Goal: Information Seeking & Learning: Learn about a topic

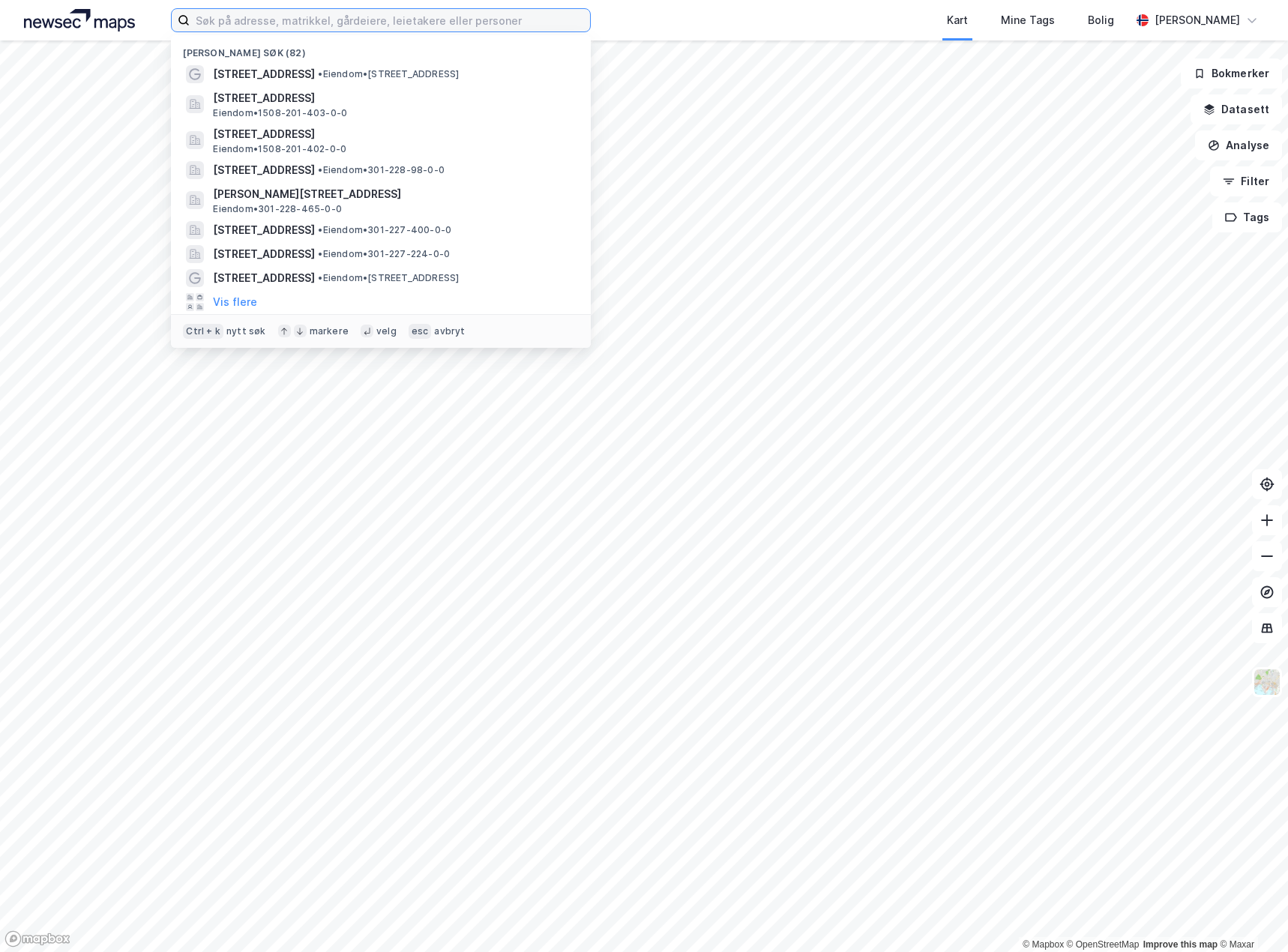
click at [401, 13] on input at bounding box center [390, 20] width 401 height 22
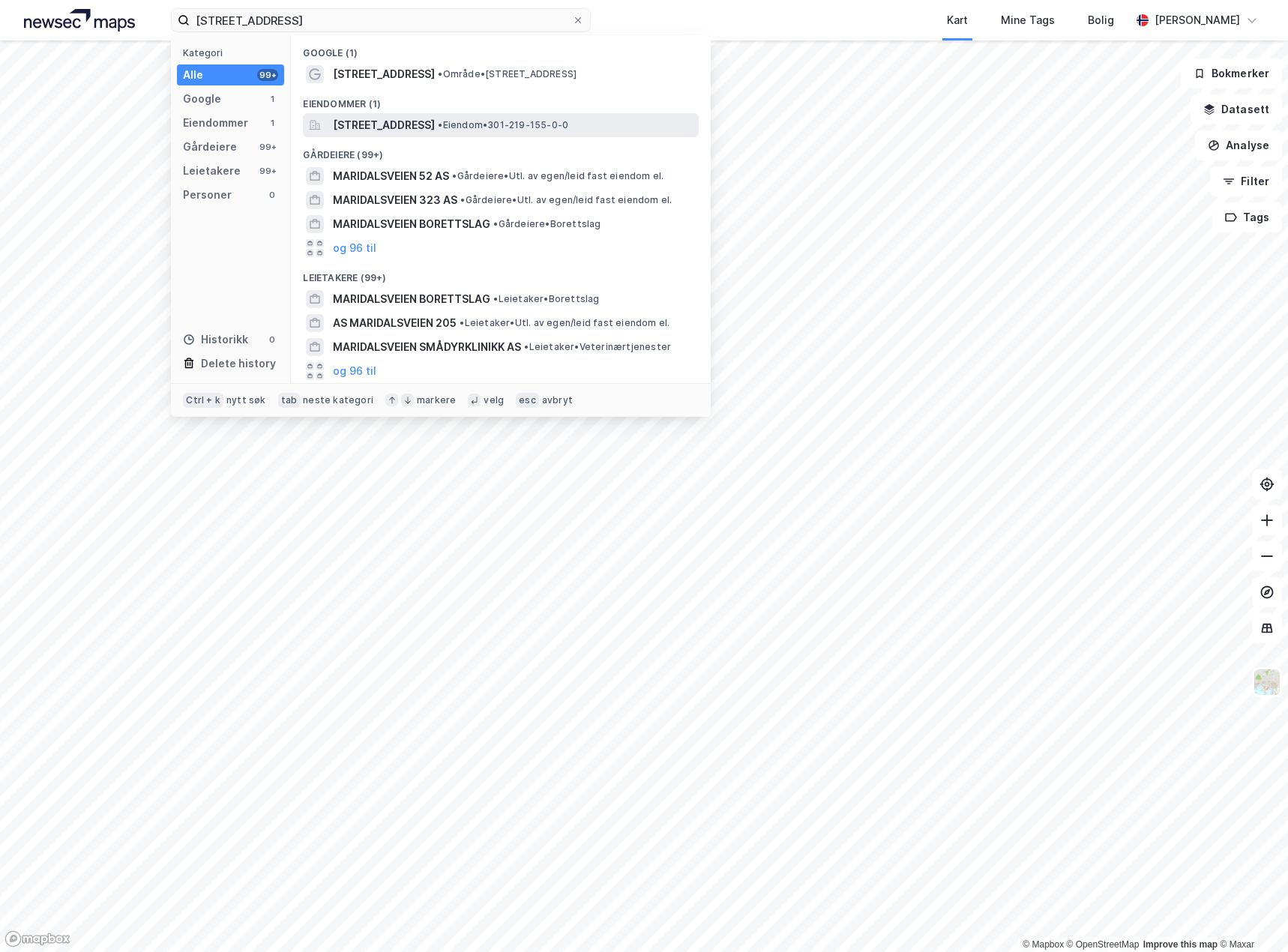
click at [431, 134] on span "[STREET_ADDRESS]" at bounding box center [384, 125] width 102 height 18
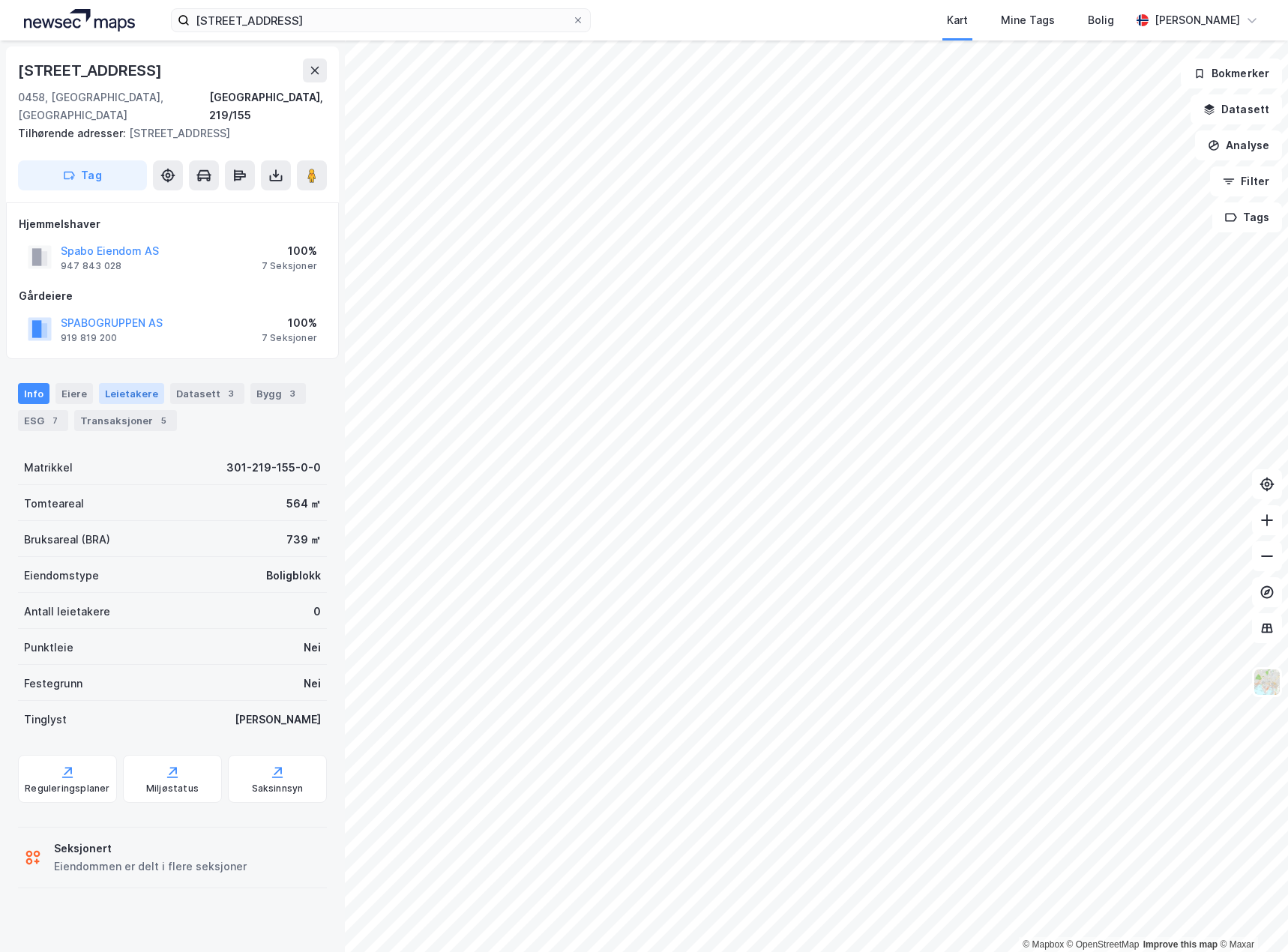
click at [132, 383] on div "Leietakere" at bounding box center [132, 393] width 65 height 21
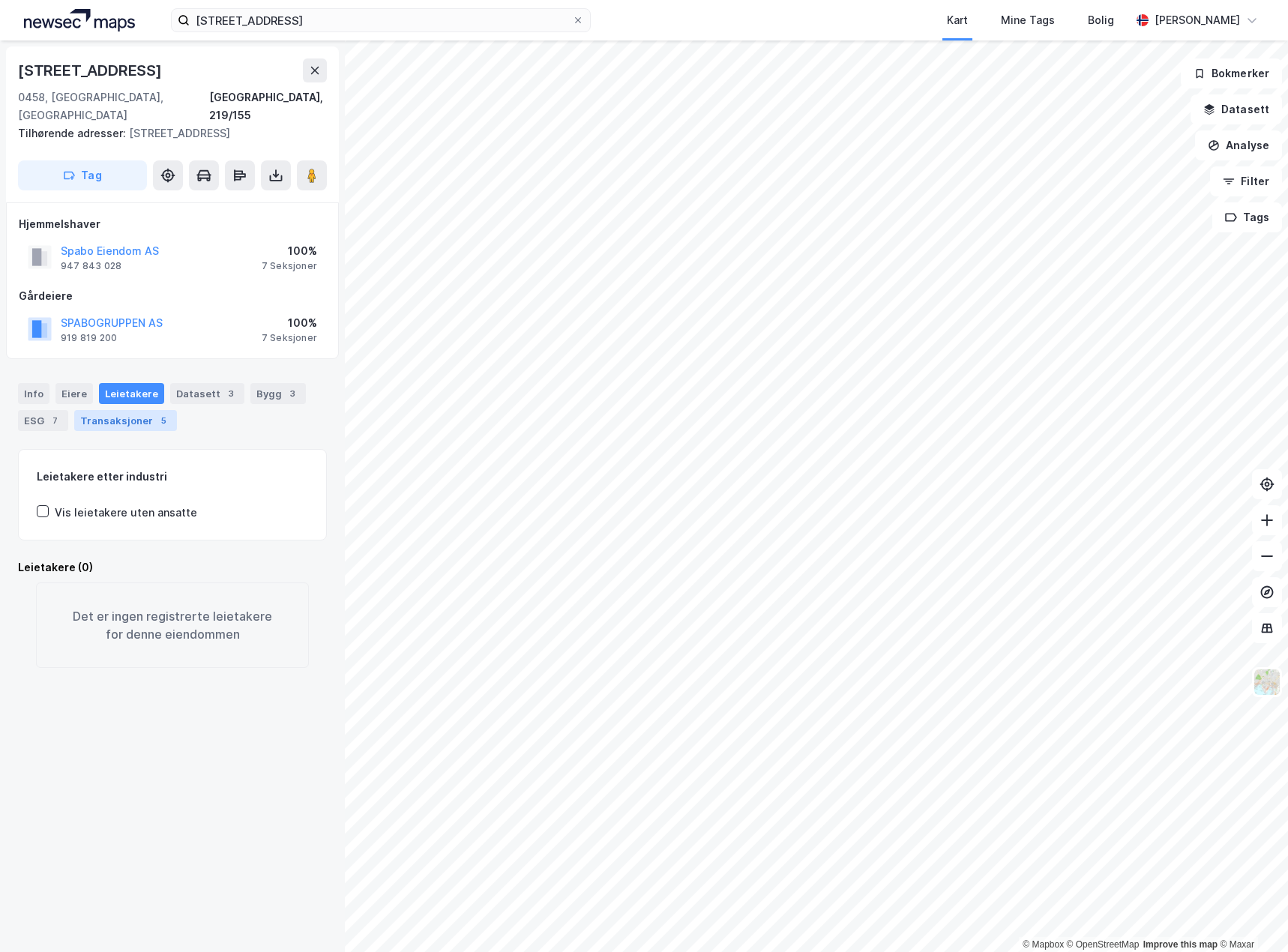
click at [118, 410] on div "Transaksjoner 5" at bounding box center [125, 420] width 103 height 21
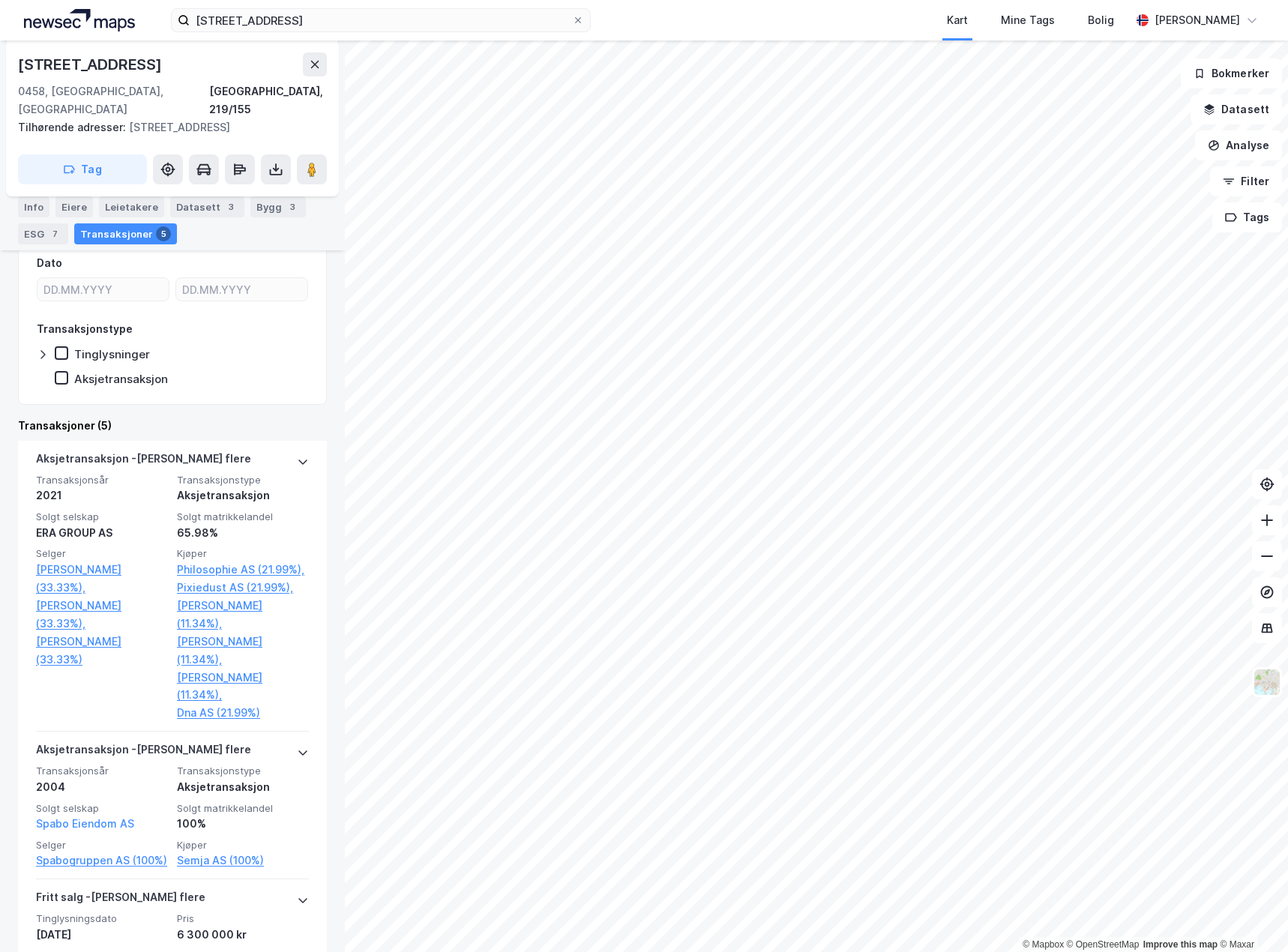
scroll to position [300, 0]
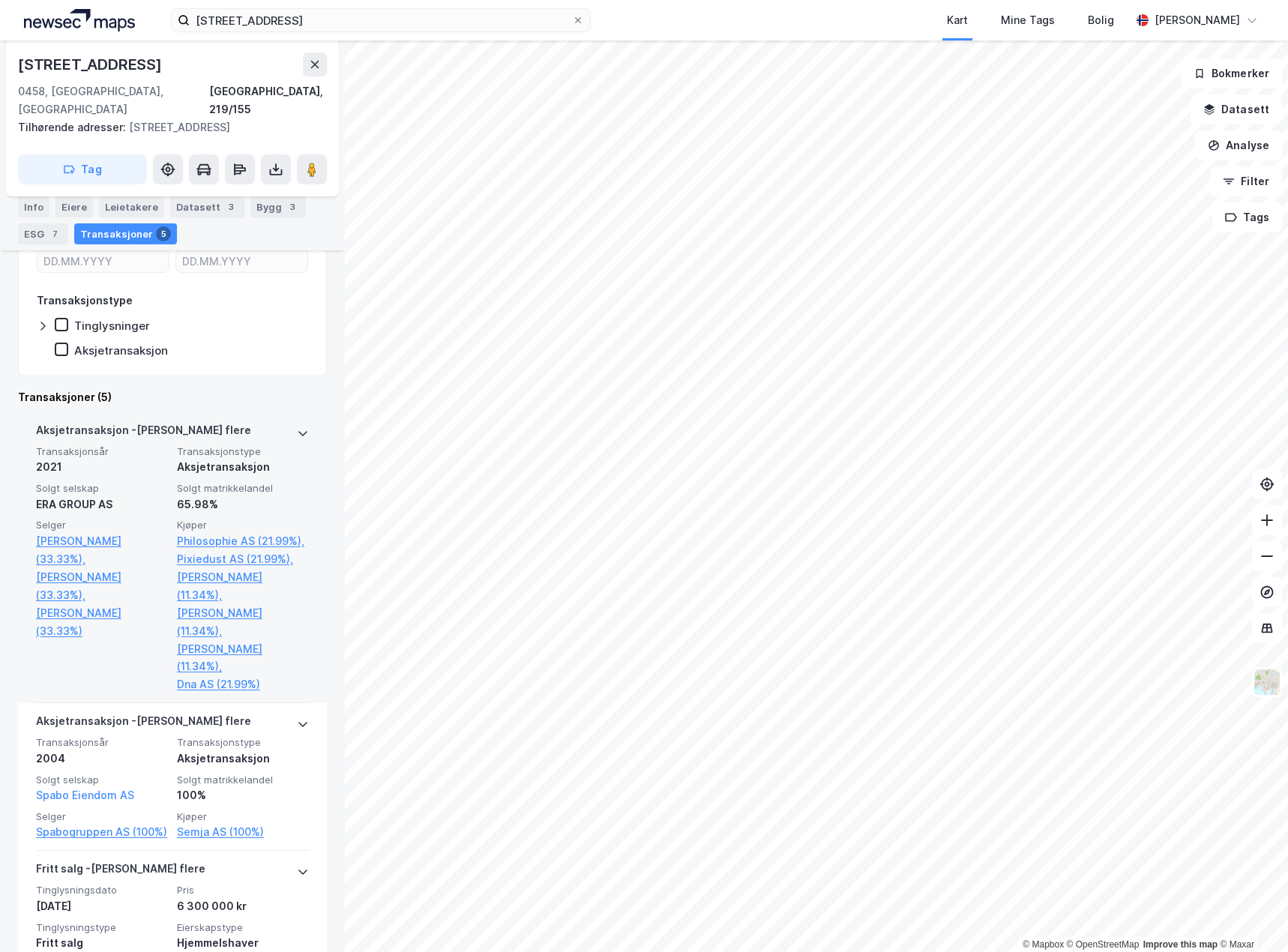
click at [297, 427] on icon at bounding box center [303, 433] width 12 height 12
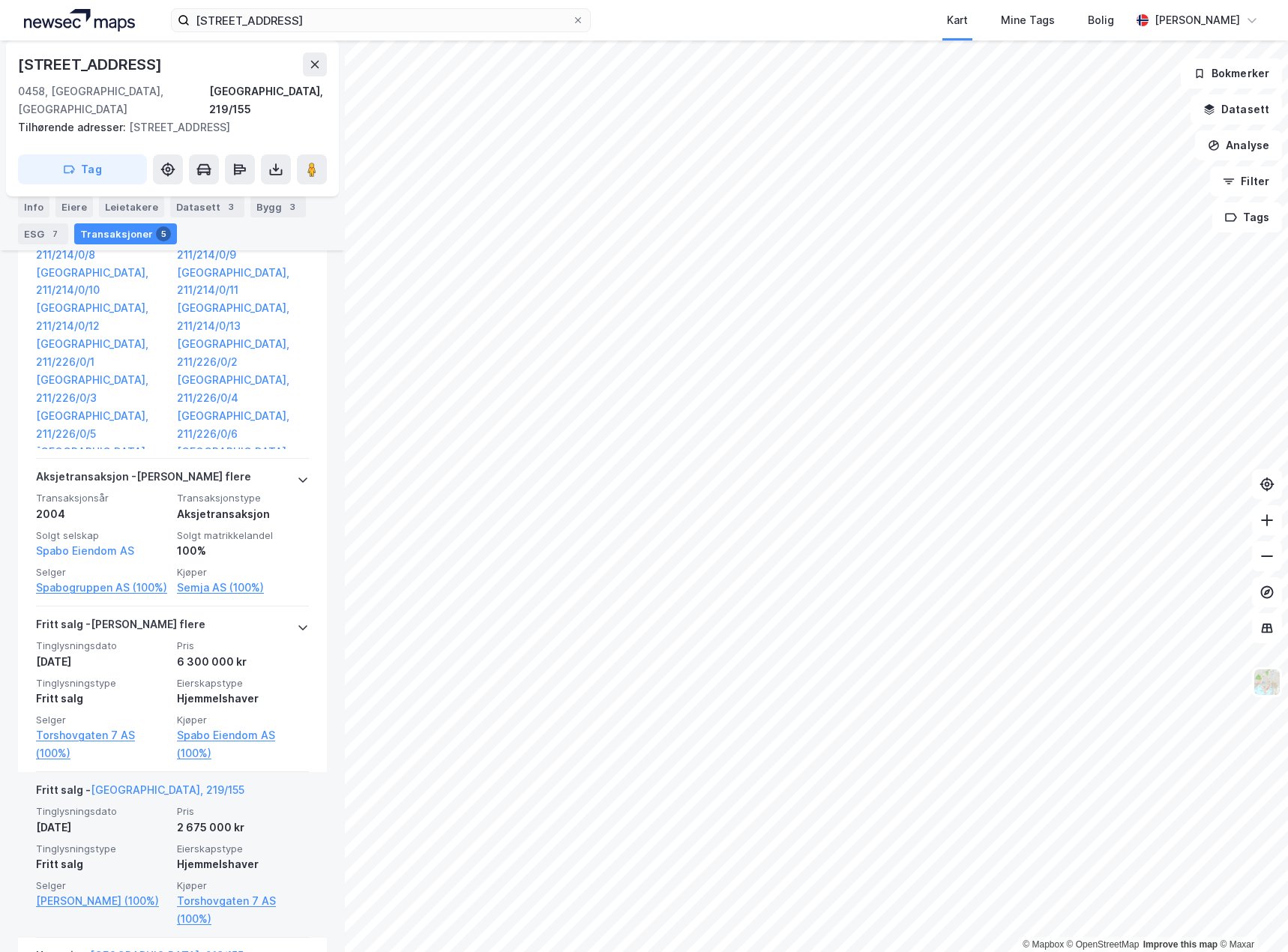
scroll to position [903, 0]
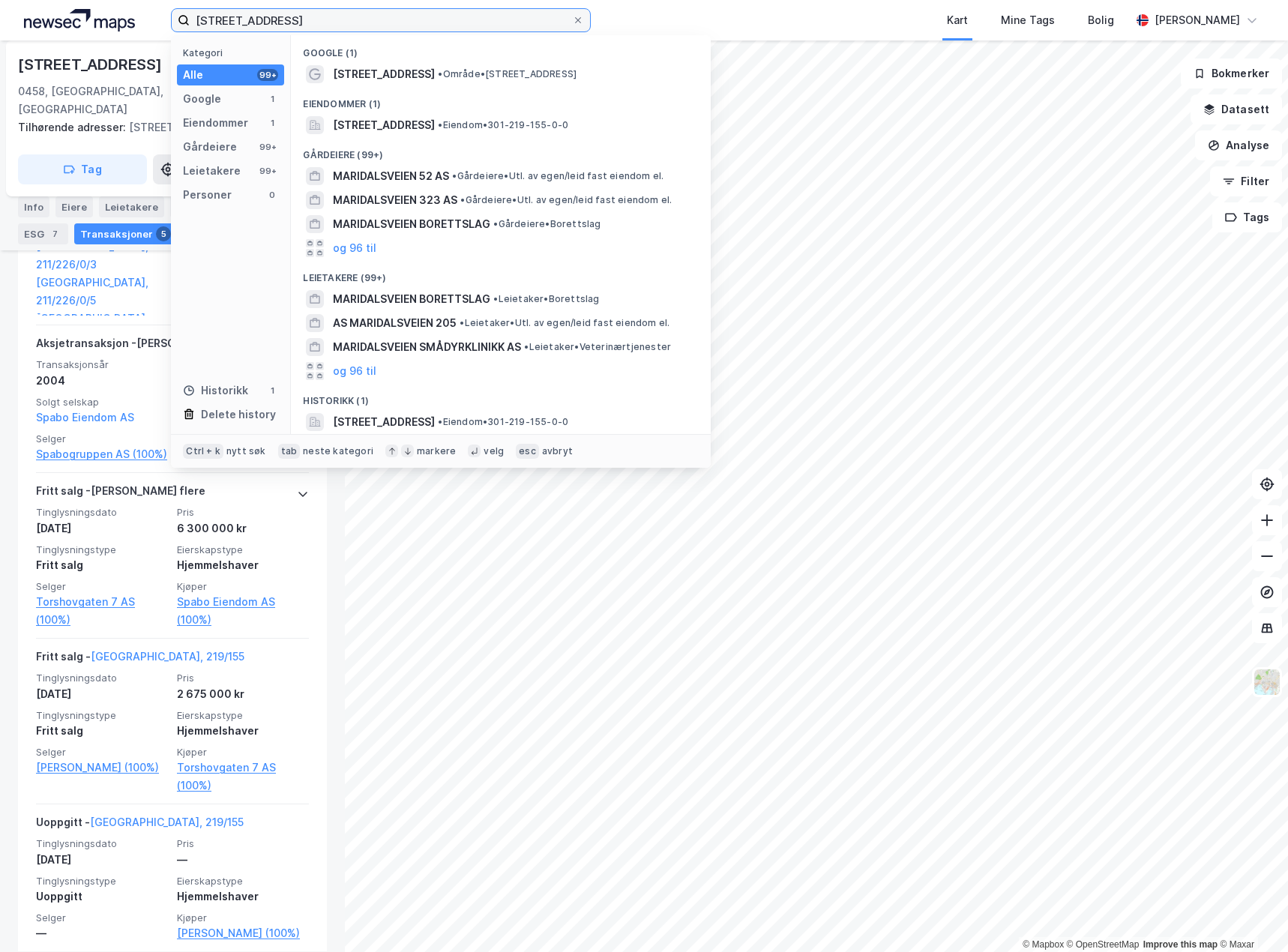
drag, startPoint x: 311, startPoint y: 22, endPoint x: -1, endPoint y: 0, distance: 312.8
click at [0, 0] on html "maridalsveien 52b Kategori Alle 99+ Google 1 Eiendommer 1 Gårdeiere 99+ Leietak…" at bounding box center [644, 476] width 1288 height 952
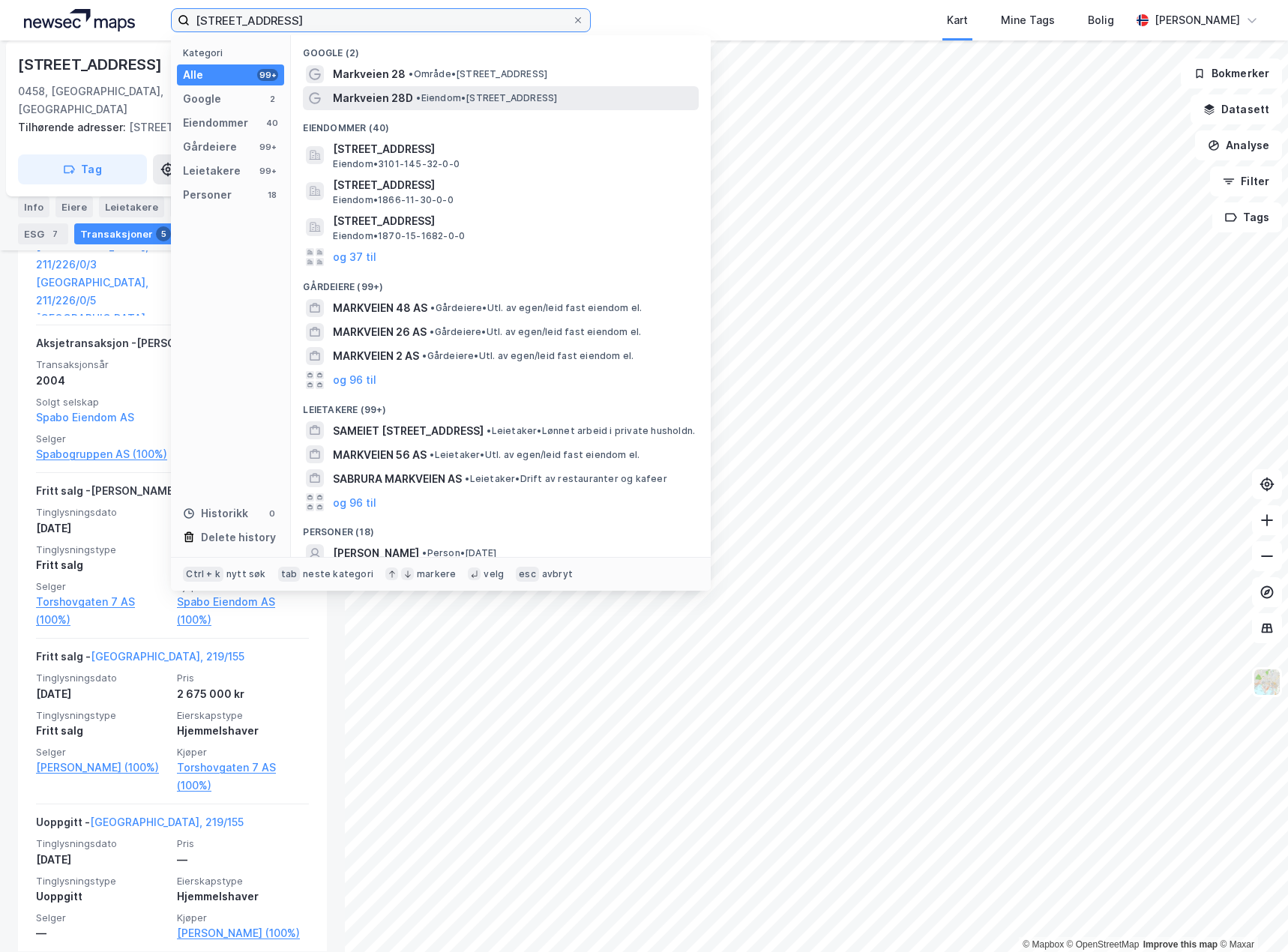
type input "[STREET_ADDRESS]"
click at [514, 104] on span "• Eiendom • [STREET_ADDRESS]" at bounding box center [487, 98] width 141 height 12
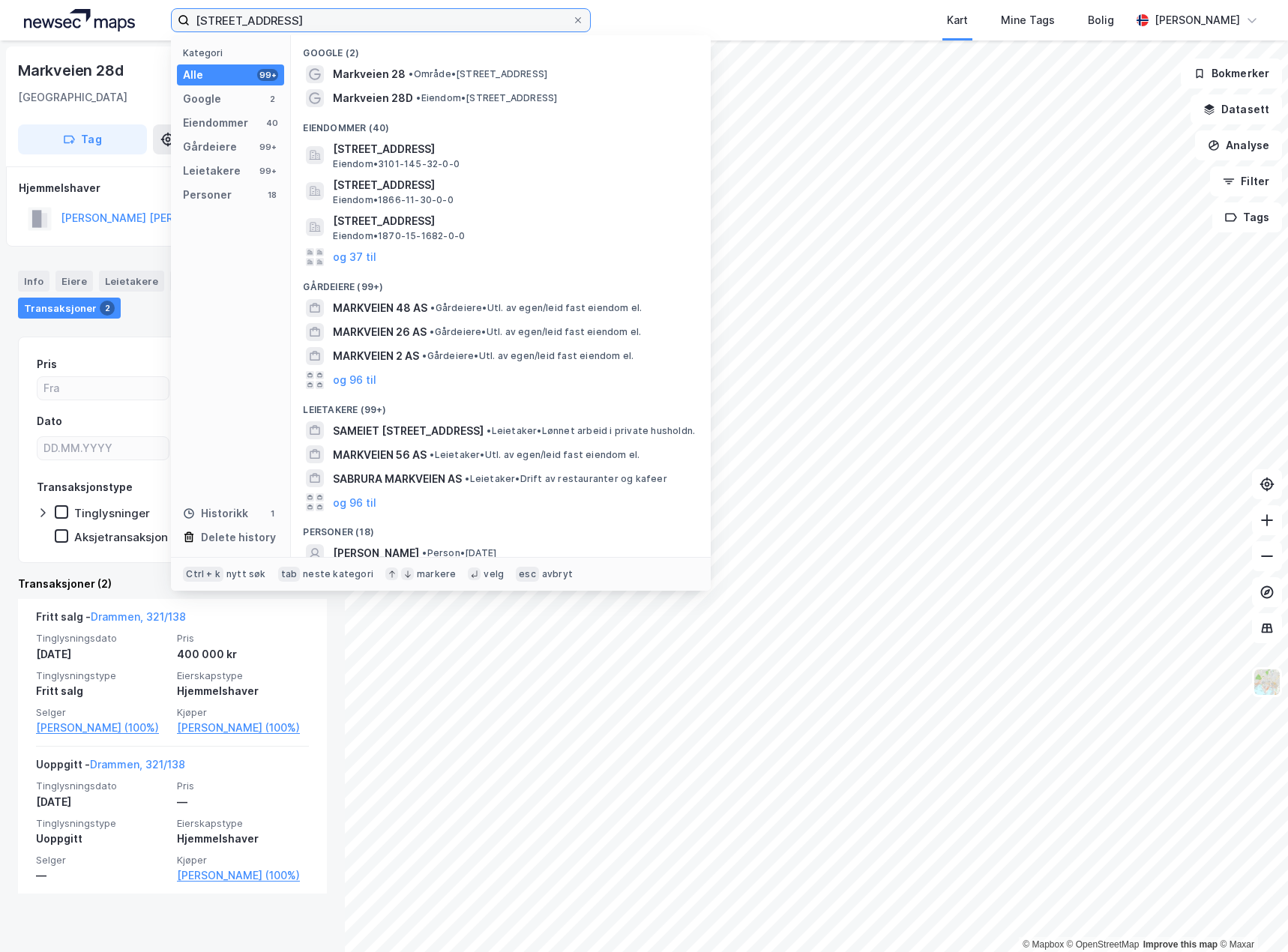
click at [301, 26] on input "[STREET_ADDRESS]" at bounding box center [381, 20] width 382 height 22
click at [427, 75] on span "• Område • [STREET_ADDRESS]" at bounding box center [477, 74] width 138 height 12
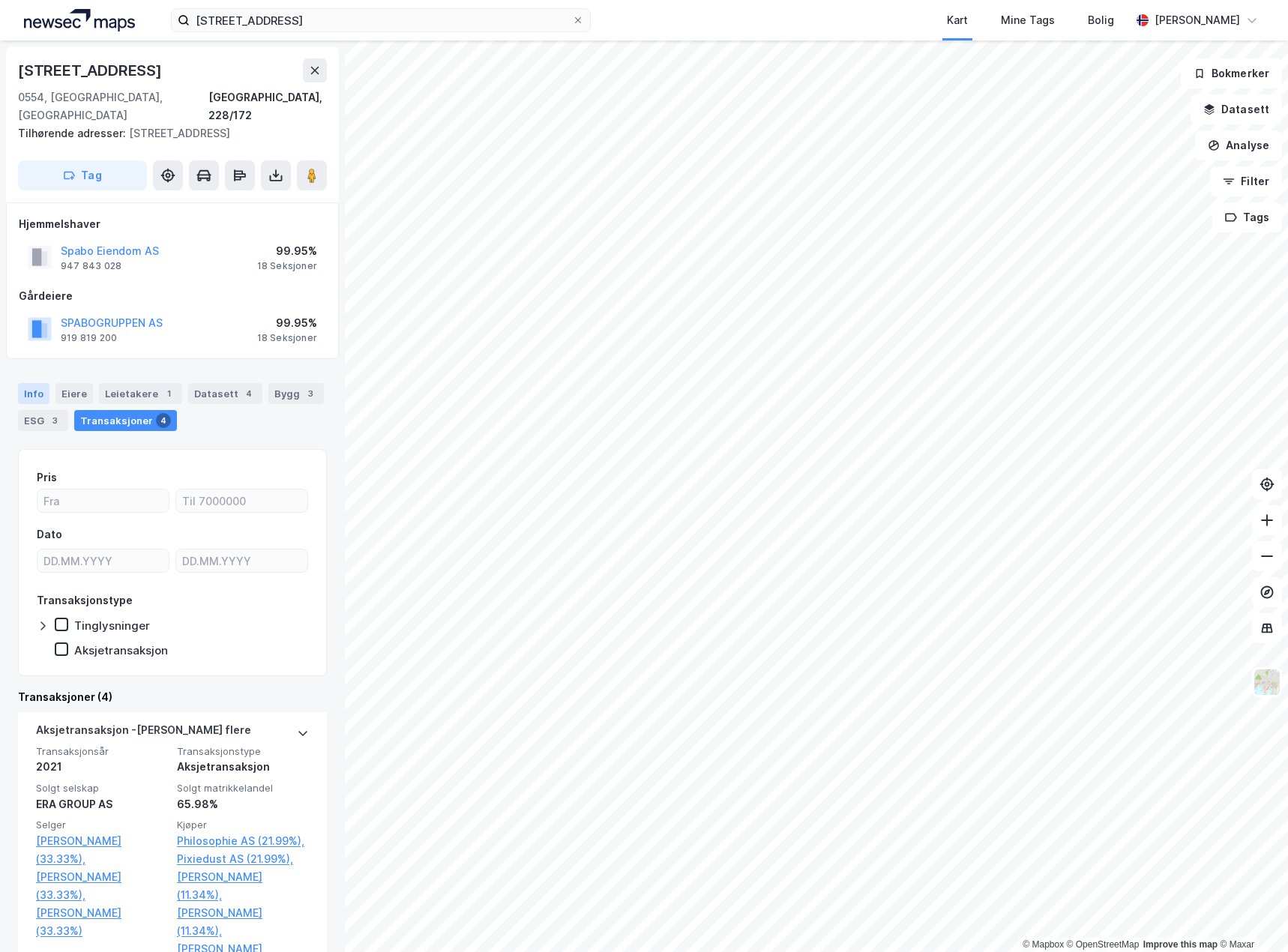
click at [35, 383] on div "Info" at bounding box center [33, 393] width 32 height 21
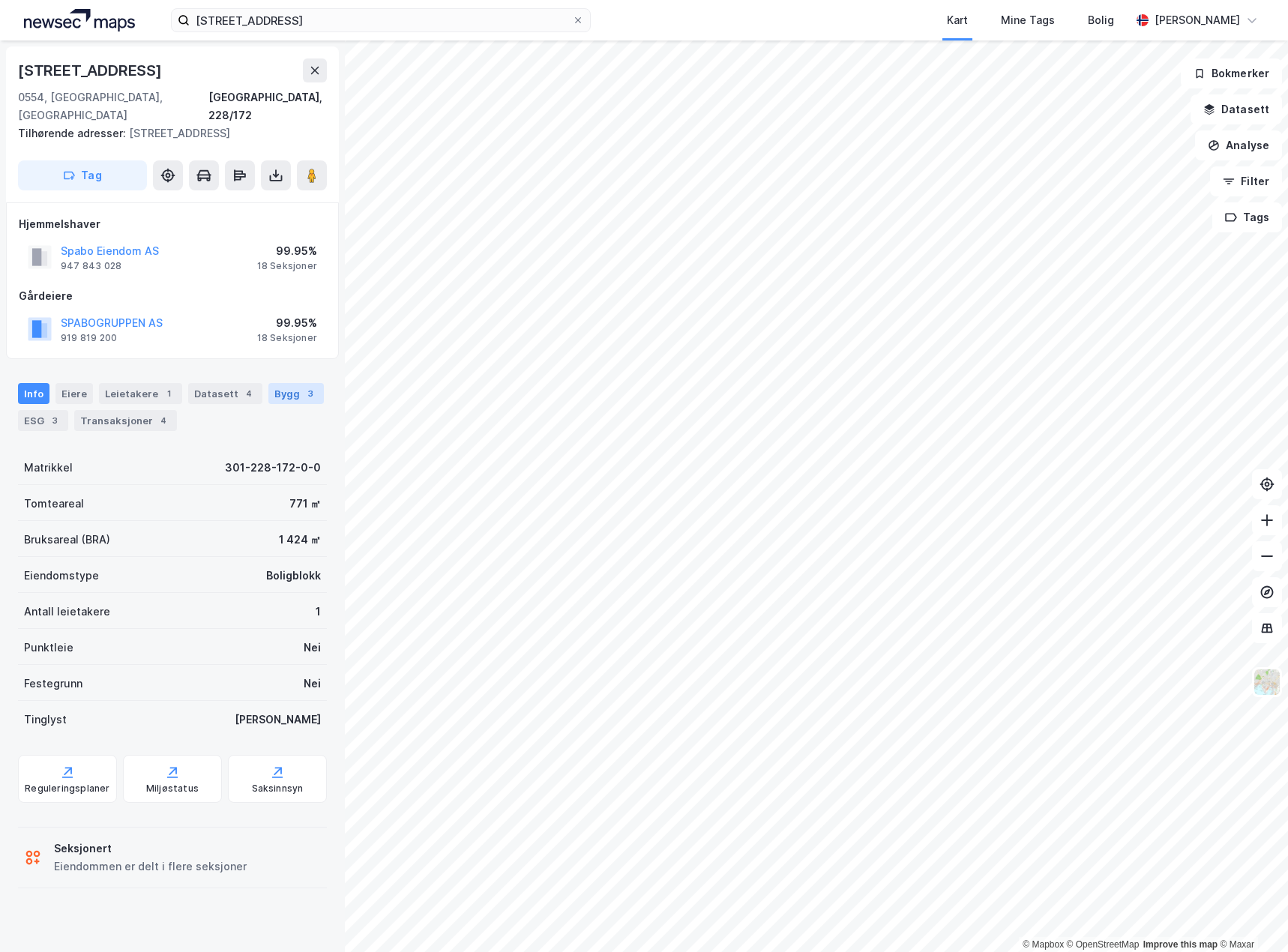
click at [286, 383] on div "Bygg 3" at bounding box center [296, 393] width 56 height 21
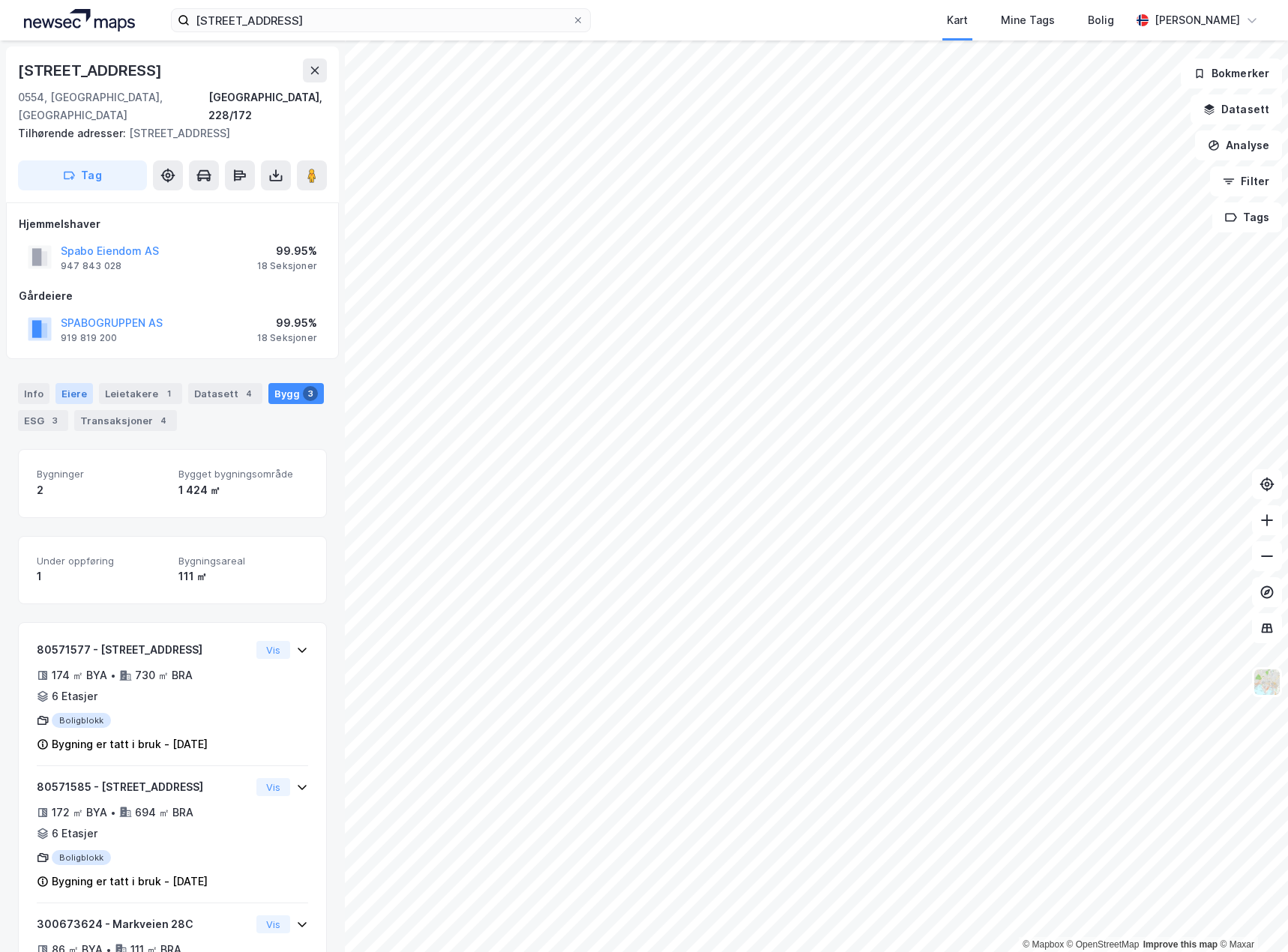
click at [75, 383] on div "Eiere" at bounding box center [74, 393] width 37 height 21
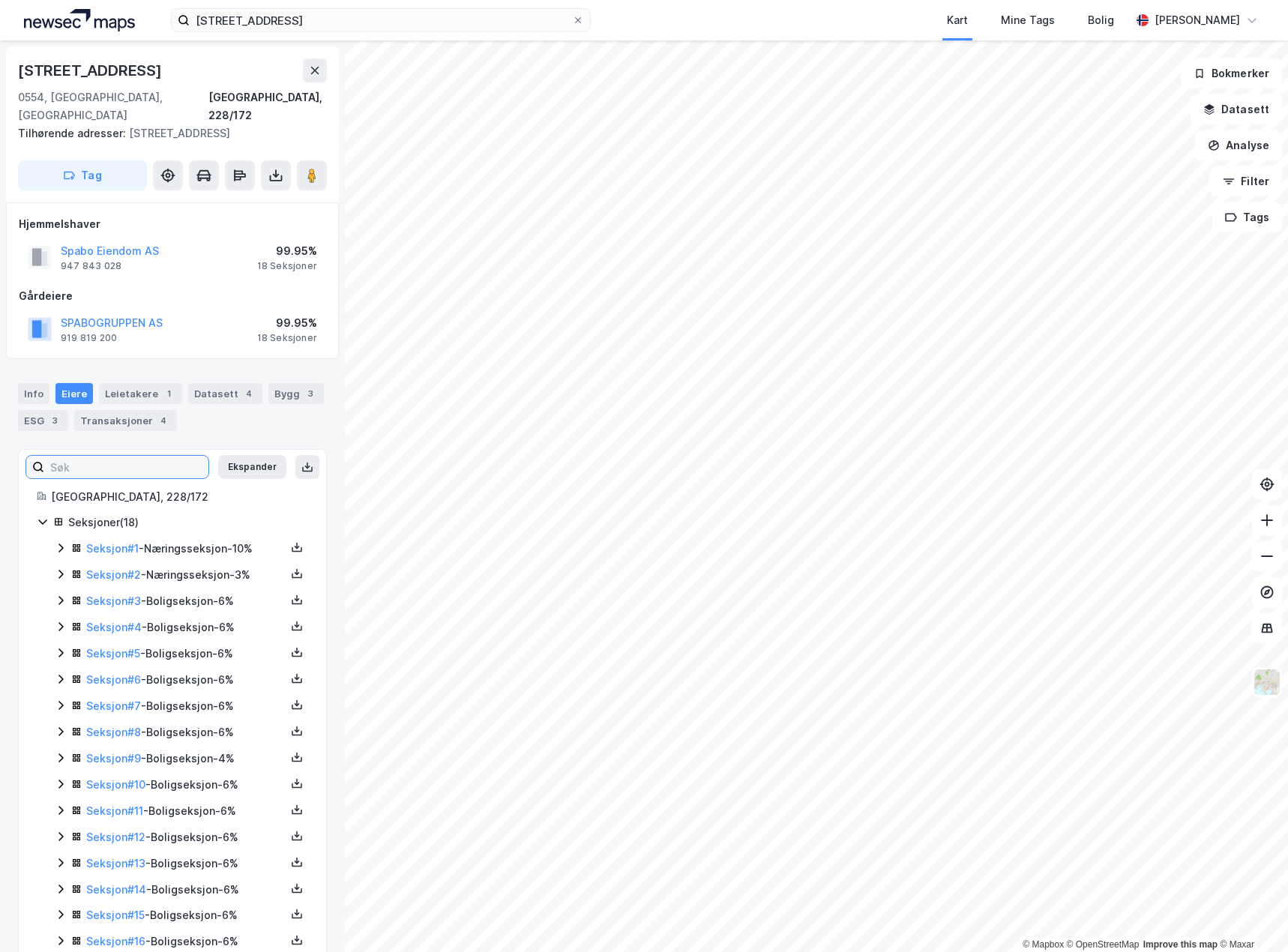
click at [120, 456] on input at bounding box center [126, 466] width 164 height 22
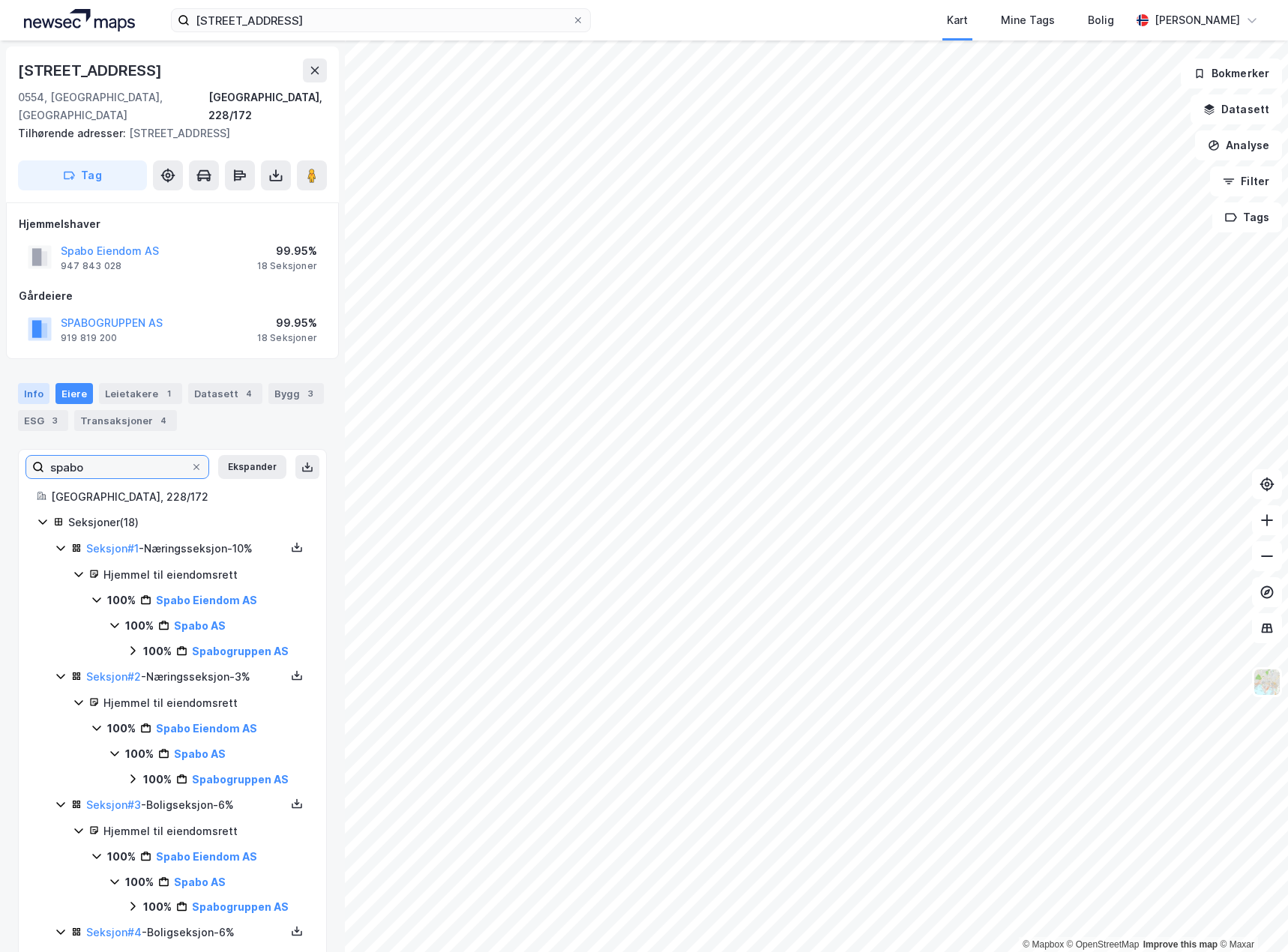
type input "spabo"
click at [39, 383] on div "Info" at bounding box center [33, 393] width 32 height 21
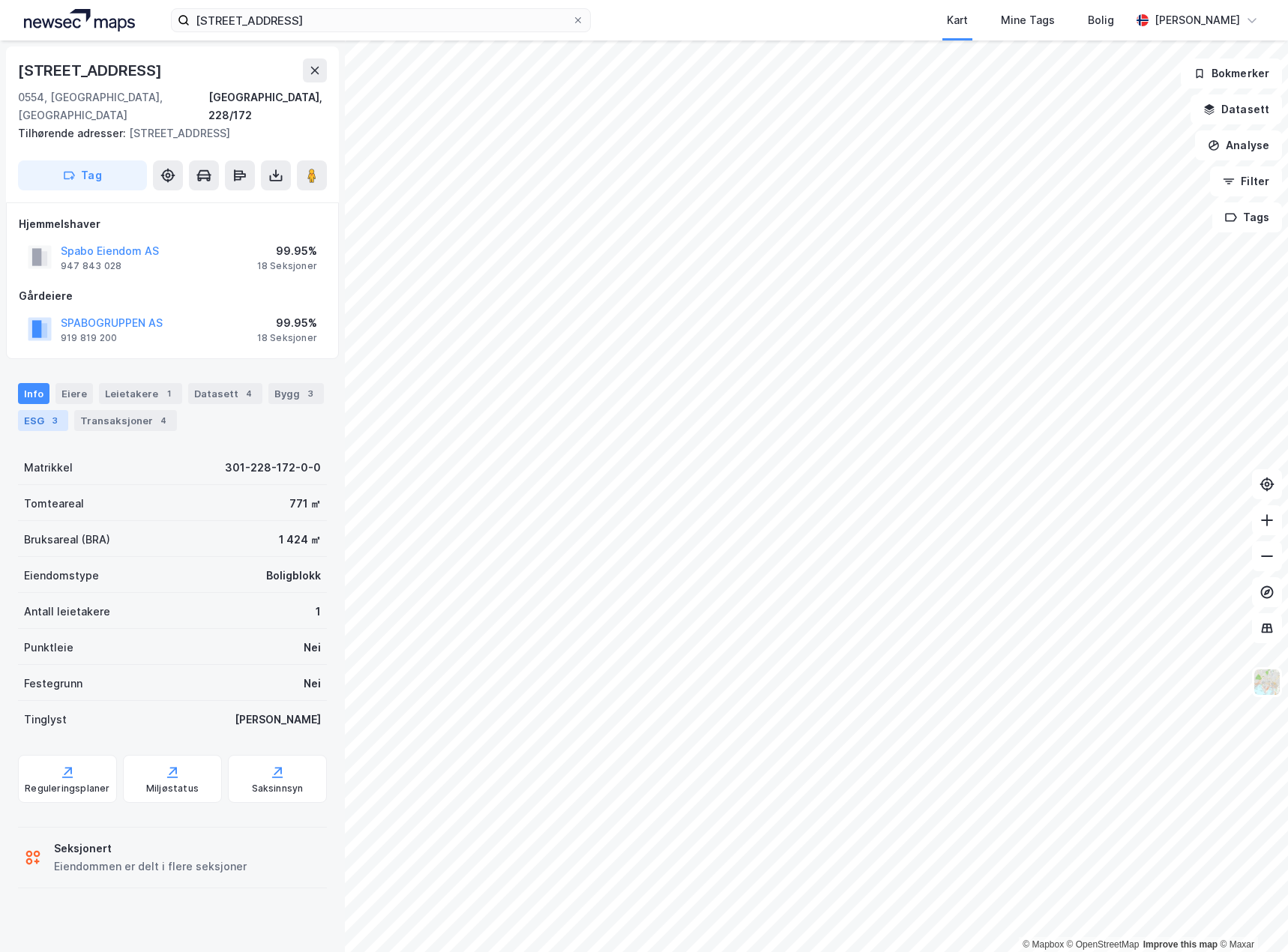
click at [53, 413] on div "3" at bounding box center [54, 420] width 15 height 15
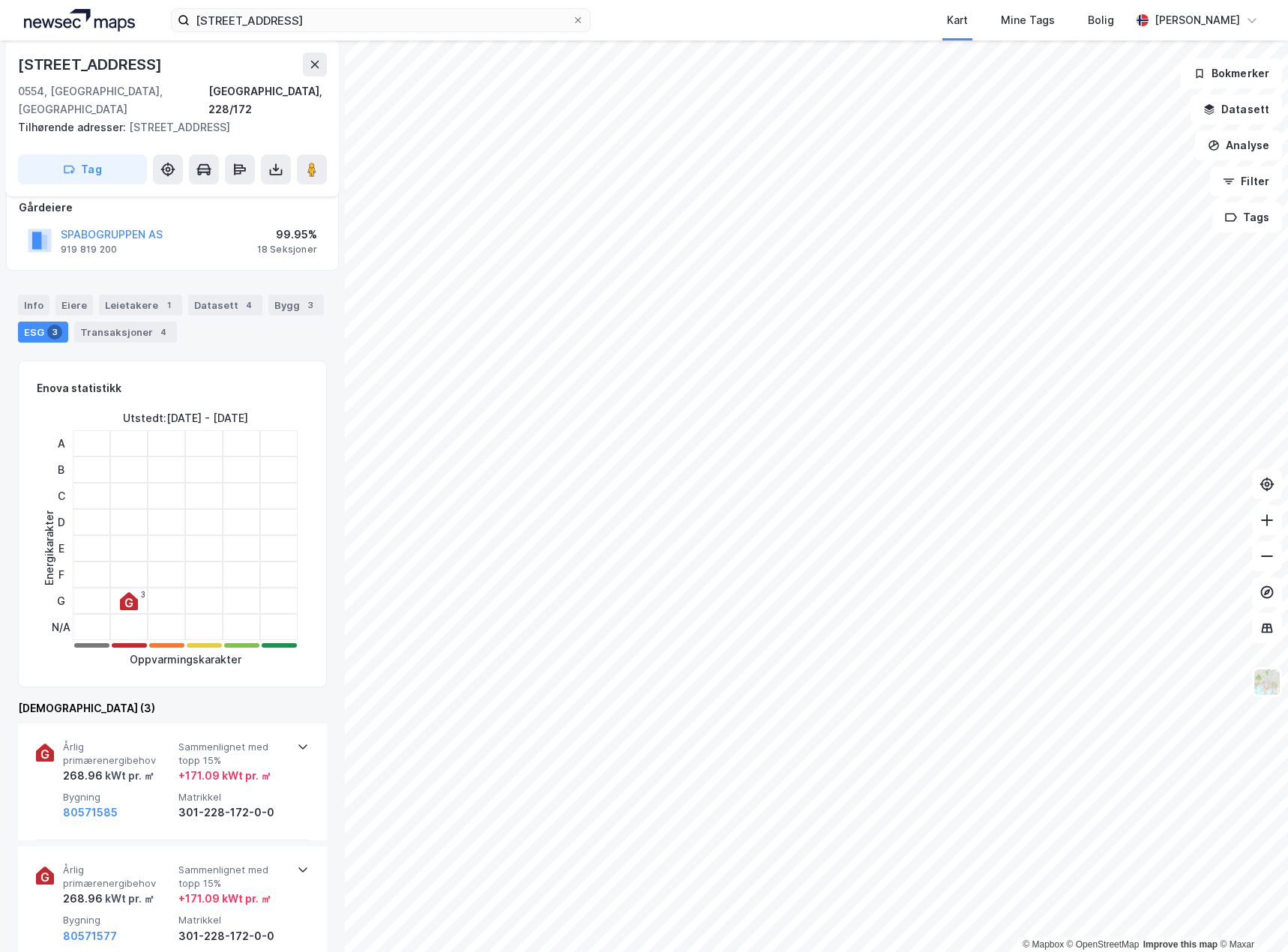
scroll to position [300, 0]
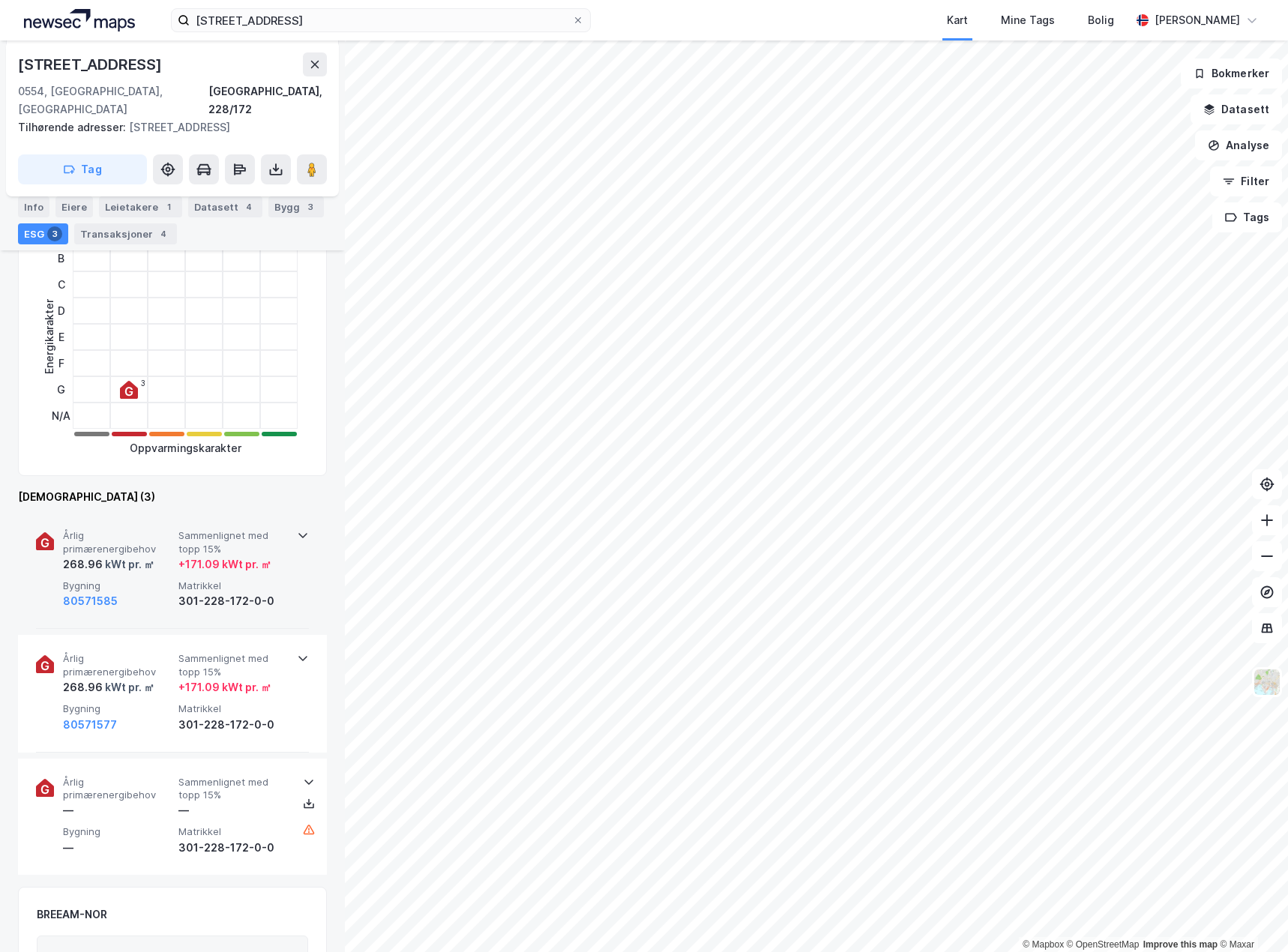
click at [135, 555] on div "kWt pr. ㎡" at bounding box center [128, 564] width 52 height 18
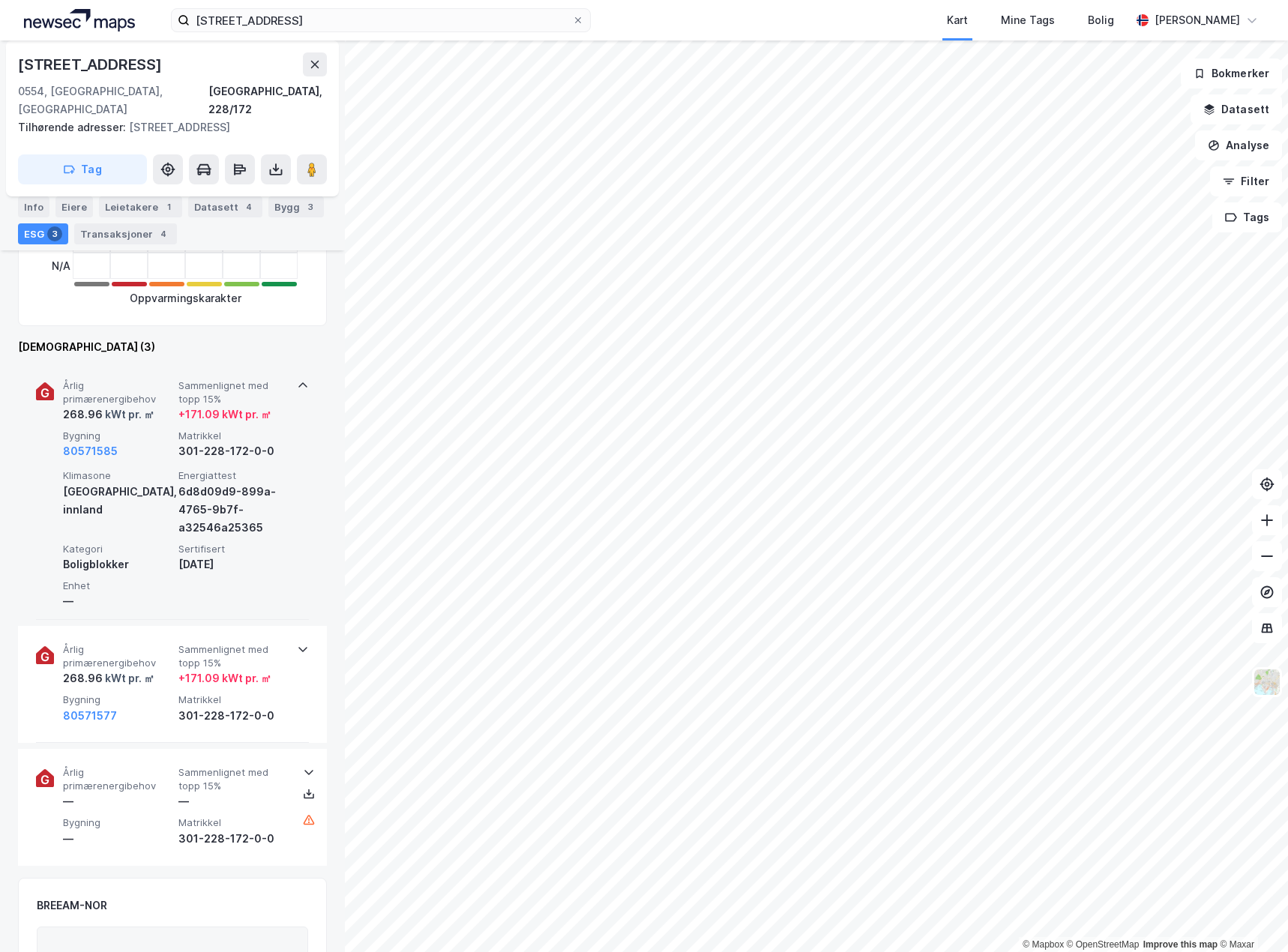
click at [162, 694] on span "Bygning" at bounding box center [118, 700] width 110 height 12
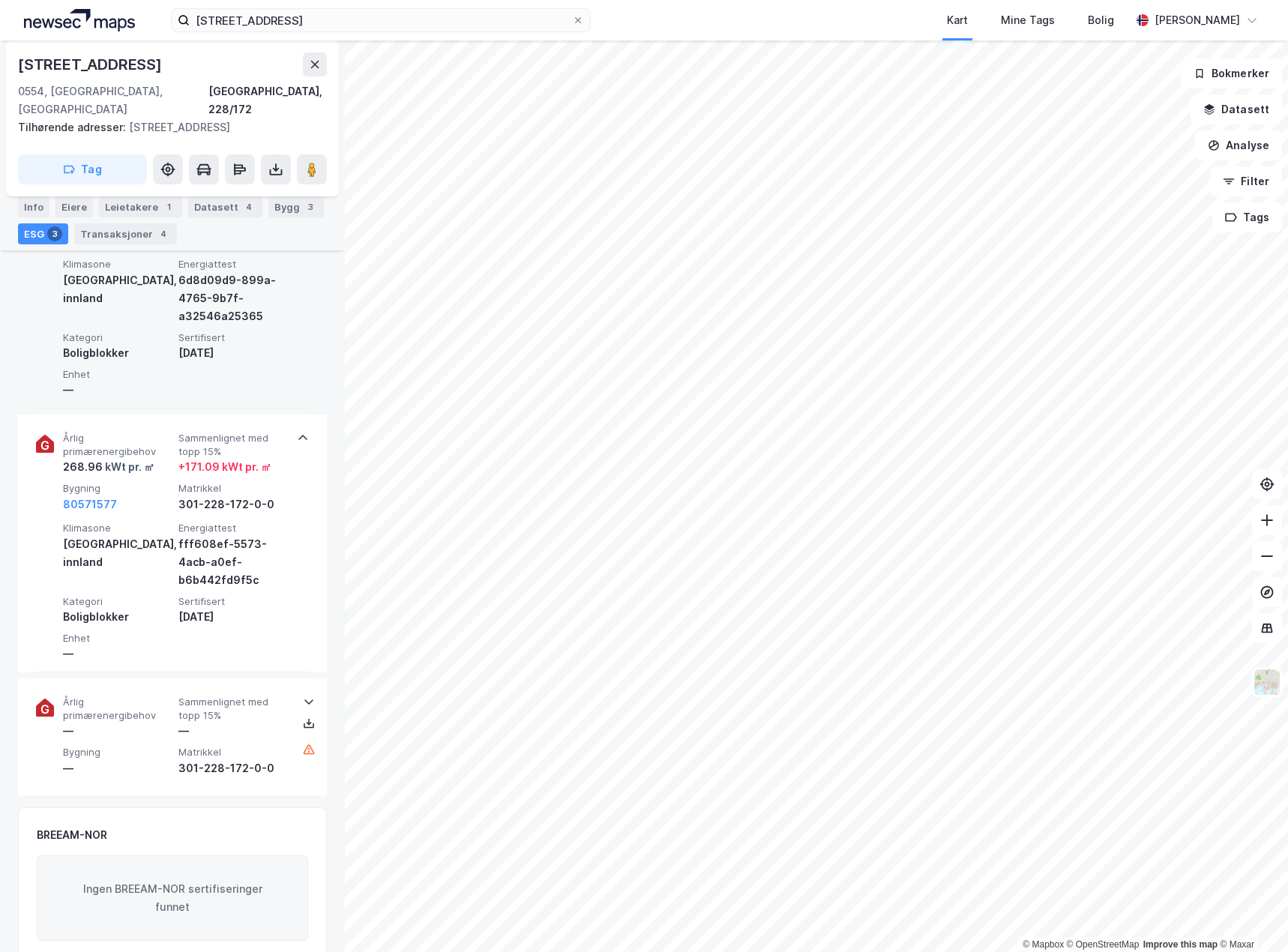
scroll to position [749, 0]
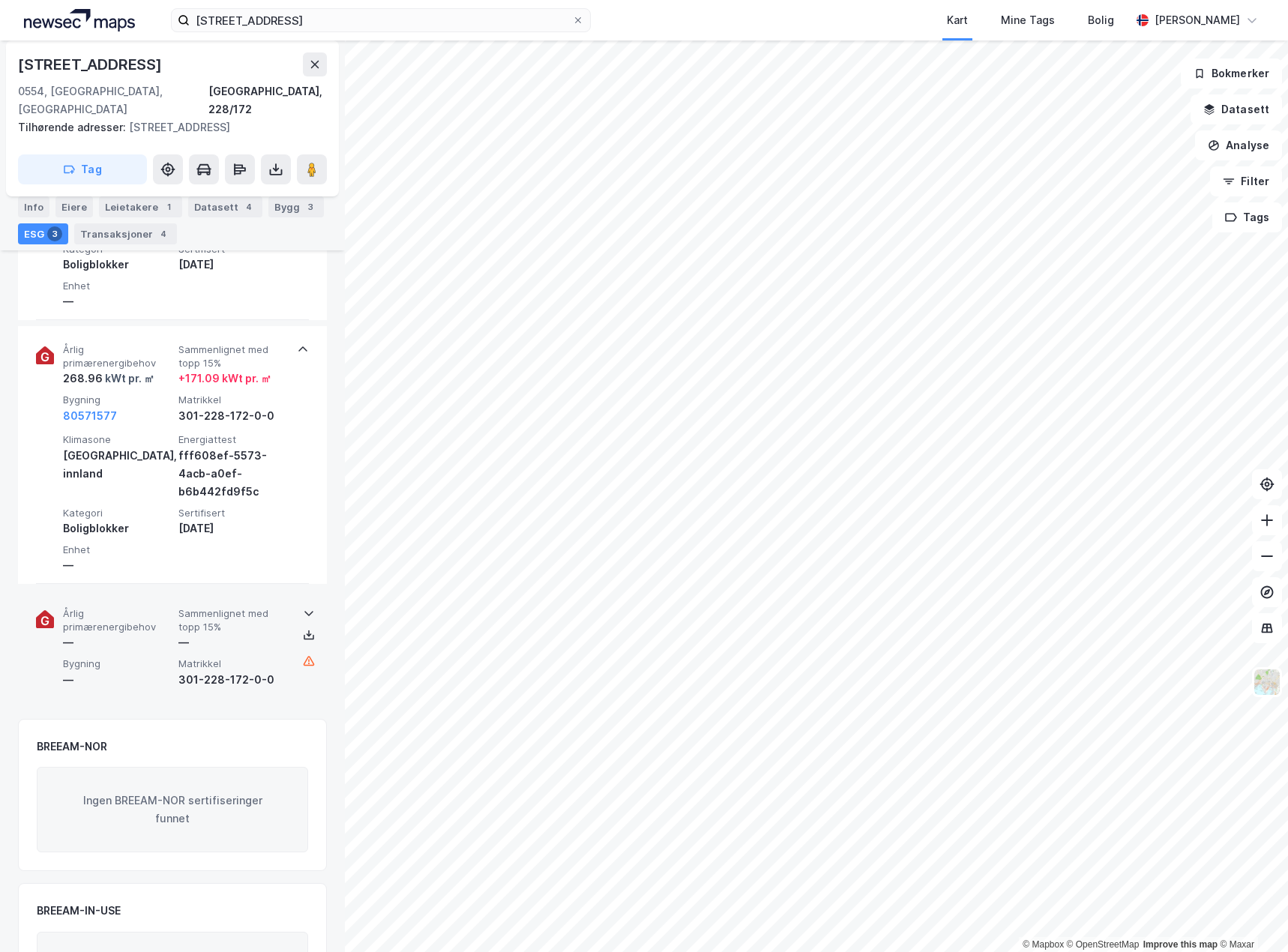
click at [128, 657] on span "Bygning" at bounding box center [118, 664] width 110 height 12
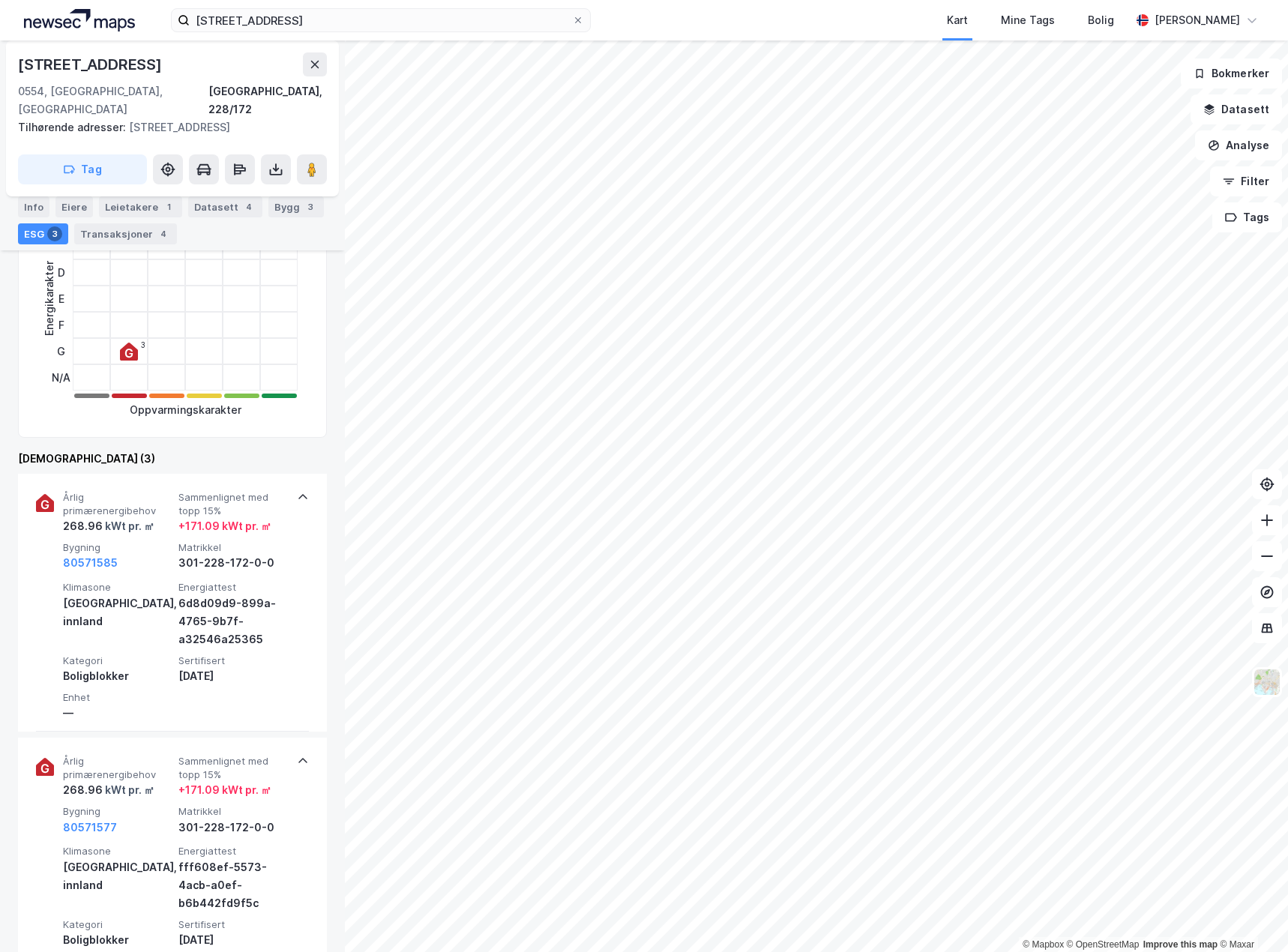
scroll to position [300, 0]
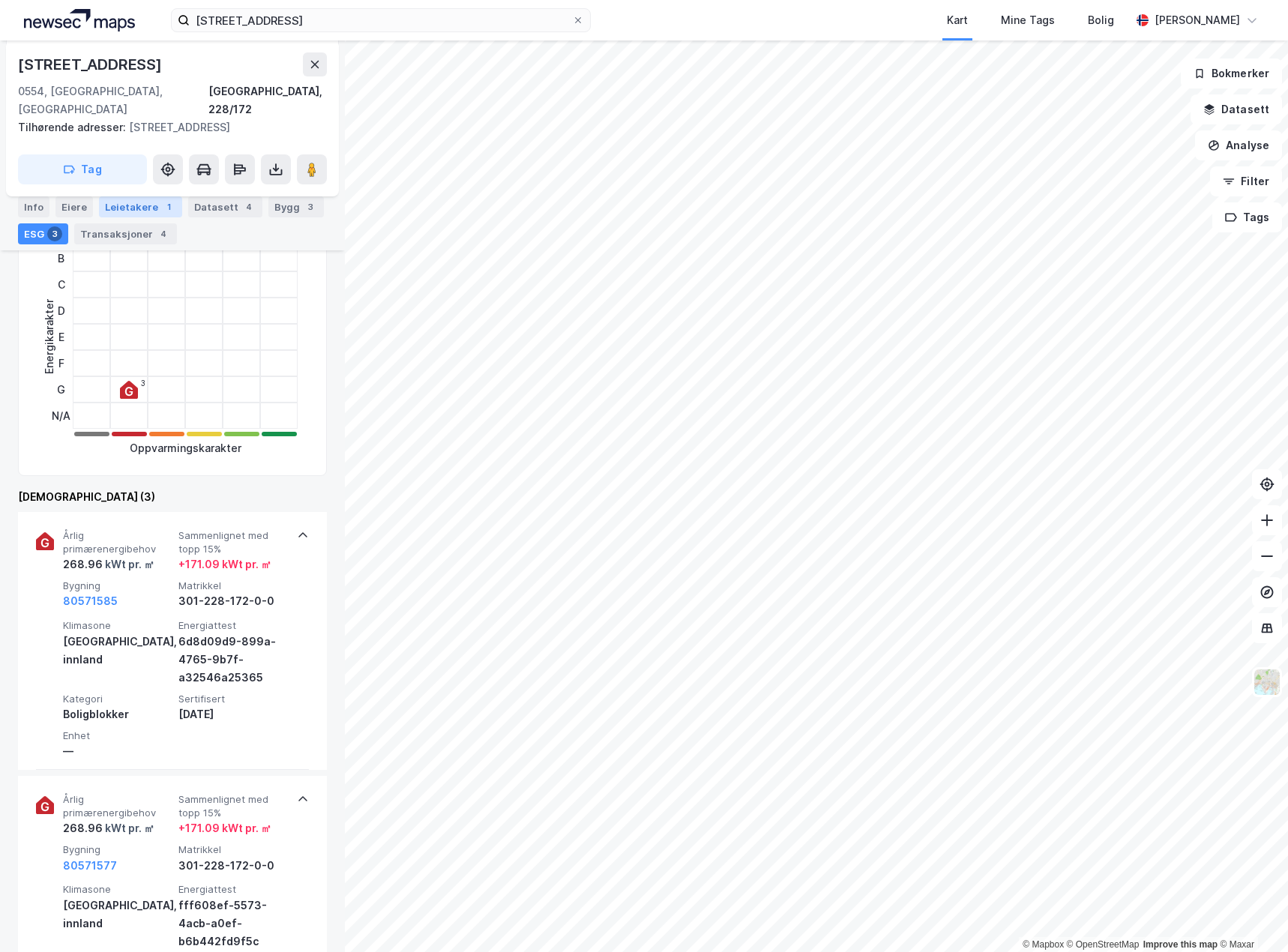
click at [150, 206] on div "Leietakere 1" at bounding box center [141, 206] width 84 height 21
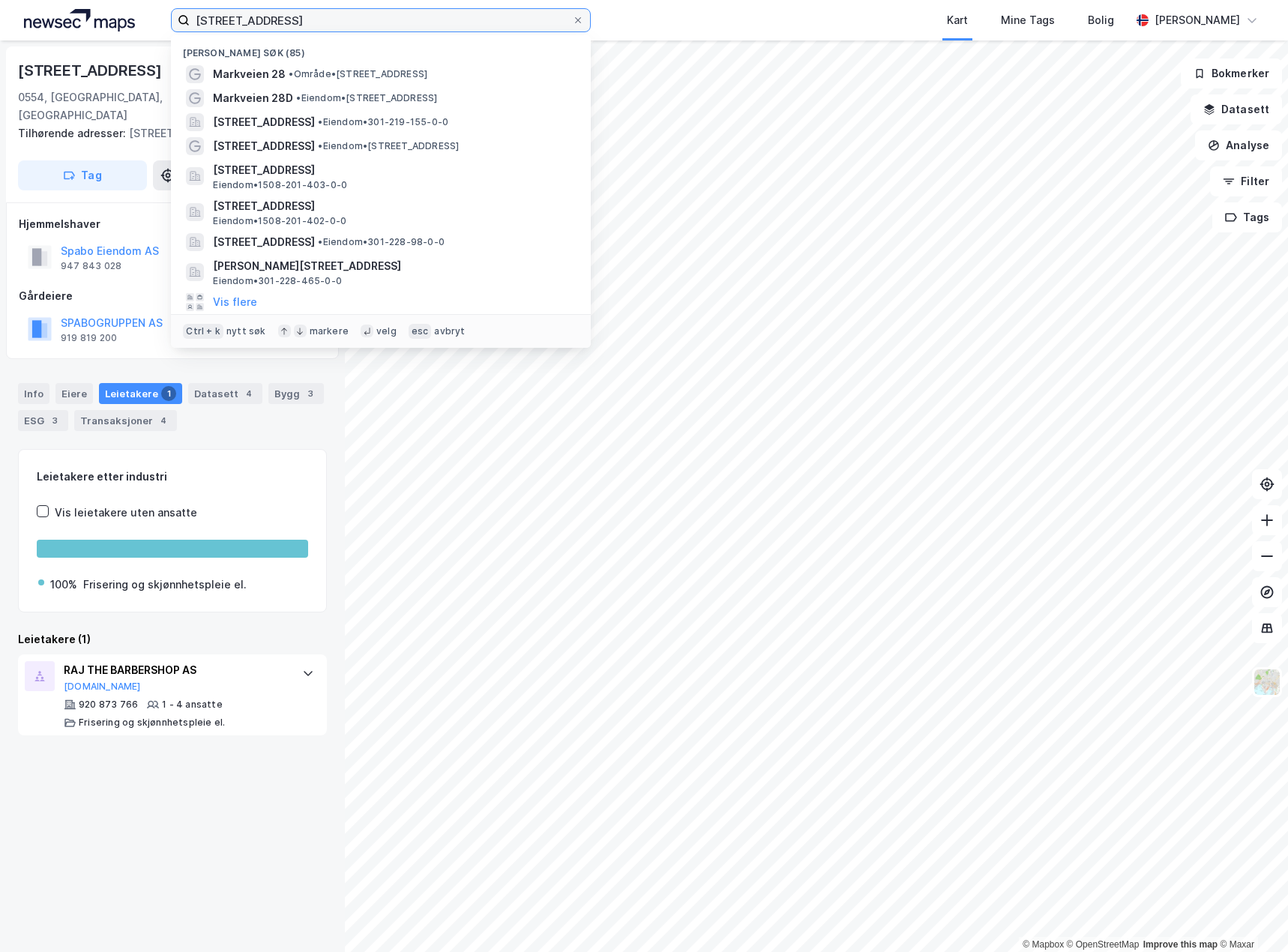
drag, startPoint x: 481, startPoint y: 22, endPoint x: 7, endPoint y: -16, distance: 475.5
click at [7, 0] on html "markveien 28 Nylige søk (85) Markveien 28 • Område • [STREET_ADDRESS] • Eiendom…" at bounding box center [644, 476] width 1288 height 952
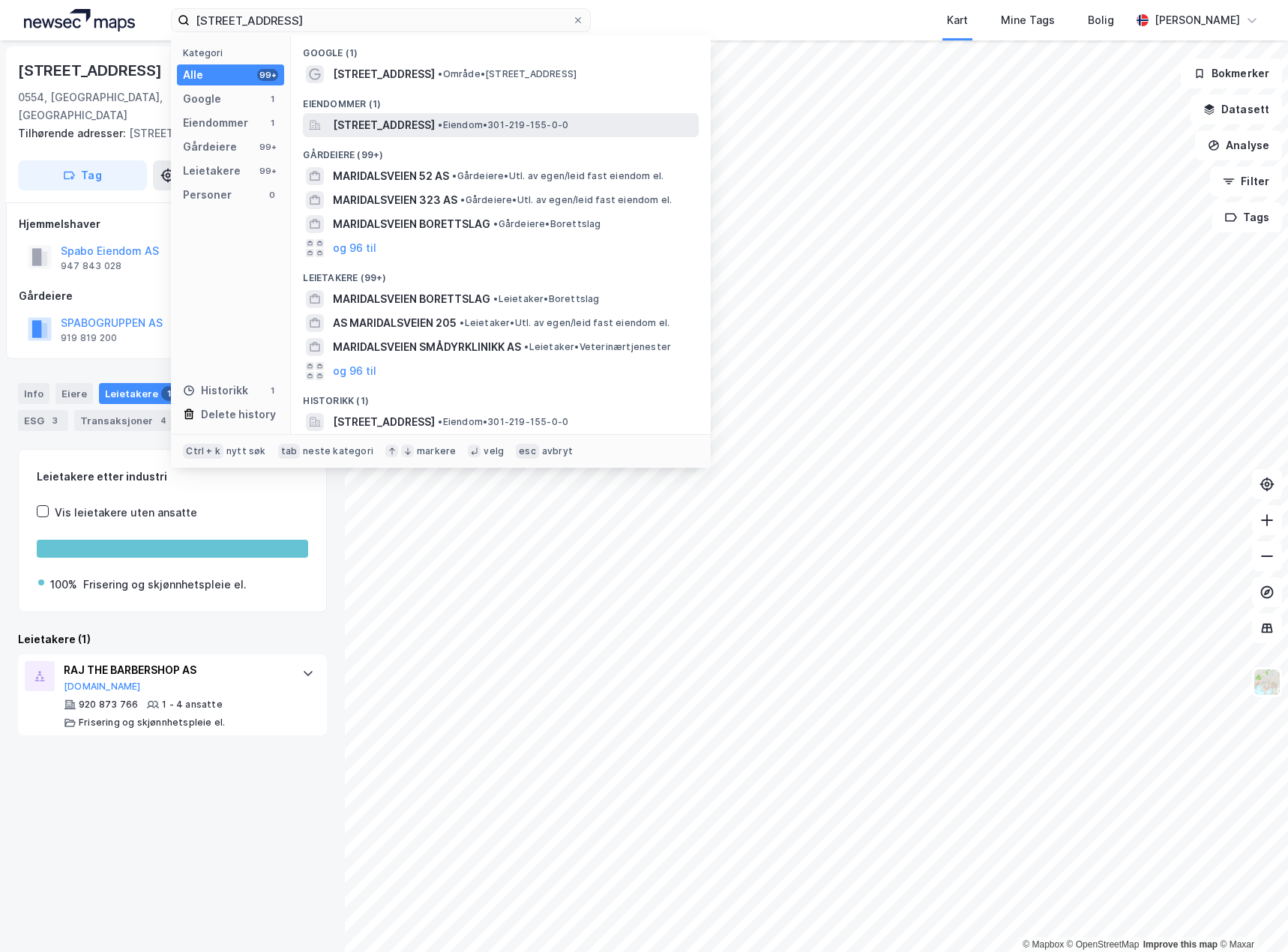
click at [435, 129] on span "[STREET_ADDRESS]" at bounding box center [384, 125] width 102 height 18
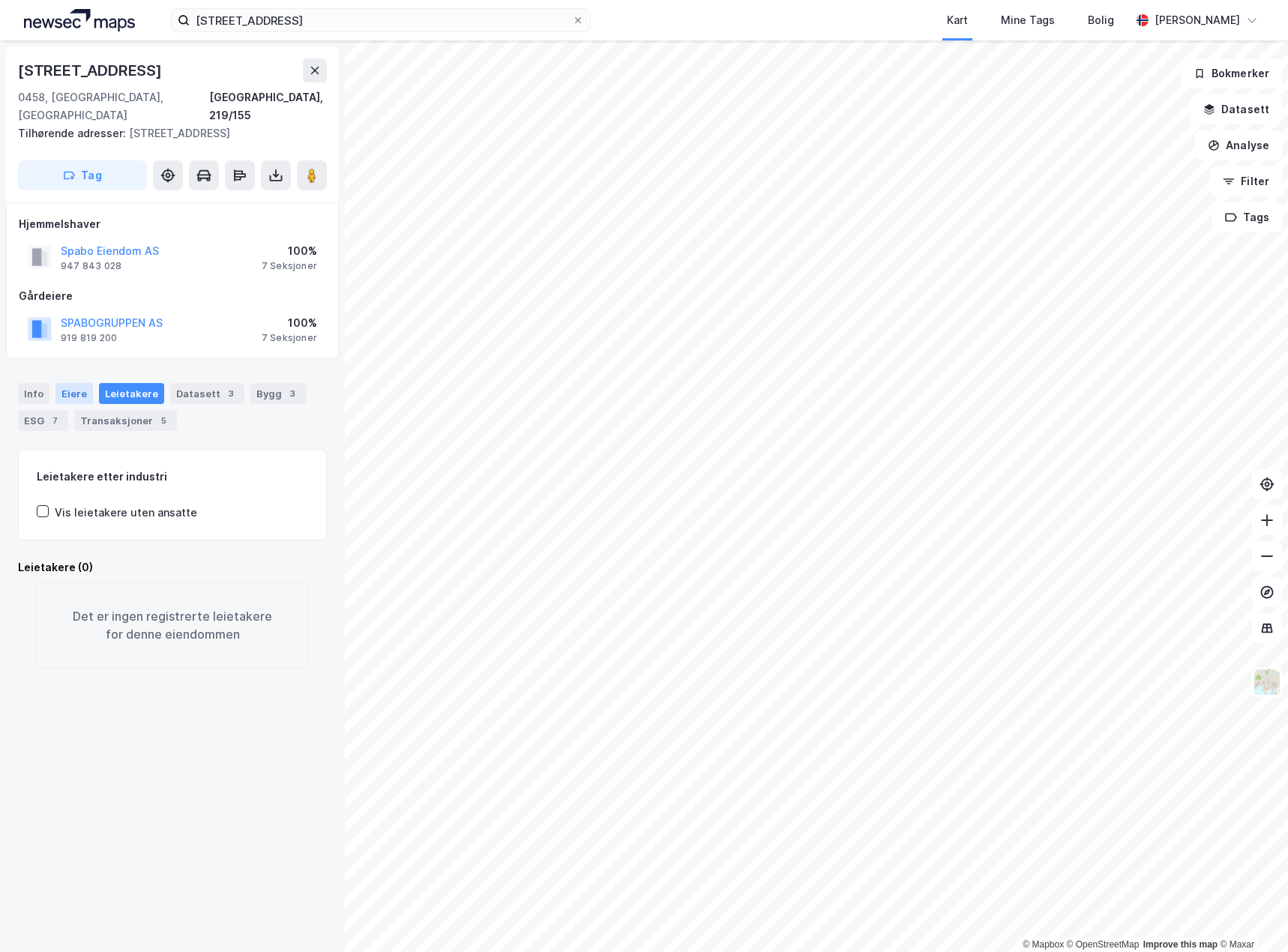
click at [74, 383] on div "Eiere" at bounding box center [74, 393] width 37 height 21
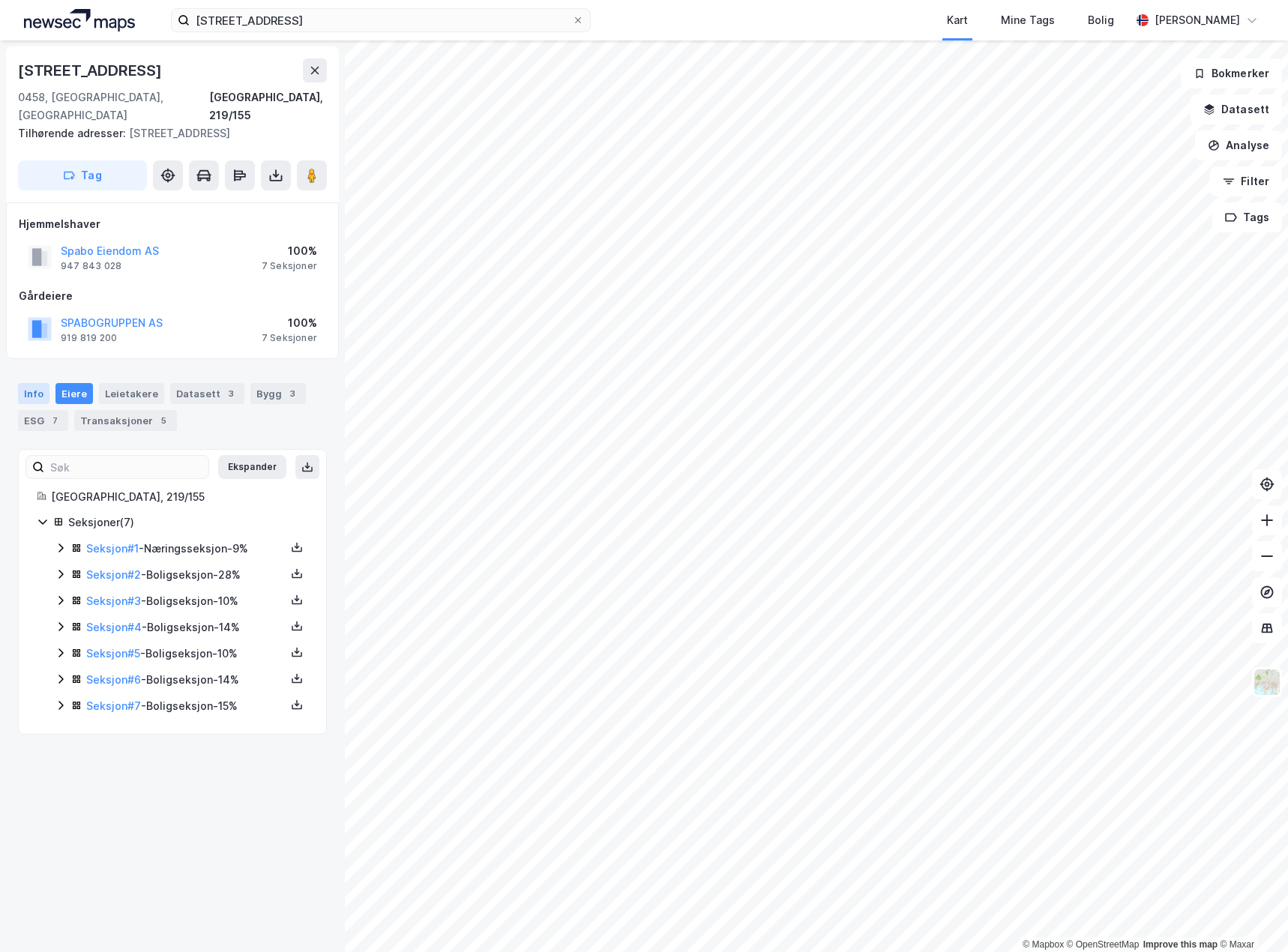
click at [20, 383] on div "Info" at bounding box center [33, 393] width 32 height 21
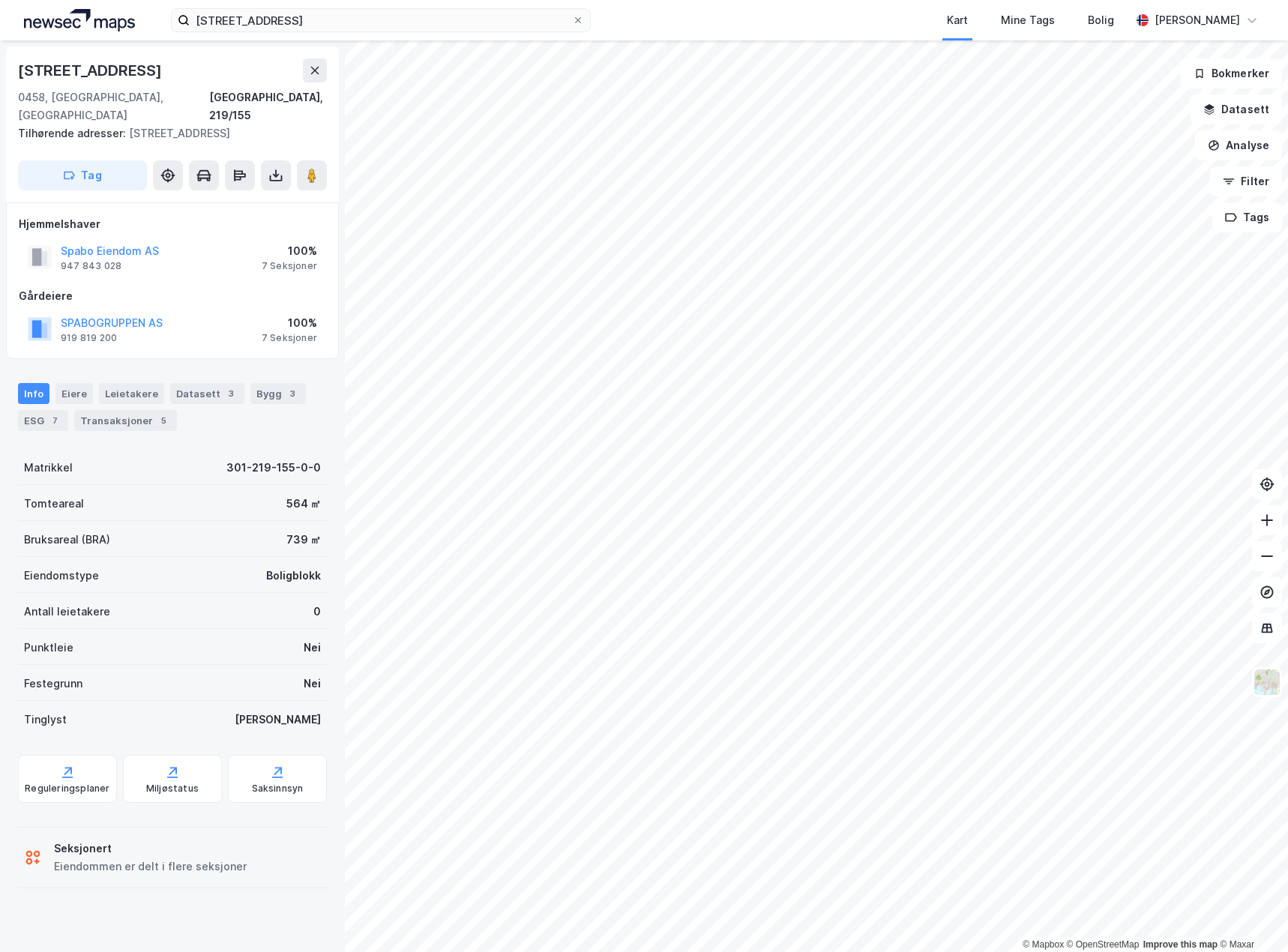
click at [90, 383] on div "Info [PERSON_NAME] Datasett 3 Bygg 3 ESG 7 Transaksjoner 5" at bounding box center [172, 407] width 309 height 48
click at [74, 383] on div "Eiere" at bounding box center [74, 393] width 37 height 21
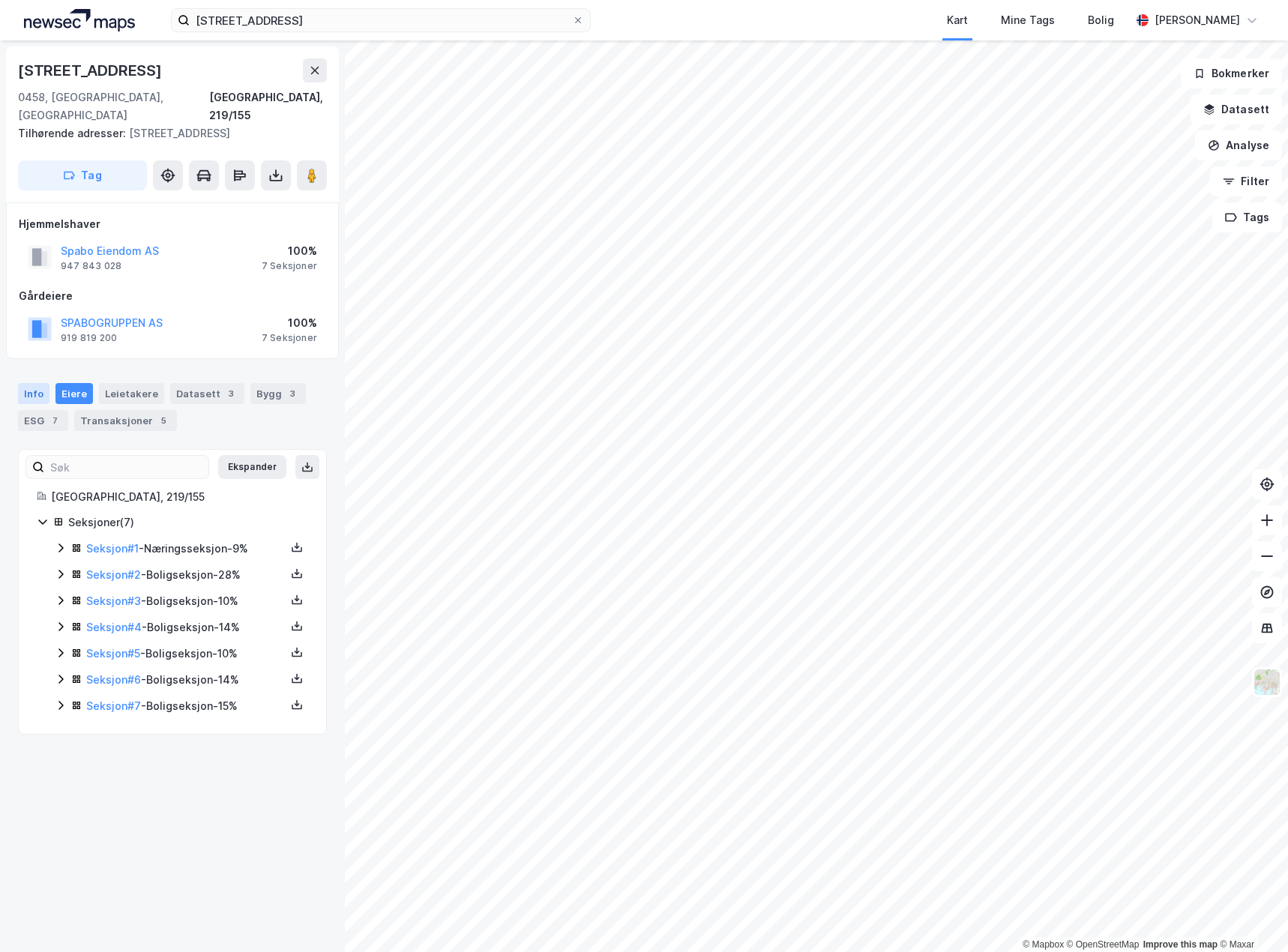
click at [27, 383] on div "Info" at bounding box center [33, 393] width 32 height 21
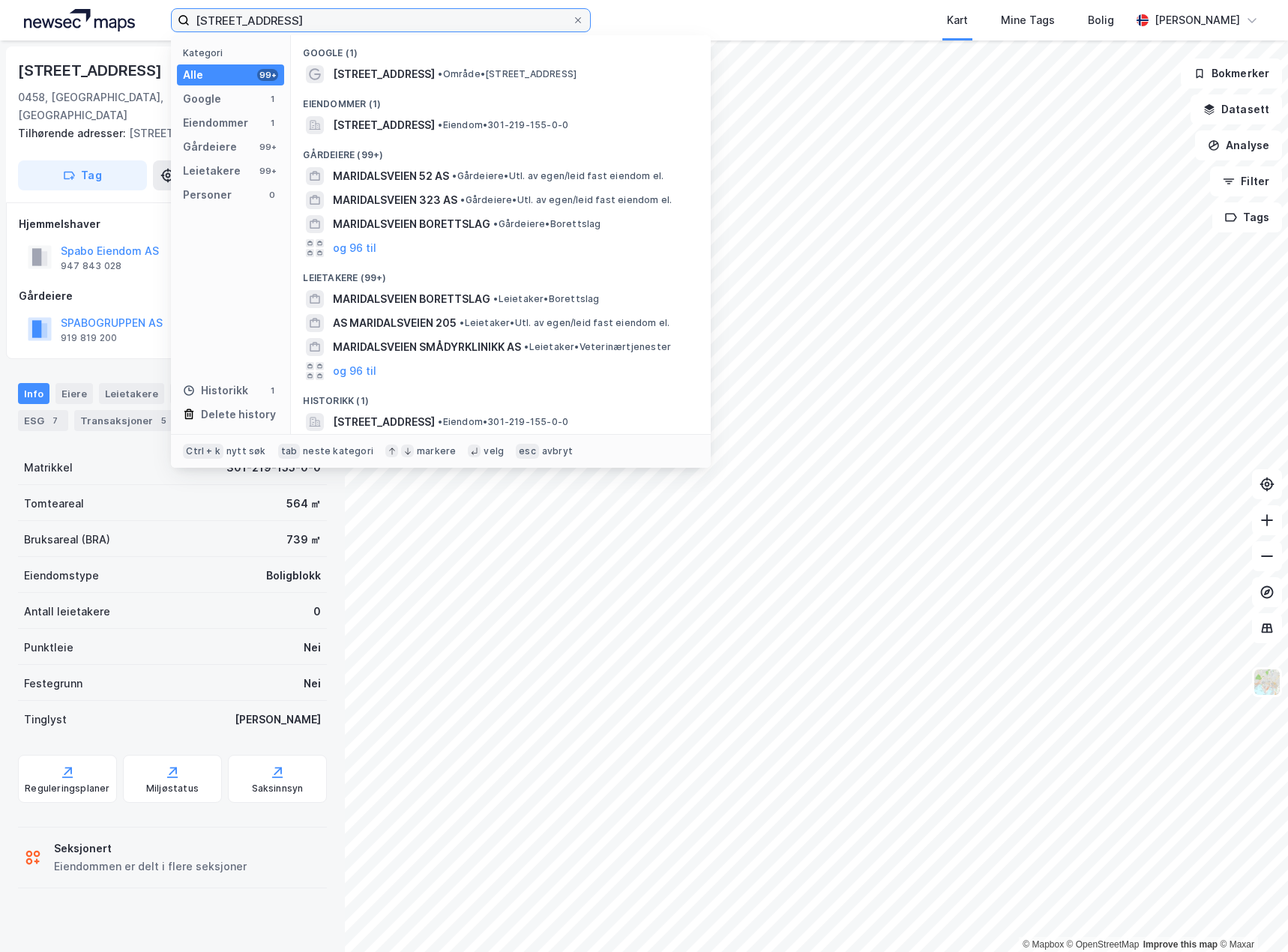
drag, startPoint x: 413, startPoint y: 19, endPoint x: 70, endPoint y: 14, distance: 343.0
click at [70, 14] on div "maridalsveien 52b Kategori Alle 99+ Google 1 Eiendommer 1 Gårdeiere 99+ Leietak…" at bounding box center [644, 20] width 1288 height 40
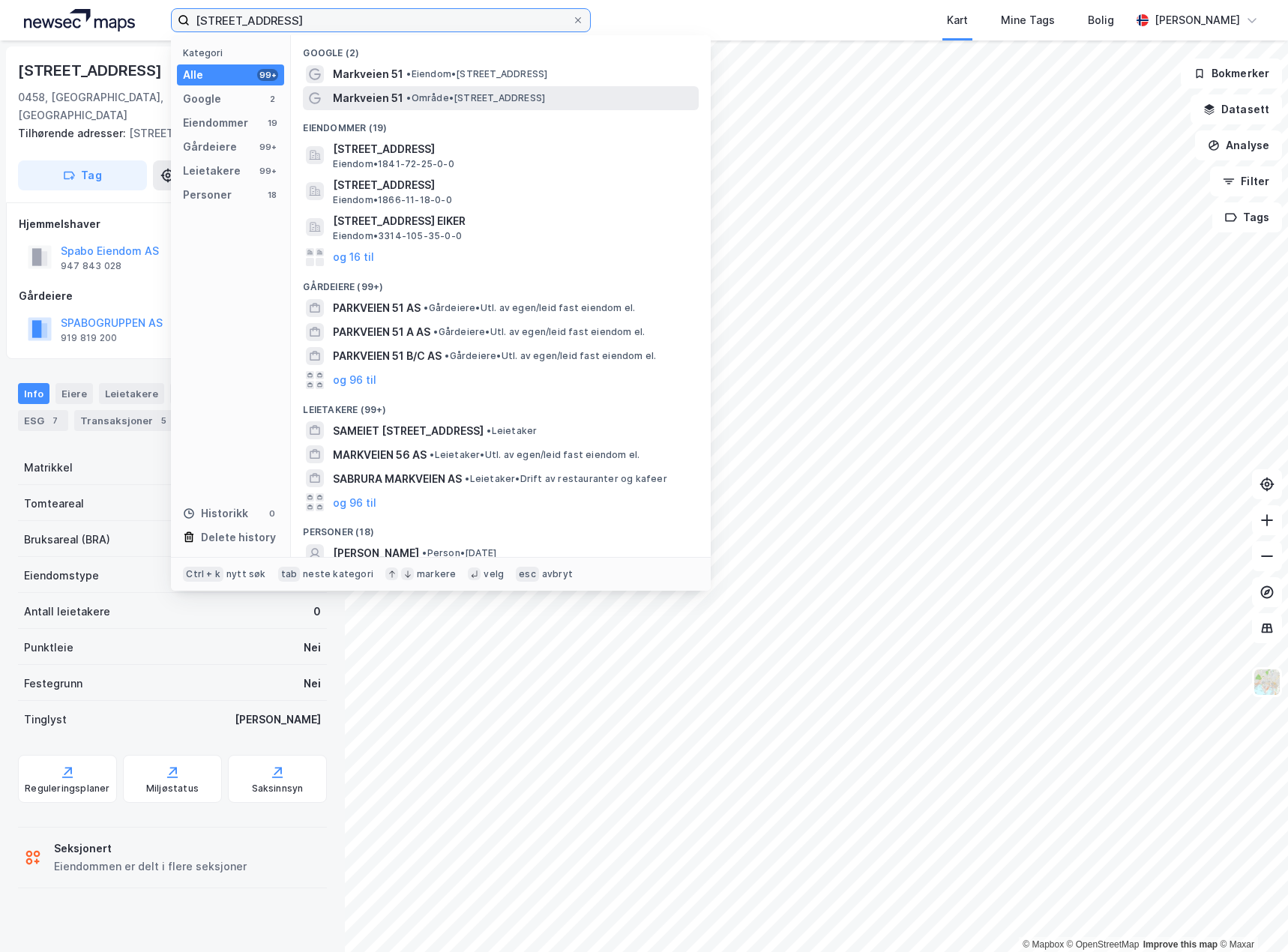
type input "[STREET_ADDRESS]"
click at [452, 101] on span "• Område • [STREET_ADDRESS]" at bounding box center [475, 98] width 138 height 12
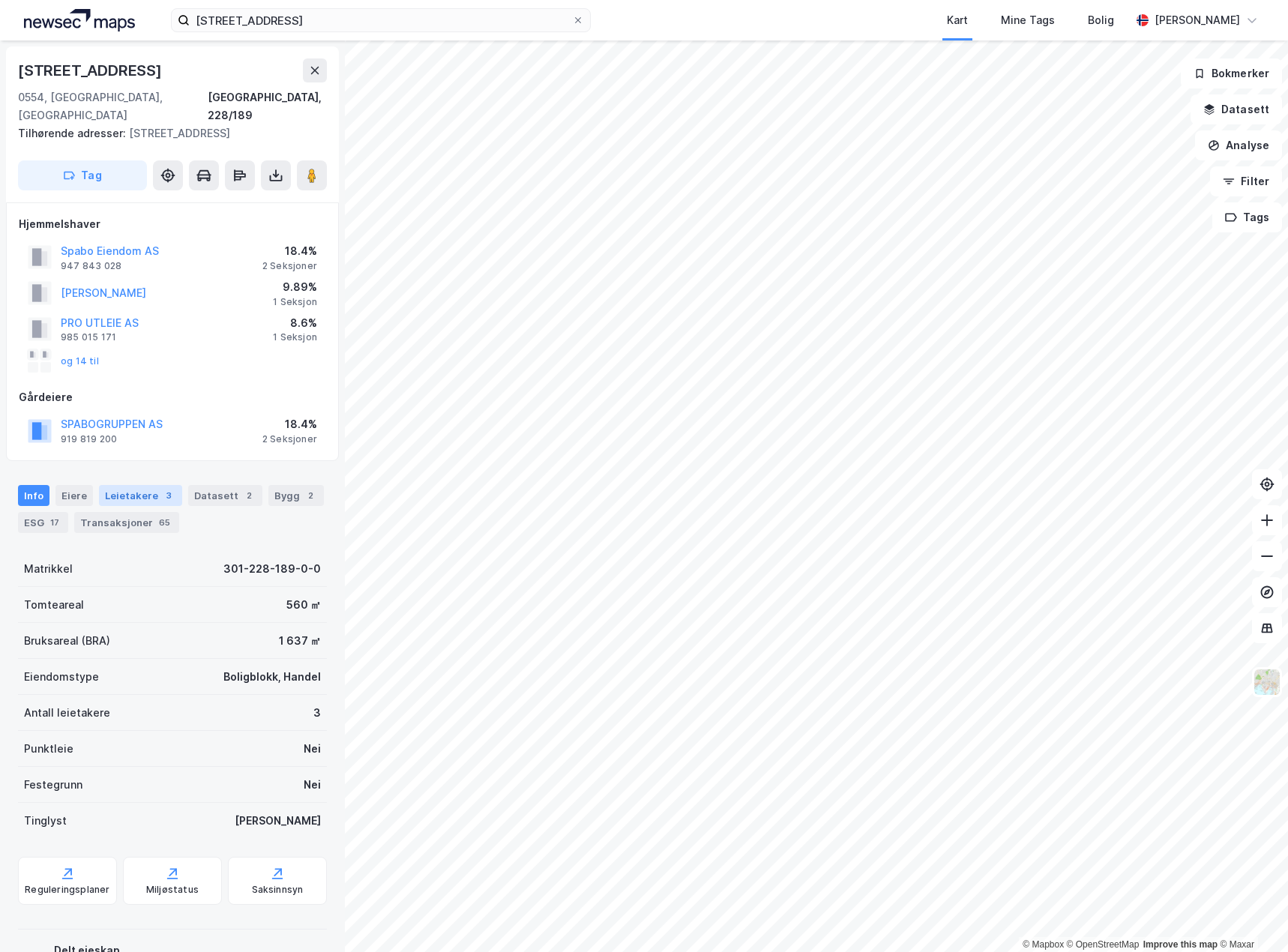
click at [138, 485] on div "Leietakere 3" at bounding box center [141, 495] width 84 height 21
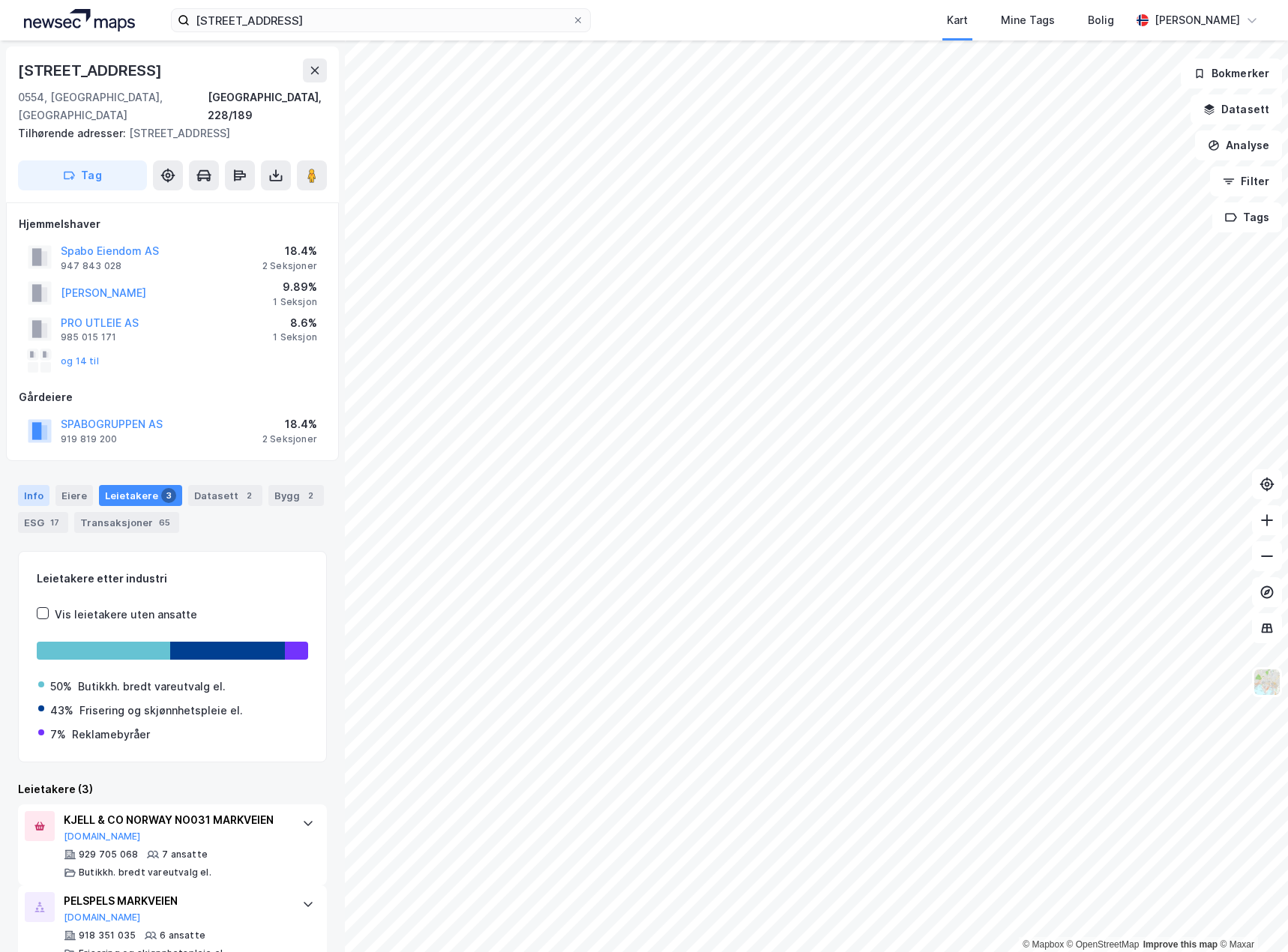
click at [27, 485] on div "Info" at bounding box center [33, 495] width 32 height 21
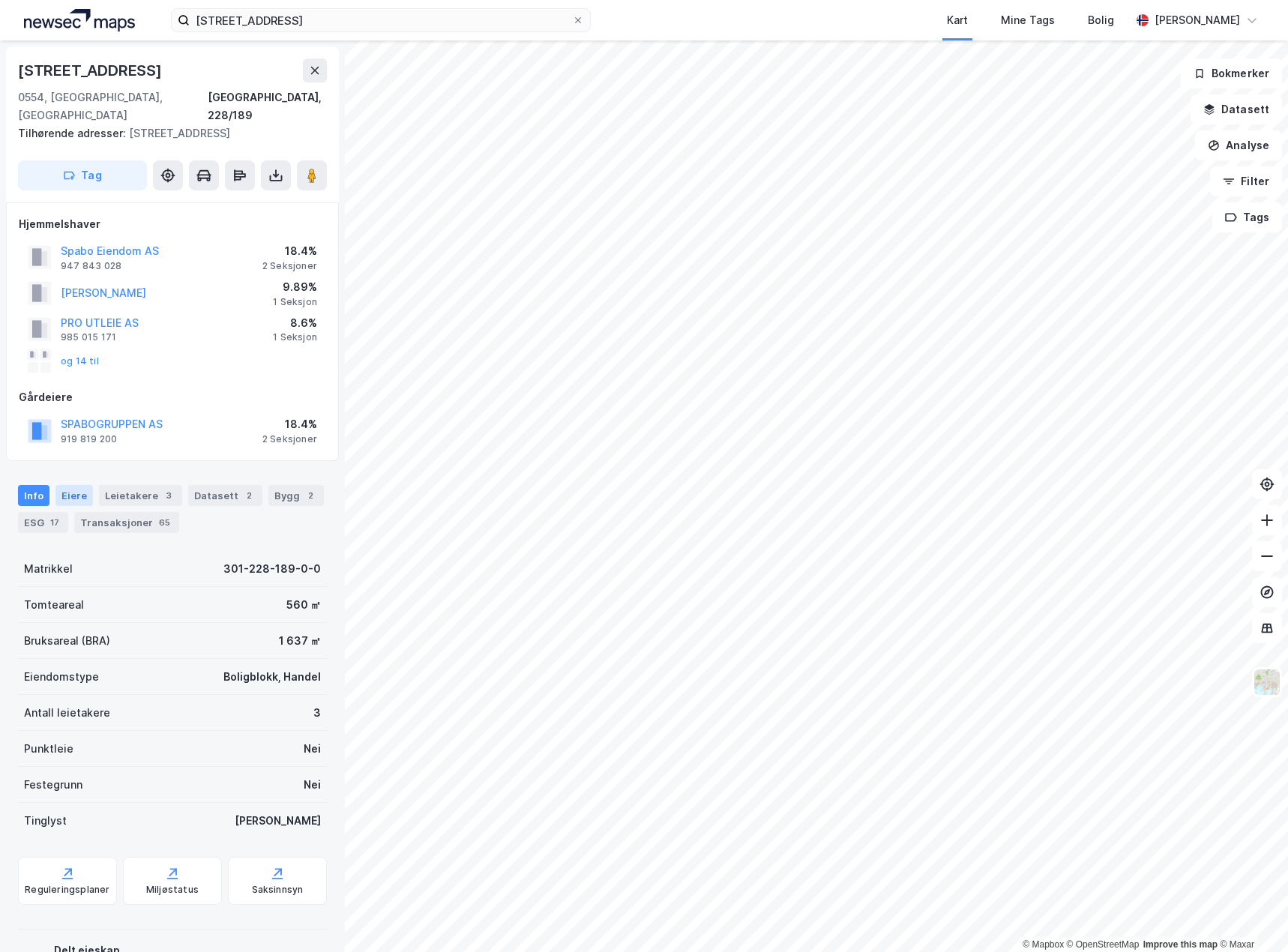
click at [62, 485] on div "Eiere" at bounding box center [74, 495] width 37 height 21
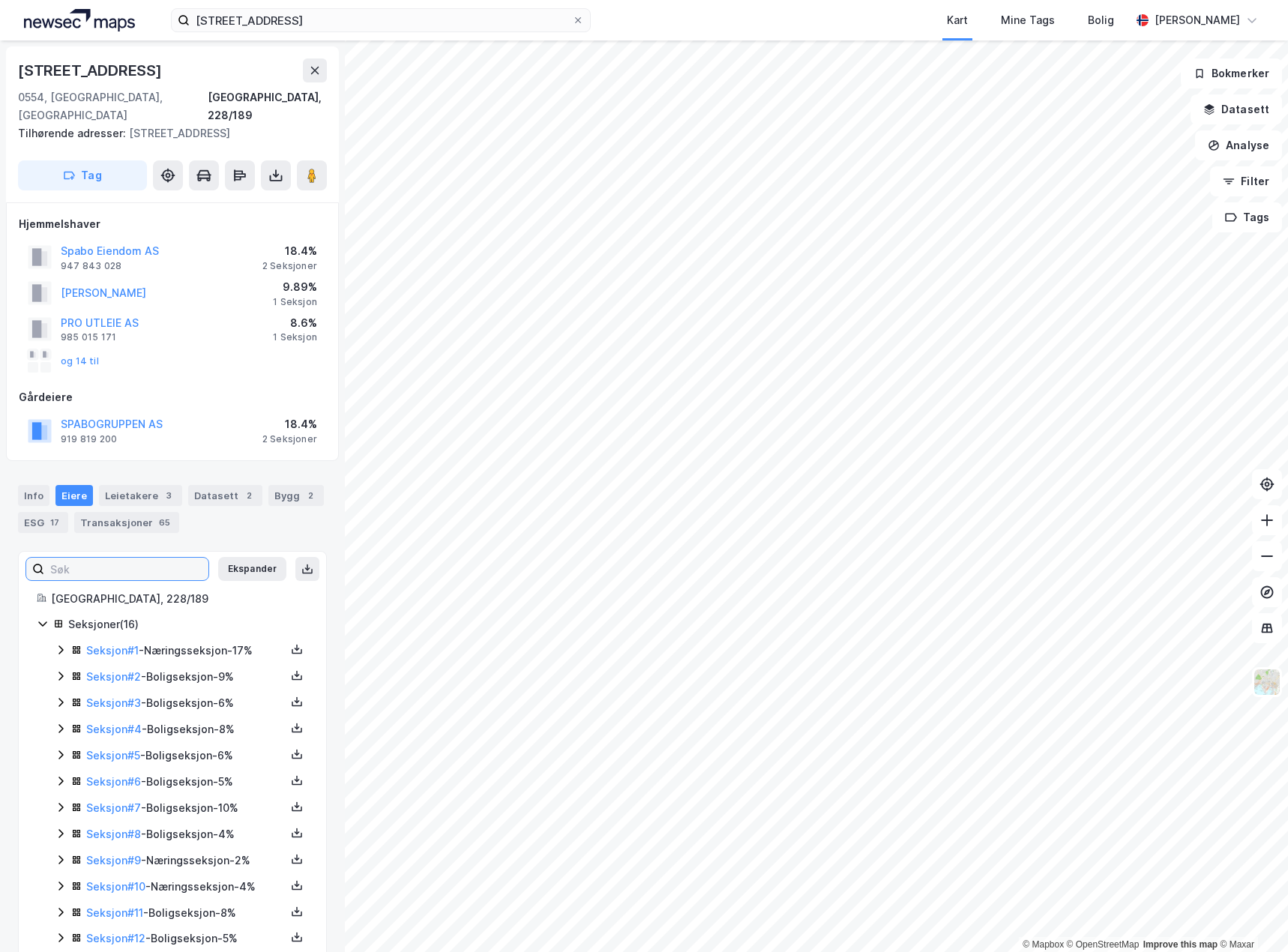
click at [148, 558] on input at bounding box center [126, 568] width 164 height 22
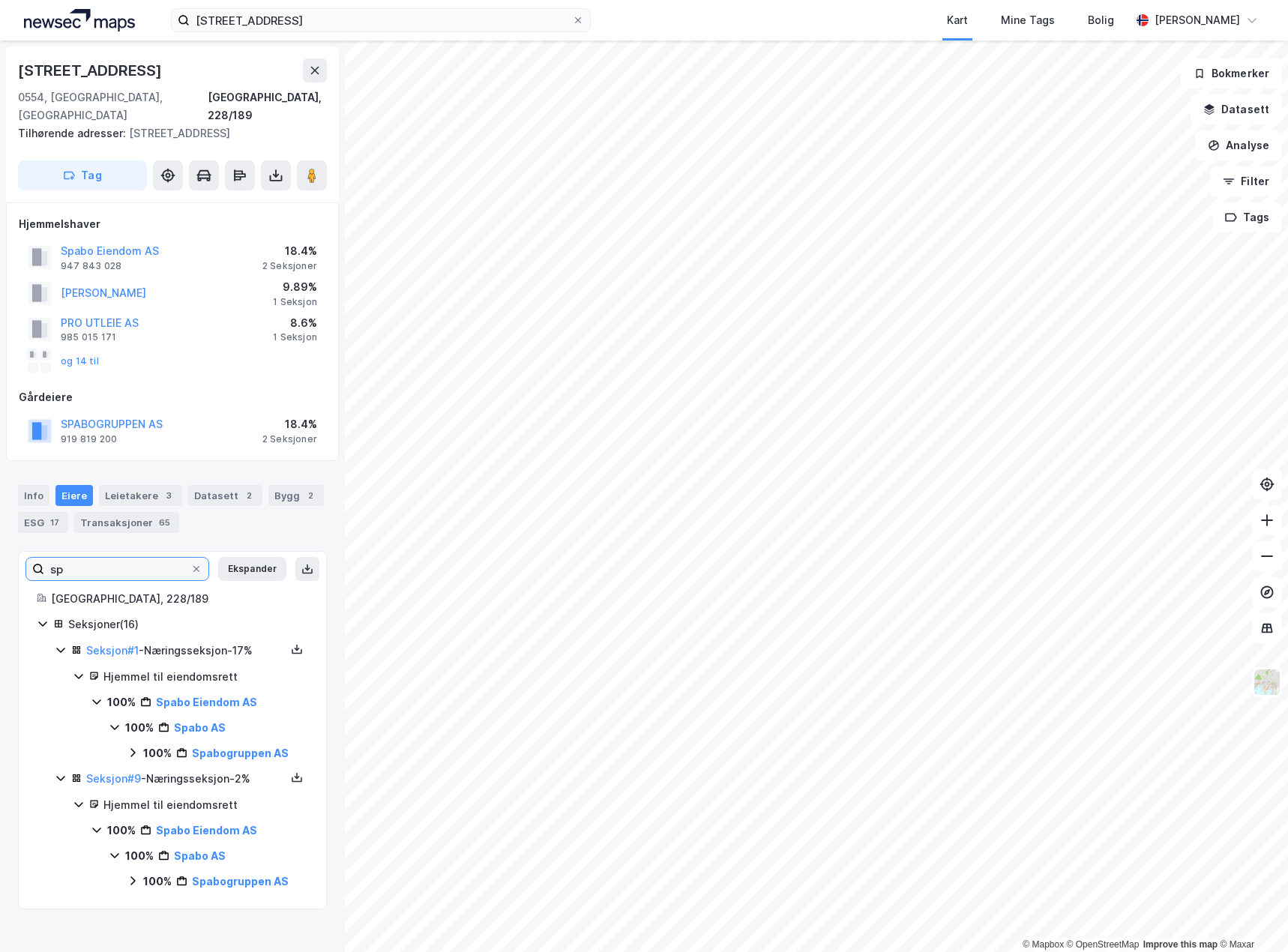
type input "s"
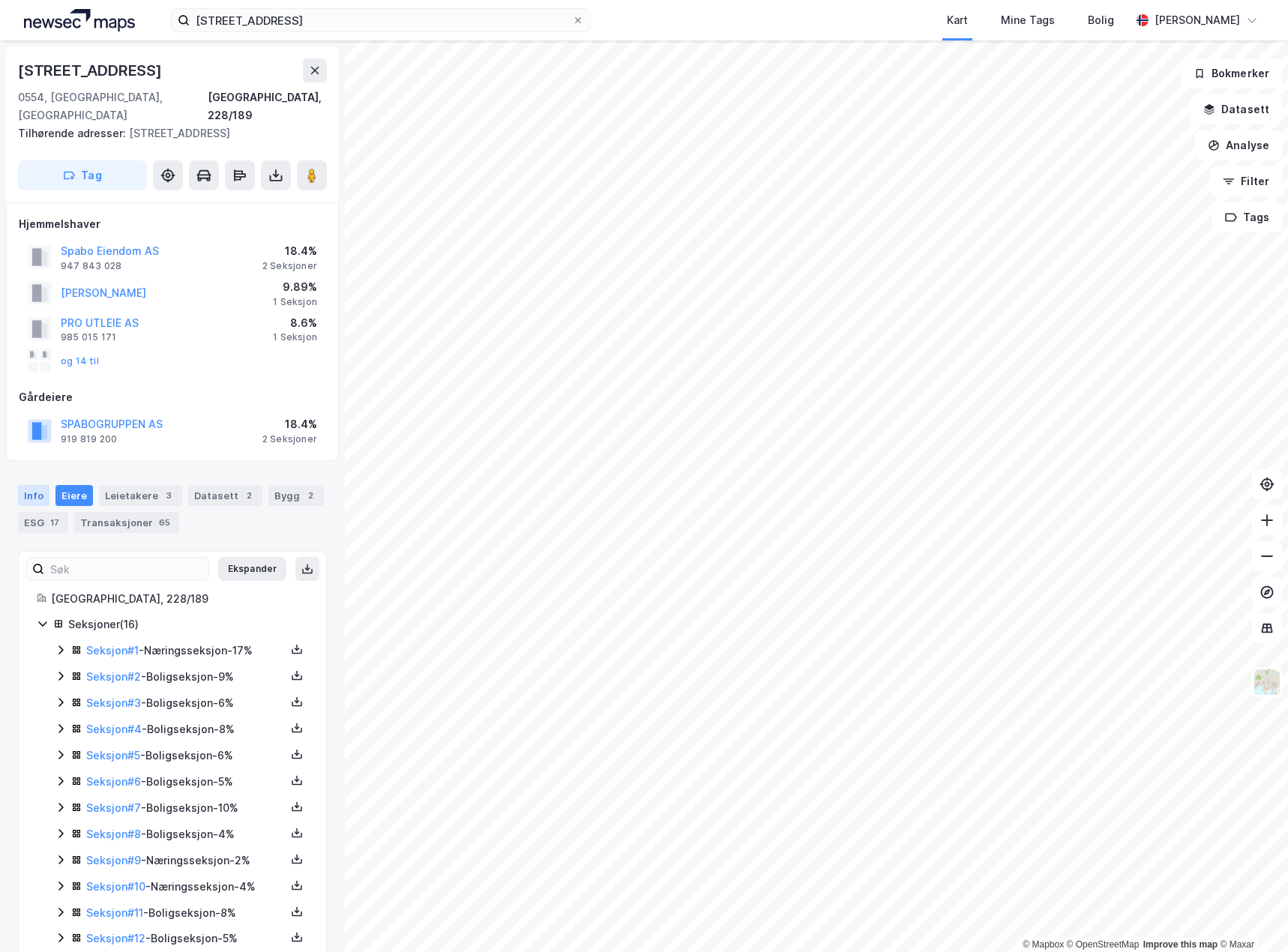
click at [34, 485] on div "Info" at bounding box center [33, 495] width 32 height 21
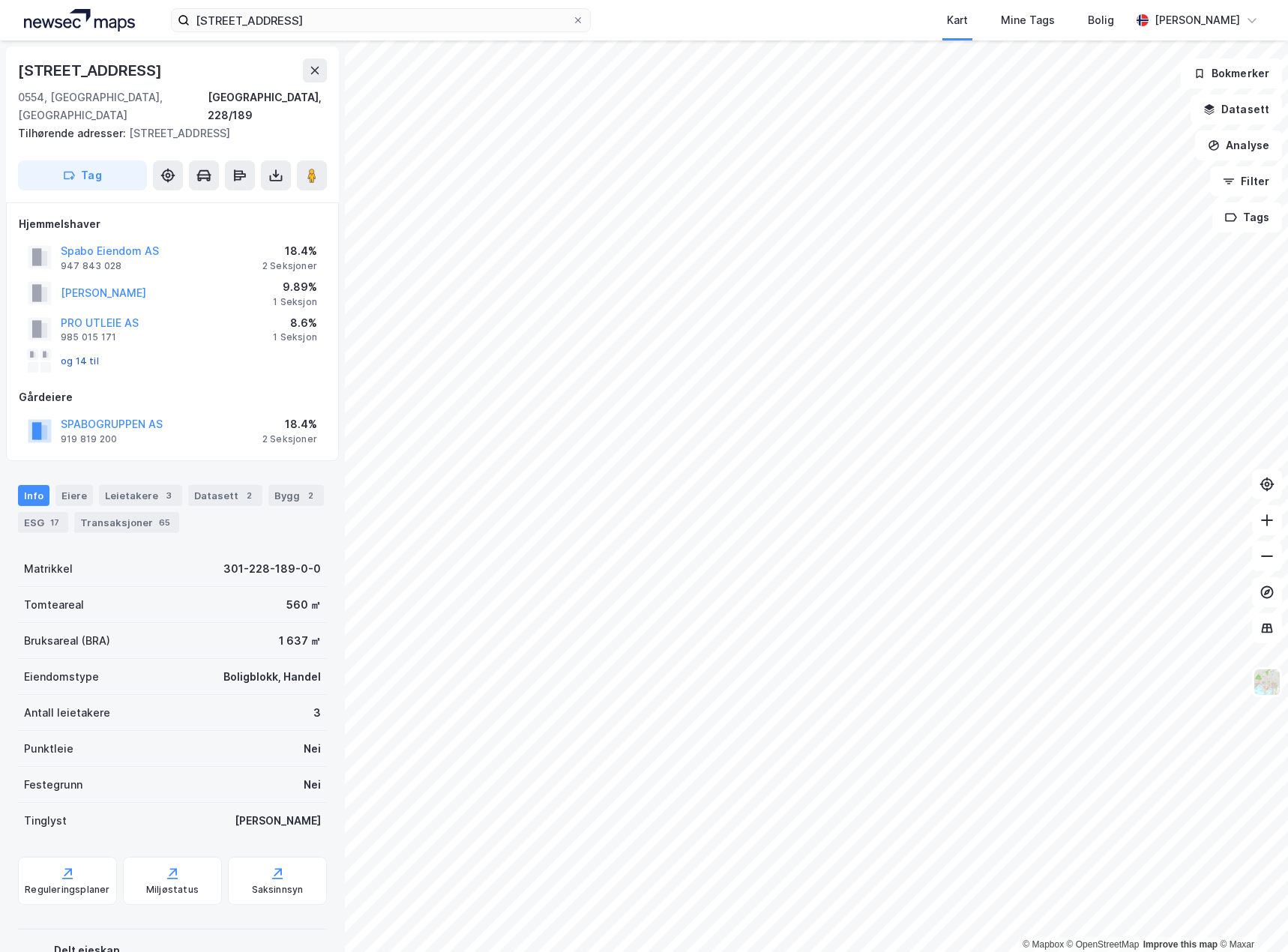
click at [0, 0] on button "og 14 til" at bounding box center [0, 0] width 0 height 0
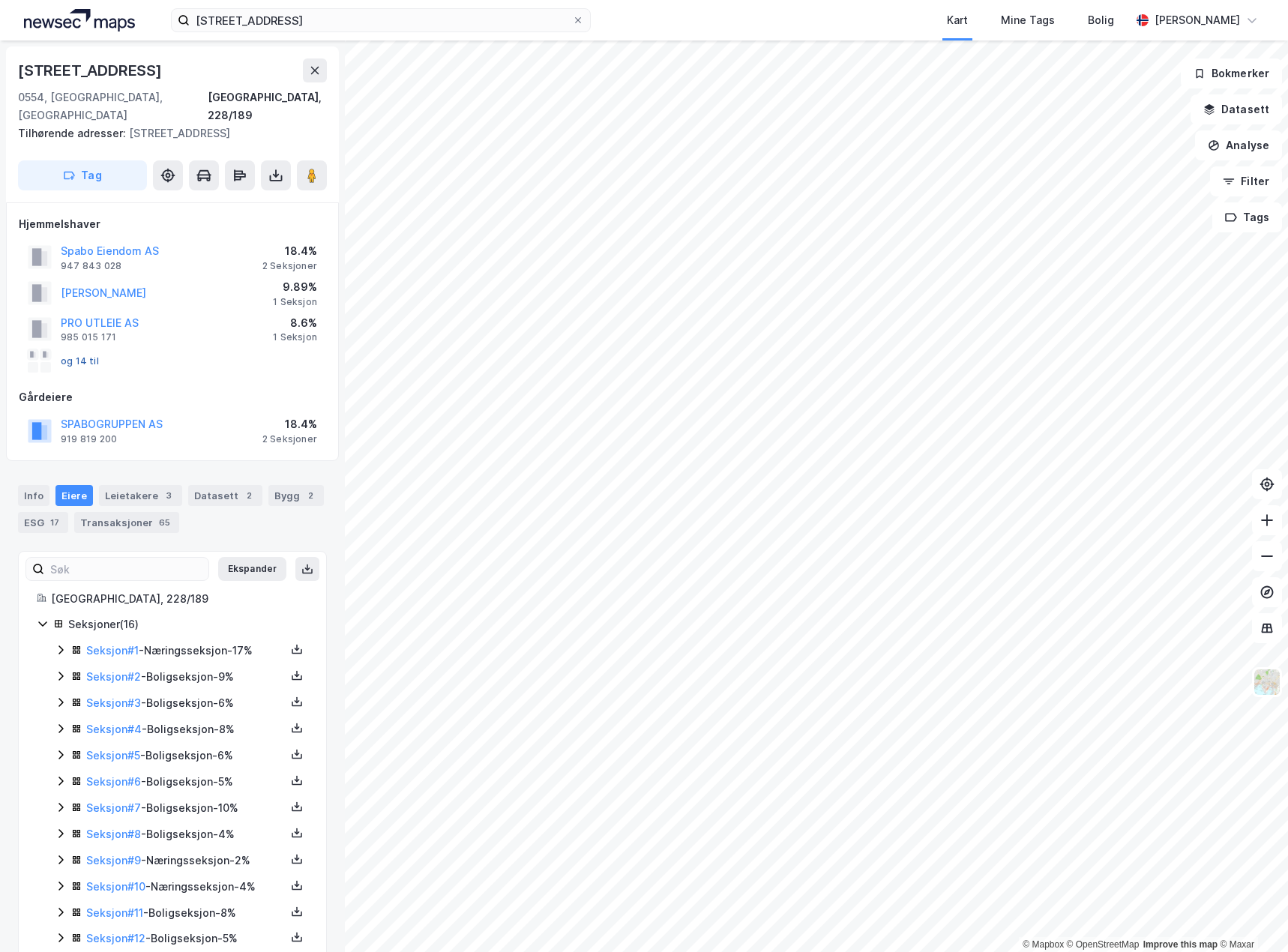
click at [0, 0] on button "og 14 til" at bounding box center [0, 0] width 0 height 0
drag, startPoint x: 128, startPoint y: 247, endPoint x: 37, endPoint y: 230, distance: 92.6
click at [37, 242] on div "Spabo Eiendom AS 947 843 028" at bounding box center [94, 257] width 132 height 30
copy div "Spabo Eiendom AS 947 843 028"
click at [26, 512] on div "ESG 17" at bounding box center [43, 522] width 50 height 21
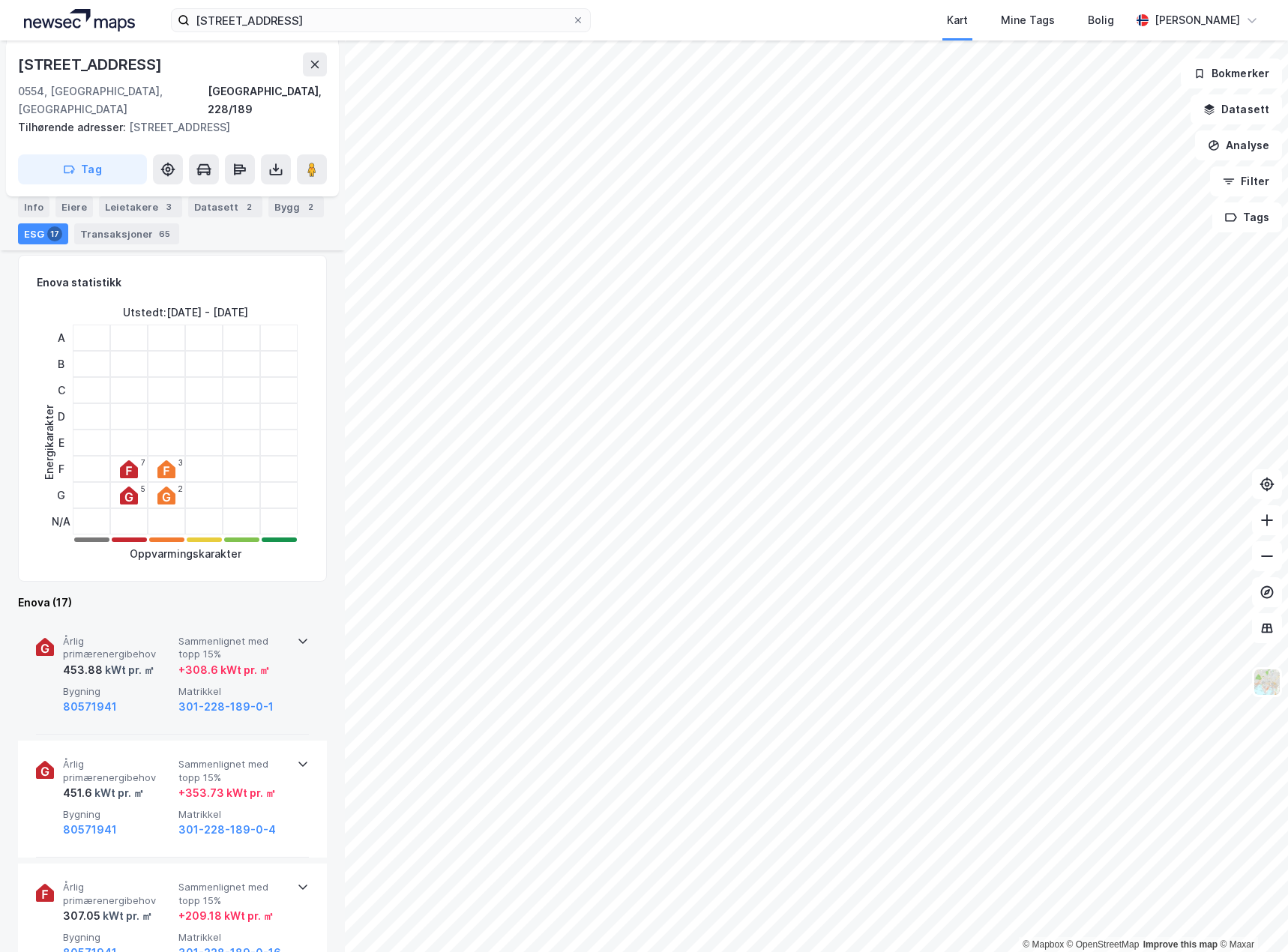
scroll to position [300, 0]
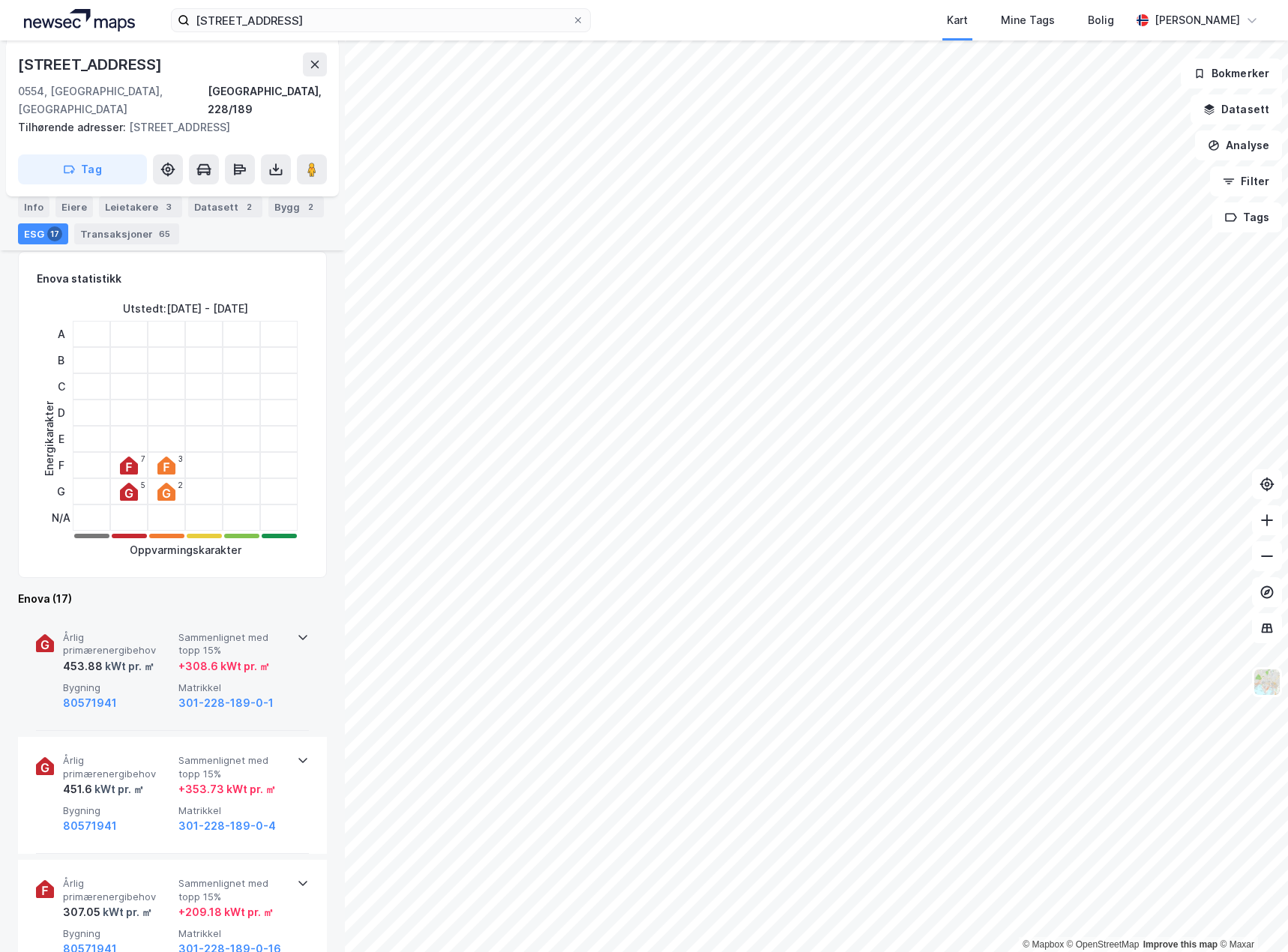
click at [159, 681] on span "Bygning" at bounding box center [118, 688] width 110 height 12
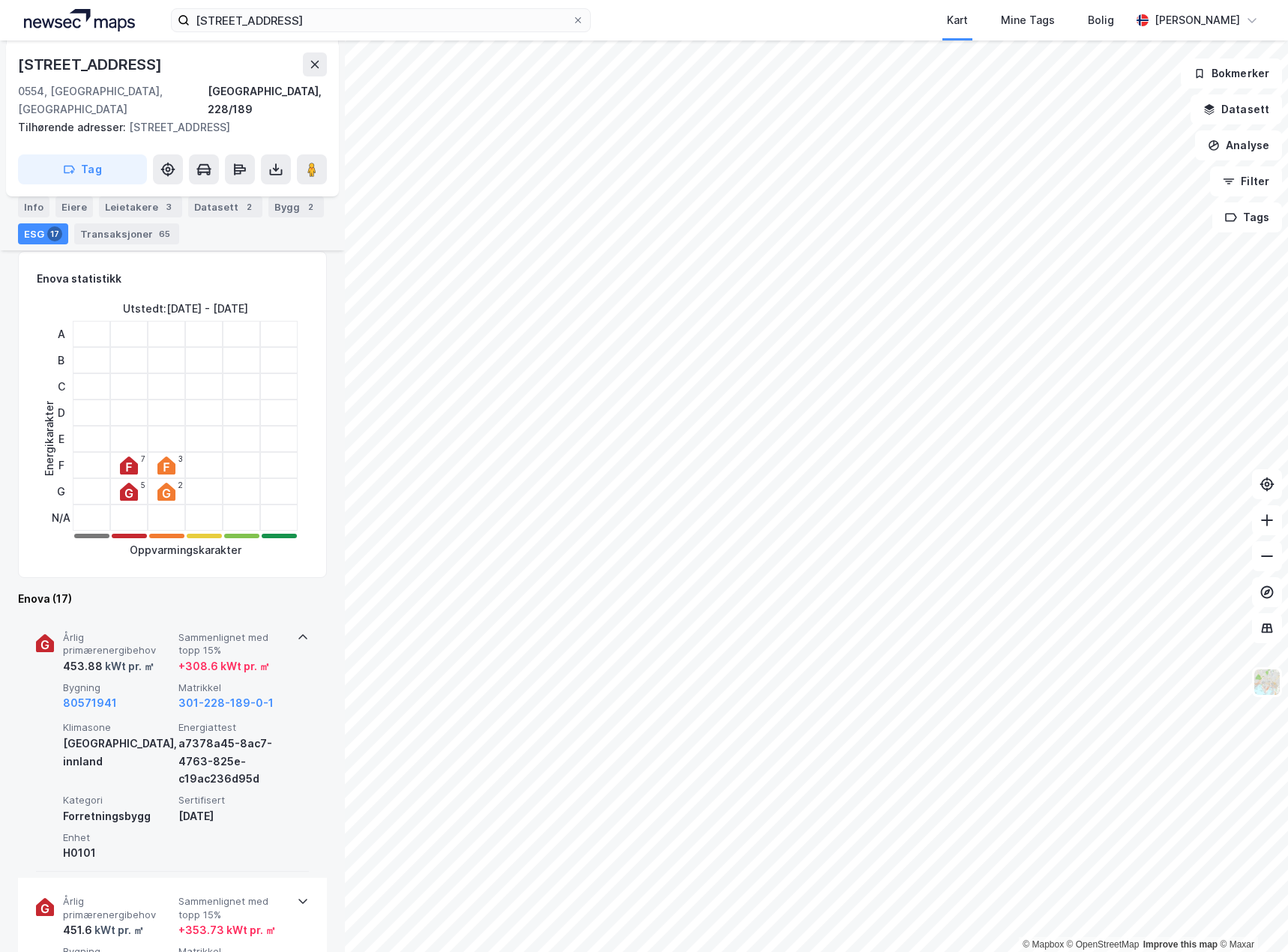
click at [158, 681] on span "Bygning" at bounding box center [118, 688] width 110 height 12
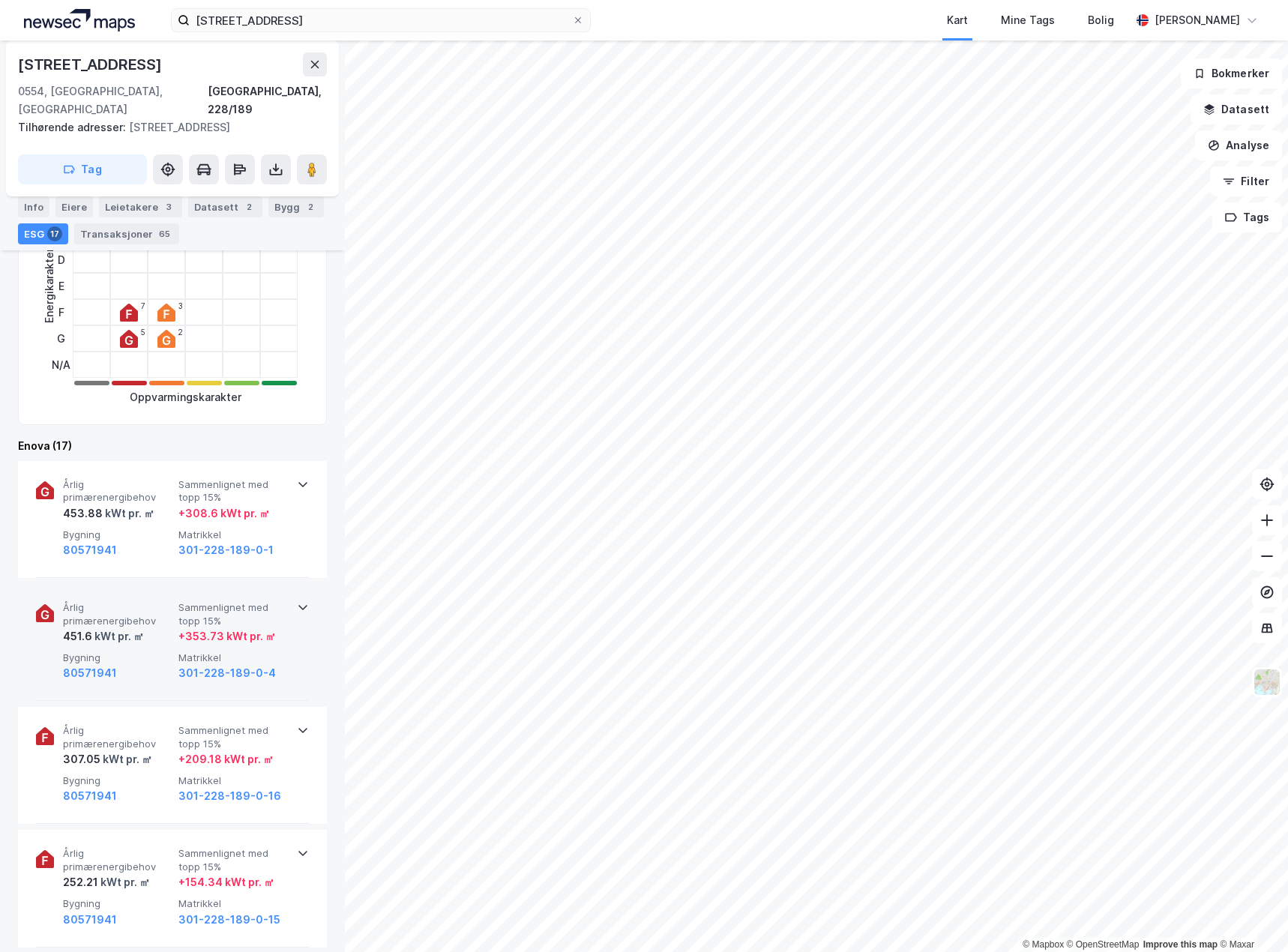
scroll to position [450, 0]
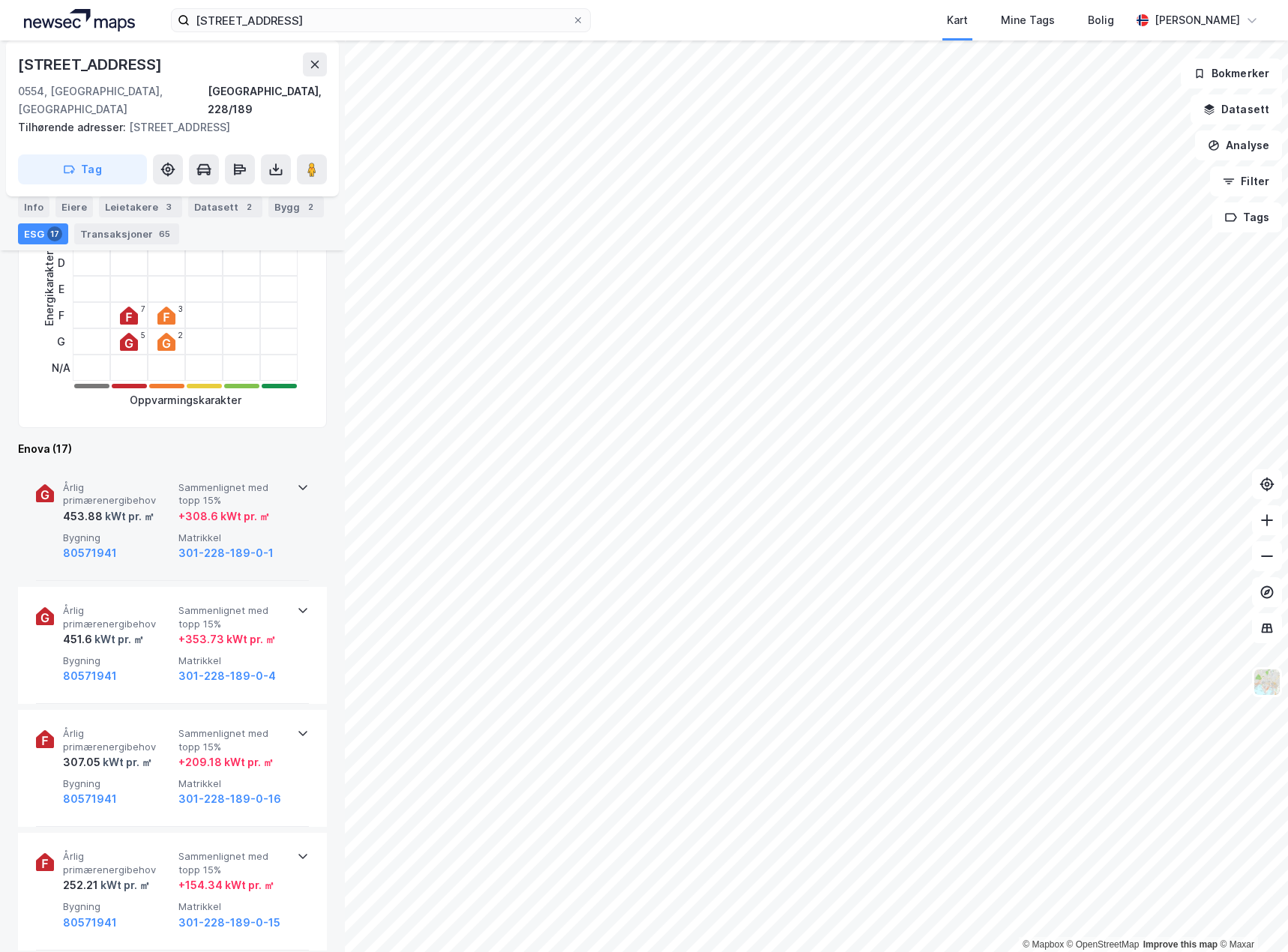
click at [155, 544] on div "80571941" at bounding box center [118, 553] width 110 height 18
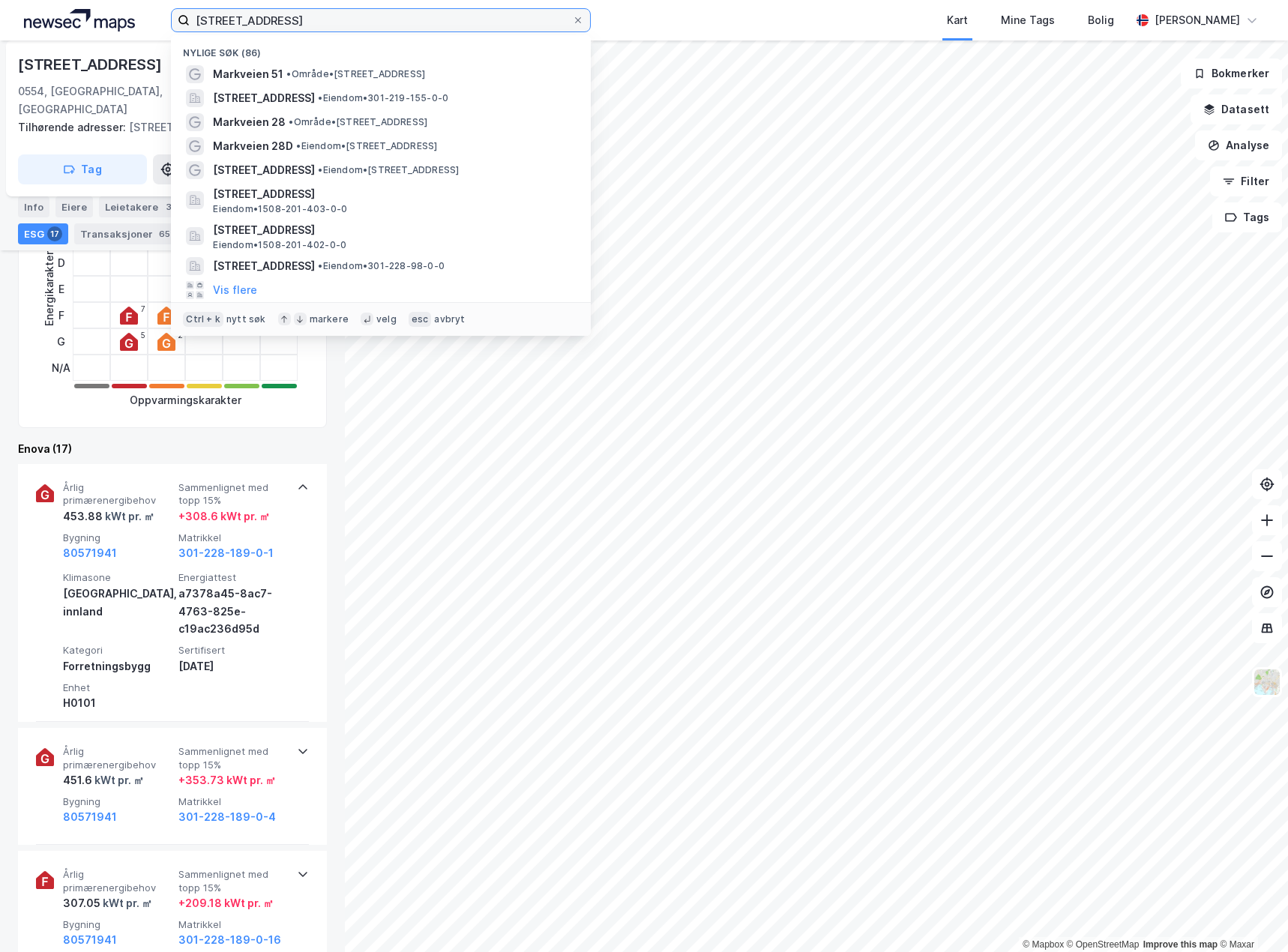
click at [294, 15] on input "[STREET_ADDRESS]" at bounding box center [381, 20] width 382 height 22
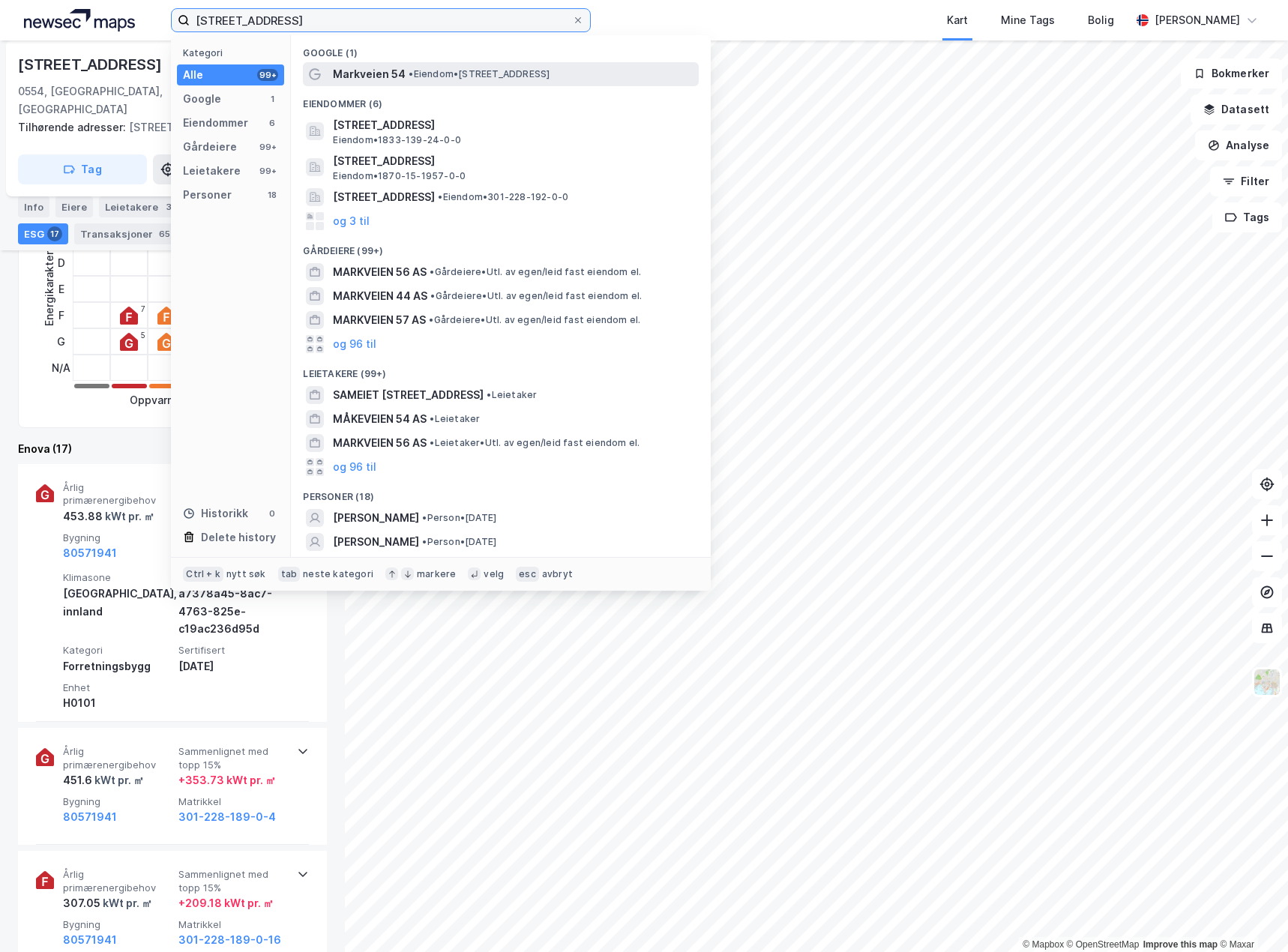
type input "[STREET_ADDRESS]"
click at [510, 73] on span "• Eiendom • [STREET_ADDRESS]" at bounding box center [479, 74] width 141 height 12
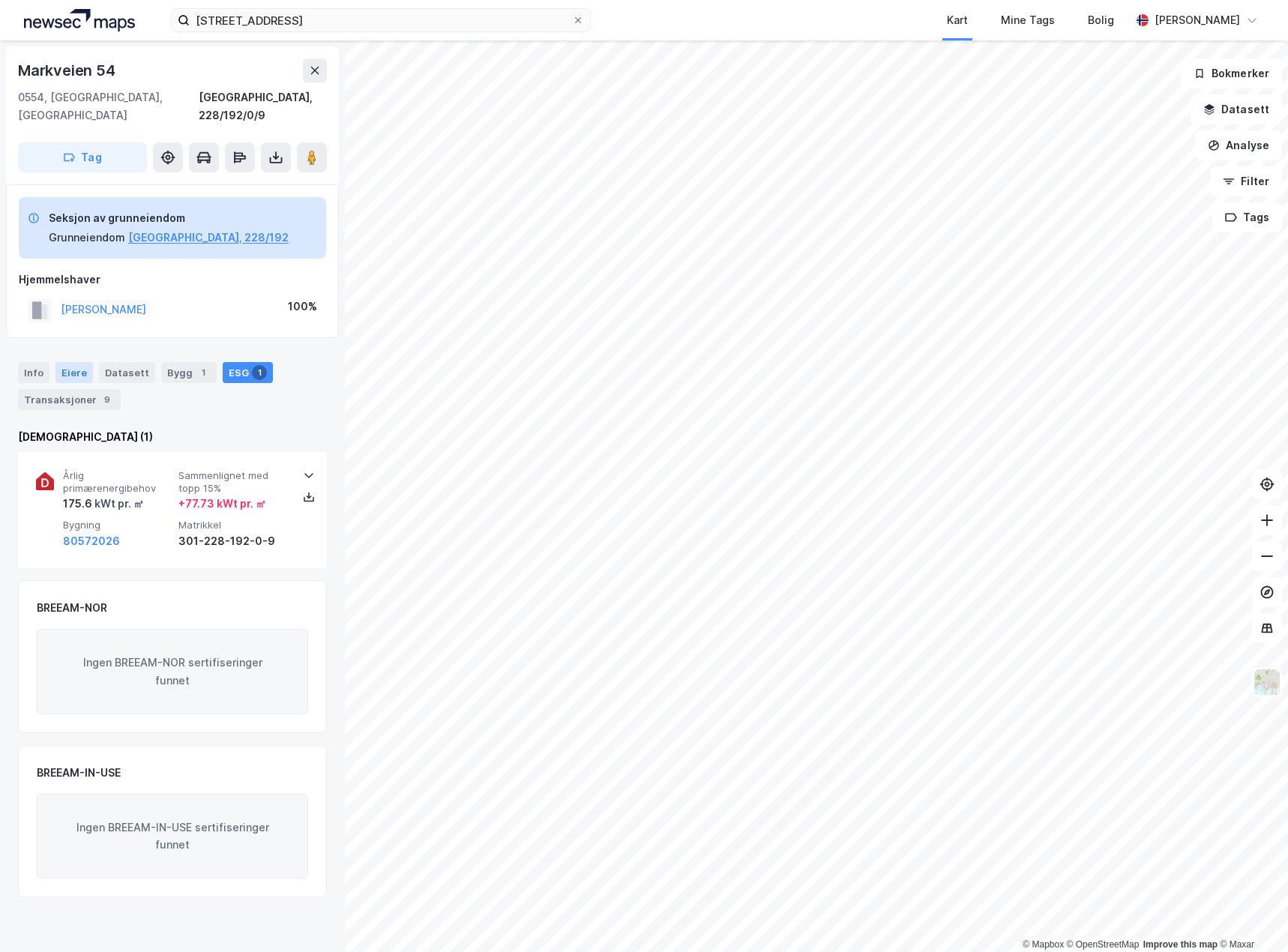
click at [70, 362] on div "Eiere" at bounding box center [74, 372] width 37 height 21
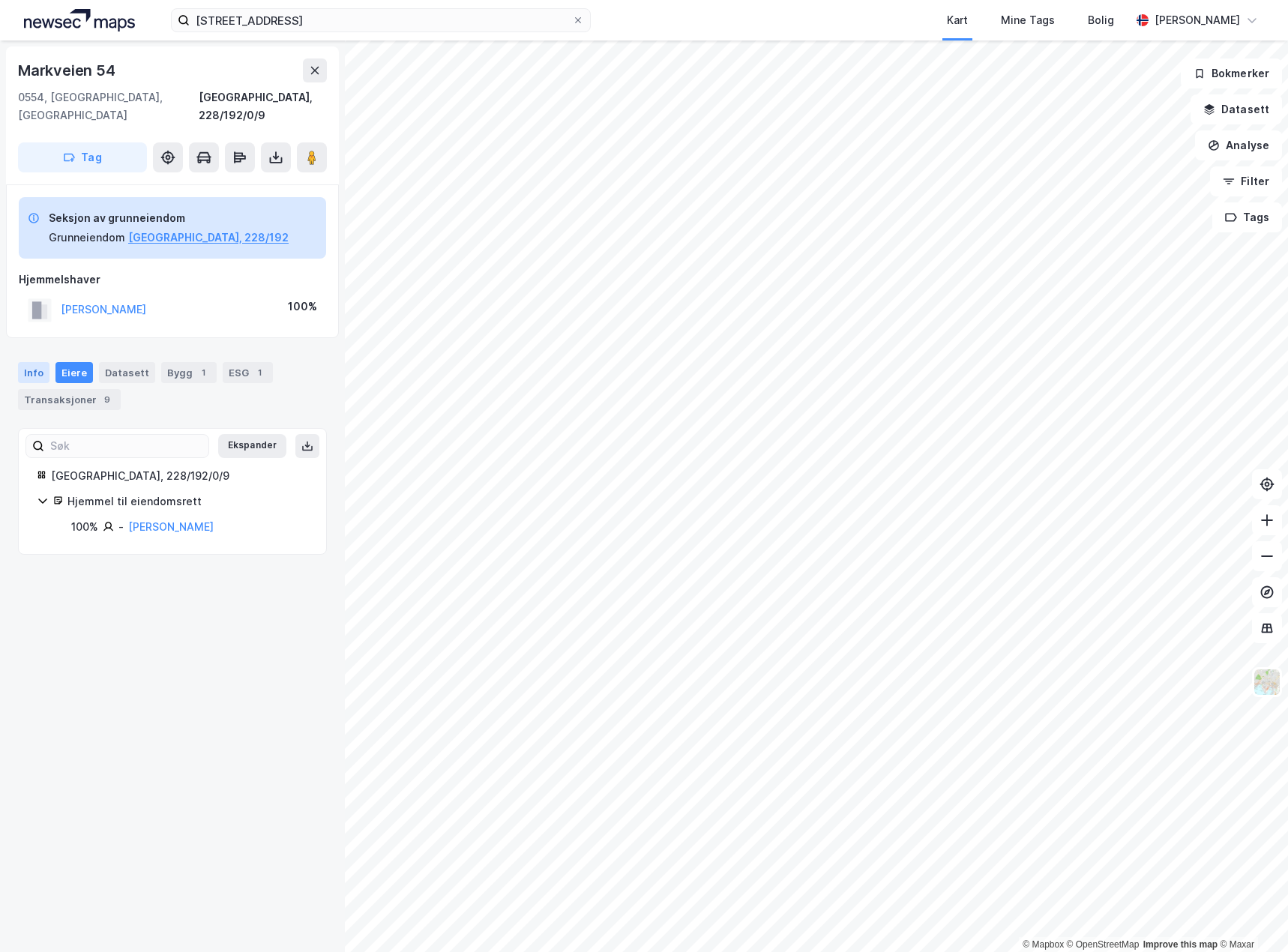
click at [30, 362] on div "Info" at bounding box center [33, 372] width 32 height 21
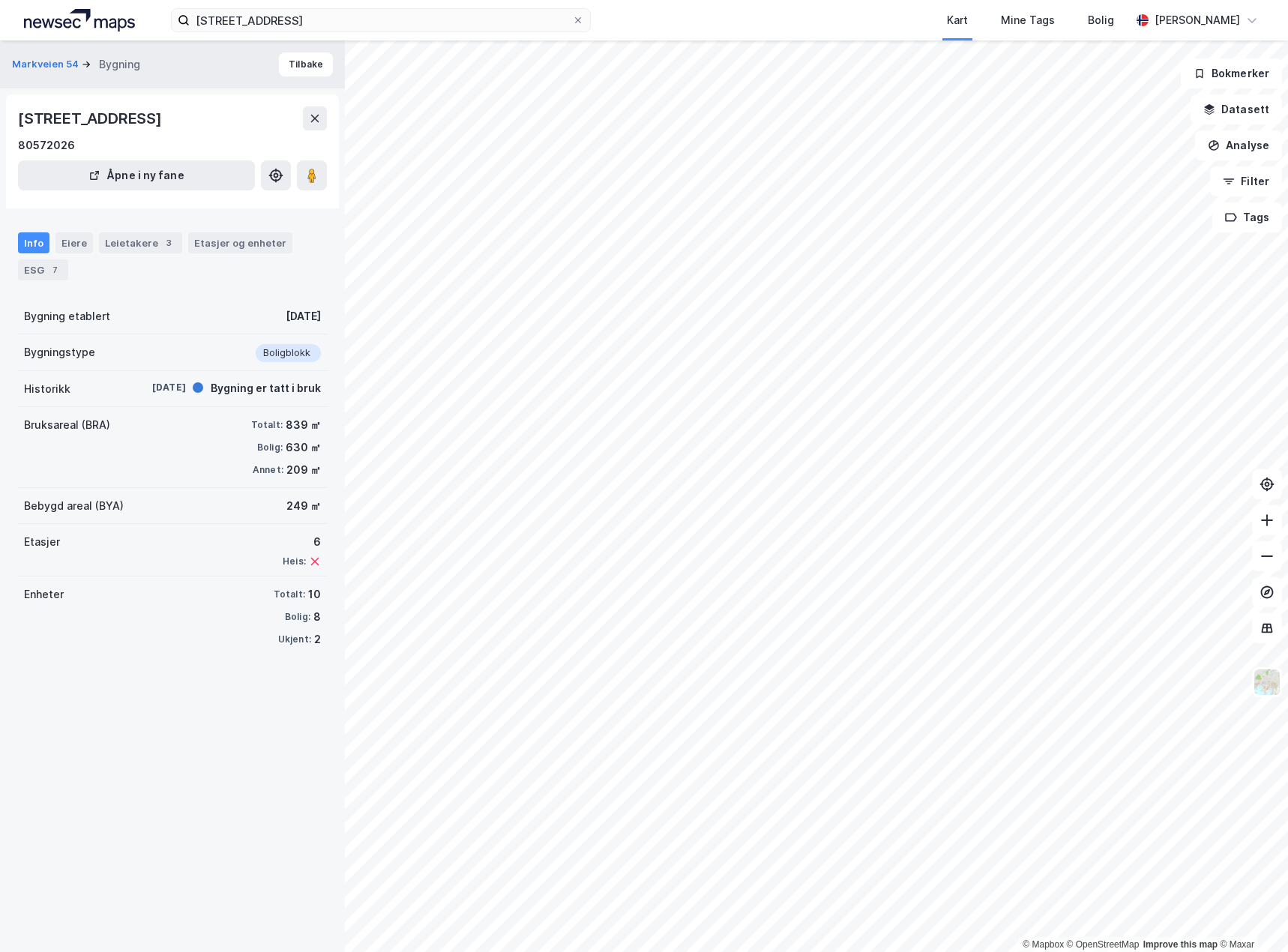
click at [34, 238] on div "Info" at bounding box center [33, 242] width 32 height 21
click at [81, 237] on div "Eiere" at bounding box center [74, 242] width 37 height 21
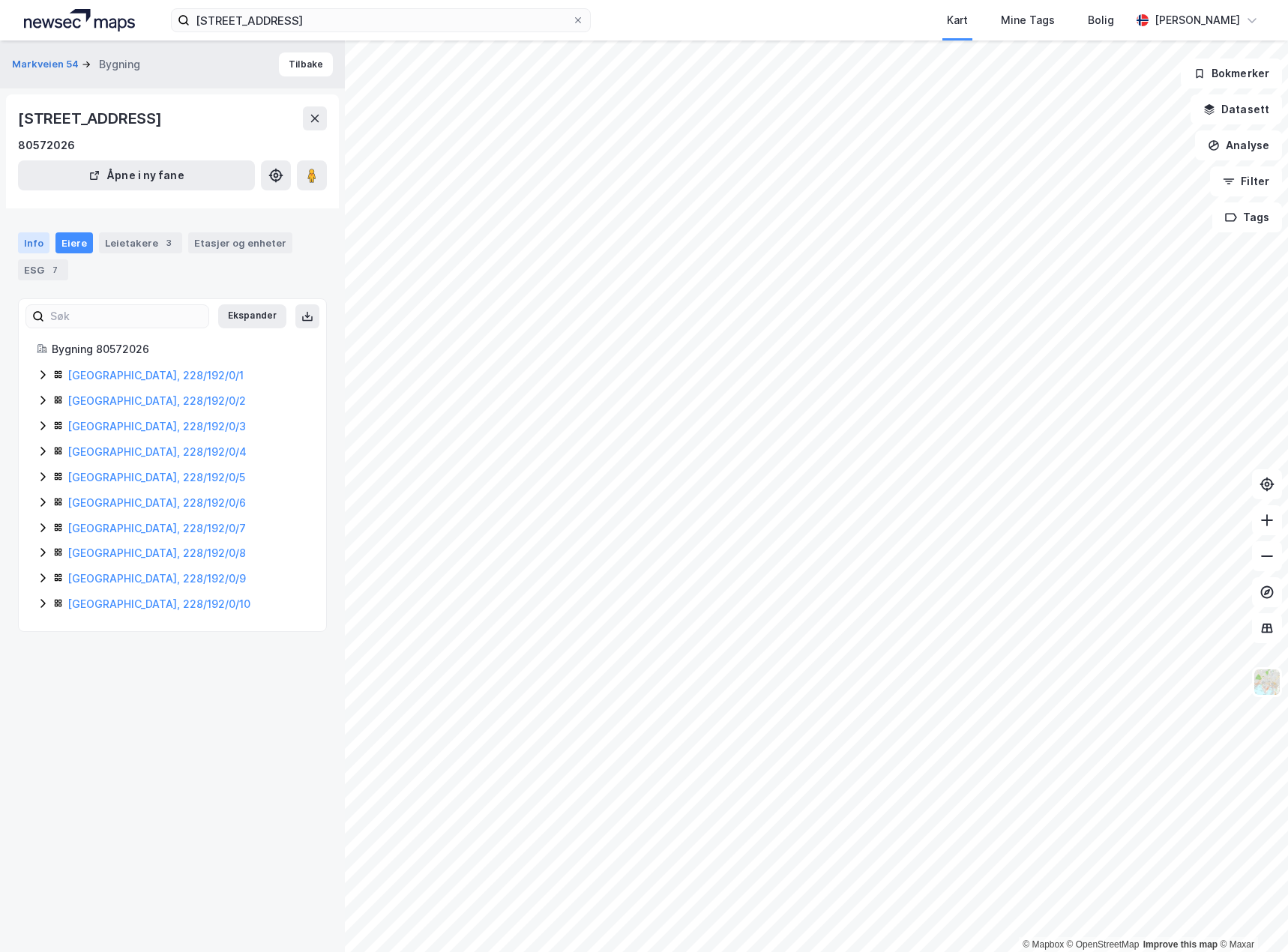
click at [26, 232] on div "Info" at bounding box center [33, 242] width 32 height 21
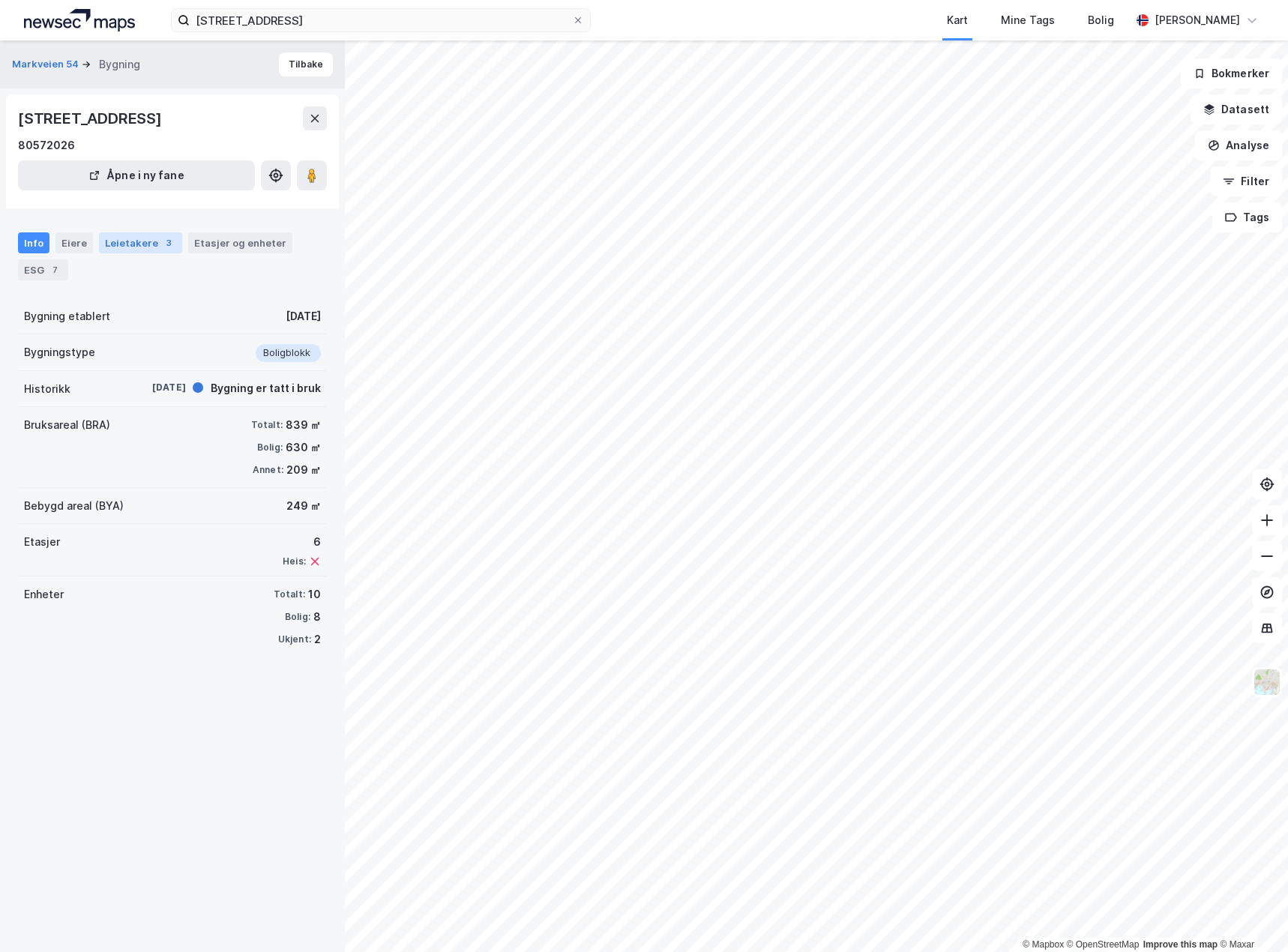
drag, startPoint x: 143, startPoint y: 241, endPoint x: 165, endPoint y: 244, distance: 22.2
click at [146, 242] on div "Leietakere 3" at bounding box center [141, 242] width 84 height 21
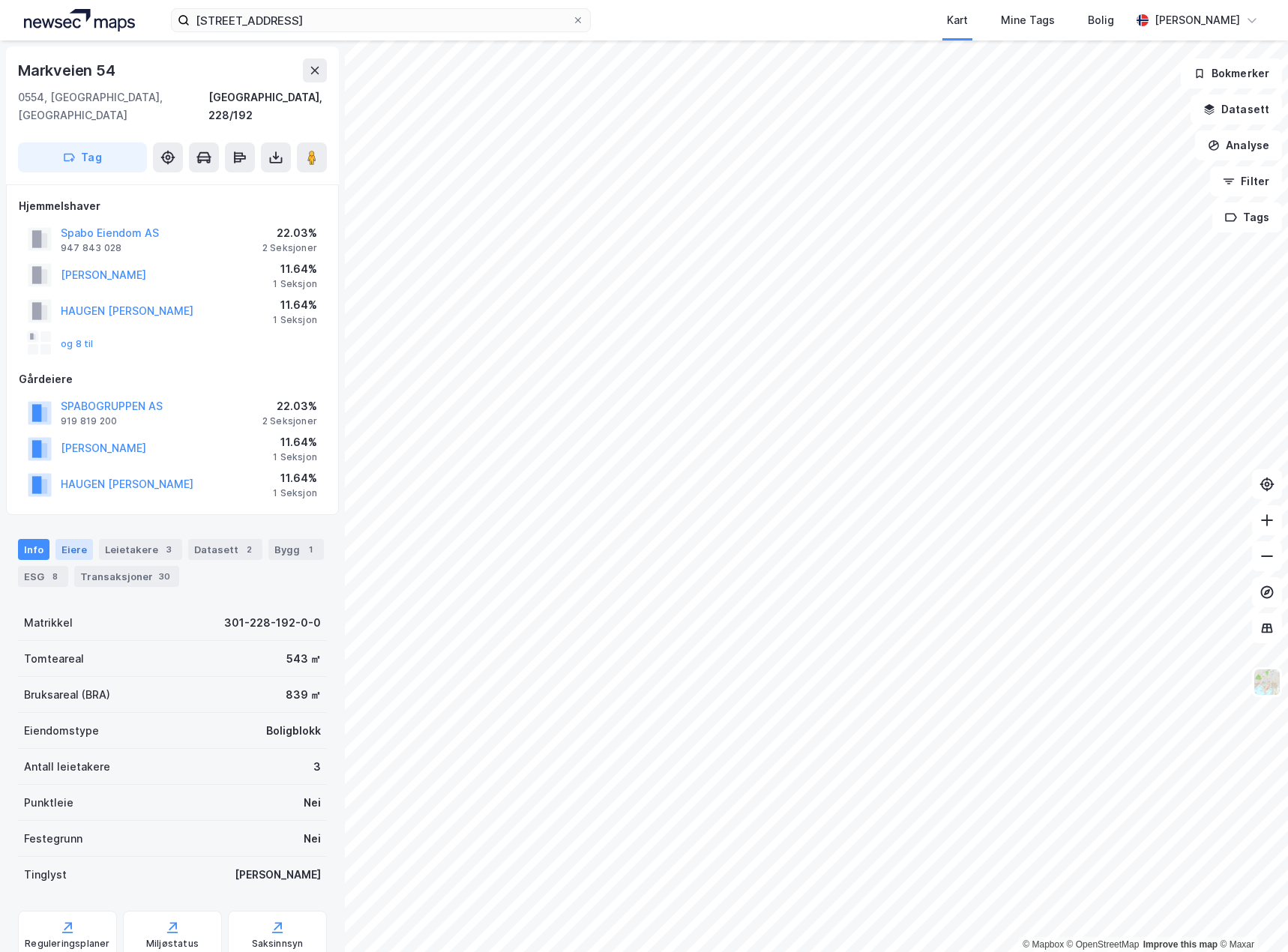
click at [74, 539] on div "Eiere" at bounding box center [74, 549] width 37 height 21
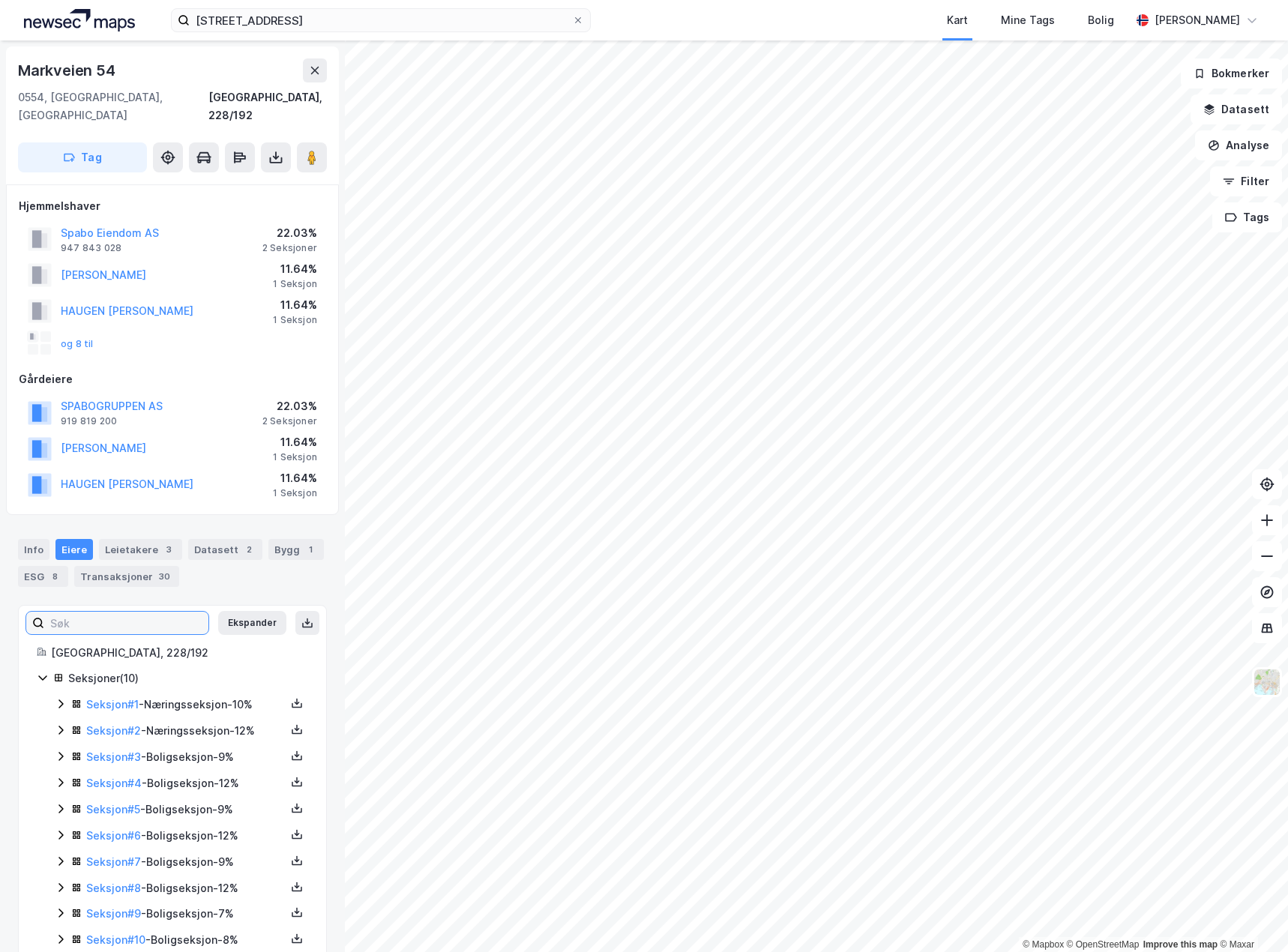
click at [133, 612] on input at bounding box center [126, 623] width 164 height 22
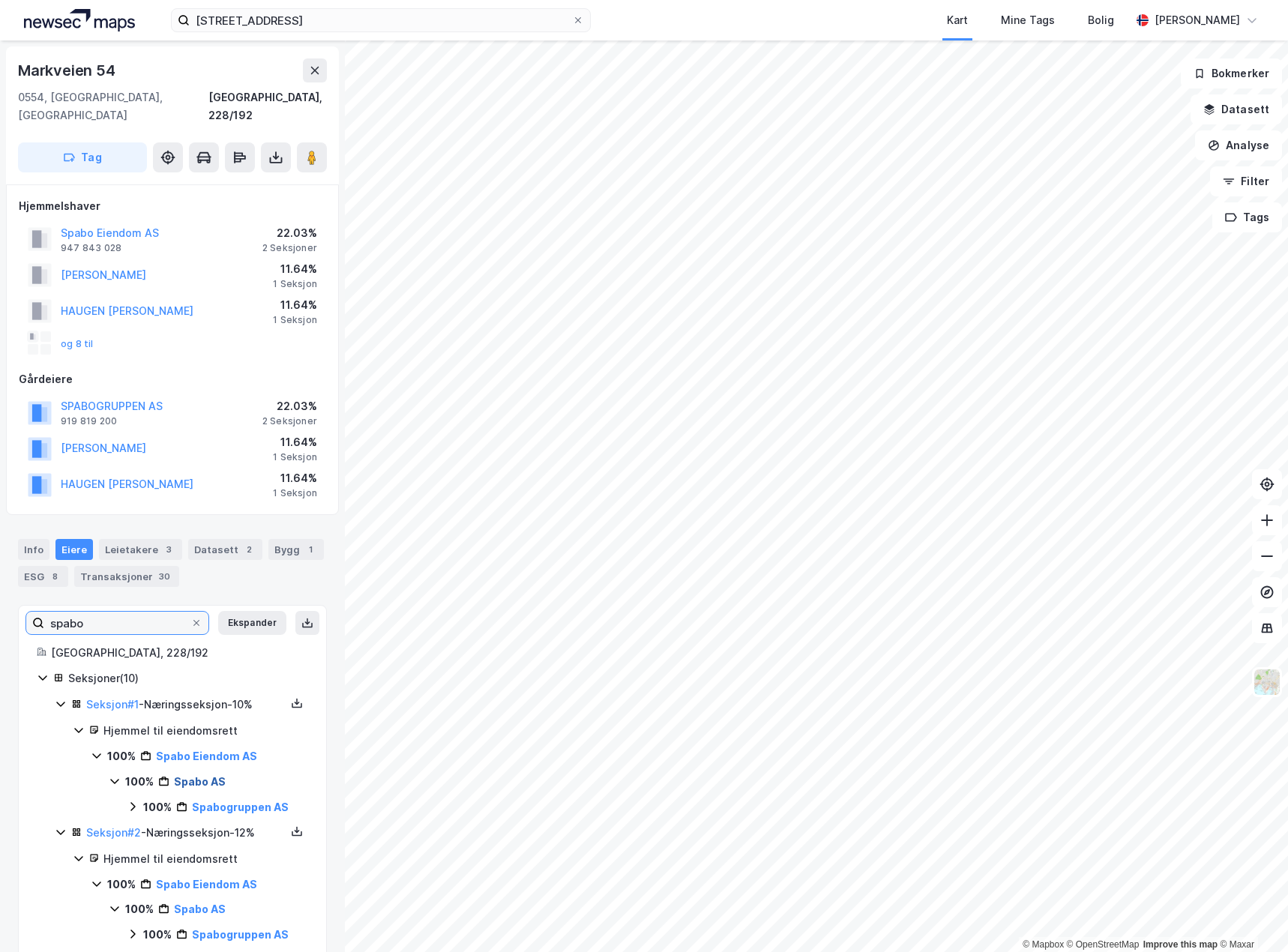
scroll to position [11, 0]
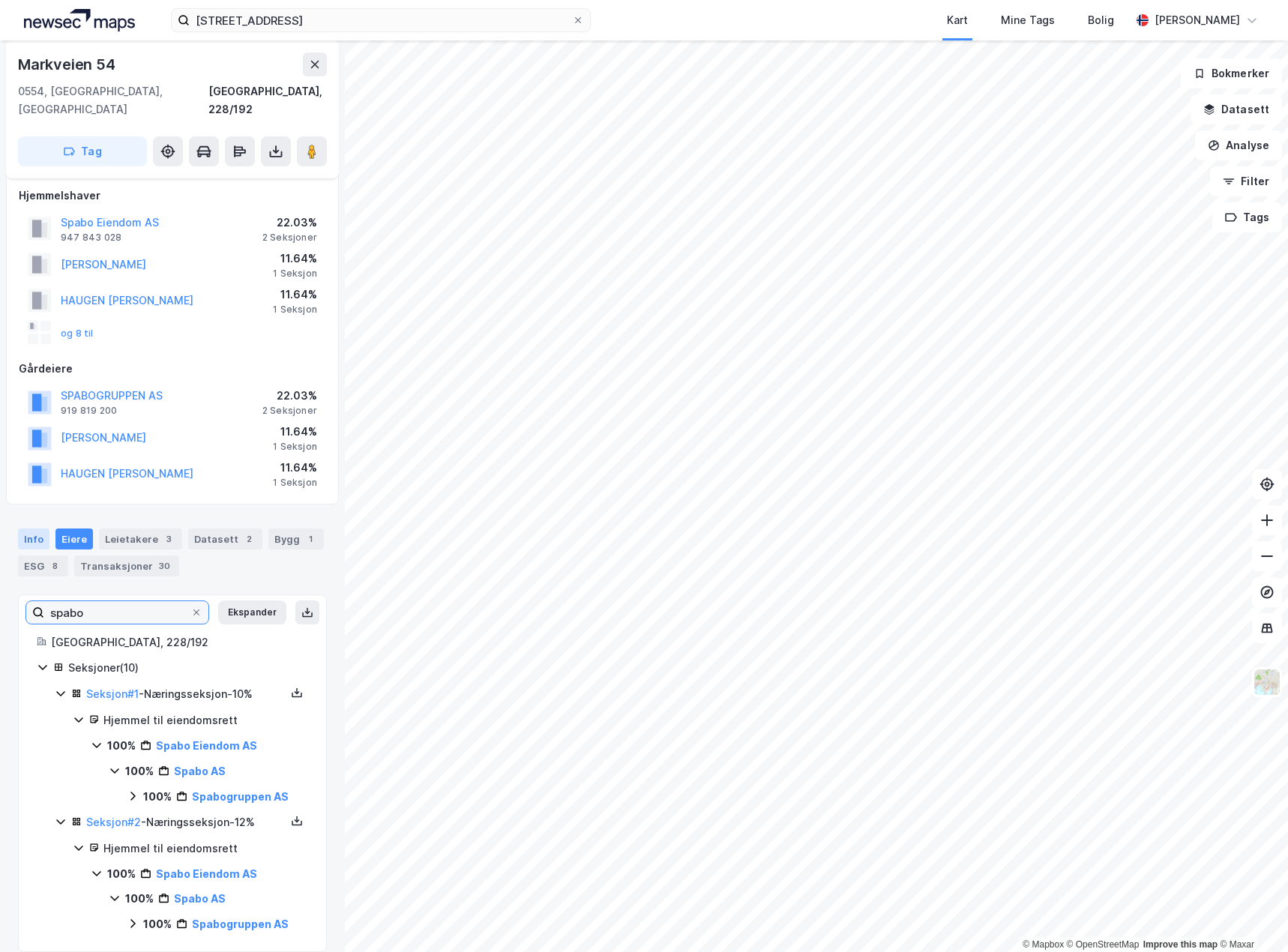
type input "spabo"
click at [36, 528] on div "Info" at bounding box center [33, 538] width 32 height 21
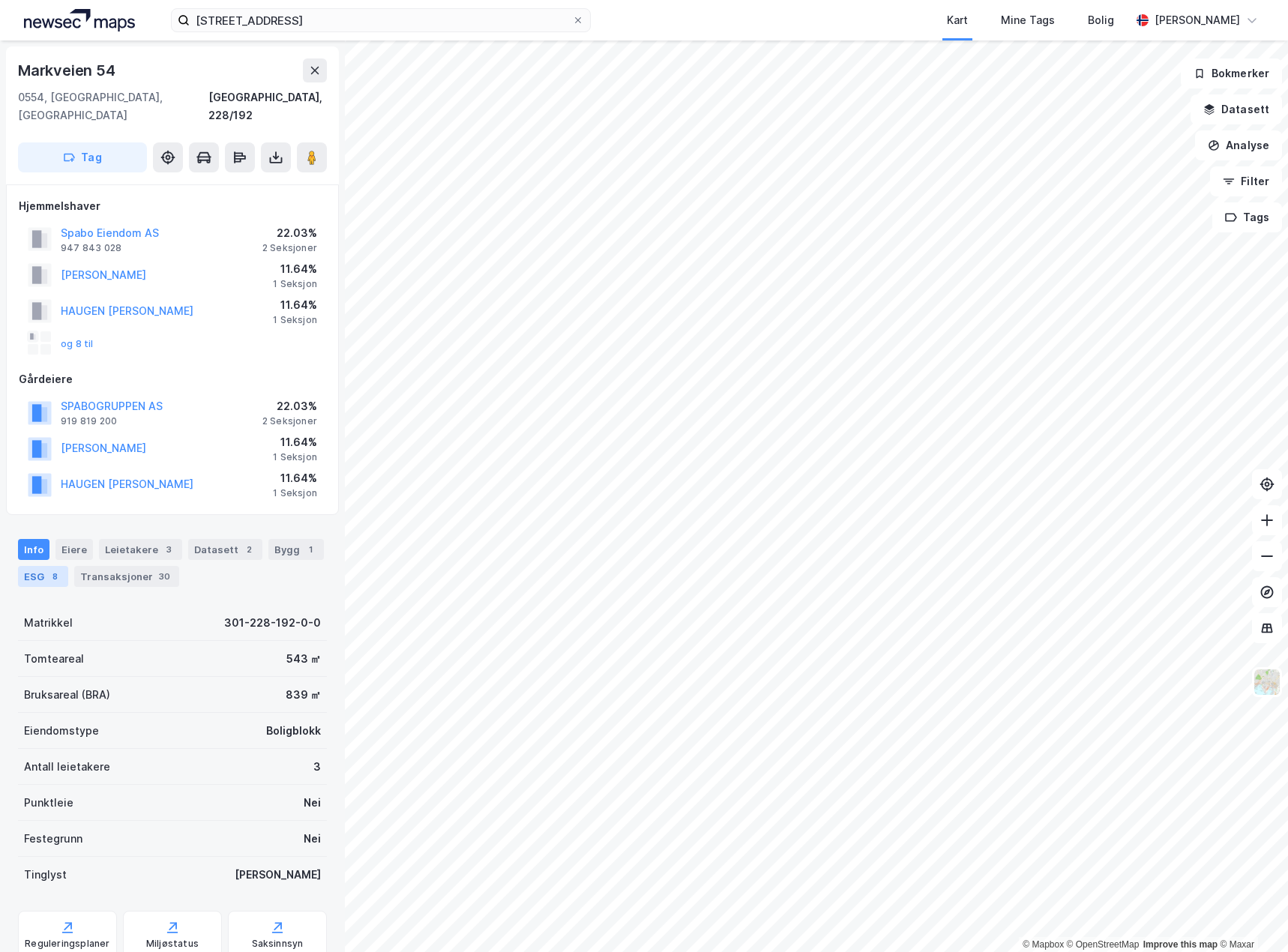
click at [43, 566] on div "ESG 8" at bounding box center [43, 576] width 50 height 21
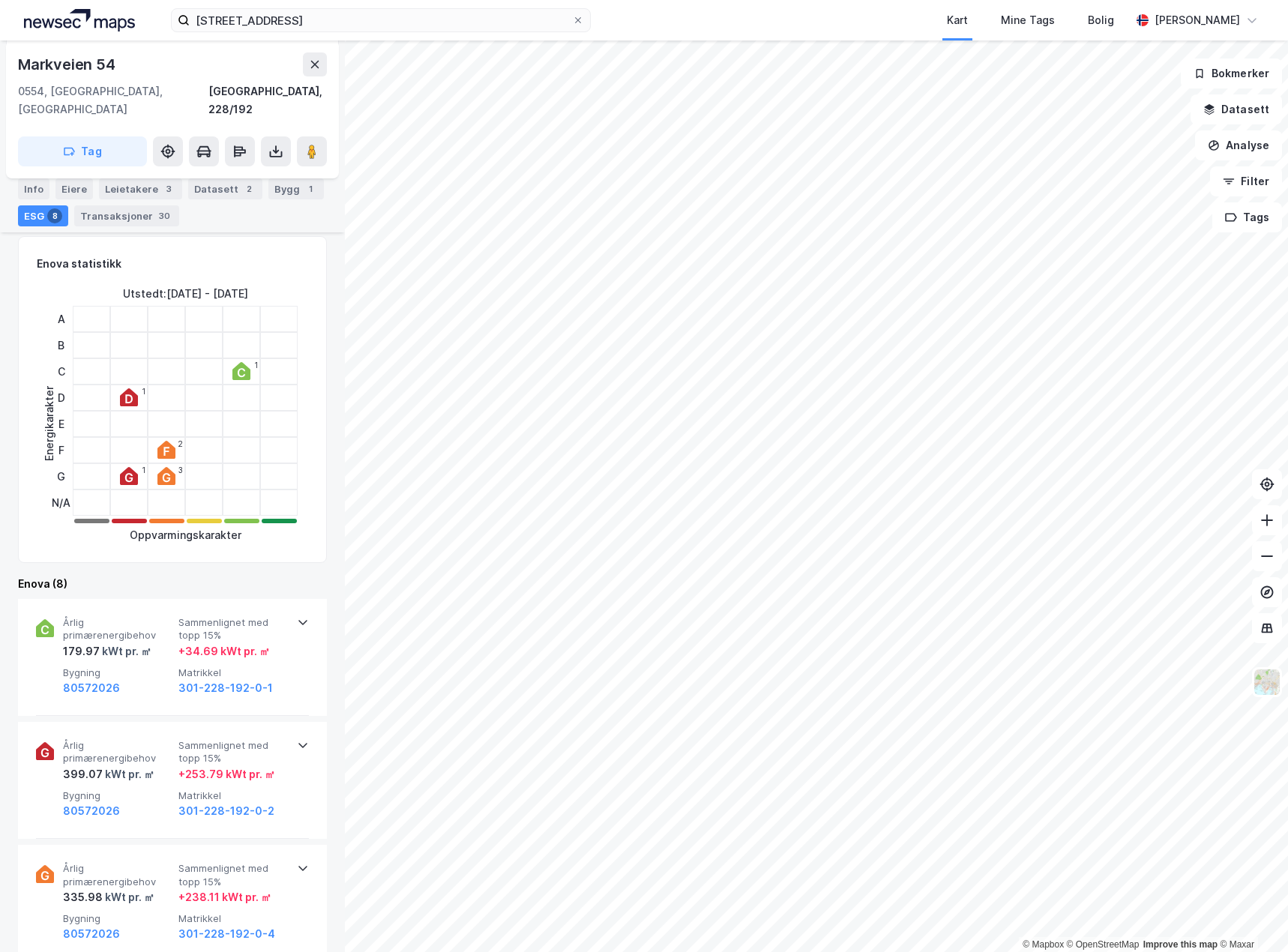
scroll to position [375, 0]
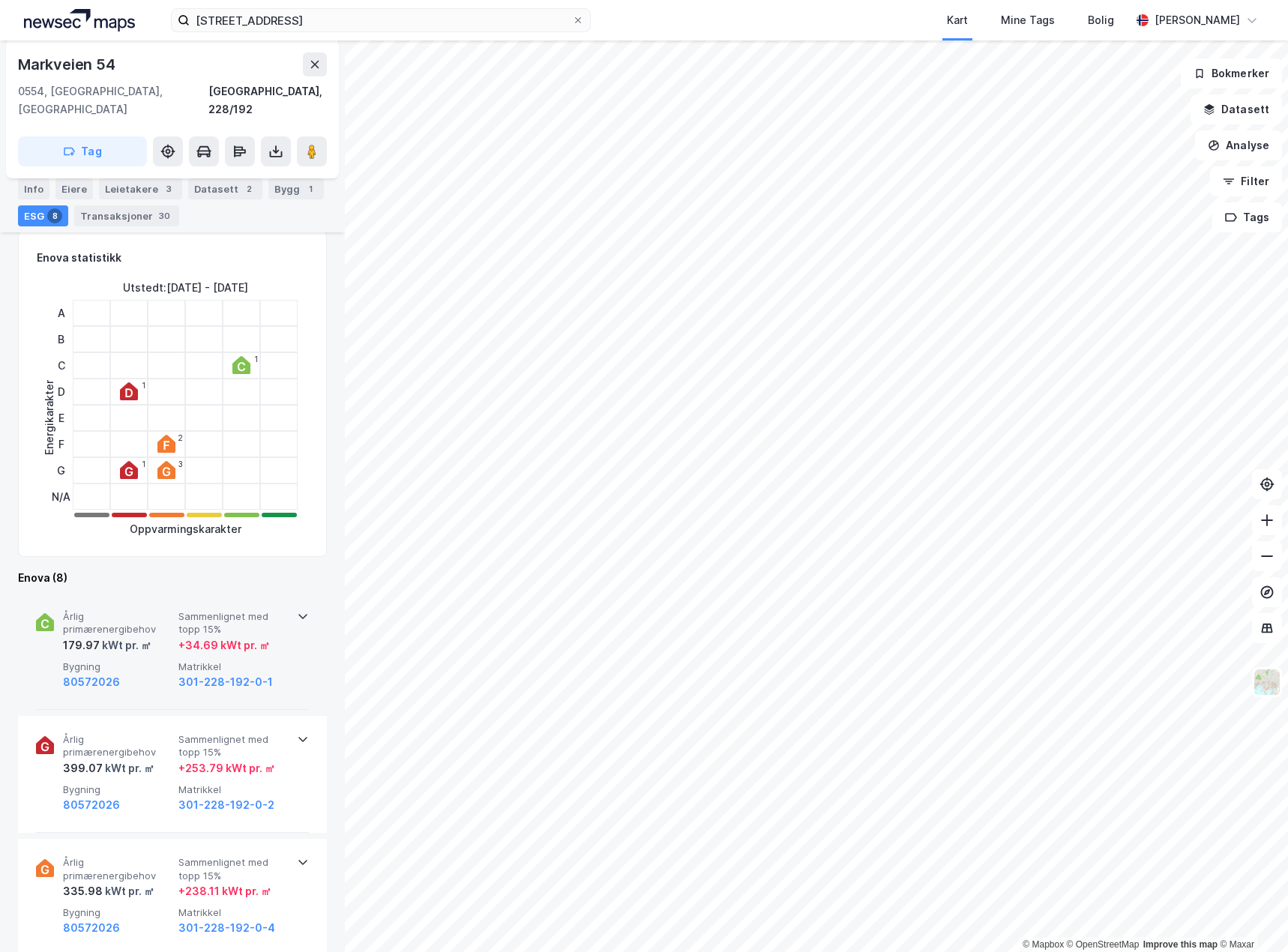
click at [150, 660] on span "Bygning" at bounding box center [118, 667] width 110 height 12
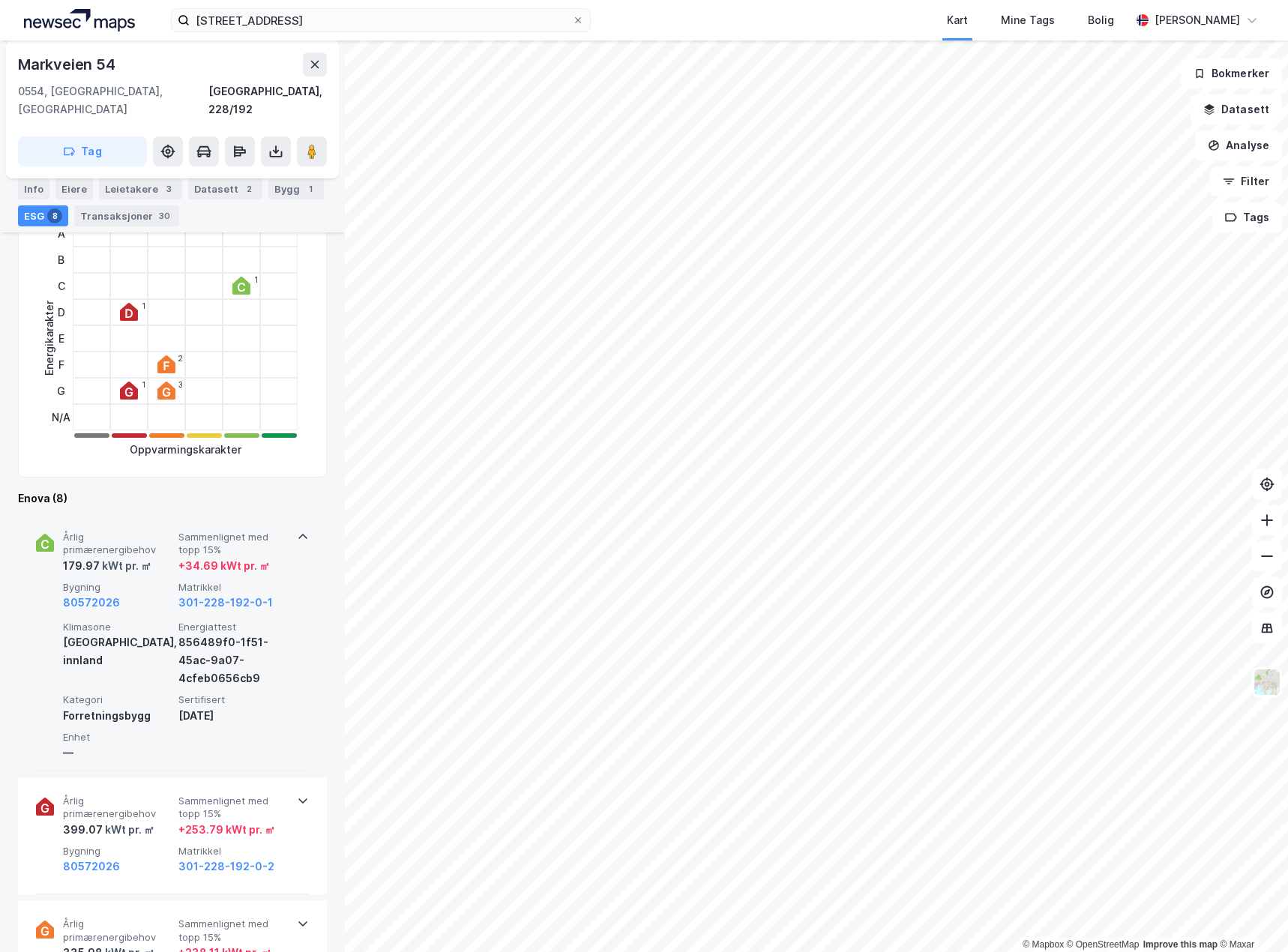
scroll to position [524, 0]
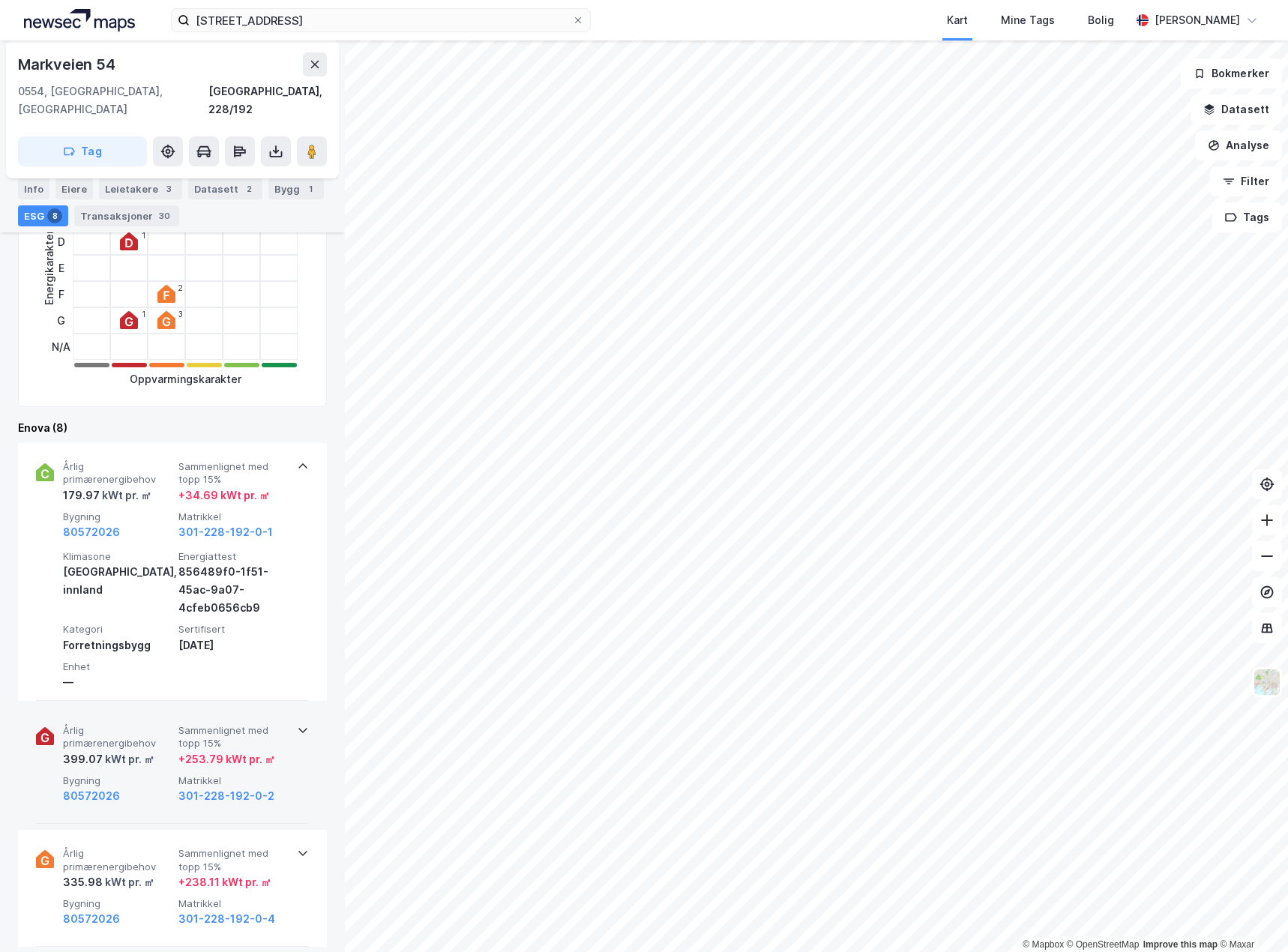
click at [156, 787] on div "80572026" at bounding box center [118, 796] width 110 height 18
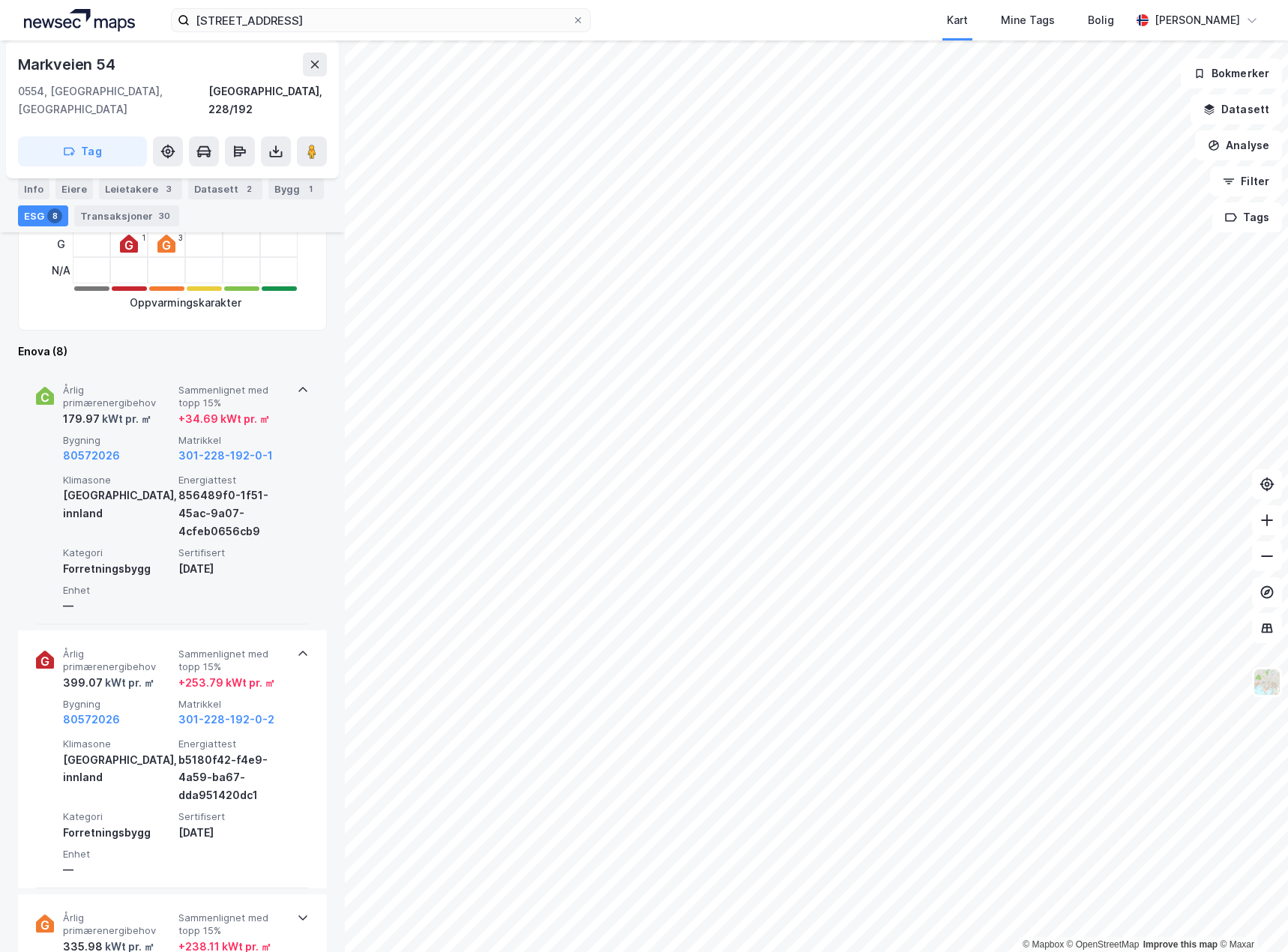
scroll to position [599, 0]
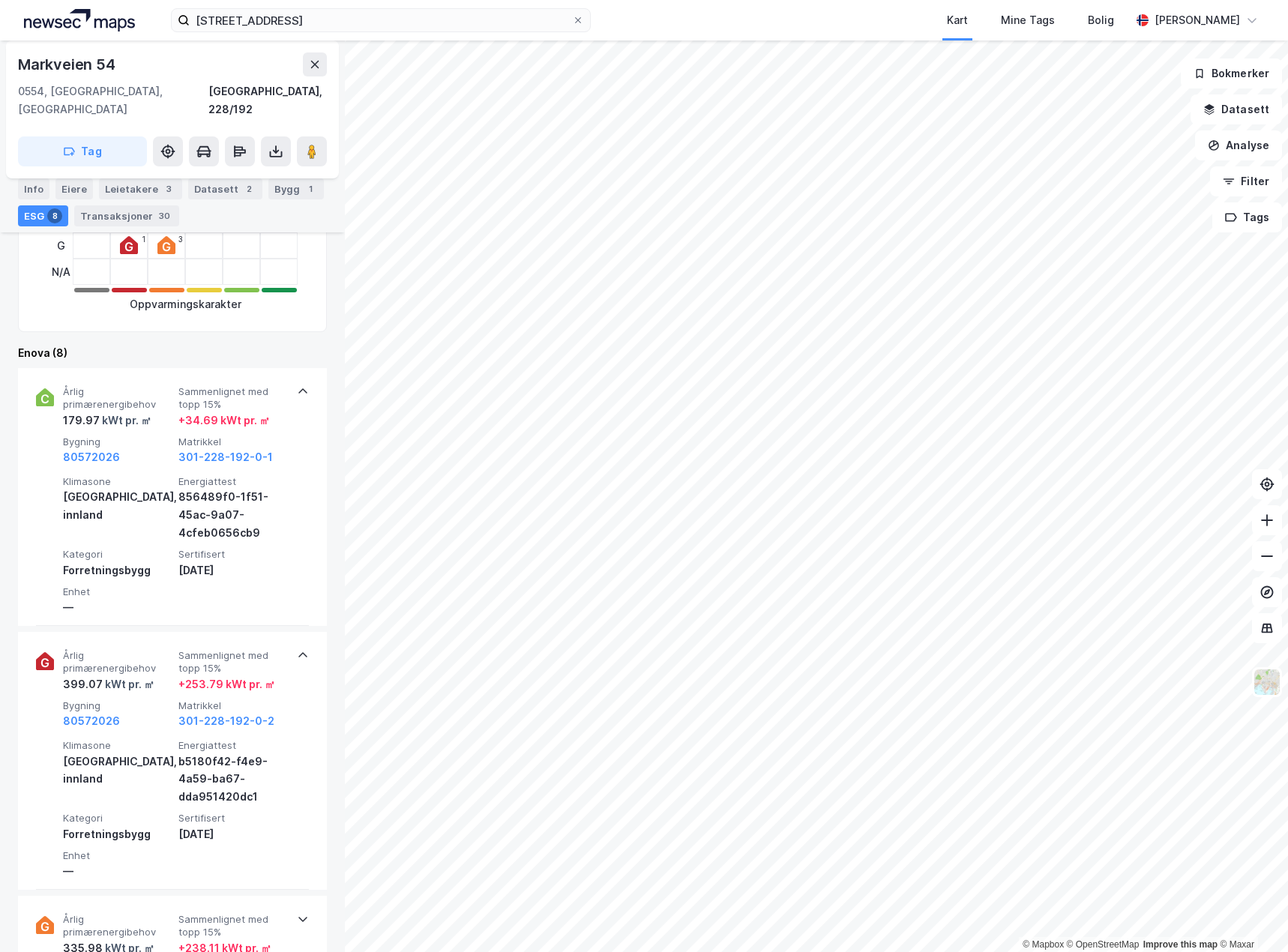
click at [33, 187] on div "Info" at bounding box center [33, 189] width 32 height 21
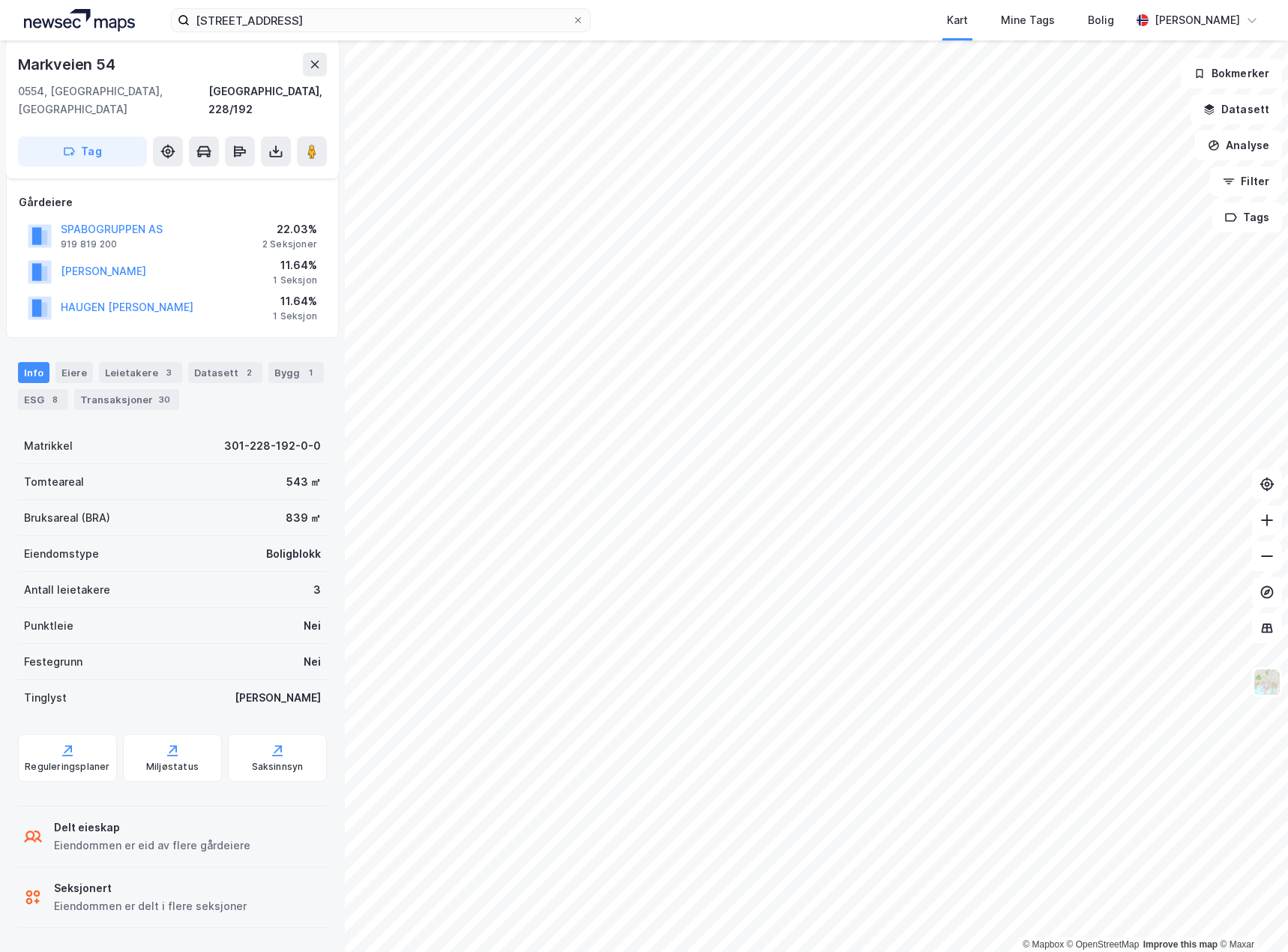
scroll to position [159, 0]
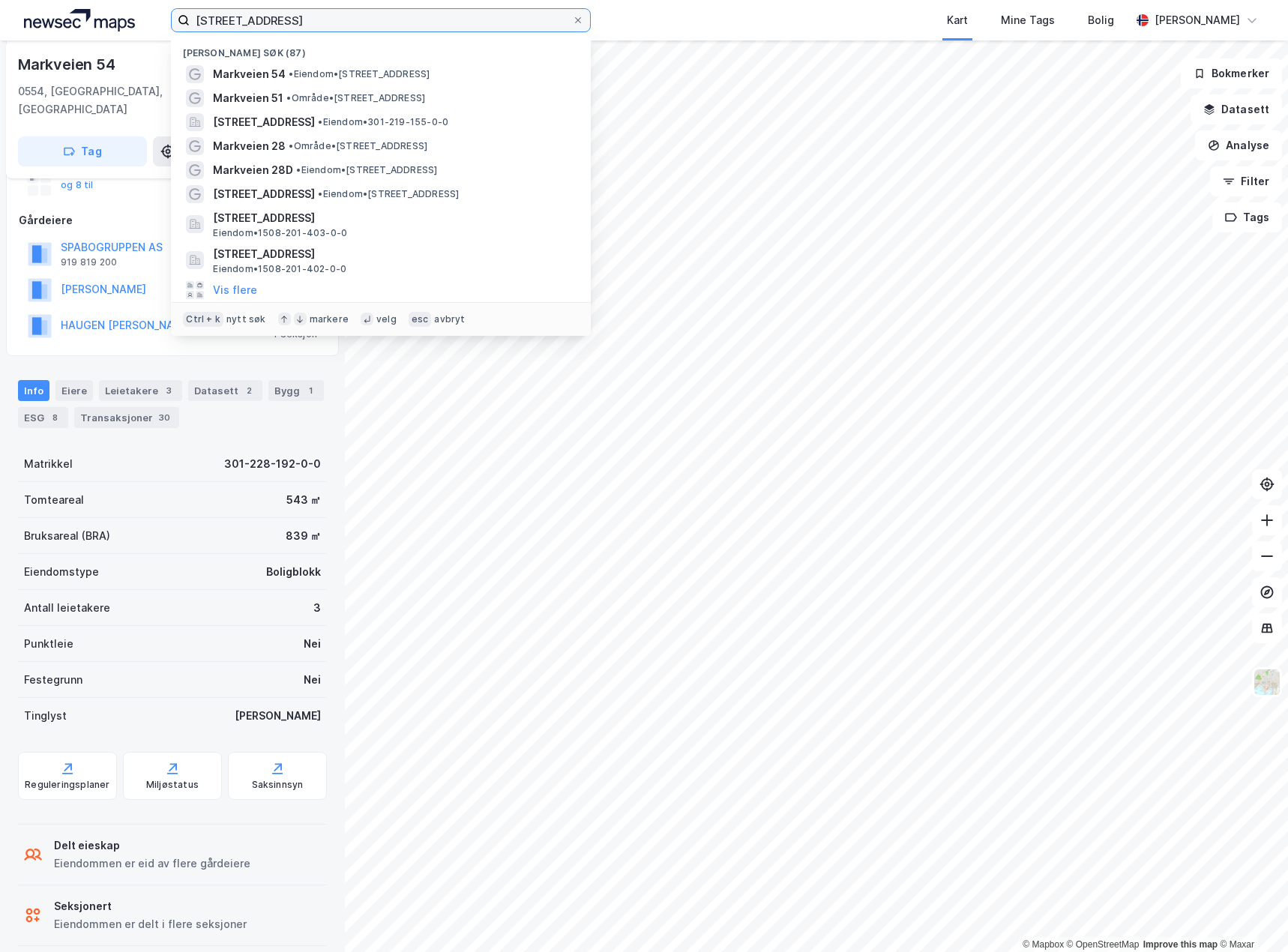
click at [341, 26] on input "[STREET_ADDRESS]" at bounding box center [381, 20] width 382 height 22
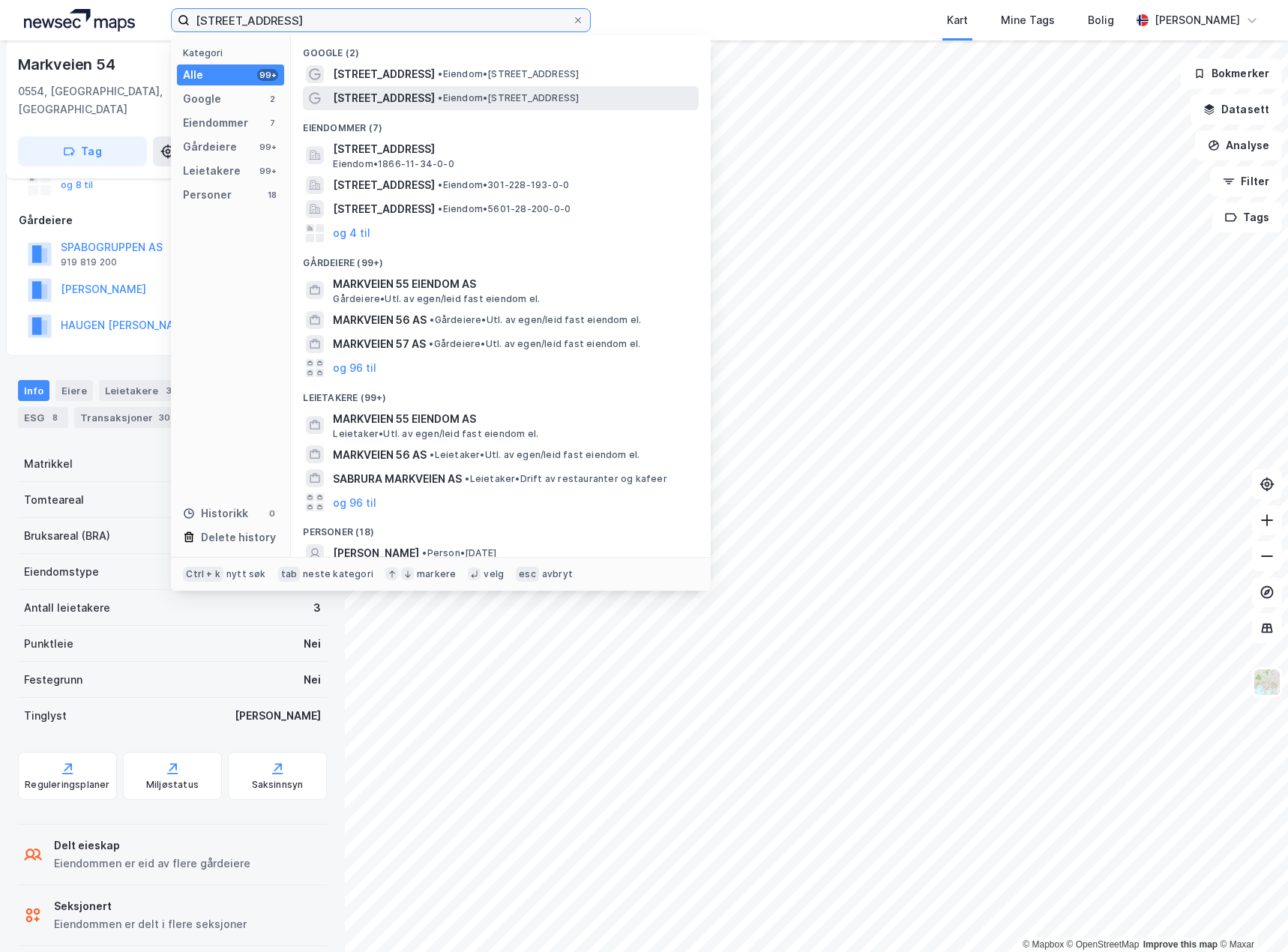
type input "[STREET_ADDRESS]"
click at [504, 102] on span "• Eiendom • [STREET_ADDRESS]" at bounding box center [508, 98] width 141 height 12
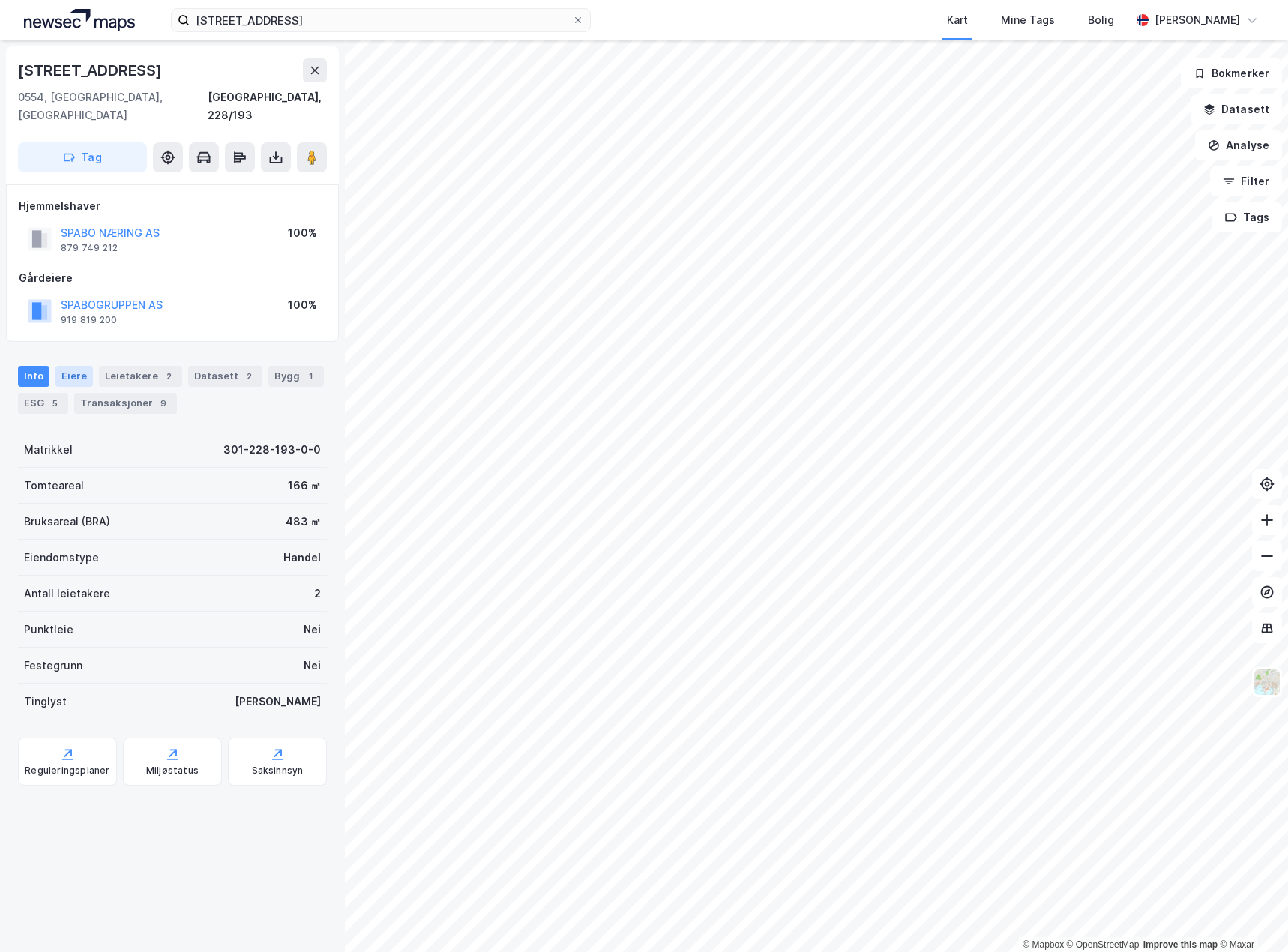
click at [72, 366] on div "Eiere" at bounding box center [74, 376] width 37 height 21
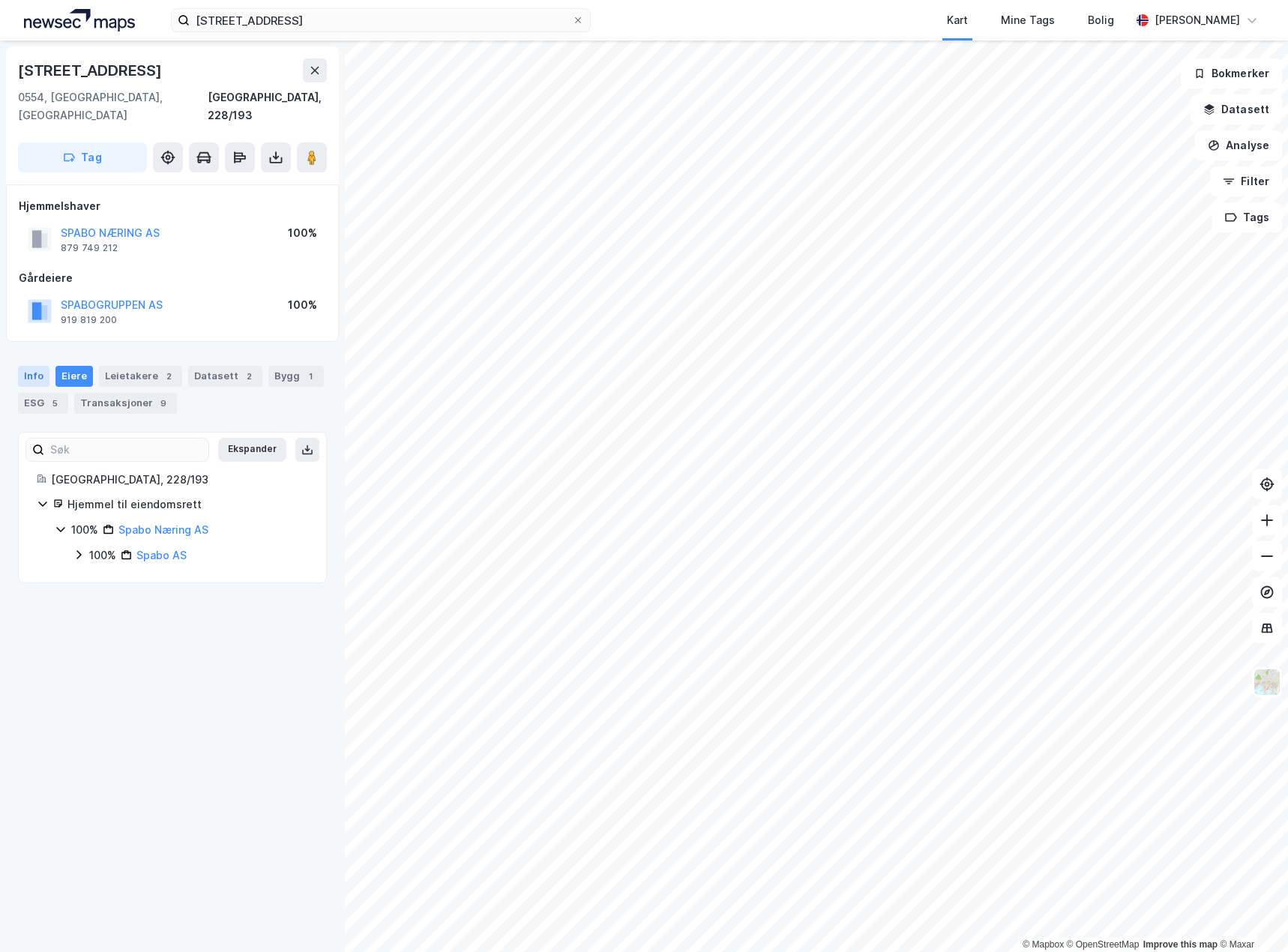
click at [27, 366] on div "Info" at bounding box center [33, 376] width 32 height 21
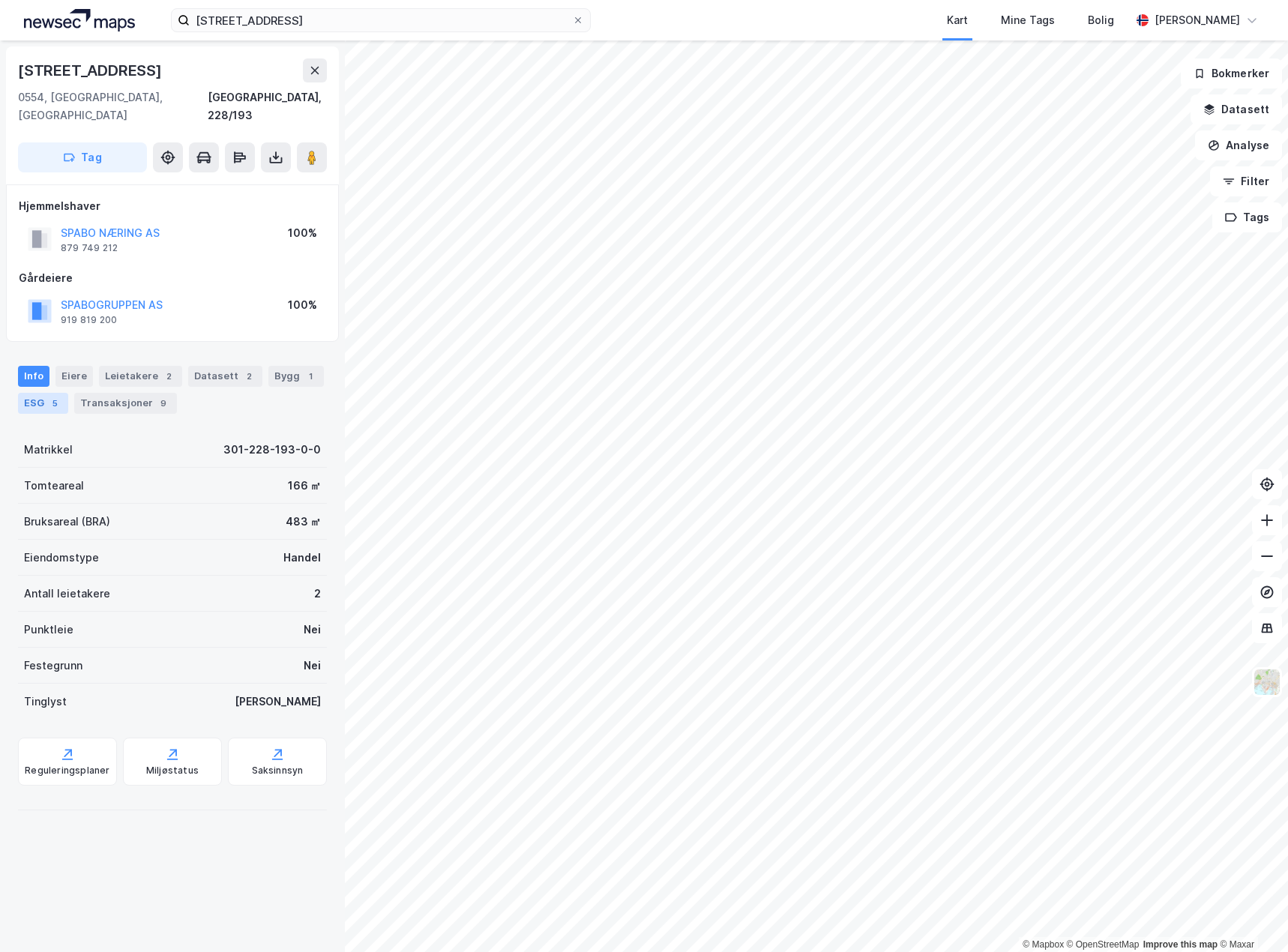
click at [32, 393] on div "ESG 5" at bounding box center [43, 403] width 50 height 21
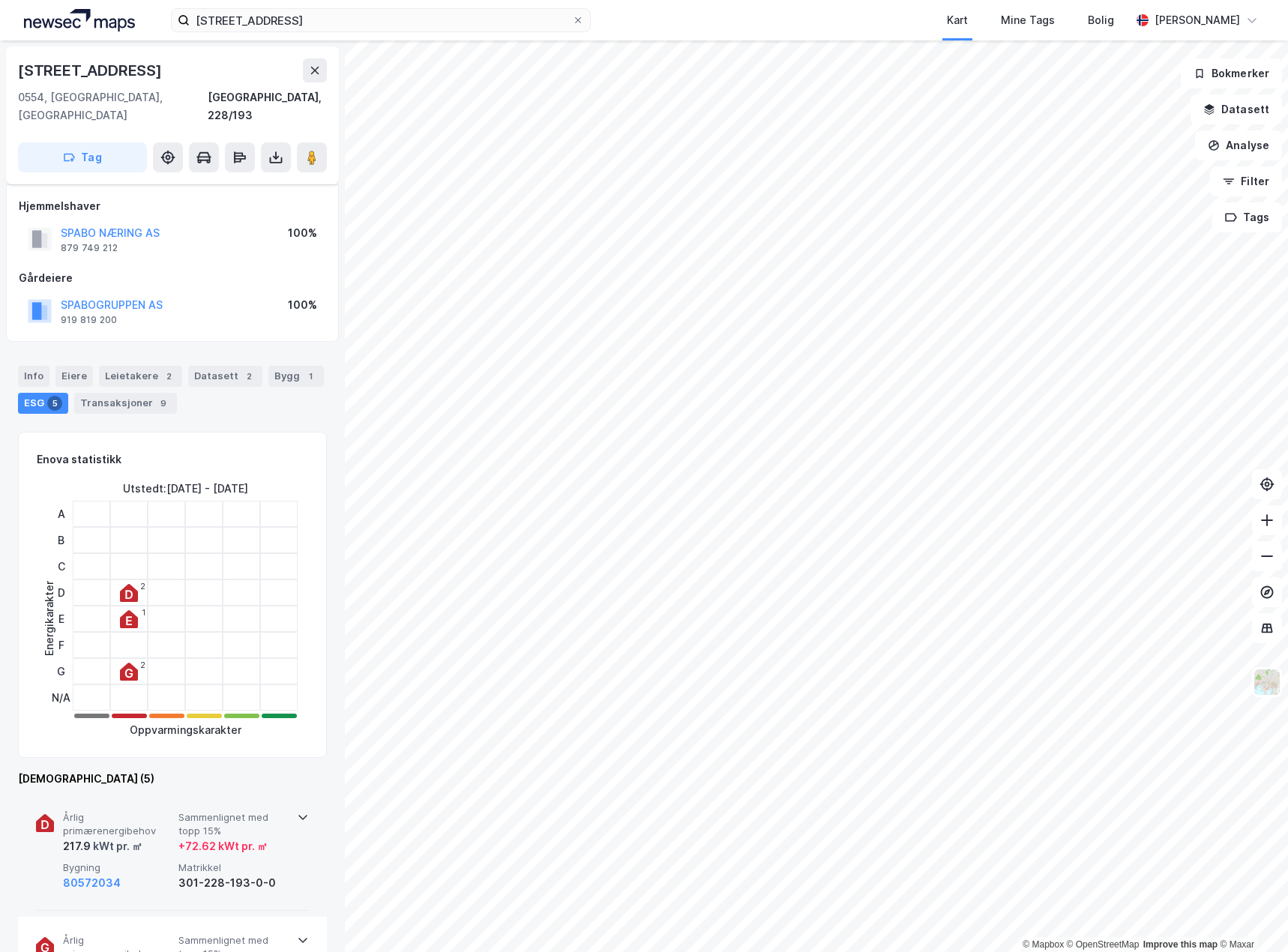
scroll to position [225, 0]
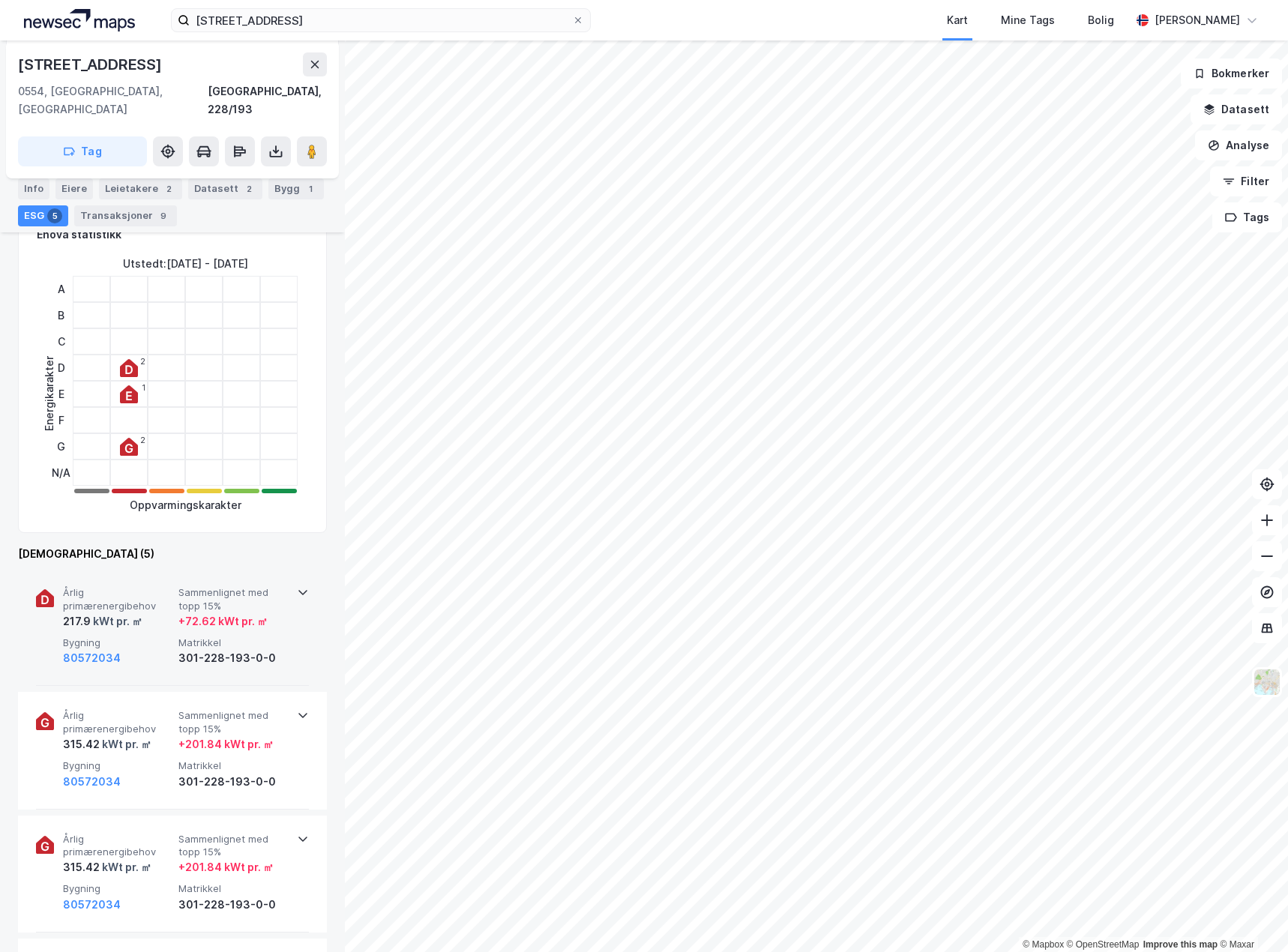
click at [159, 589] on span "Årlig primærenergibehov" at bounding box center [118, 599] width 110 height 26
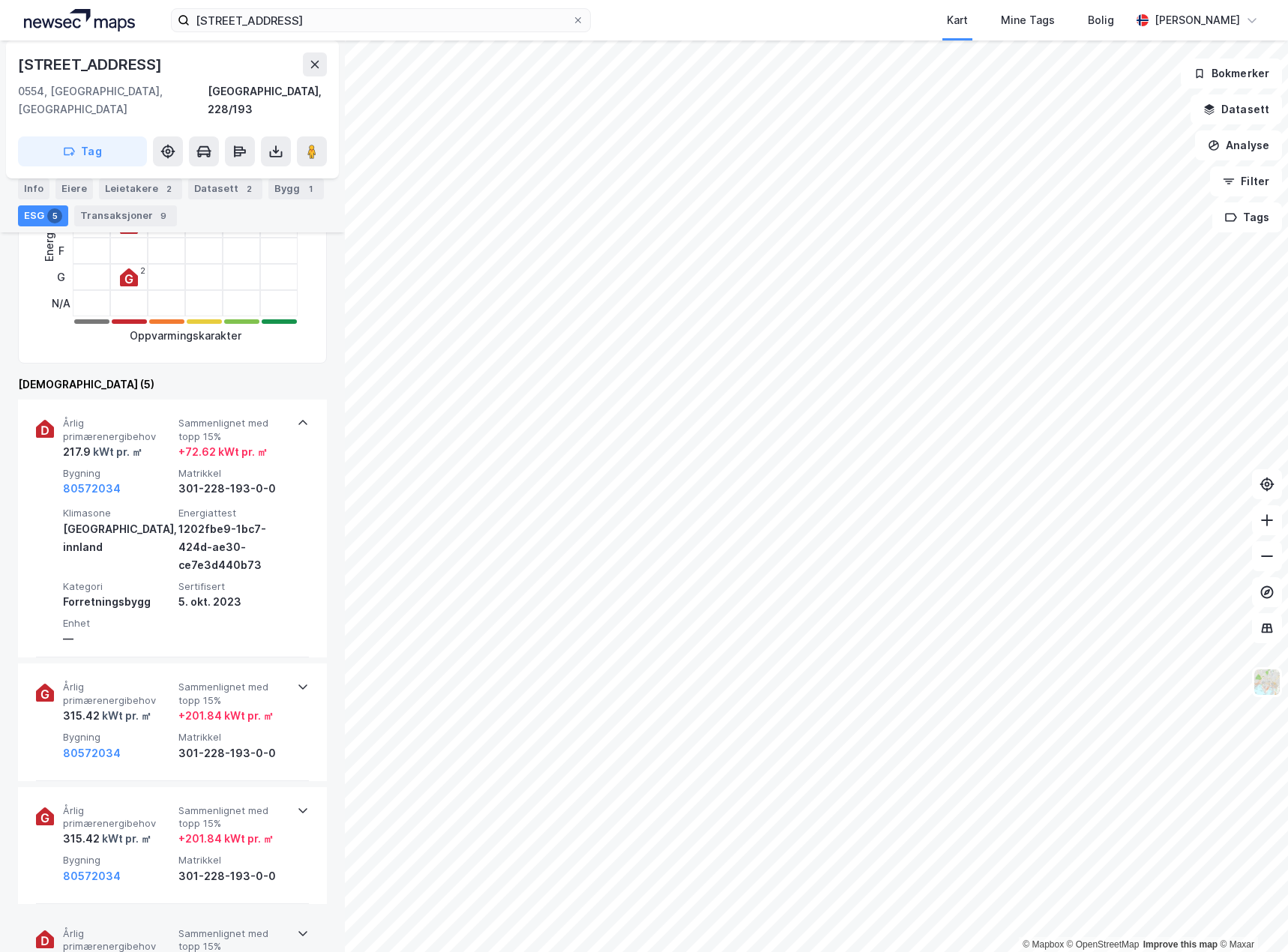
scroll to position [375, 0]
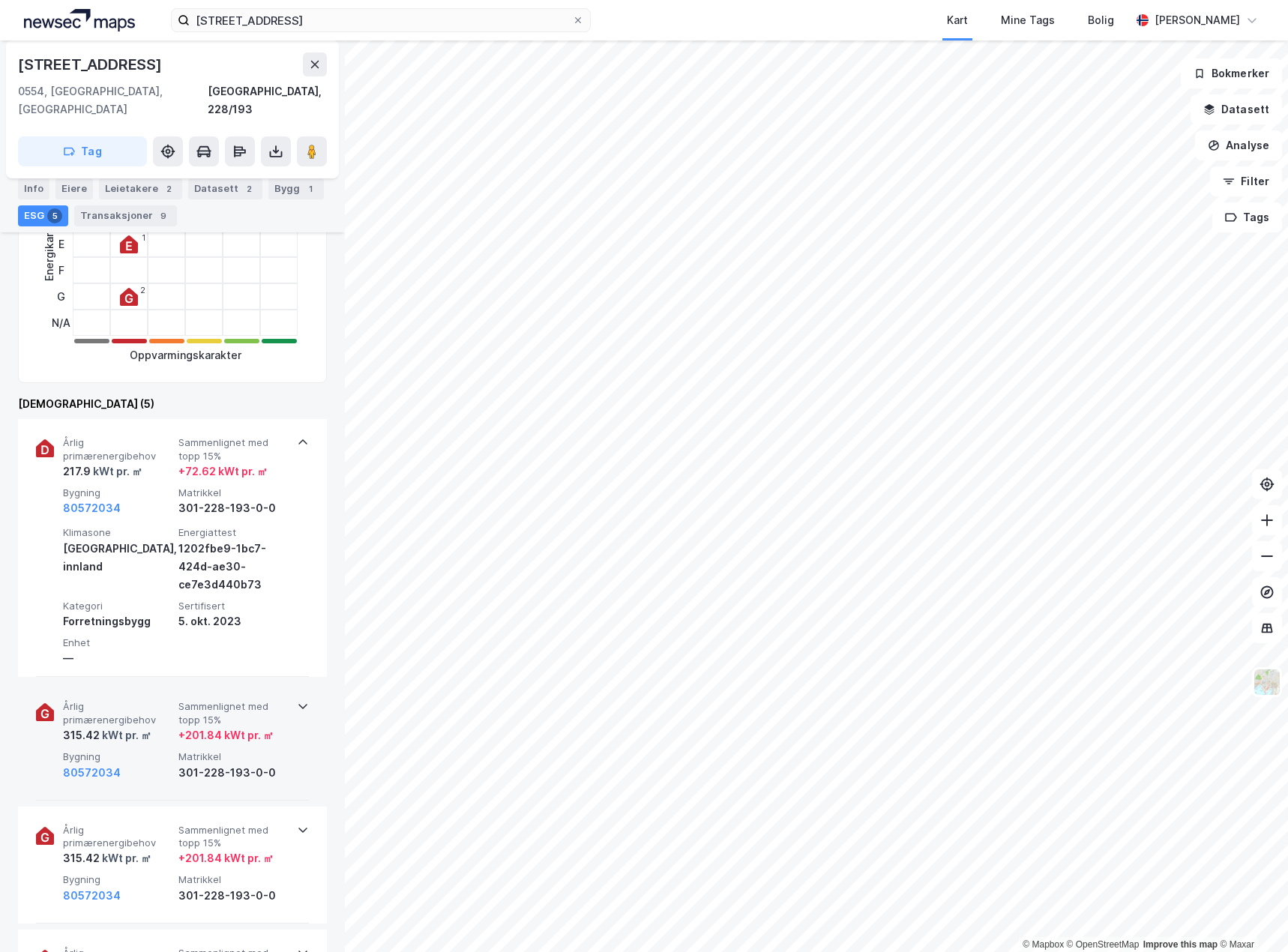
click at [177, 703] on div "Årlig primærenergibehov 315.42 kWt pr. ㎡ Sammenlignet med topp 15% + 201.84 kWt…" at bounding box center [175, 740] width 225 height 81
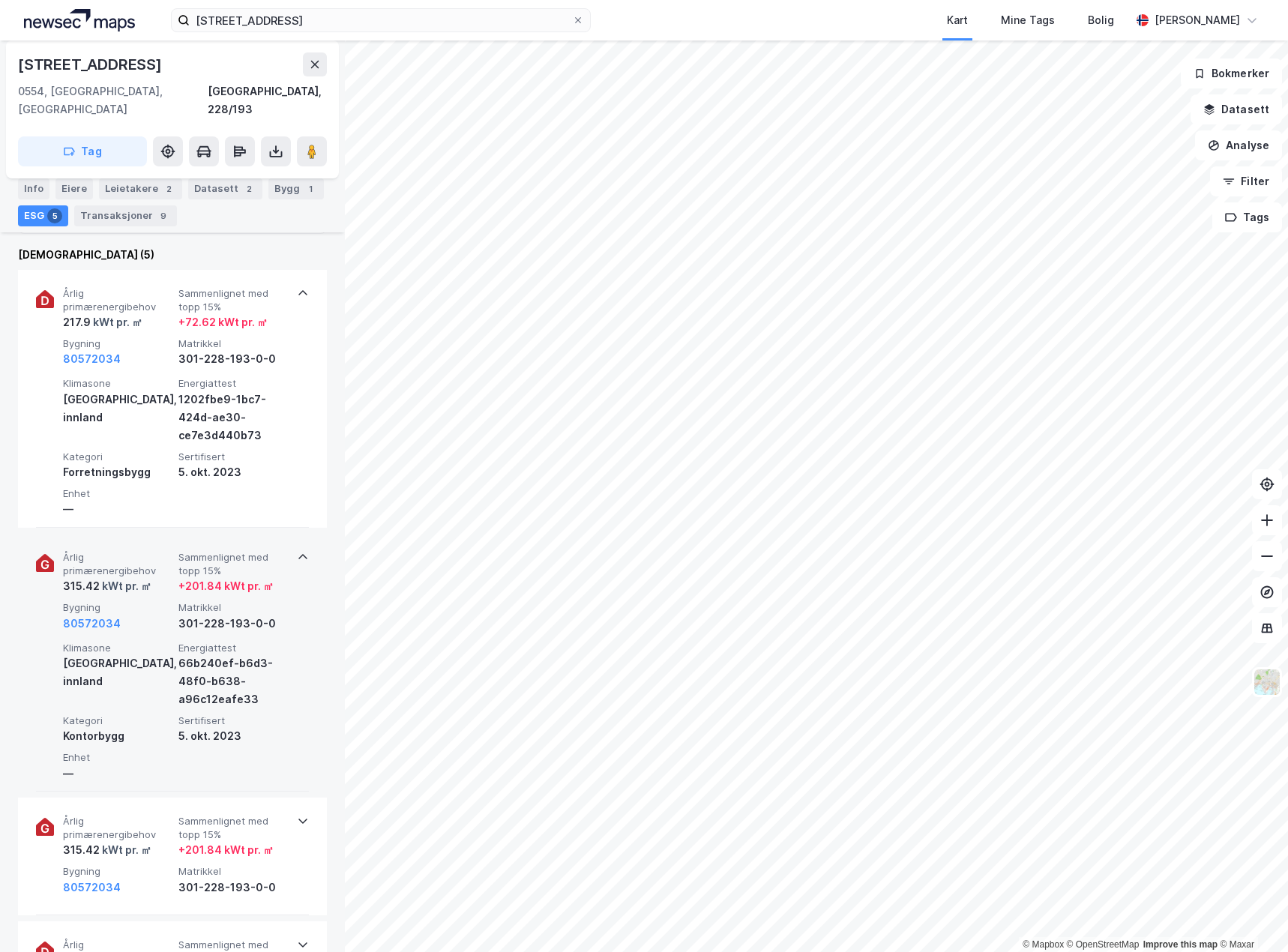
scroll to position [524, 0]
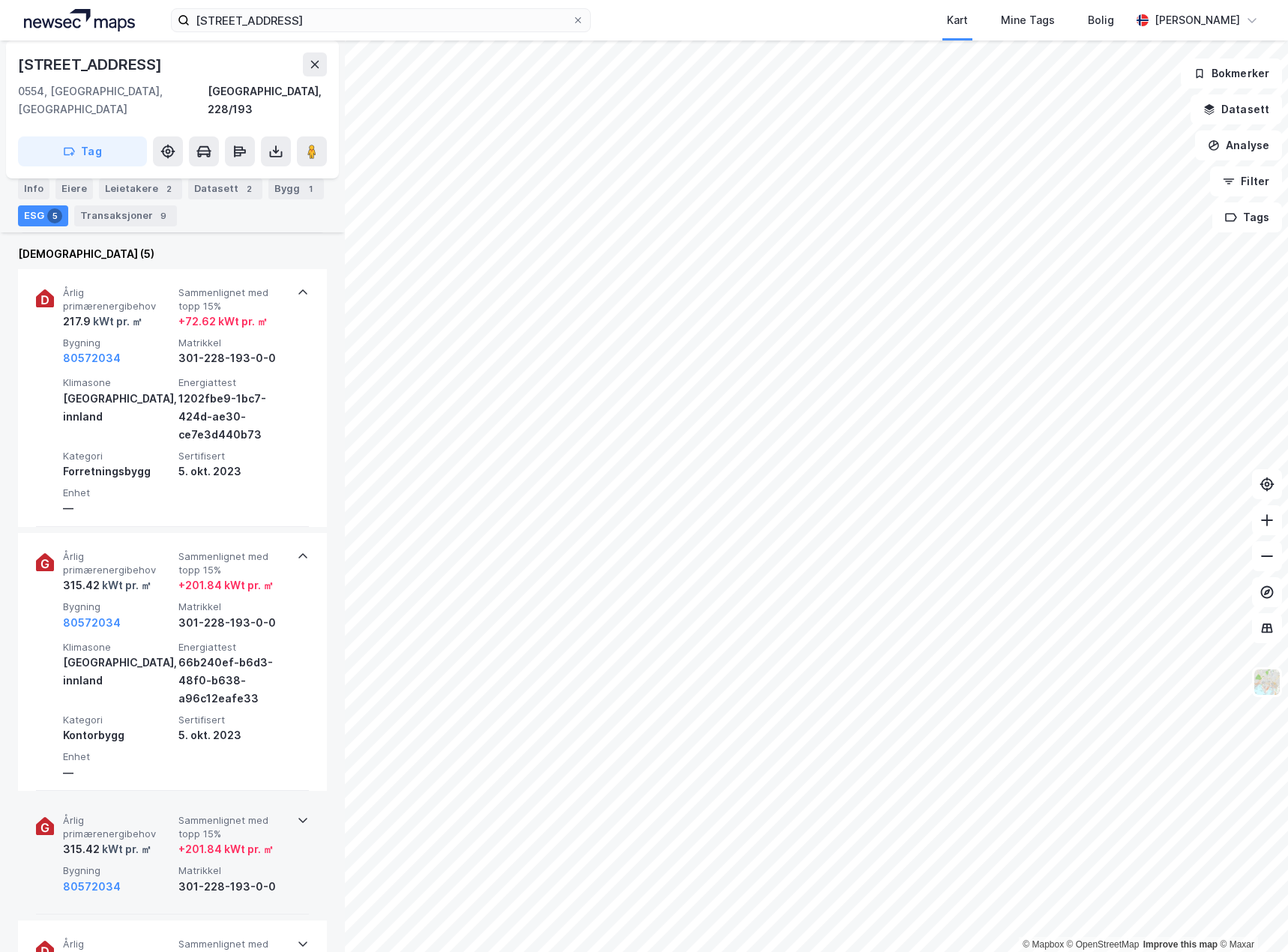
click at [153, 815] on span "Årlig primærenergibehov" at bounding box center [118, 827] width 110 height 26
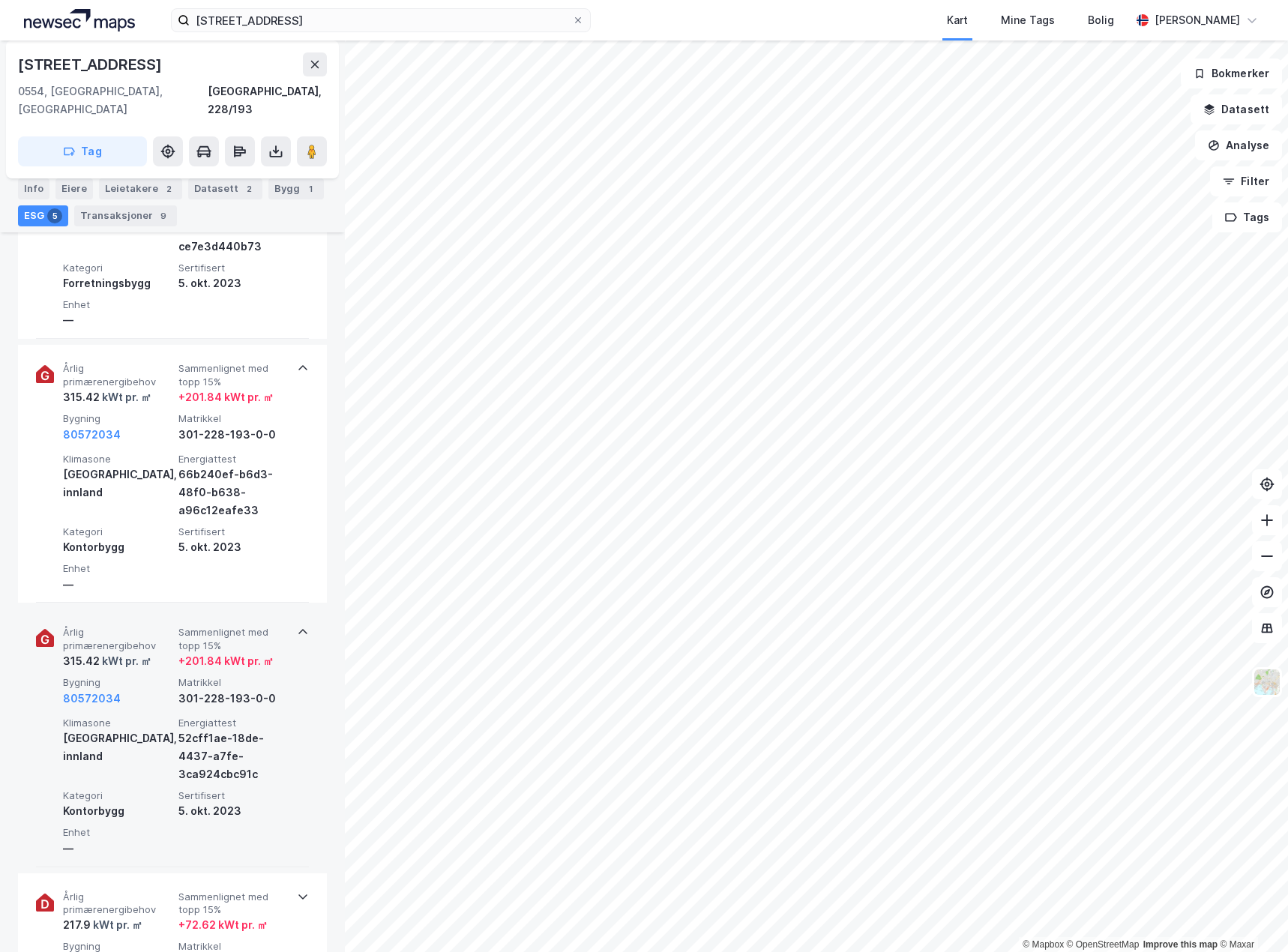
scroll to position [749, 0]
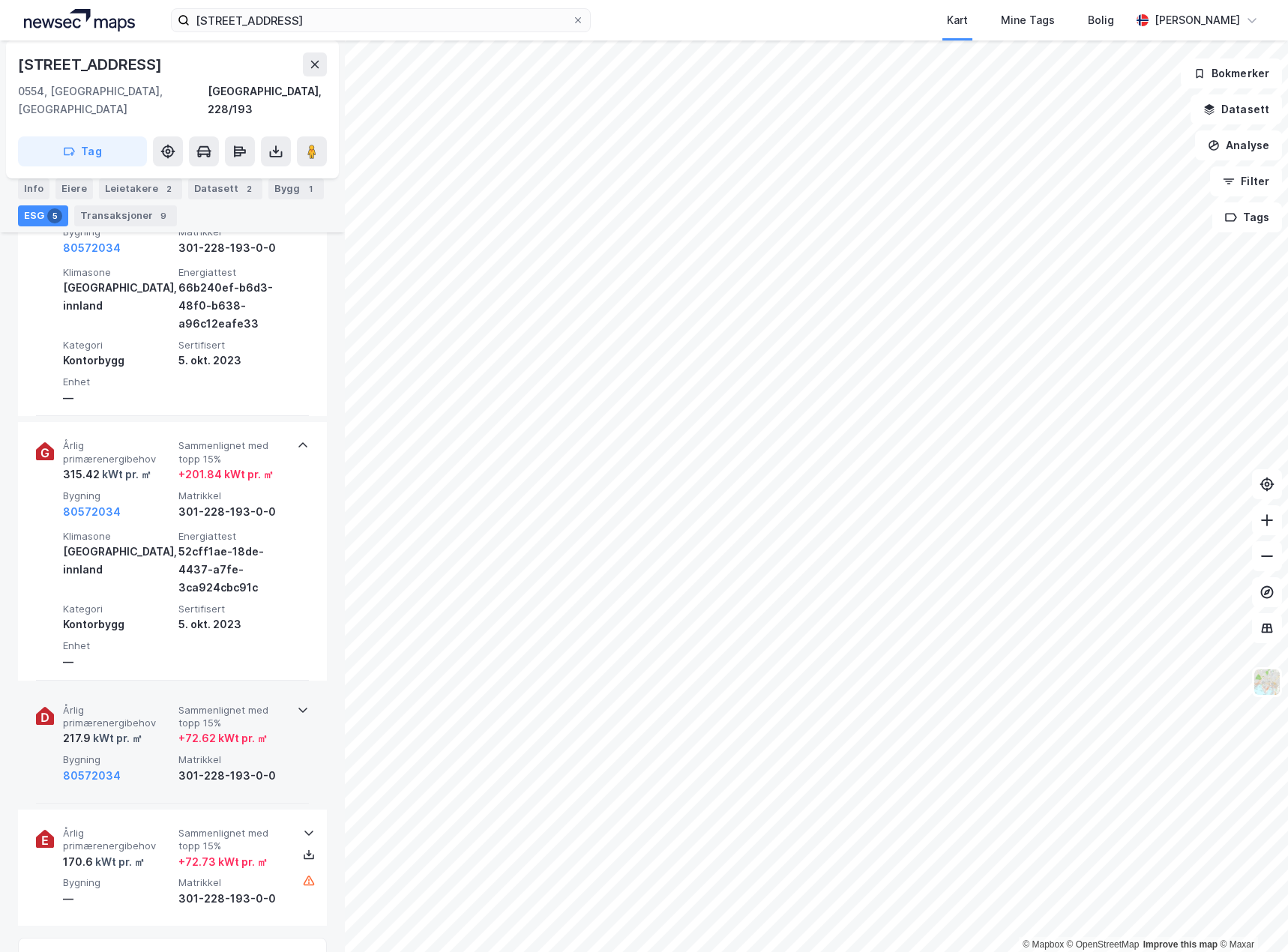
click at [159, 776] on div "Årlig primærenergibehov 217.9 kWt pr. ㎡ Sammenlignet med topp 15% + 72.62 kWt p…" at bounding box center [173, 745] width 273 height 117
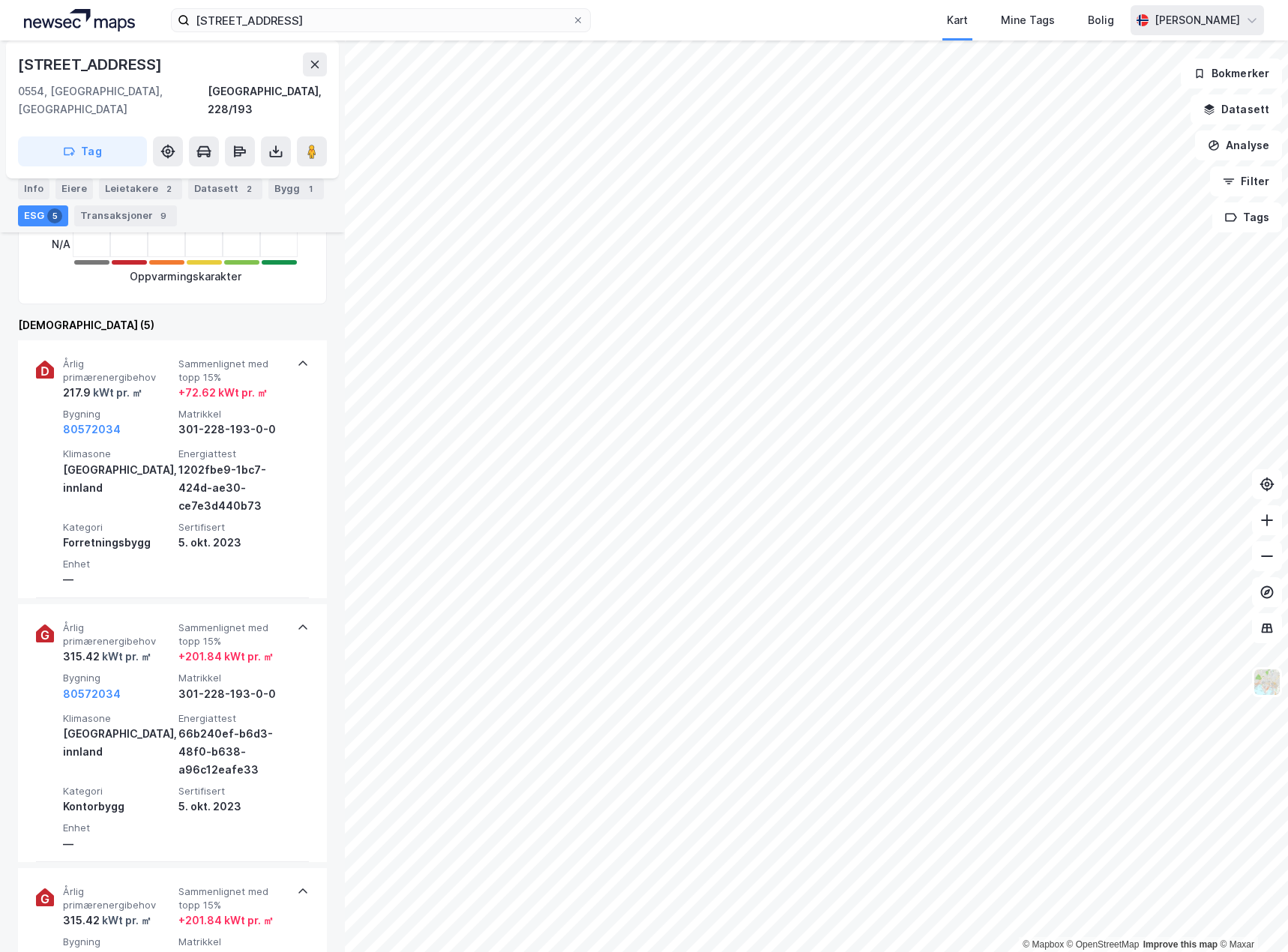
scroll to position [450, 0]
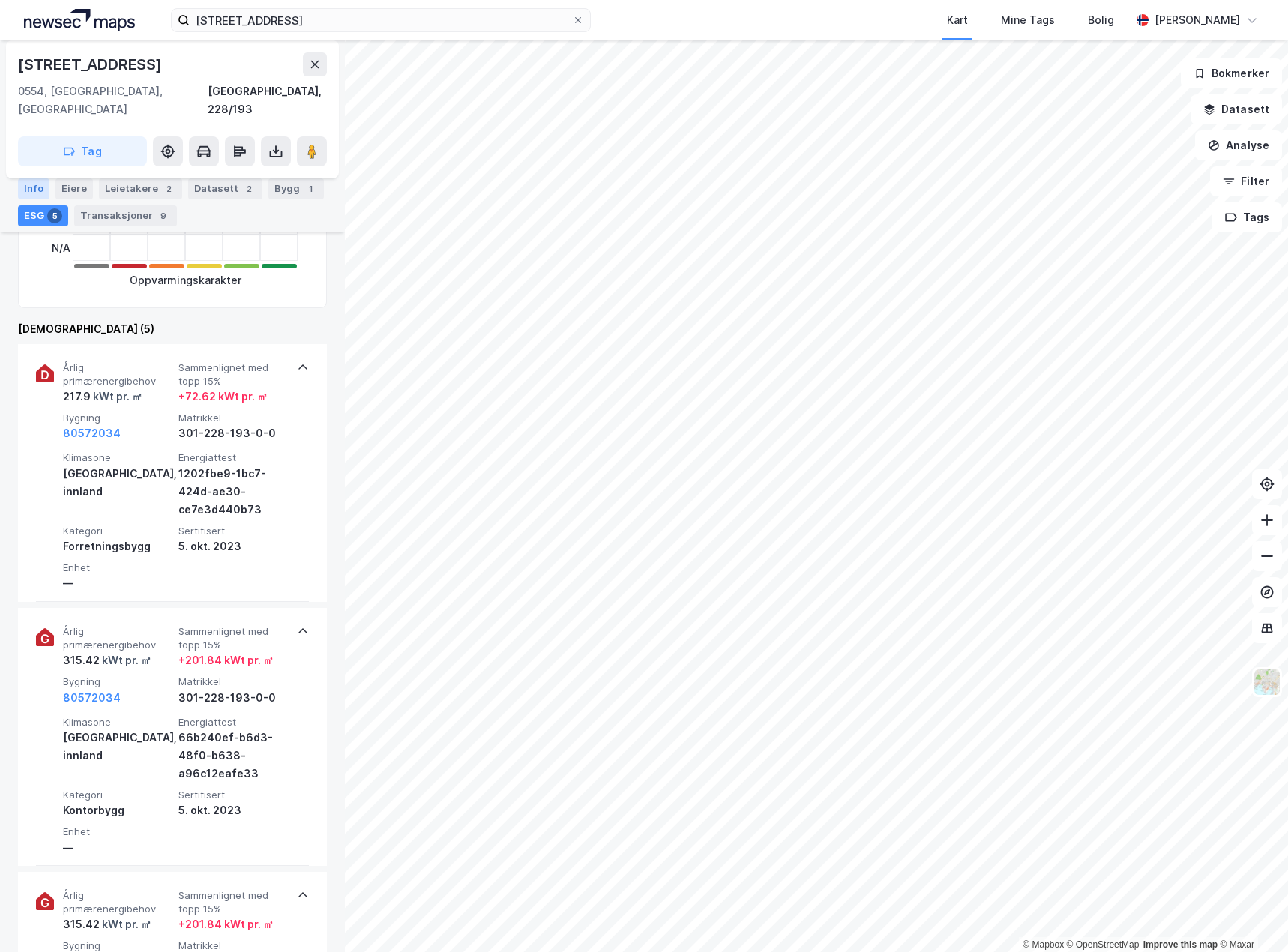
click at [26, 181] on div "Info" at bounding box center [33, 189] width 32 height 21
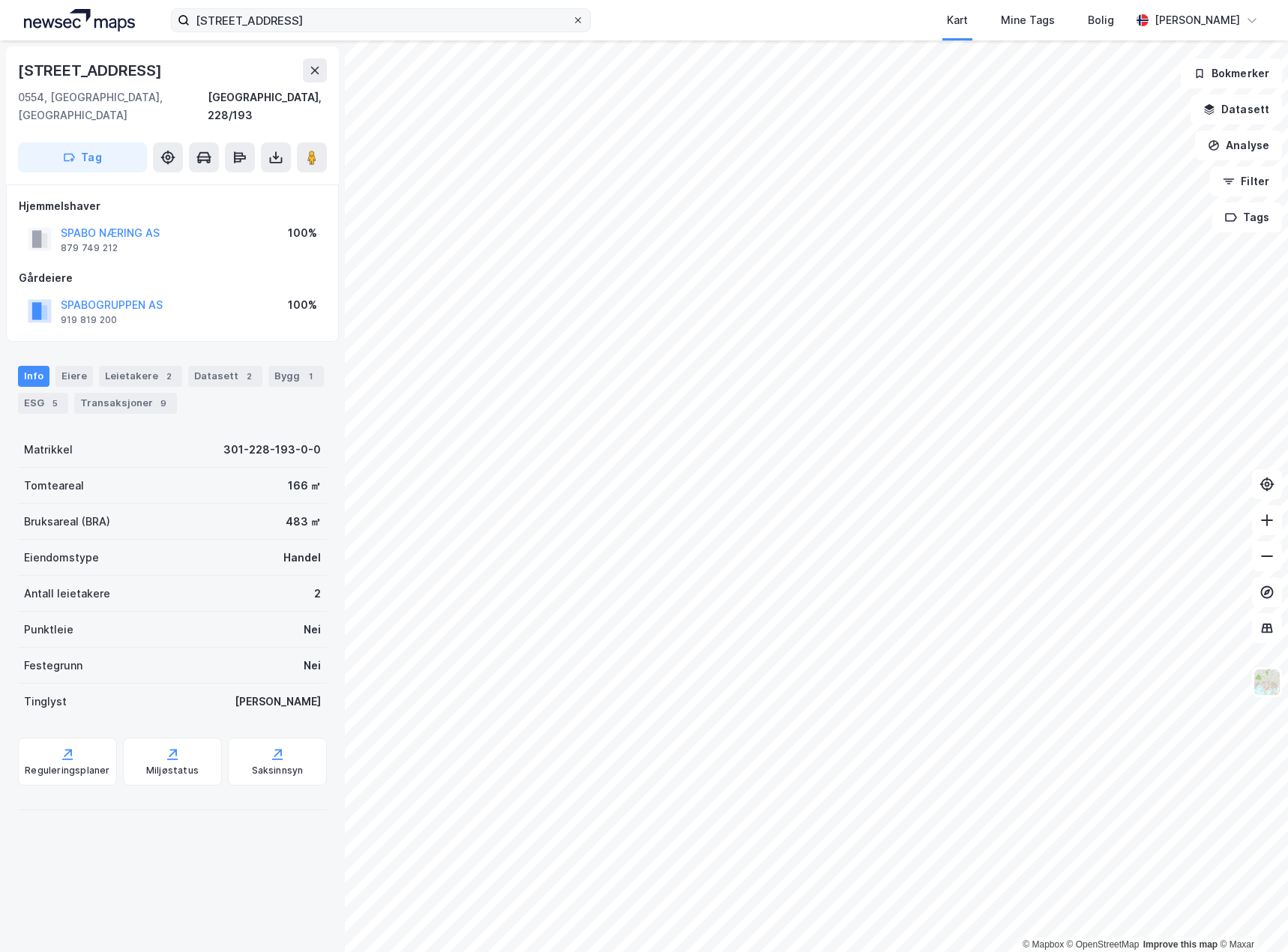
click at [579, 21] on icon at bounding box center [578, 20] width 6 height 6
click at [572, 21] on input "[STREET_ADDRESS]" at bounding box center [381, 20] width 382 height 22
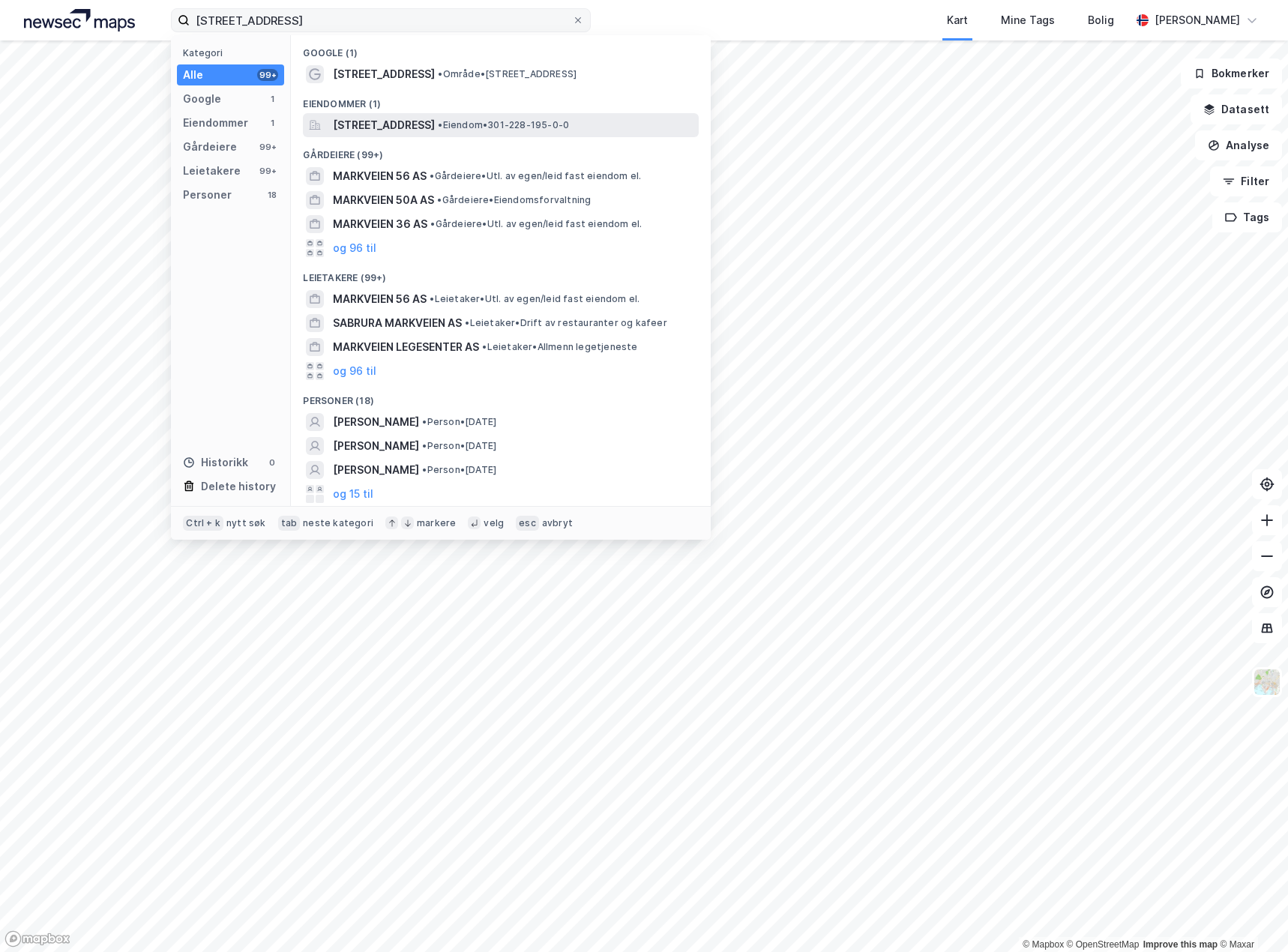
click at [533, 126] on span "• Eiendom • 301-228-195-0-0" at bounding box center [504, 125] width 132 height 12
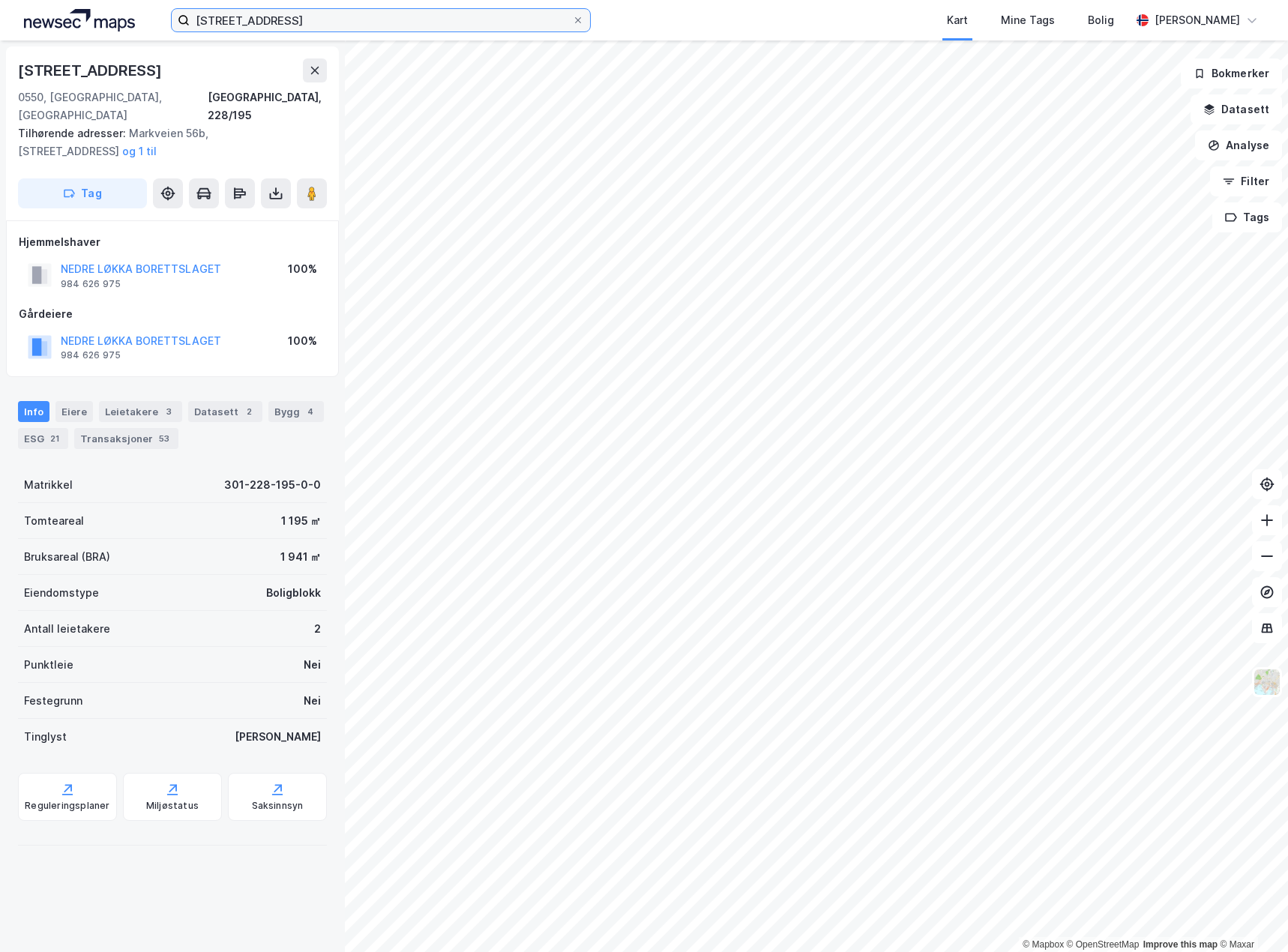
click at [360, 16] on input "[STREET_ADDRESS]" at bounding box center [381, 20] width 382 height 22
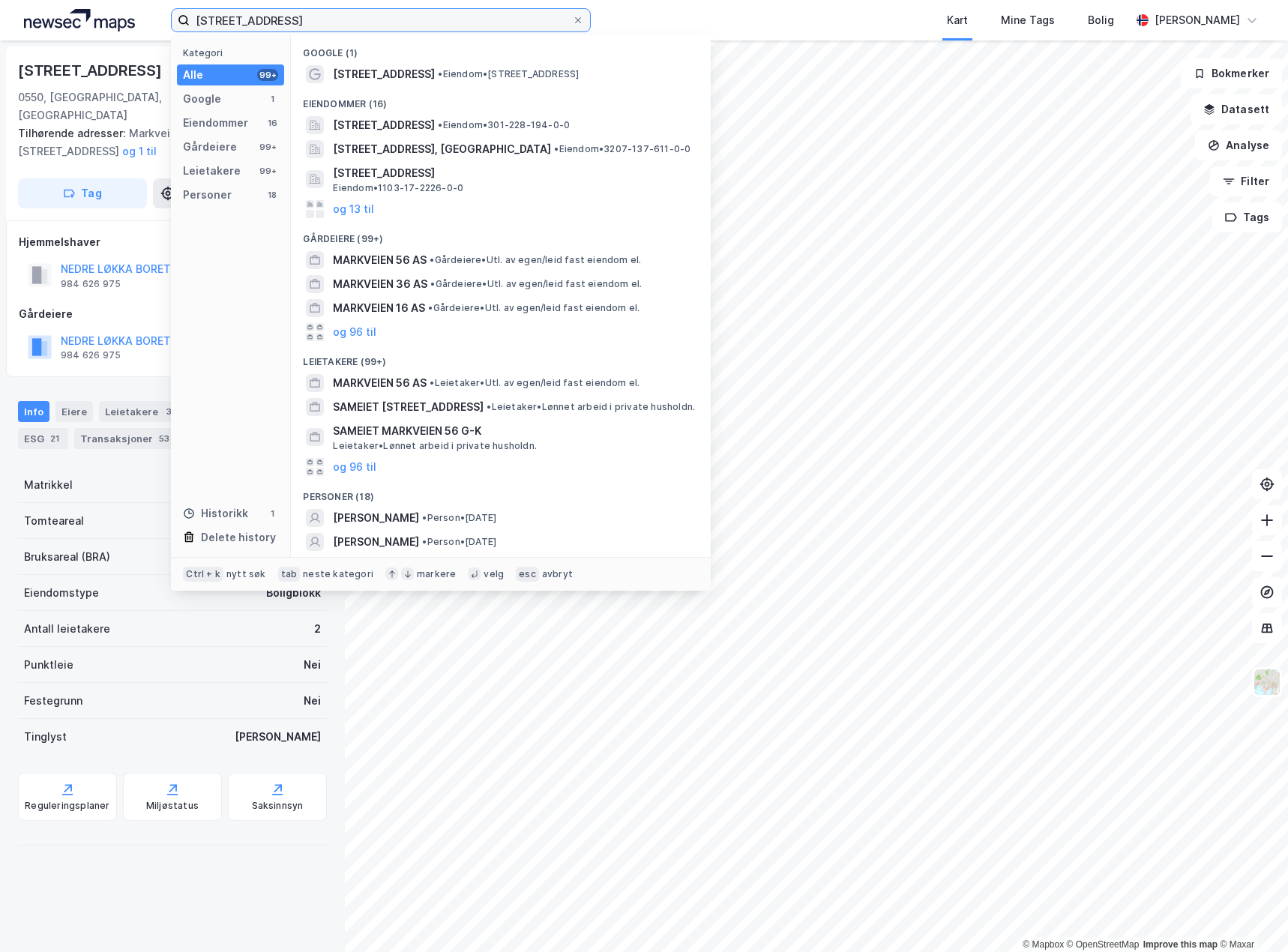
type input "[STREET_ADDRESS]"
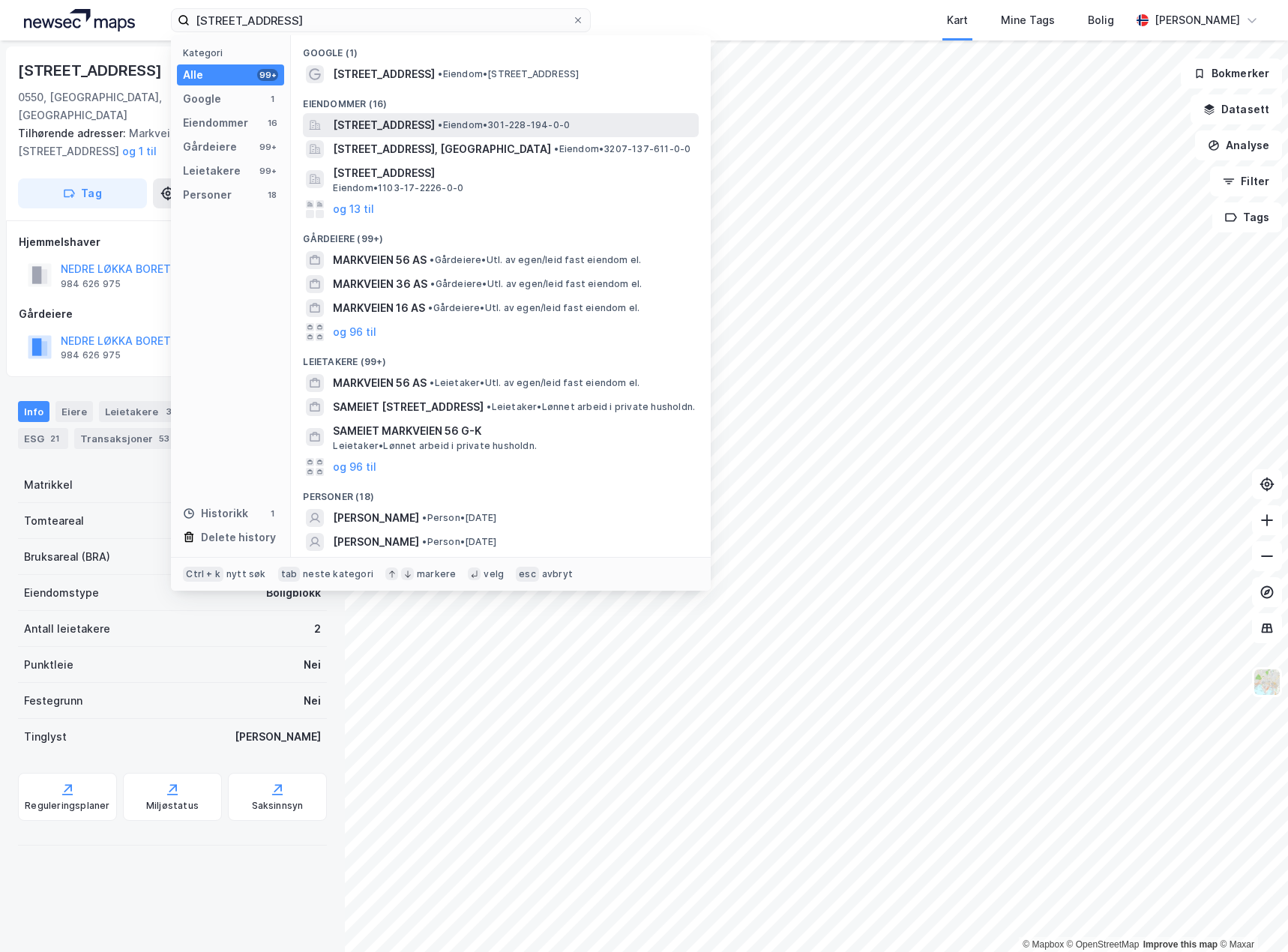
click at [435, 128] on span "[STREET_ADDRESS]" at bounding box center [384, 125] width 102 height 18
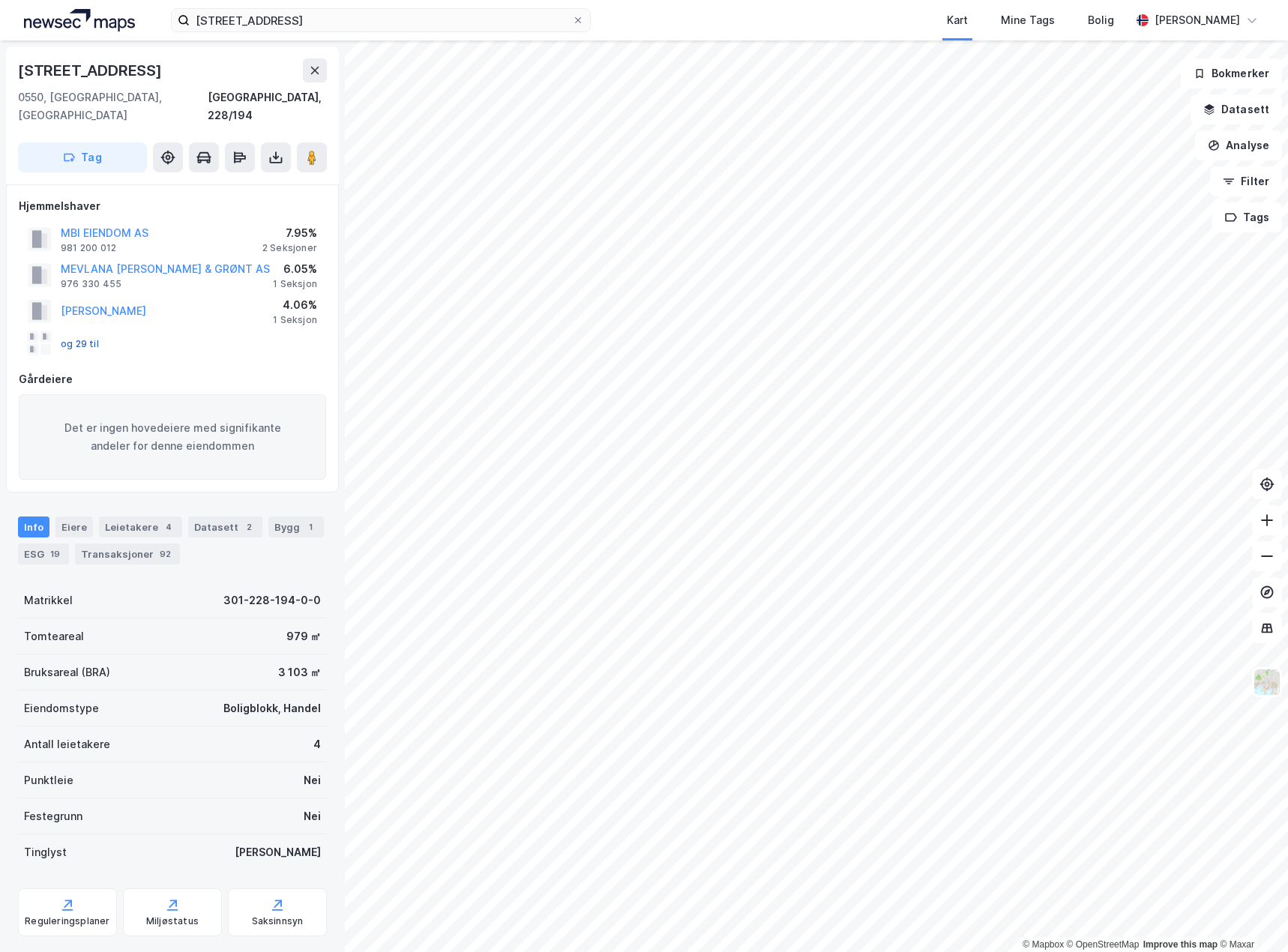
click at [0, 0] on button "og 29 til" at bounding box center [0, 0] width 0 height 0
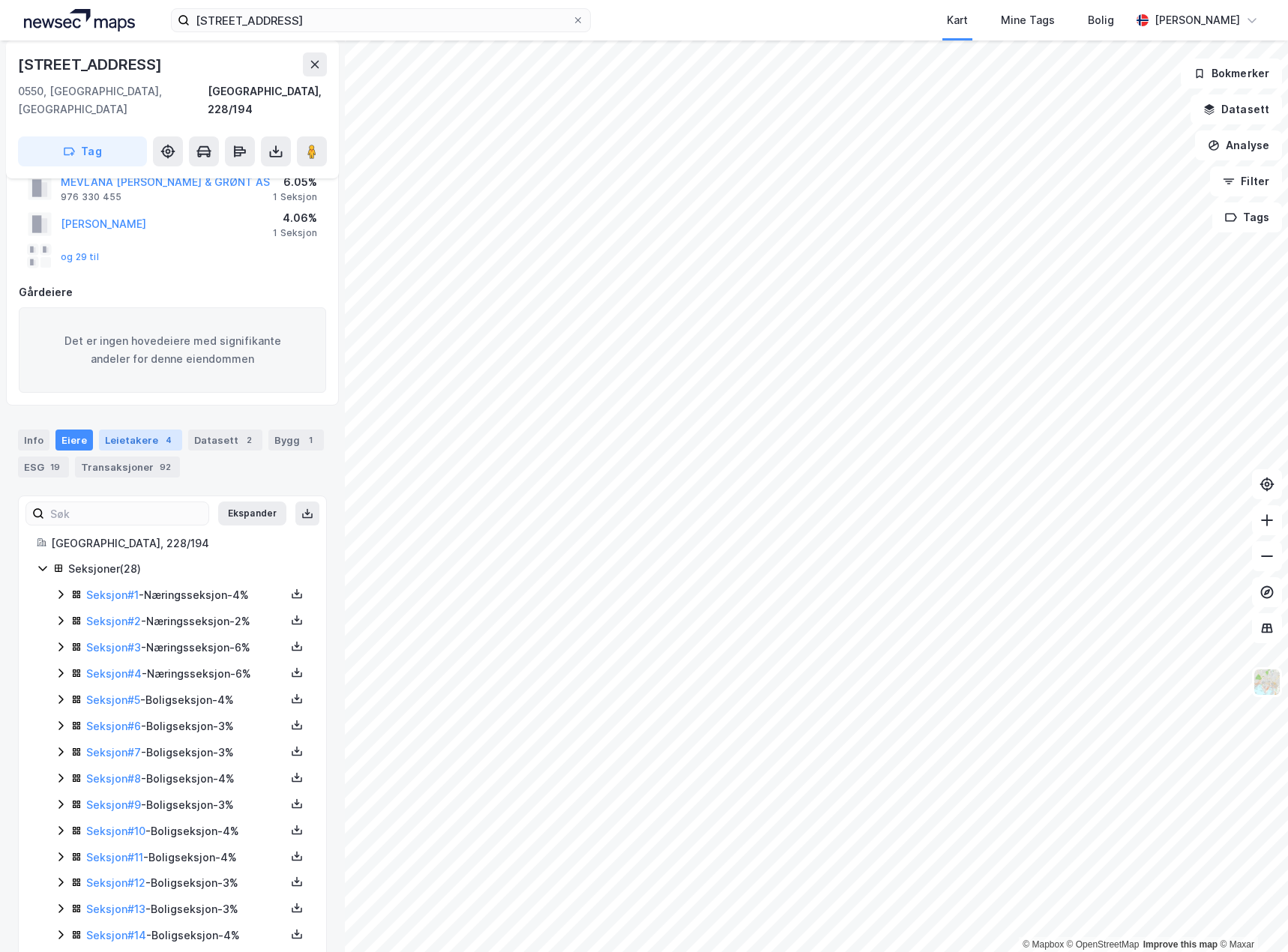
scroll to position [67, 0]
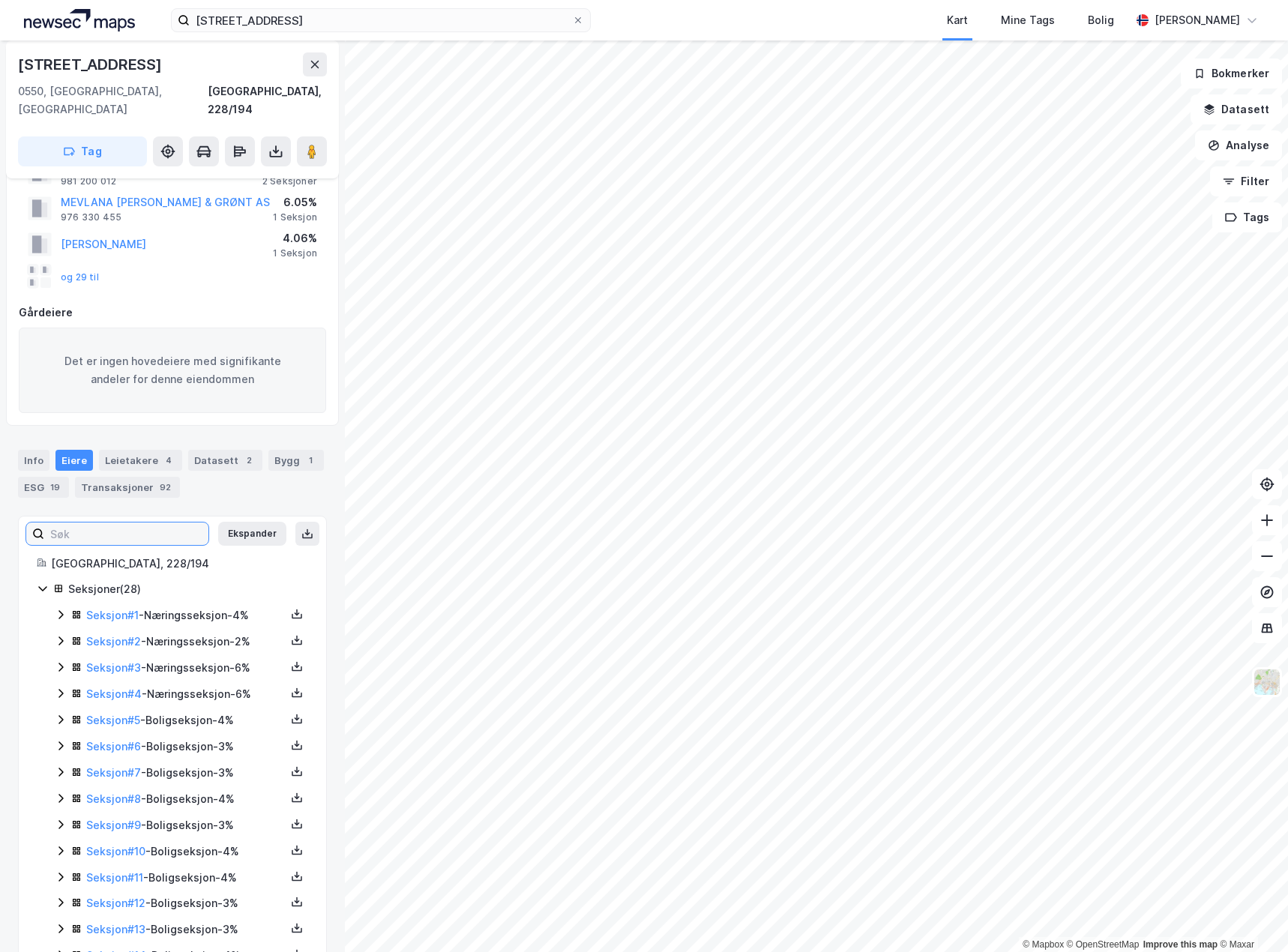
click at [84, 525] on input at bounding box center [126, 534] width 164 height 22
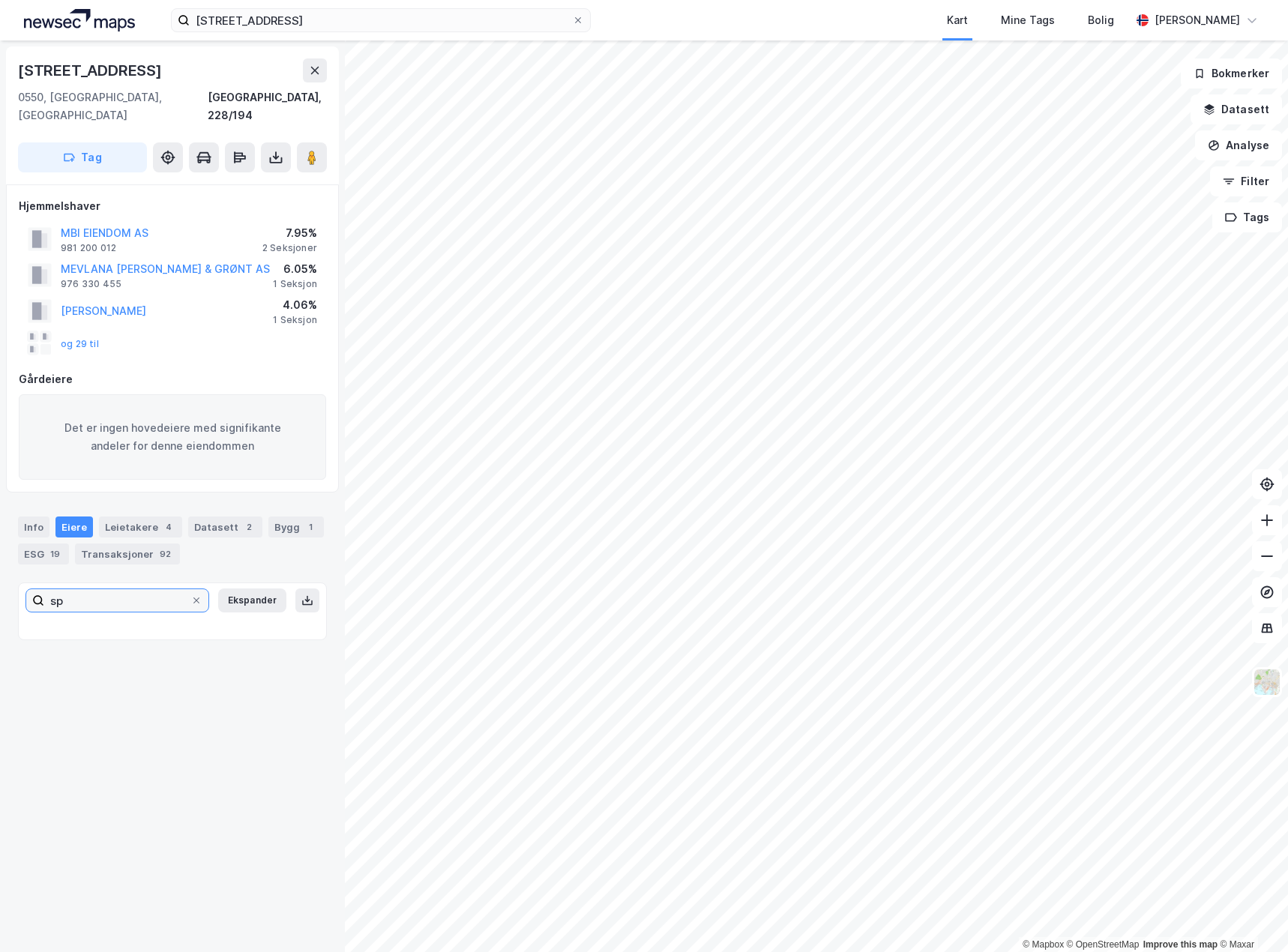
type input "s"
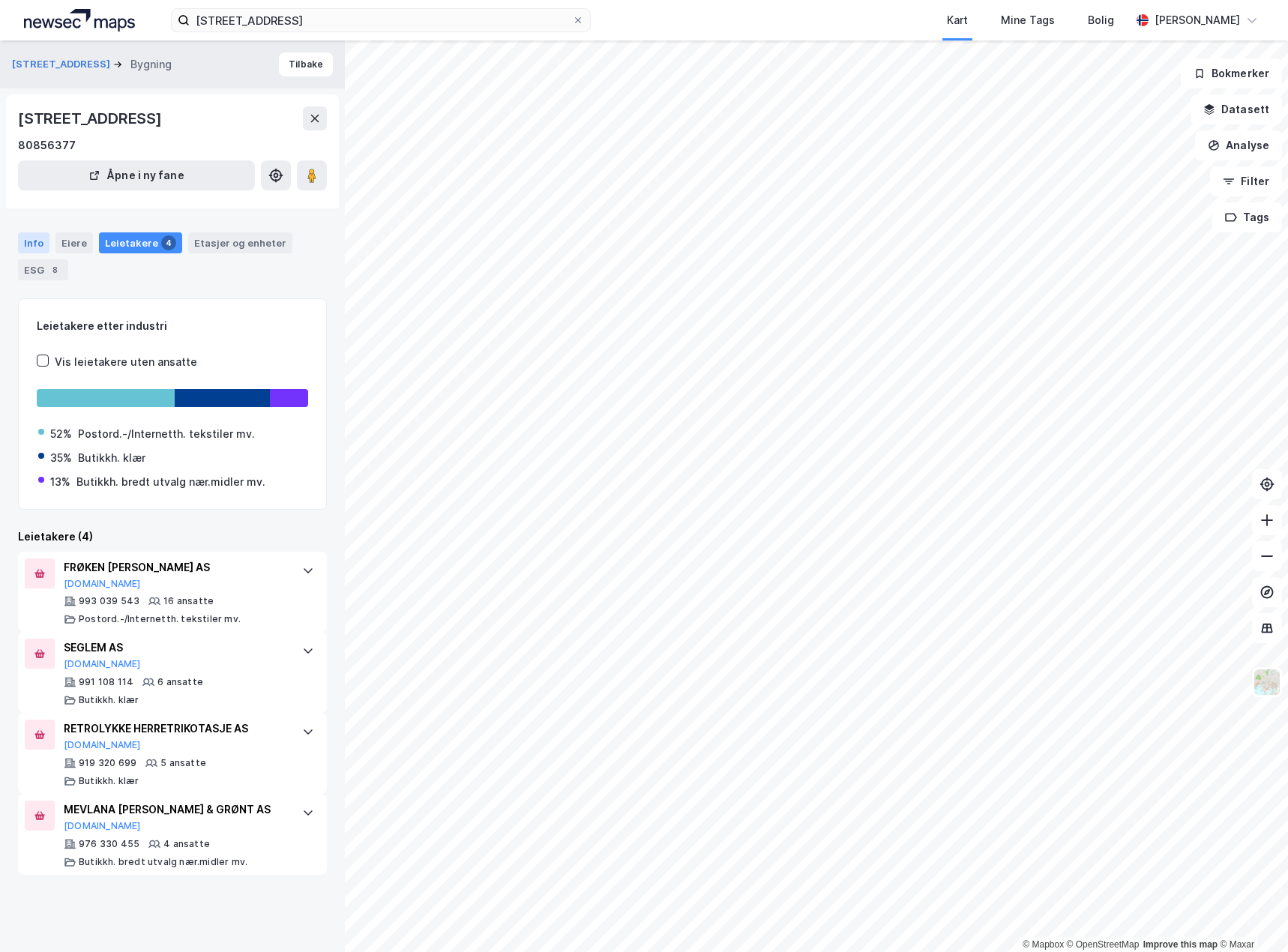
click at [32, 238] on div "Info" at bounding box center [33, 242] width 32 height 21
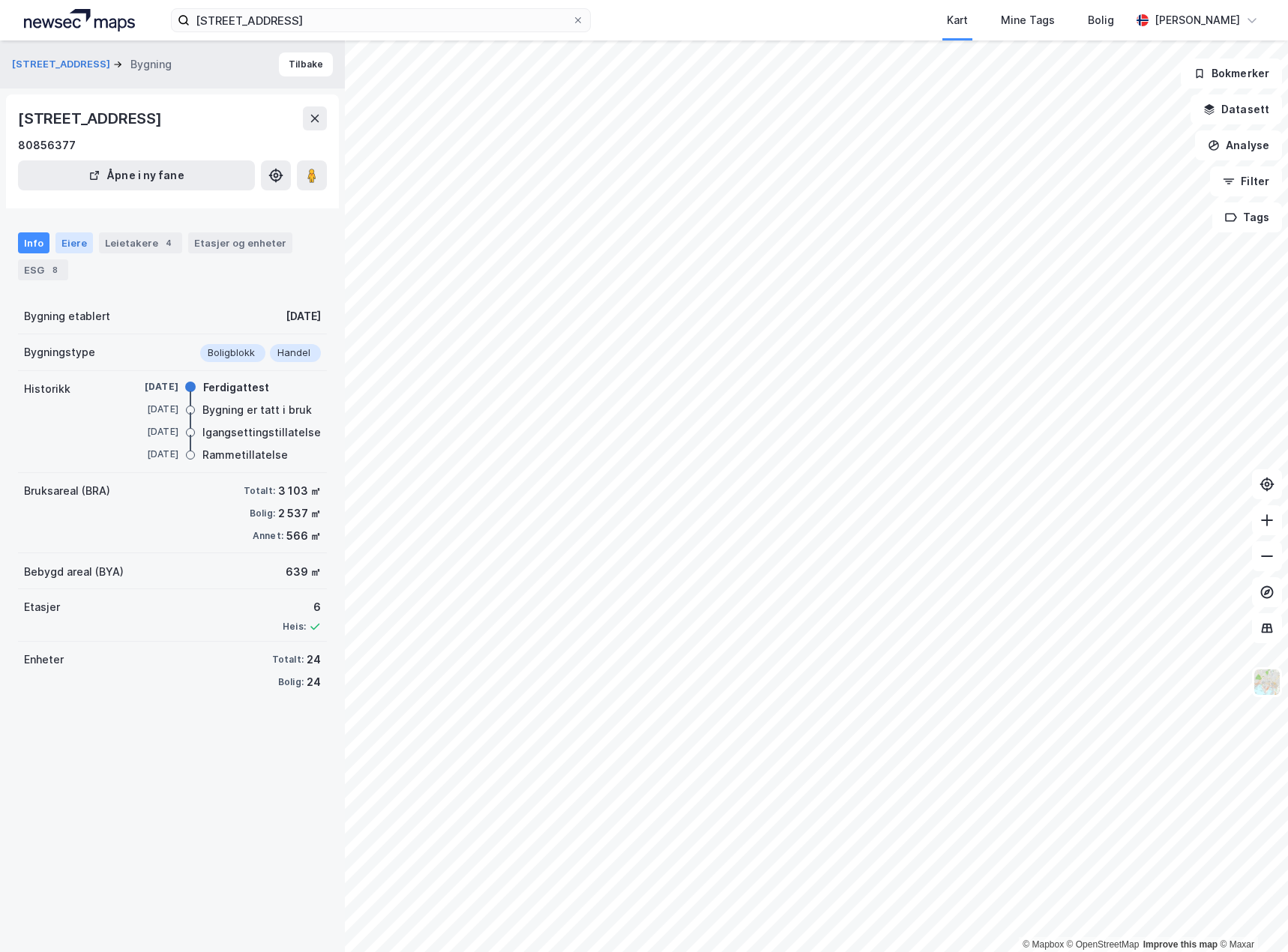
click at [61, 244] on div "Eiere" at bounding box center [74, 242] width 37 height 21
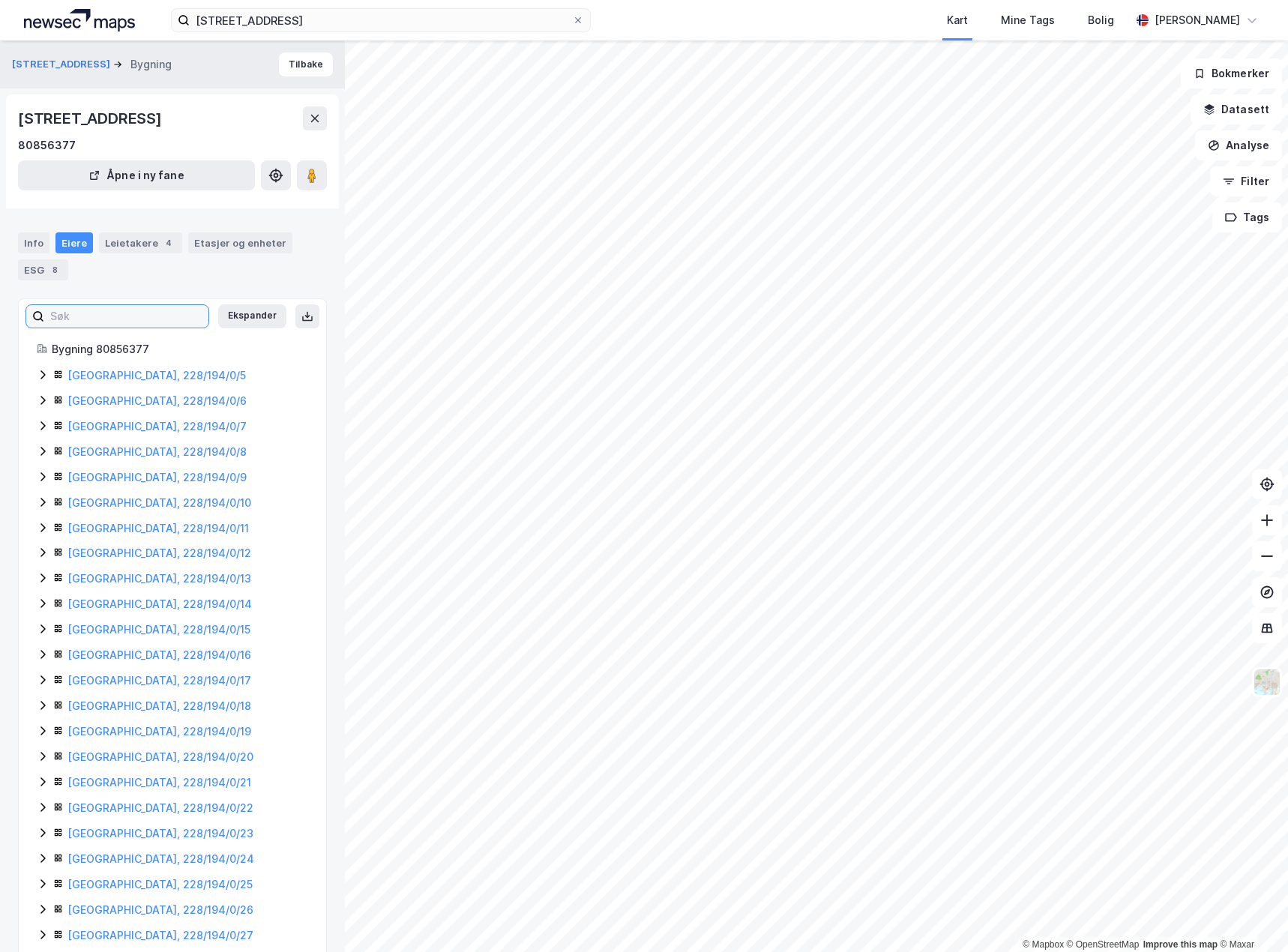
click at [82, 305] on input at bounding box center [126, 316] width 164 height 22
click at [77, 317] on input at bounding box center [126, 316] width 164 height 22
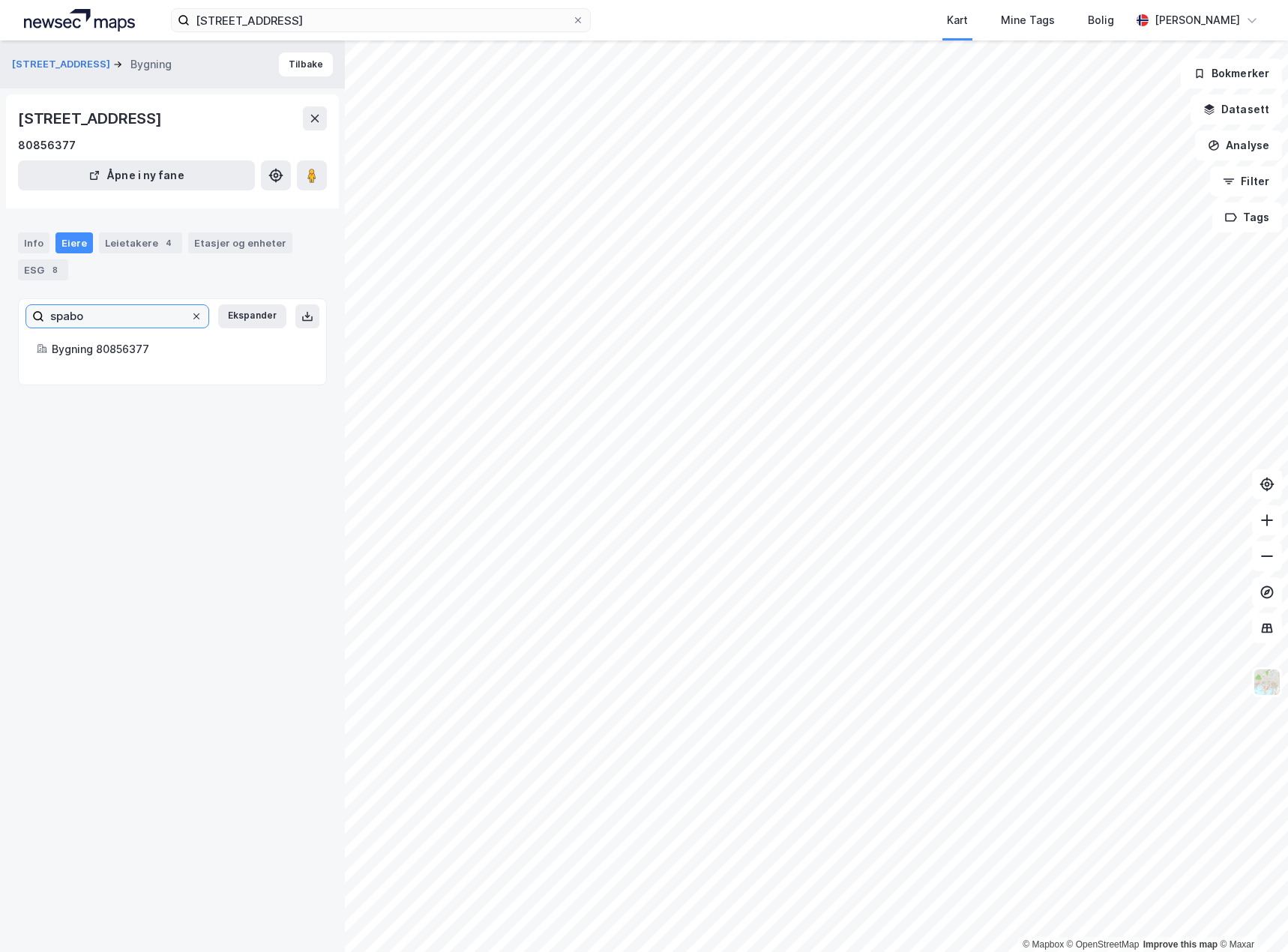
type input "spabo"
click at [192, 315] on icon at bounding box center [196, 316] width 9 height 9
click at [183, 315] on input "spabo" at bounding box center [117, 316] width 146 height 22
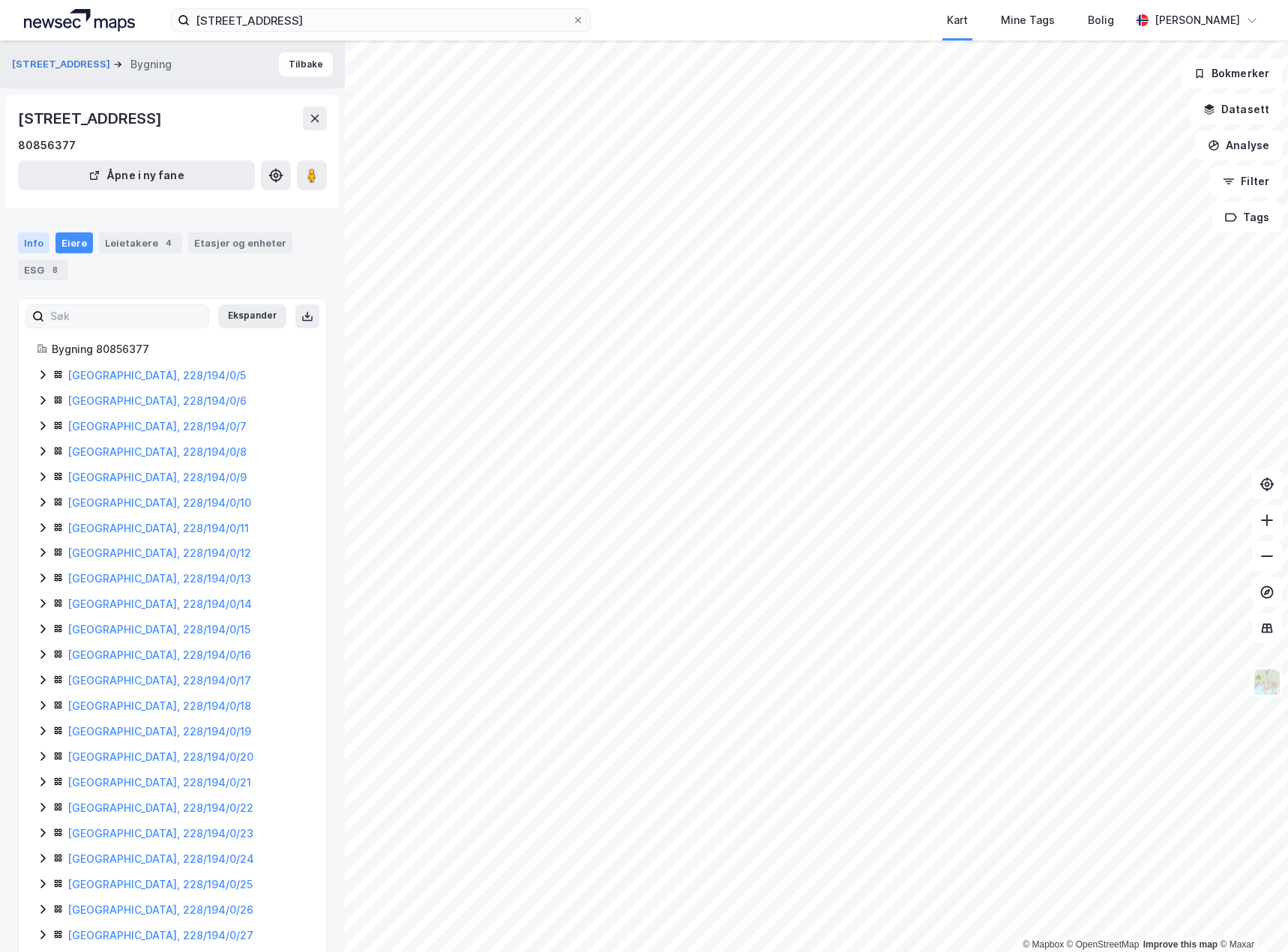
click at [39, 244] on div "Info" at bounding box center [33, 242] width 32 height 21
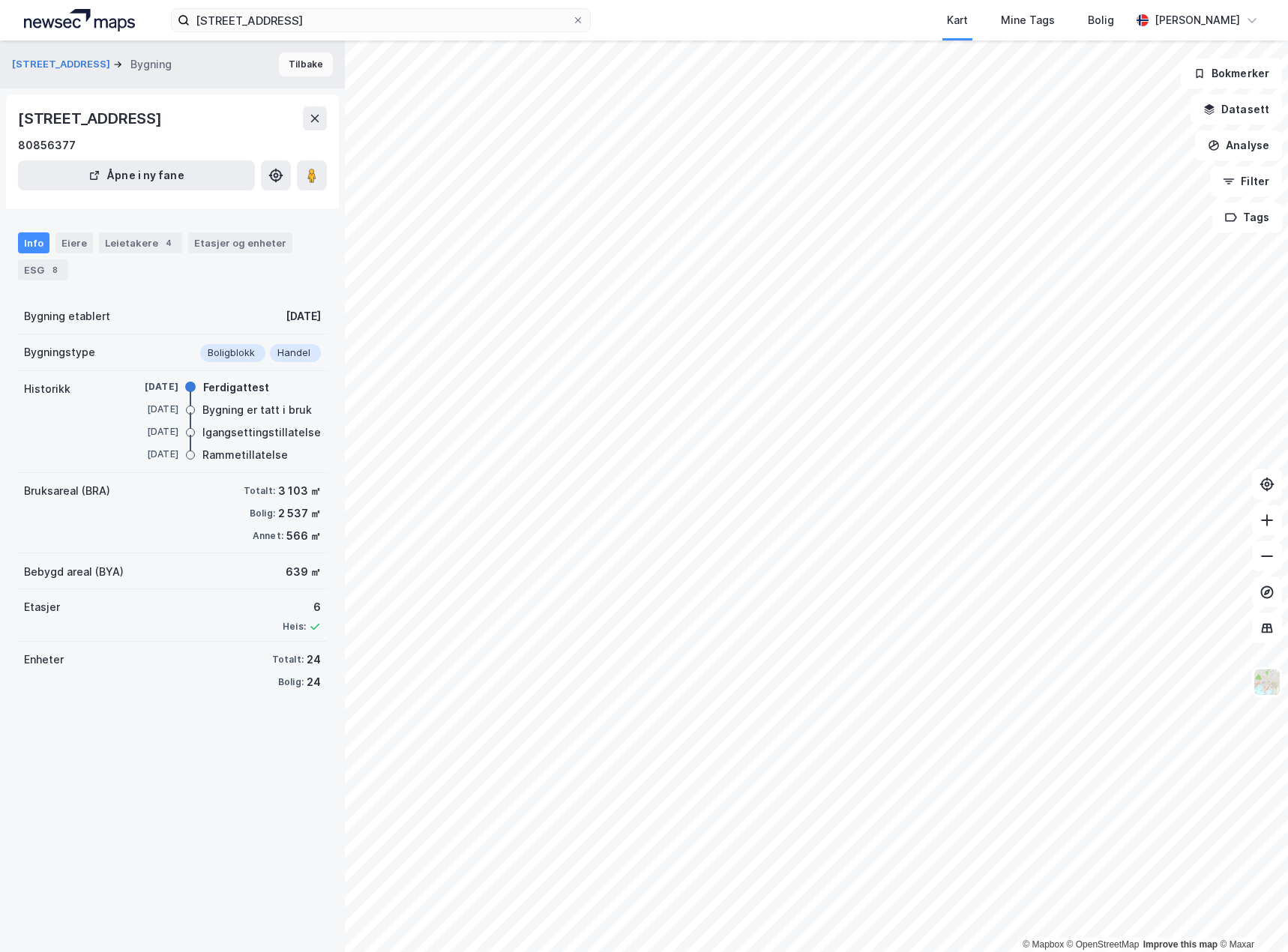
click at [282, 66] on button "Tilbake" at bounding box center [306, 64] width 54 height 24
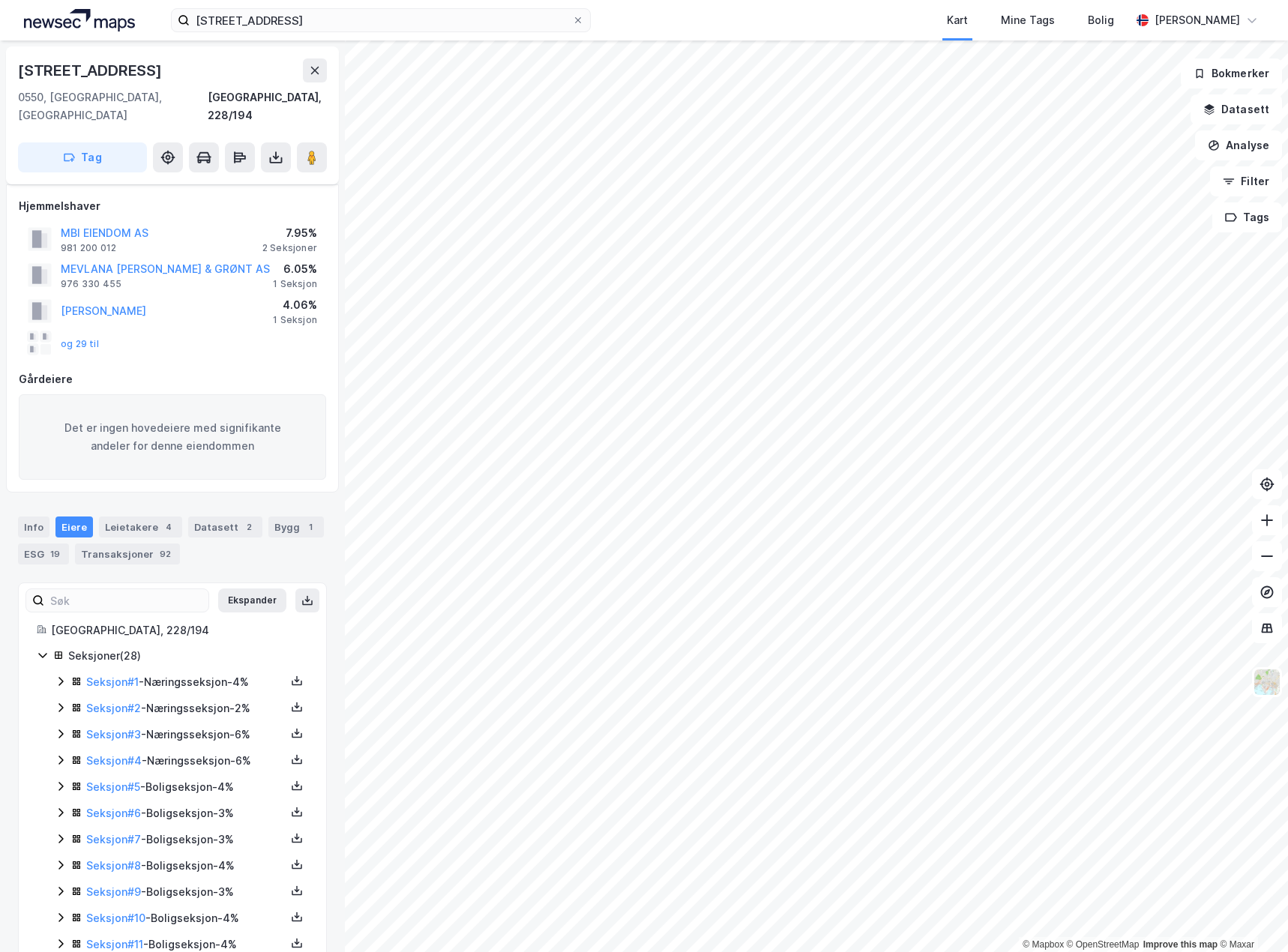
scroll to position [67, 0]
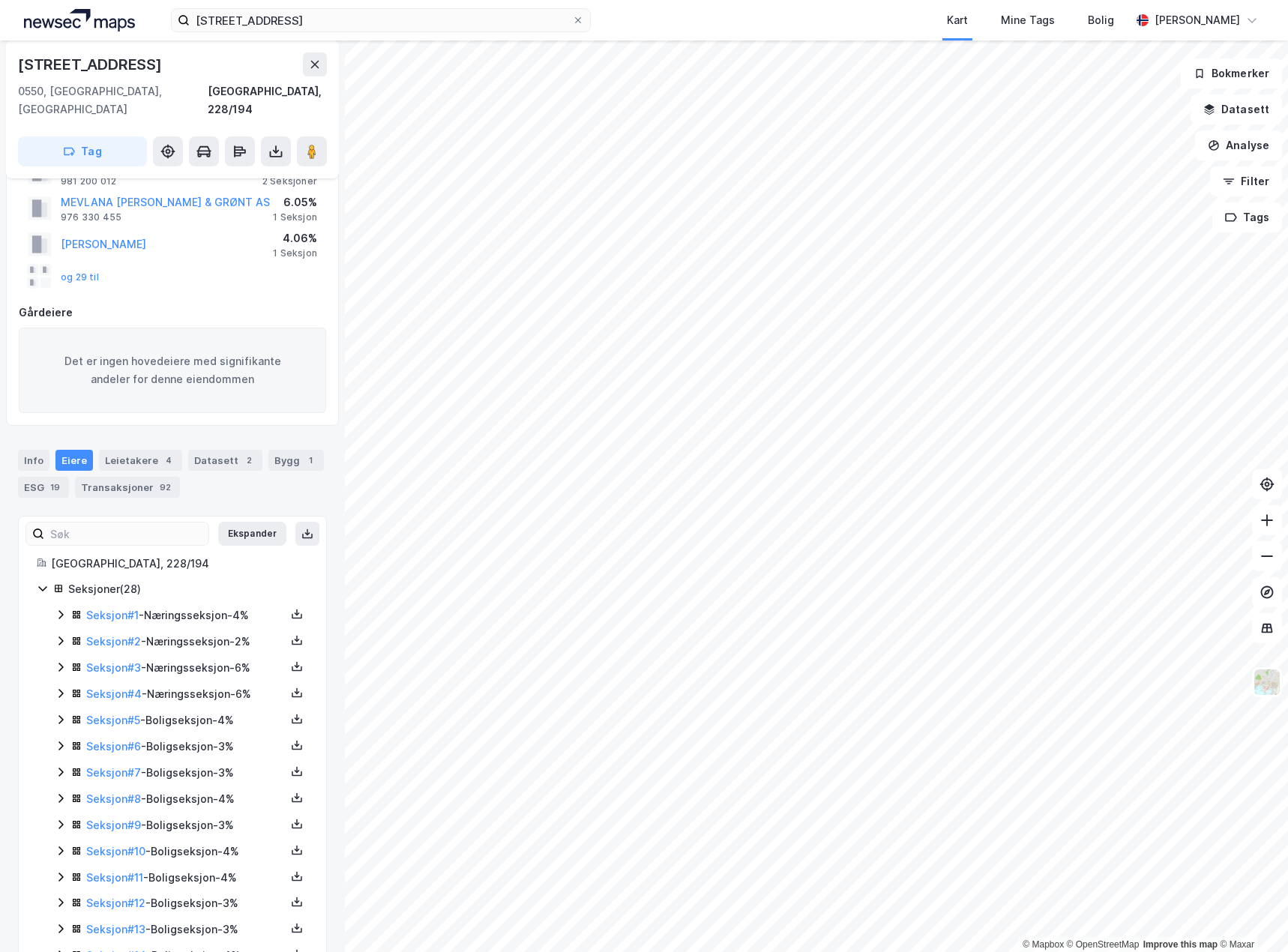
click at [59, 609] on icon at bounding box center [61, 615] width 12 height 12
click at [59, 711] on icon at bounding box center [61, 718] width 12 height 12
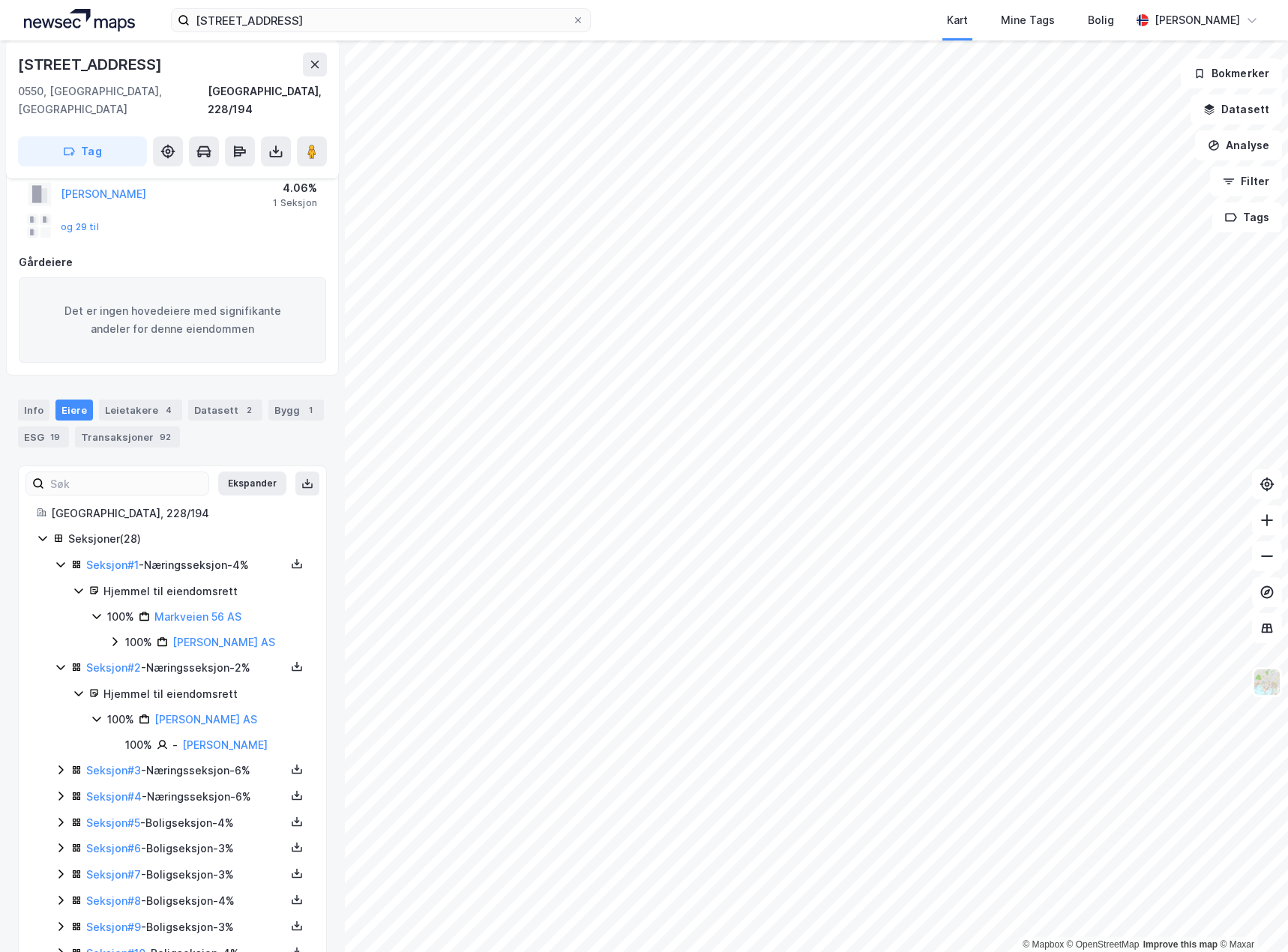
scroll to position [142, 0]
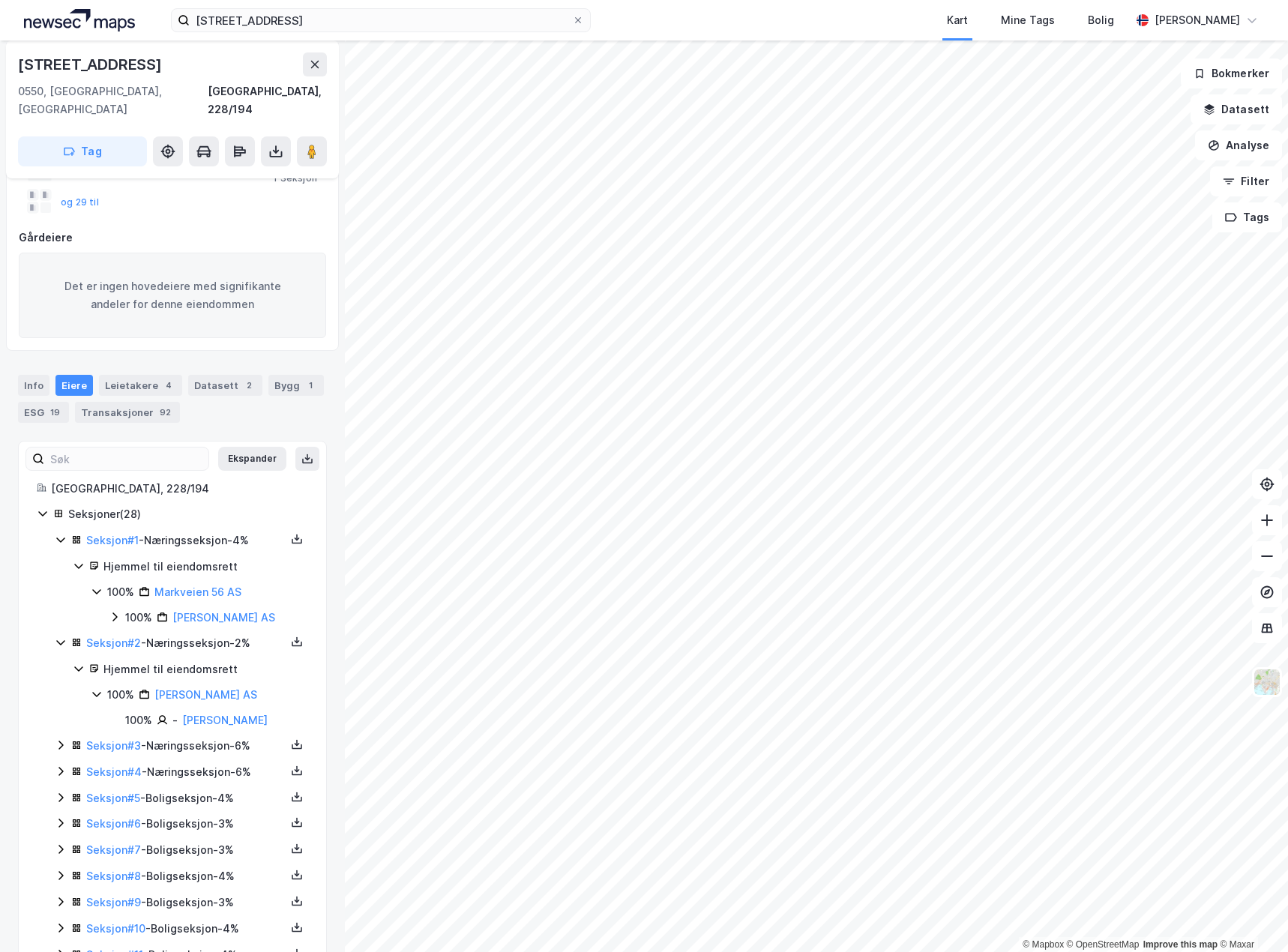
click at [60, 739] on icon at bounding box center [61, 746] width 12 height 12
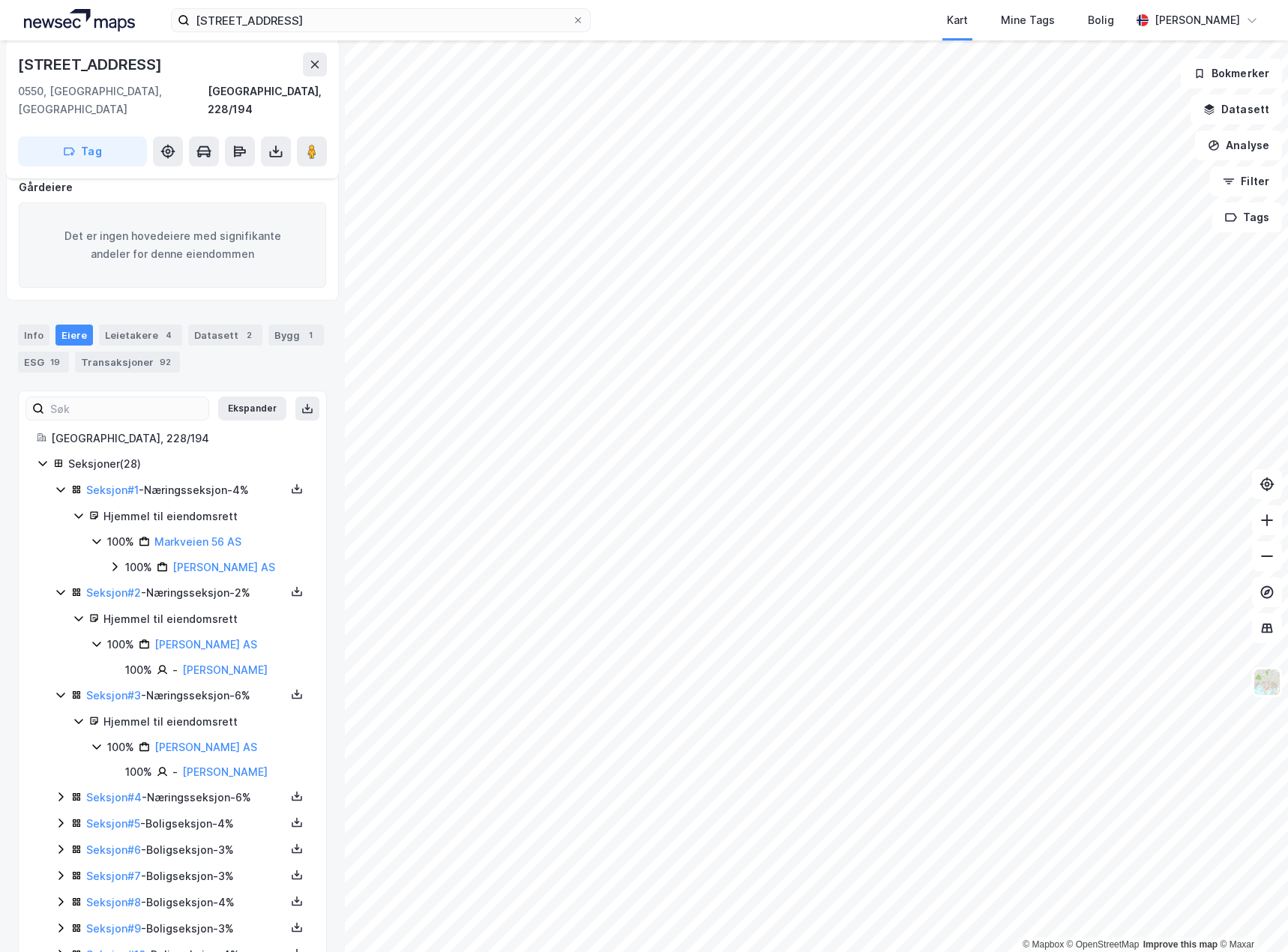
scroll to position [217, 0]
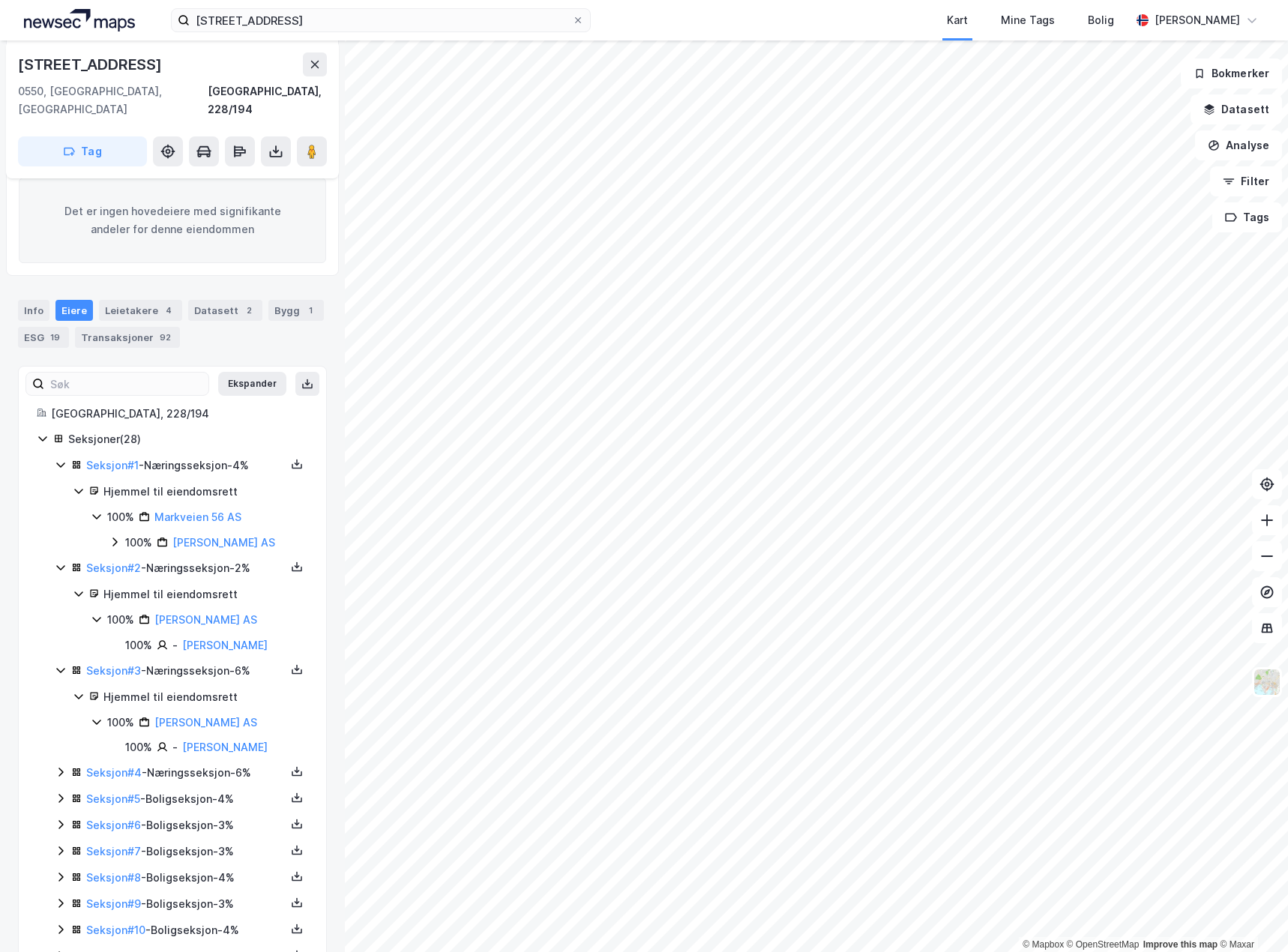
click at [61, 769] on icon at bounding box center [61, 773] width 5 height 9
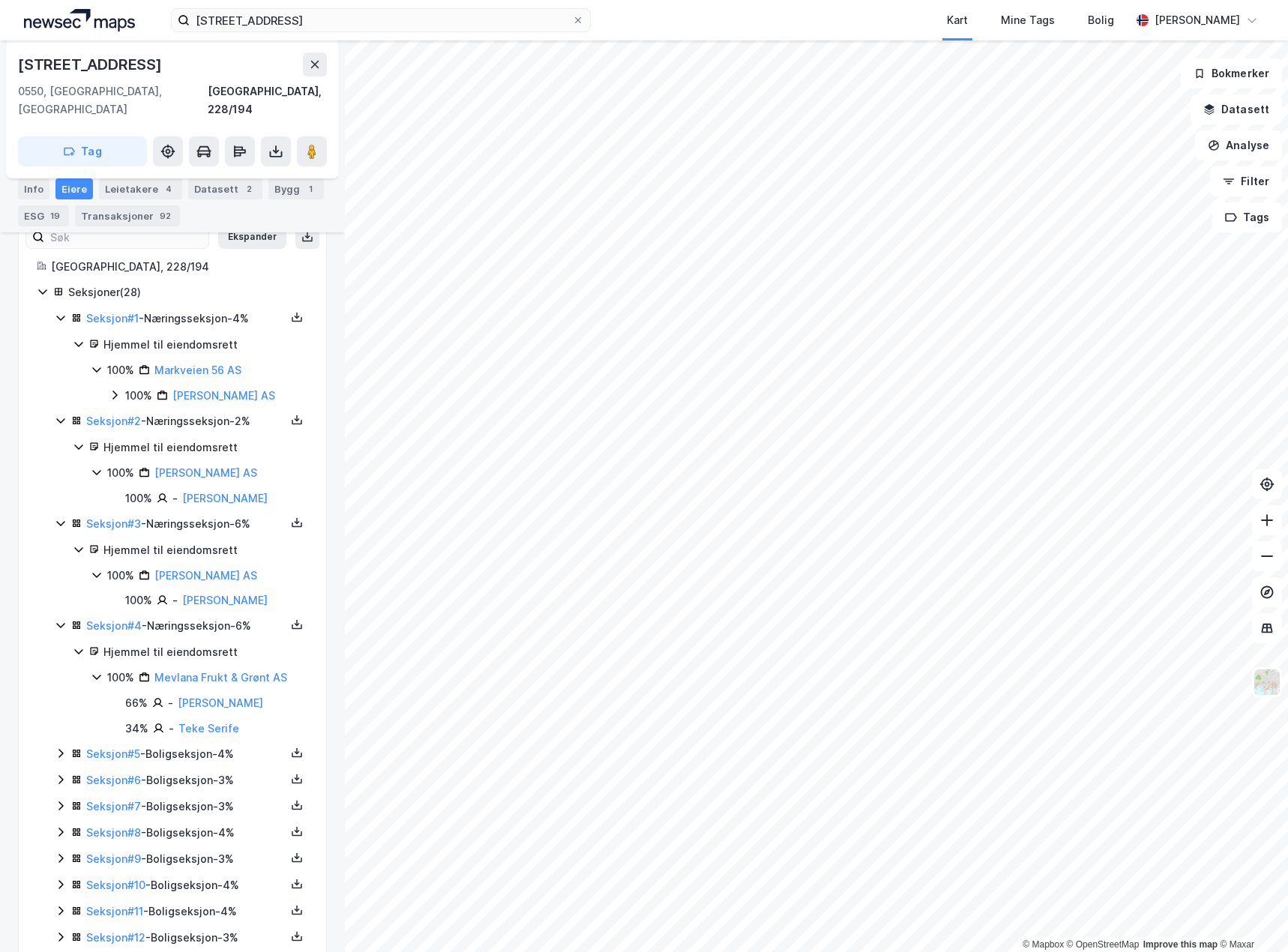
scroll to position [367, 0]
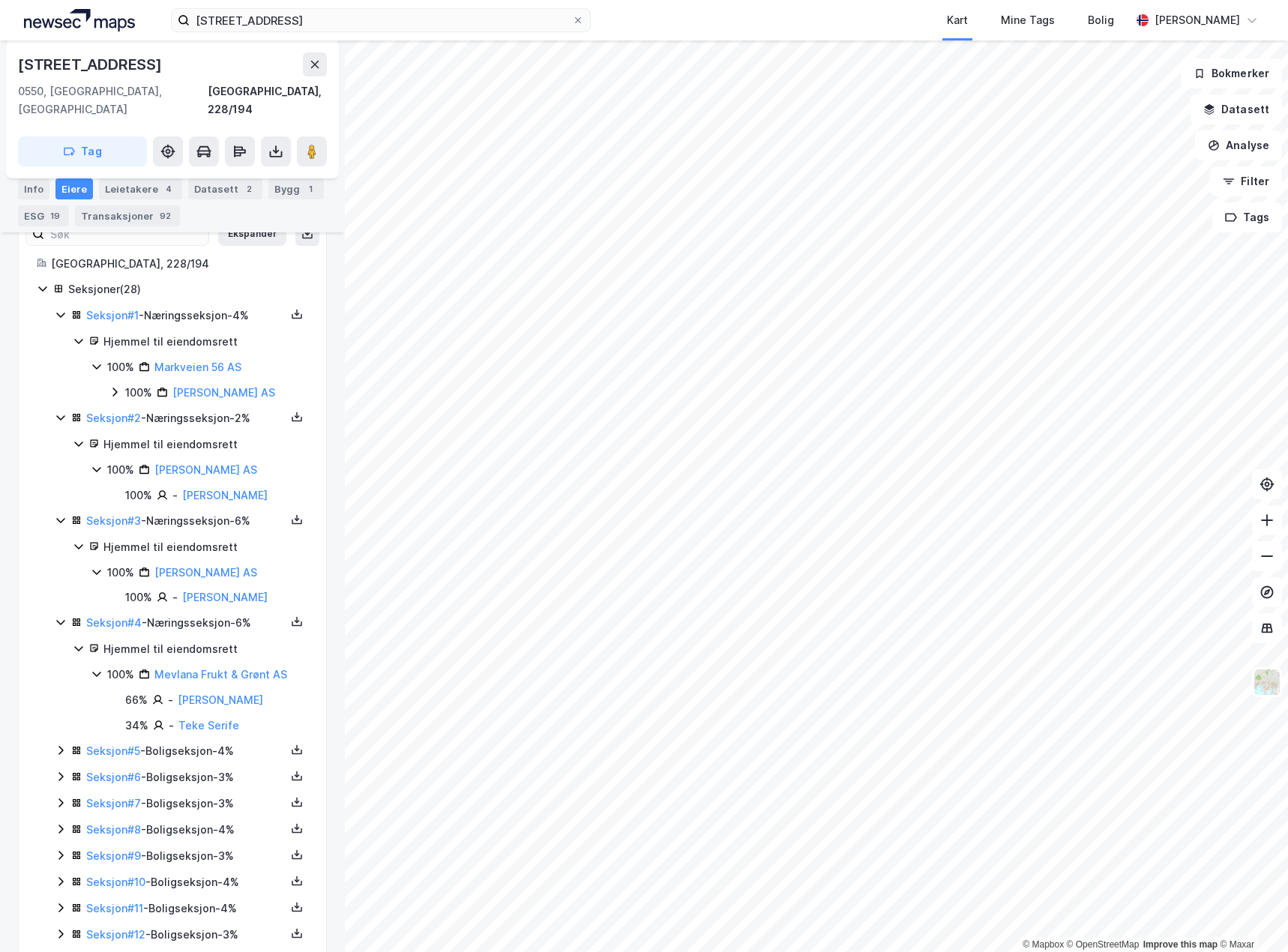
click at [59, 744] on icon at bounding box center [61, 750] width 12 height 12
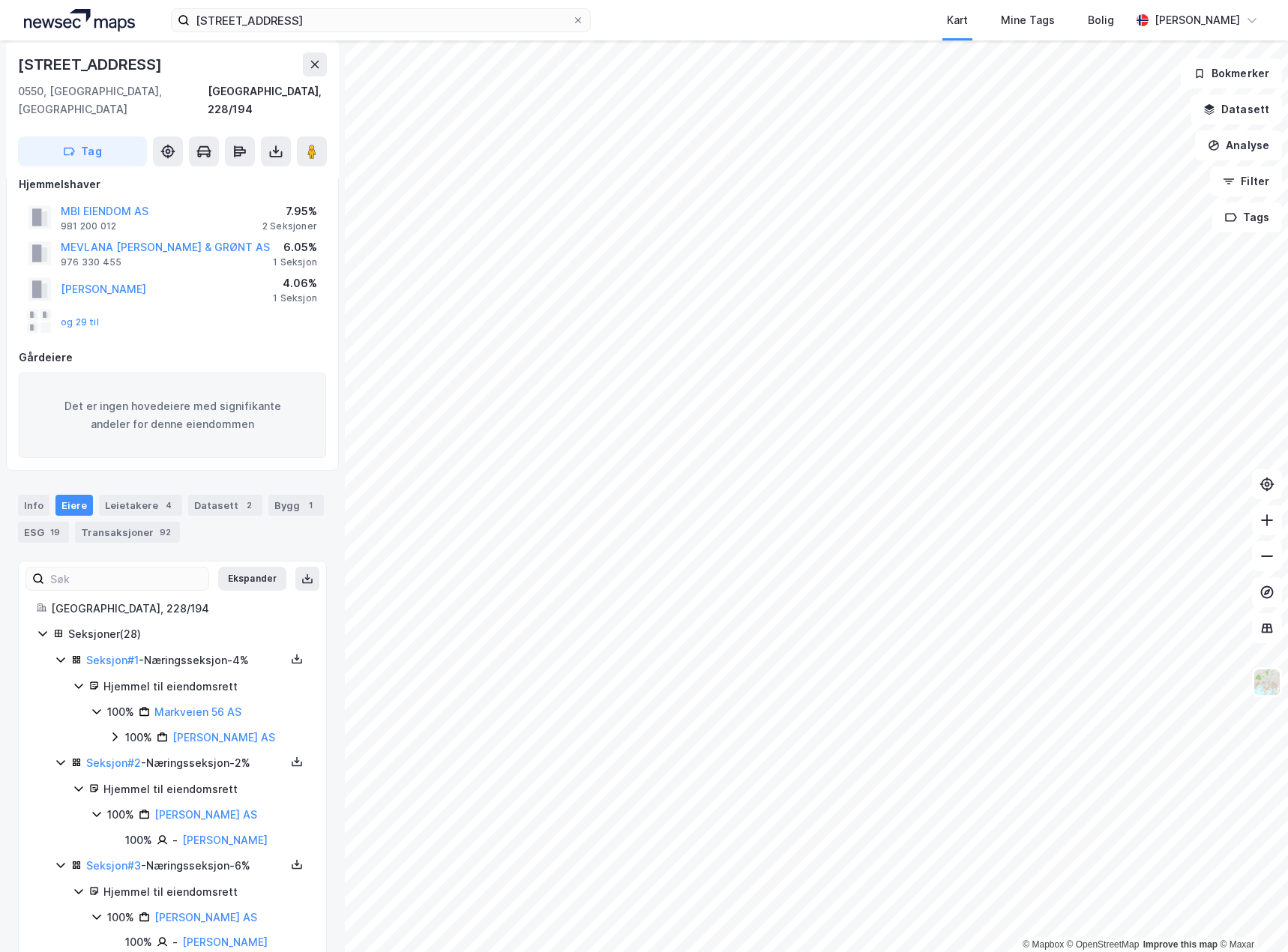
scroll to position [0, 0]
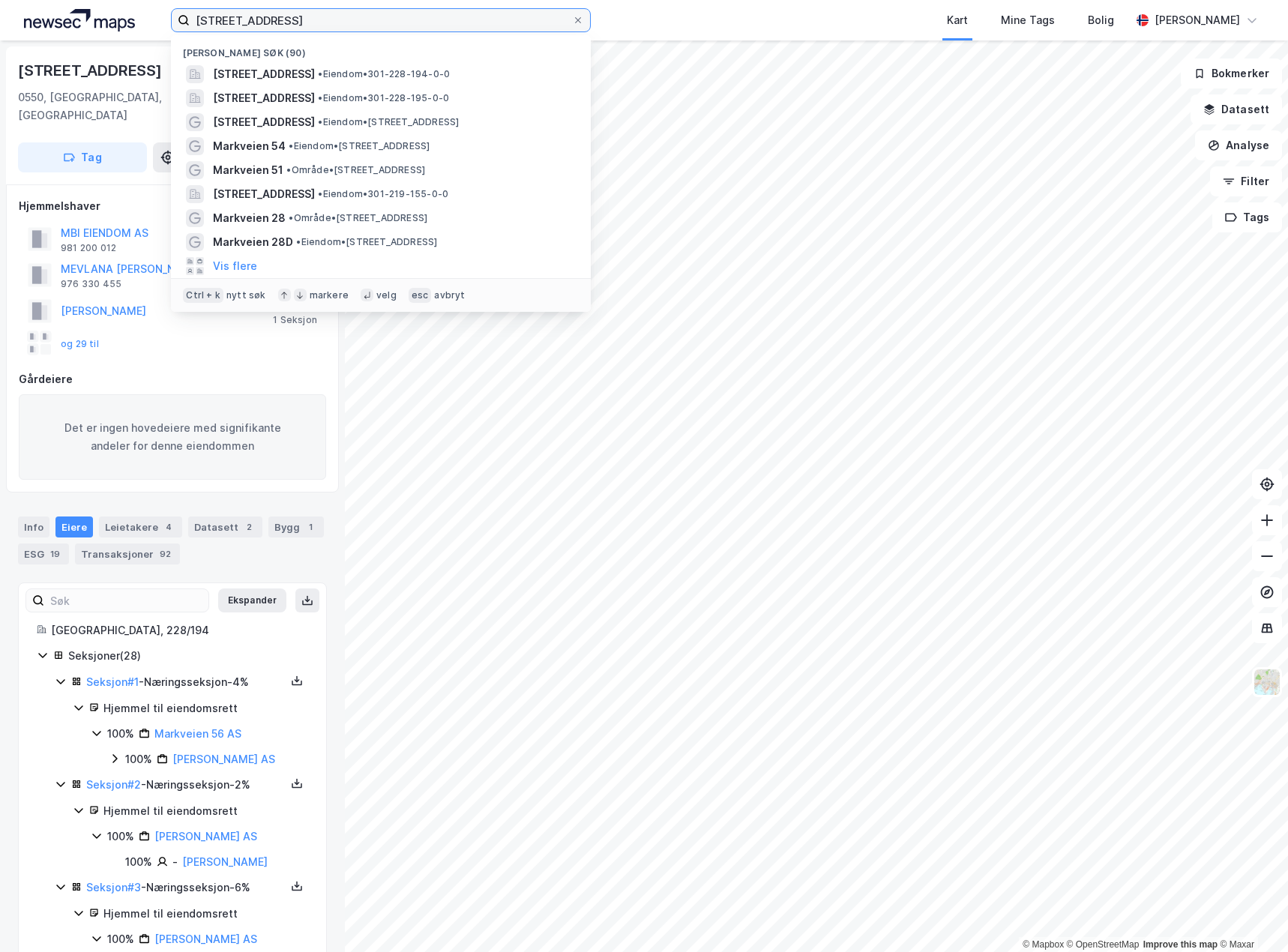
drag, startPoint x: 334, startPoint y: 20, endPoint x: 2, endPoint y: 0, distance: 332.6
click at [0, 8] on html "[STREET_ADDRESS][PERSON_NAME] • Eiendom • 301-228-194-0-0 [STREET_ADDRESS] • Ei…" at bounding box center [644, 476] width 1288 height 952
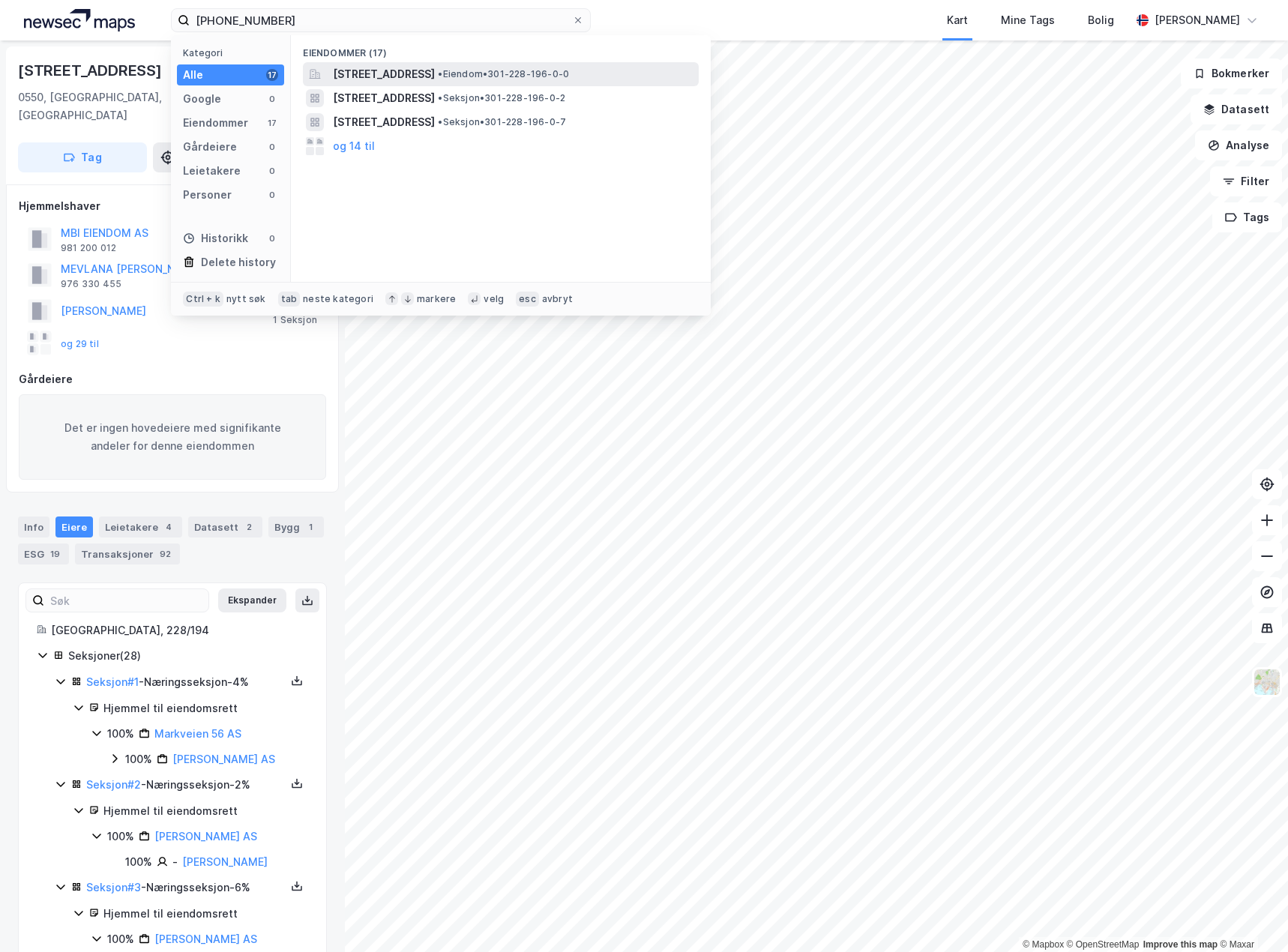
click at [435, 69] on span "[STREET_ADDRESS]" at bounding box center [384, 73] width 102 height 18
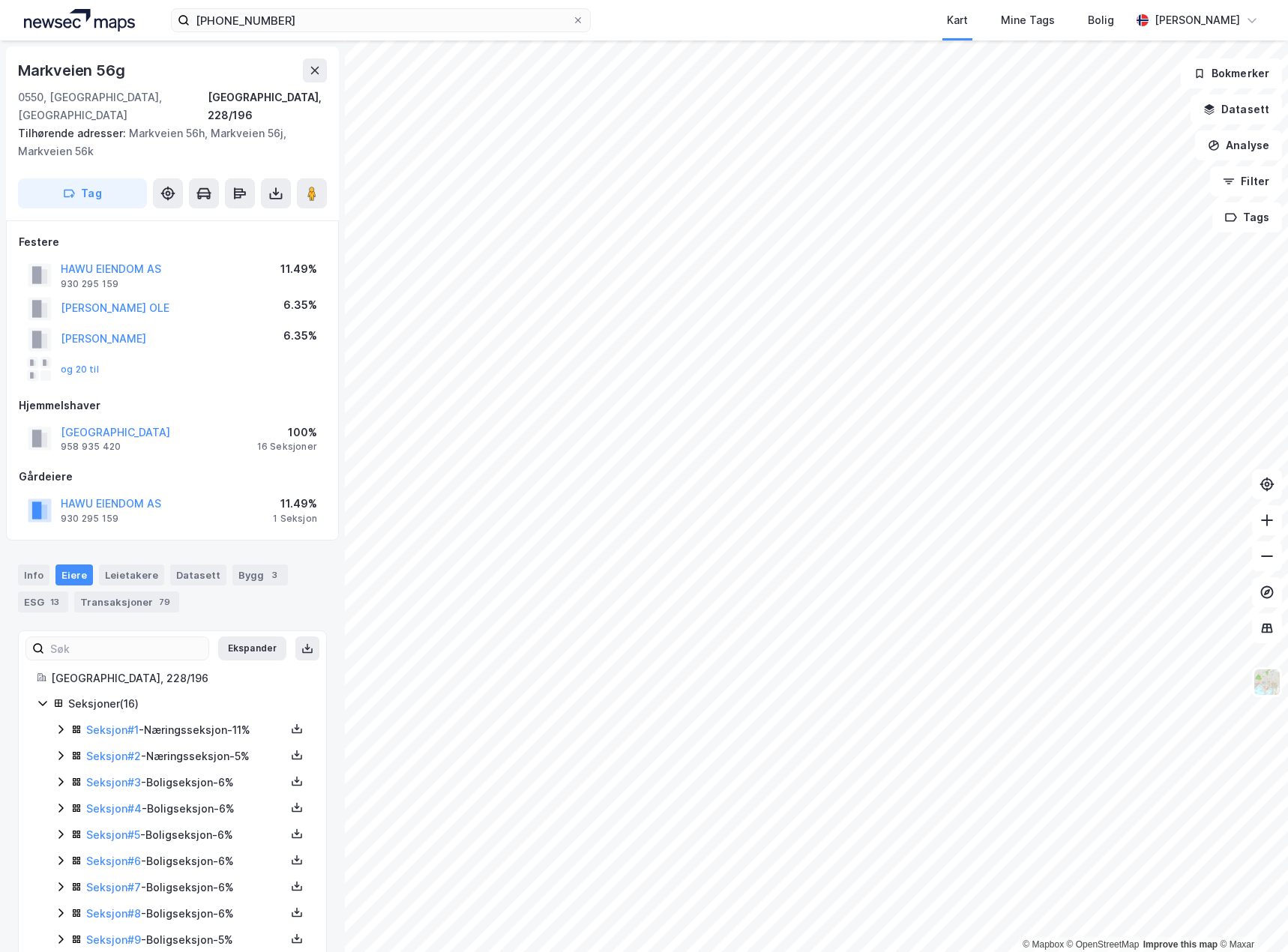
click at [62, 723] on icon at bounding box center [61, 729] width 12 height 12
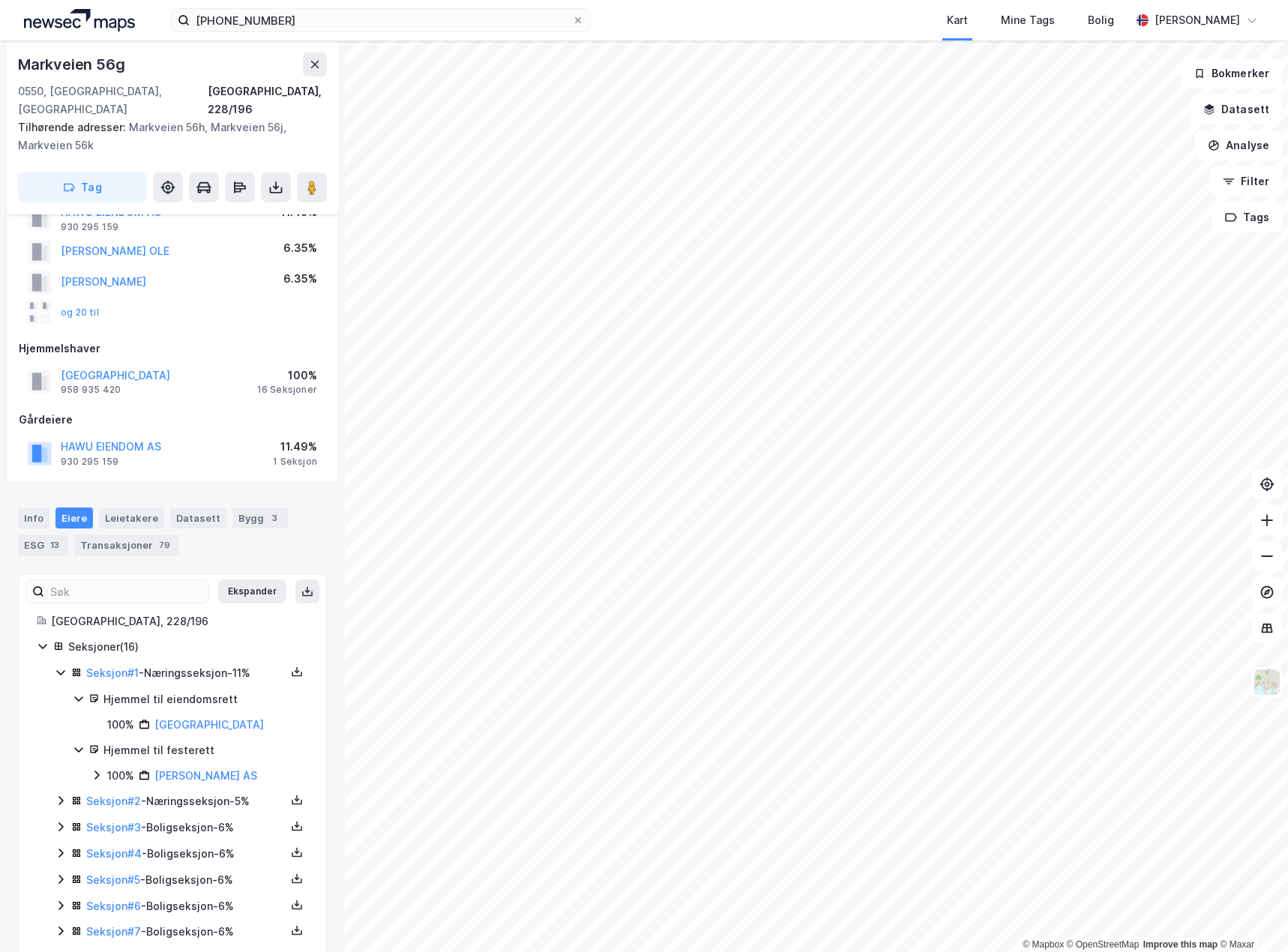
scroll to position [150, 0]
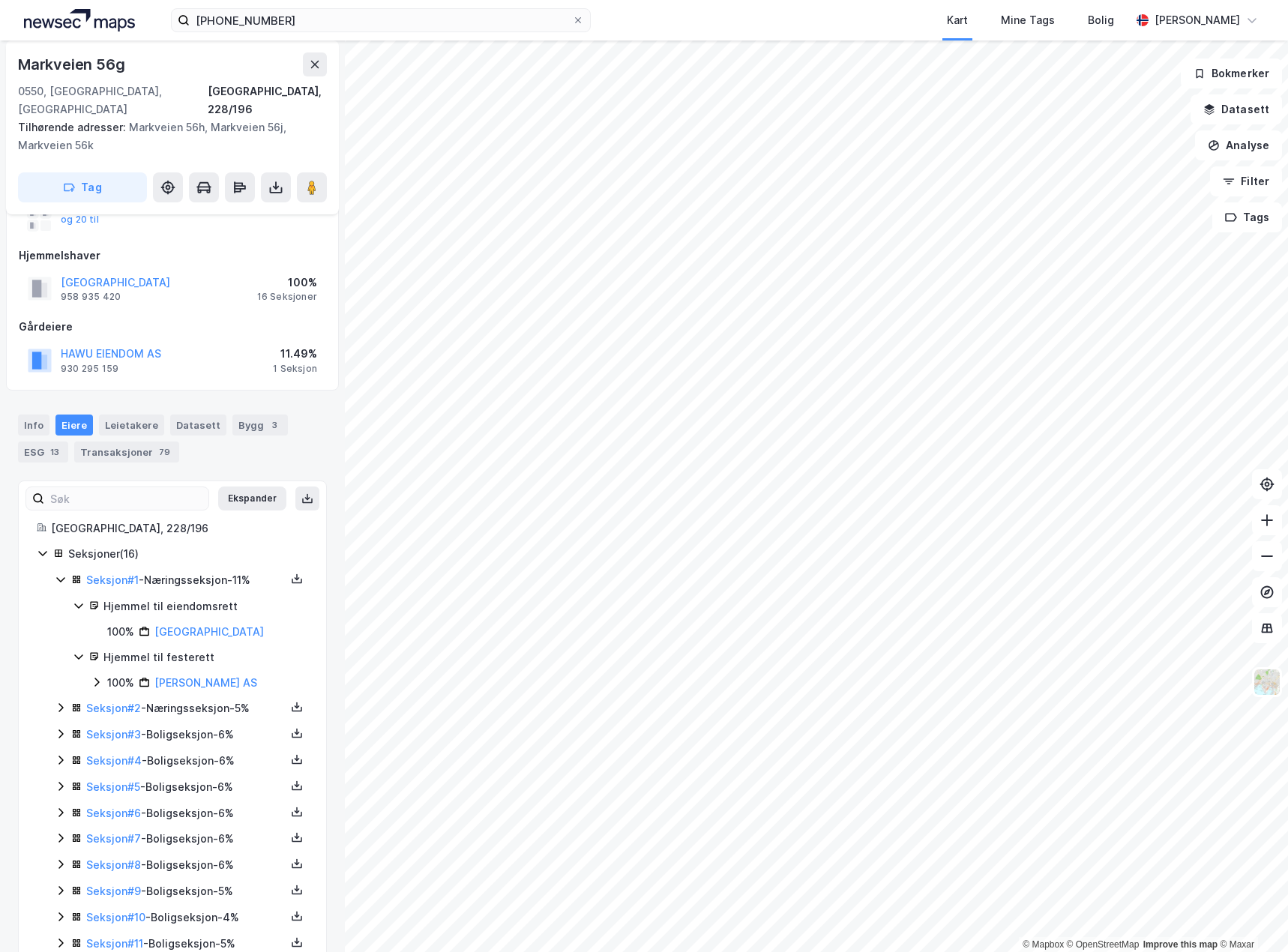
click at [60, 701] on icon at bounding box center [61, 708] width 12 height 12
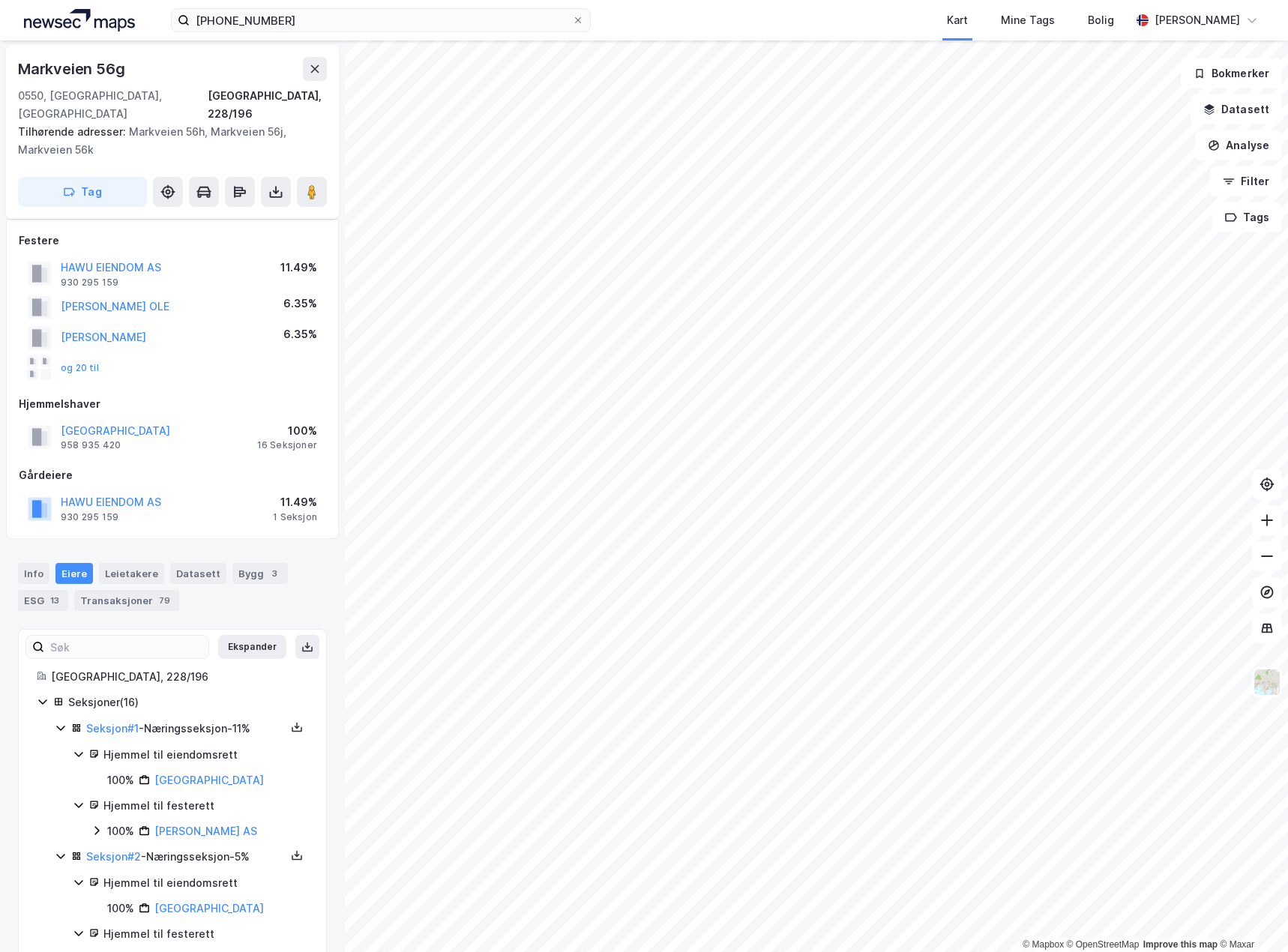
scroll to position [0, 0]
click at [67, 547] on div "Info [PERSON_NAME] Datasett Bygg 3 ESG 13 Transaksjoner 79" at bounding box center [173, 582] width 345 height 72
click at [26, 565] on div "Info" at bounding box center [33, 575] width 32 height 21
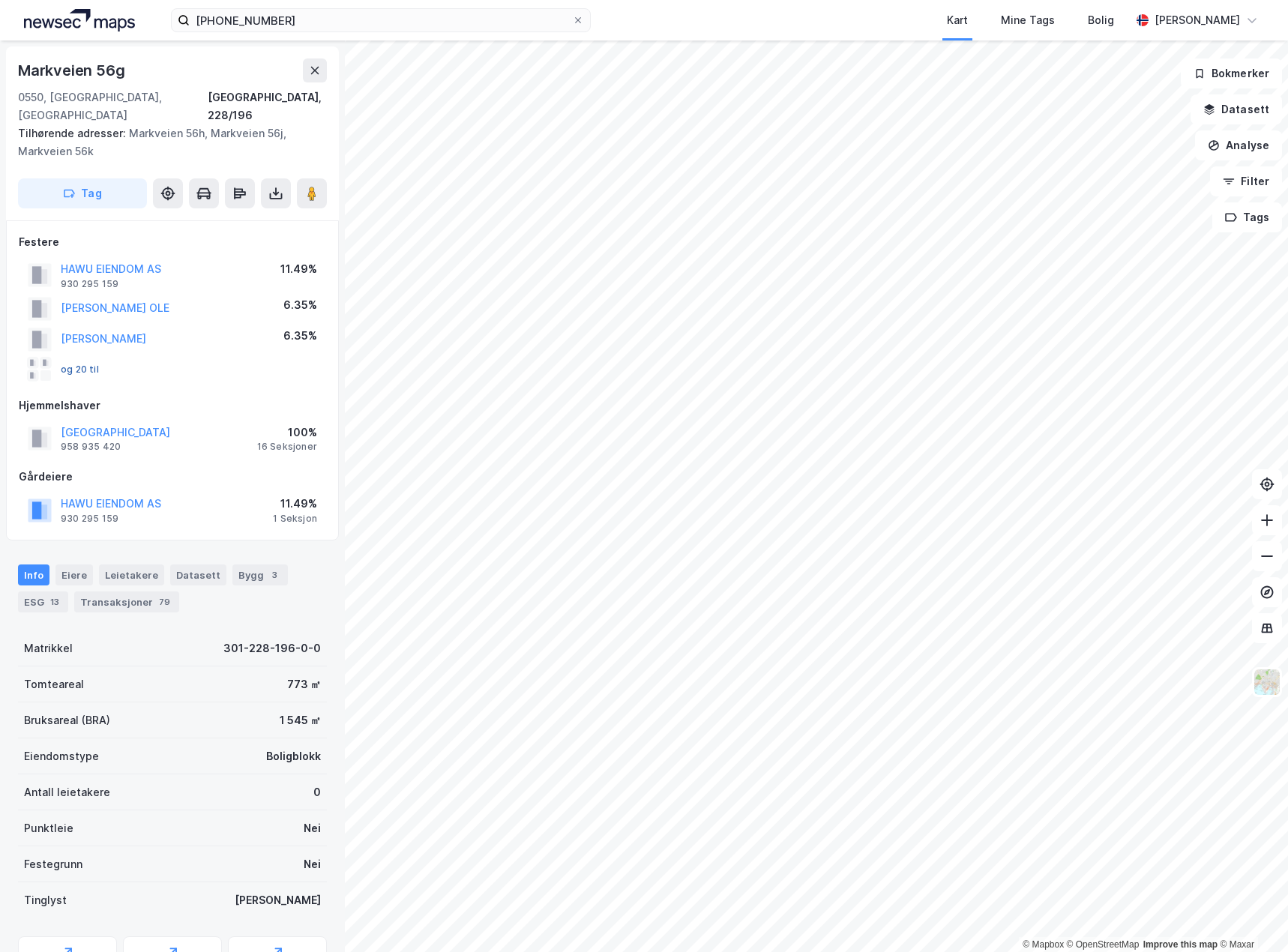
click at [0, 0] on button "og 20 til" at bounding box center [0, 0] width 0 height 0
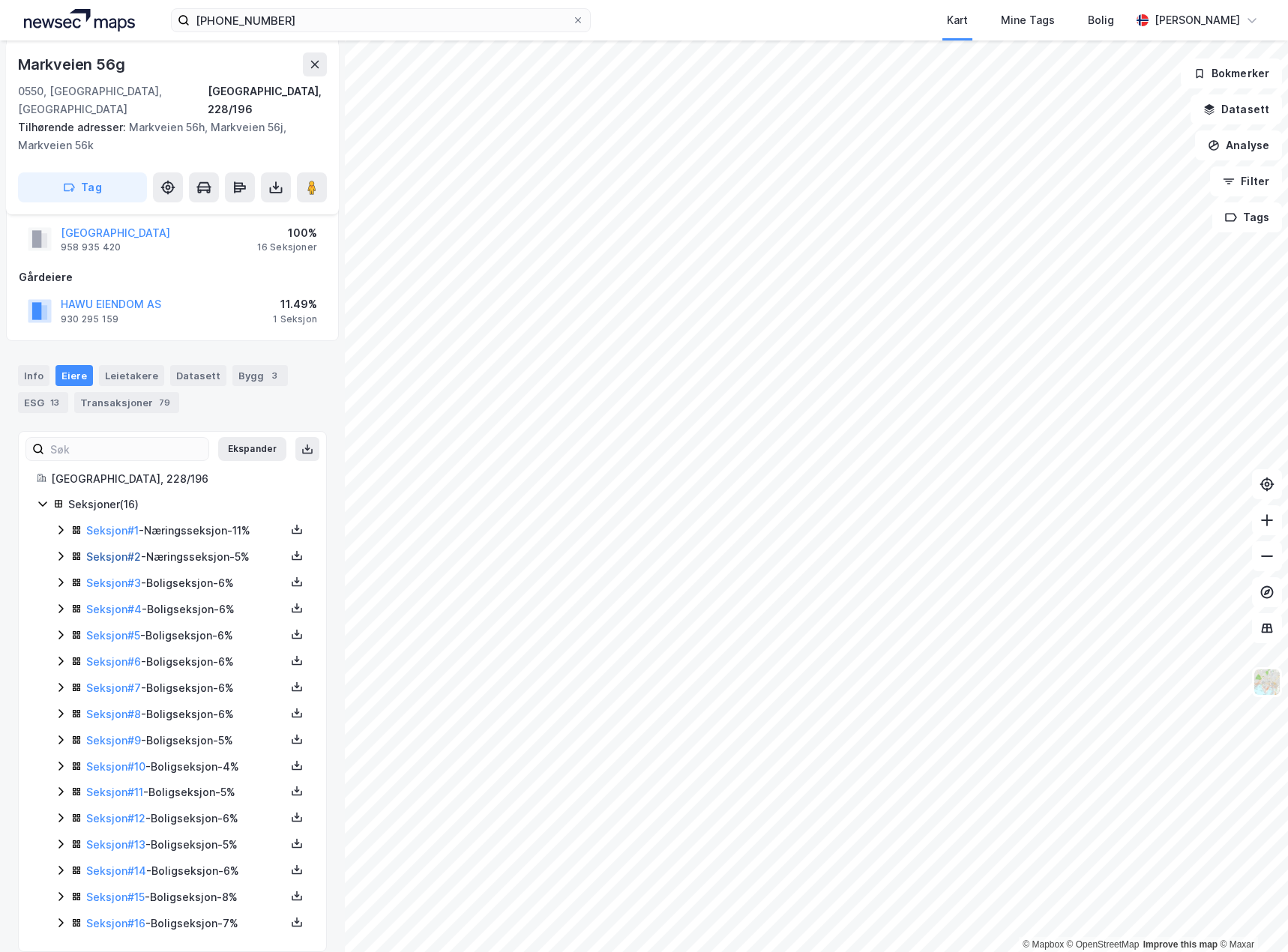
click at [97, 550] on link "Seksjon # 2" at bounding box center [113, 556] width 55 height 12
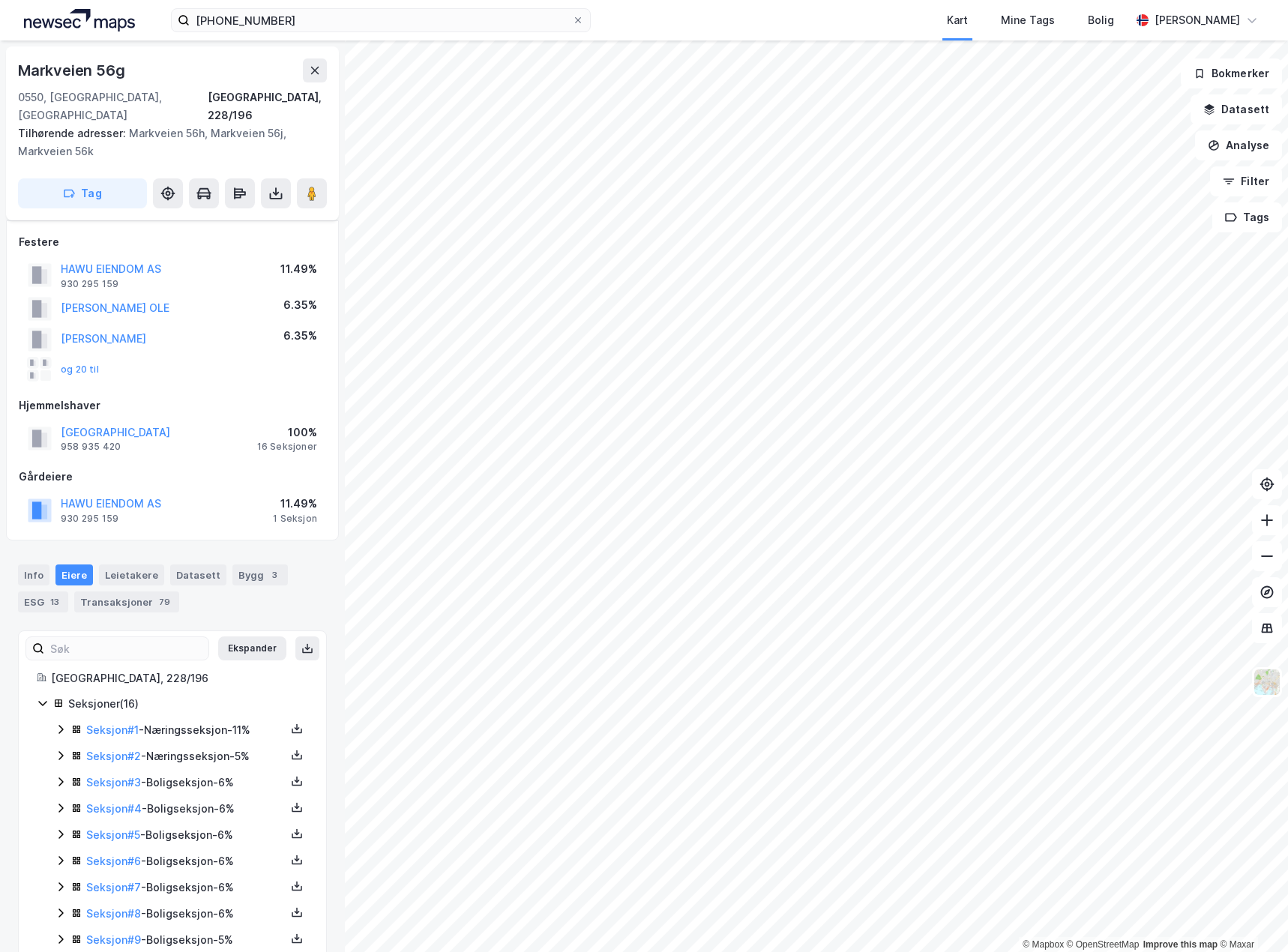
scroll to position [200, 0]
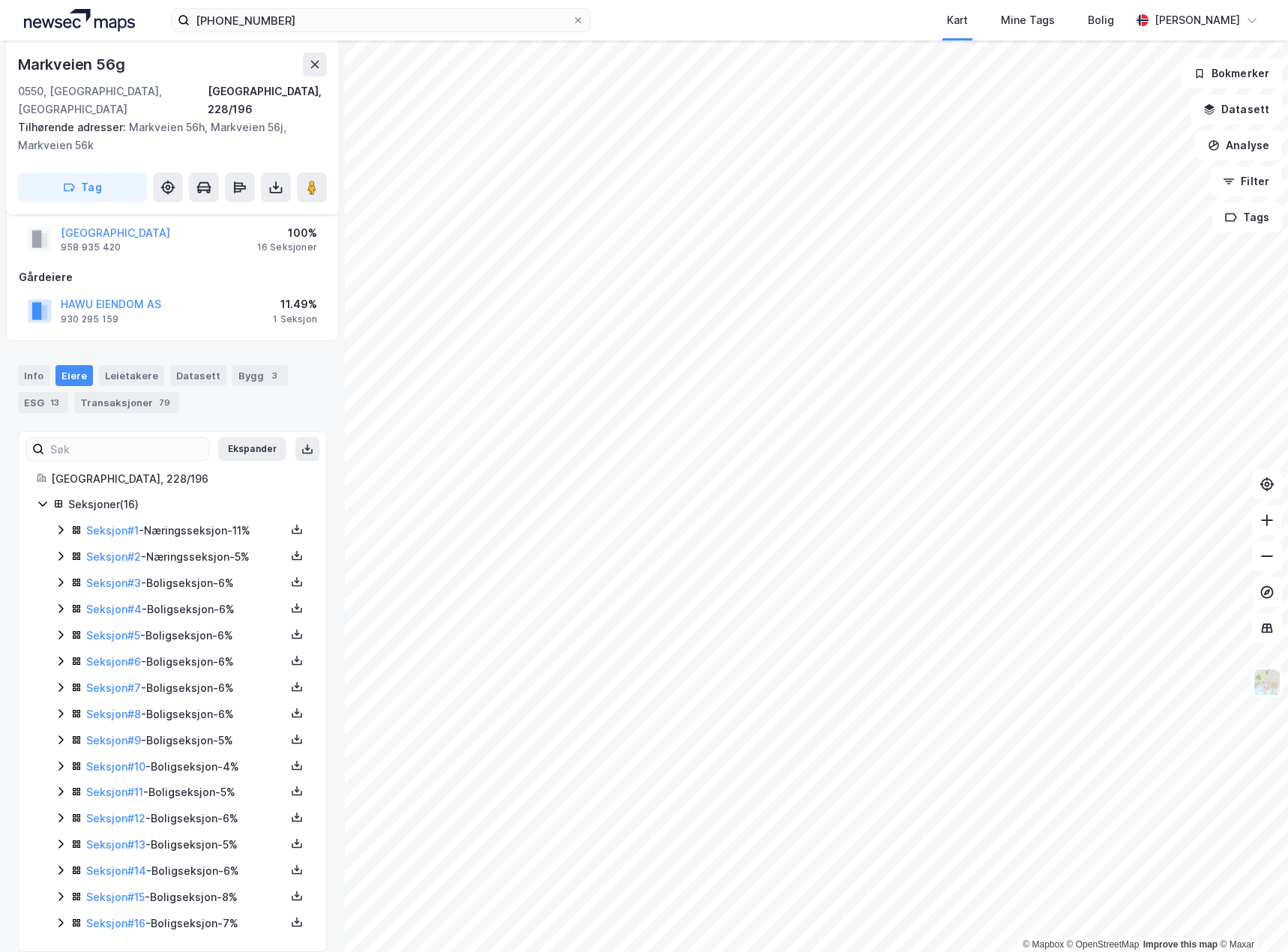
click at [61, 551] on icon at bounding box center [61, 556] width 5 height 9
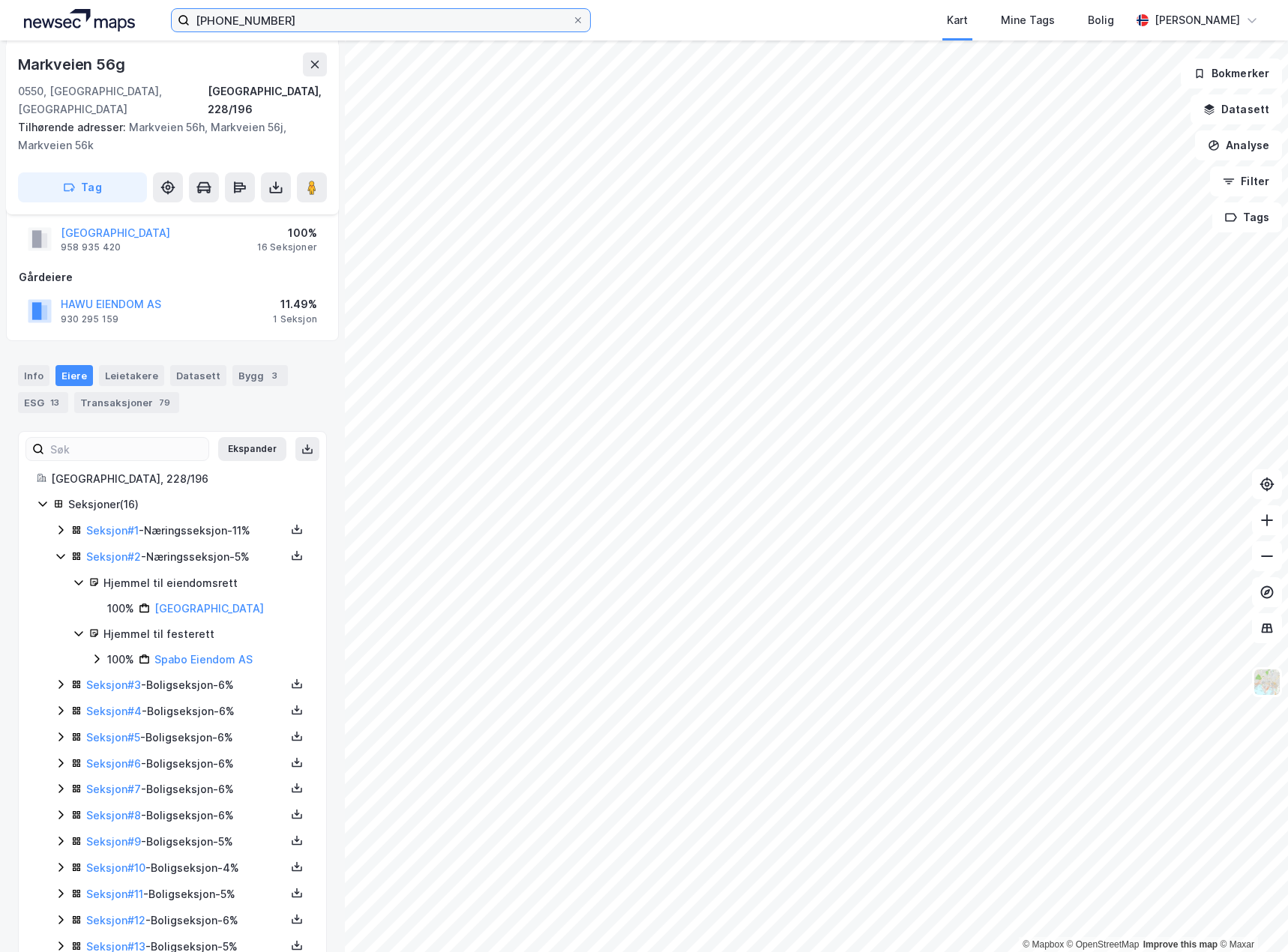
click at [400, 22] on input "[PHONE_NUMBER]" at bounding box center [381, 20] width 382 height 22
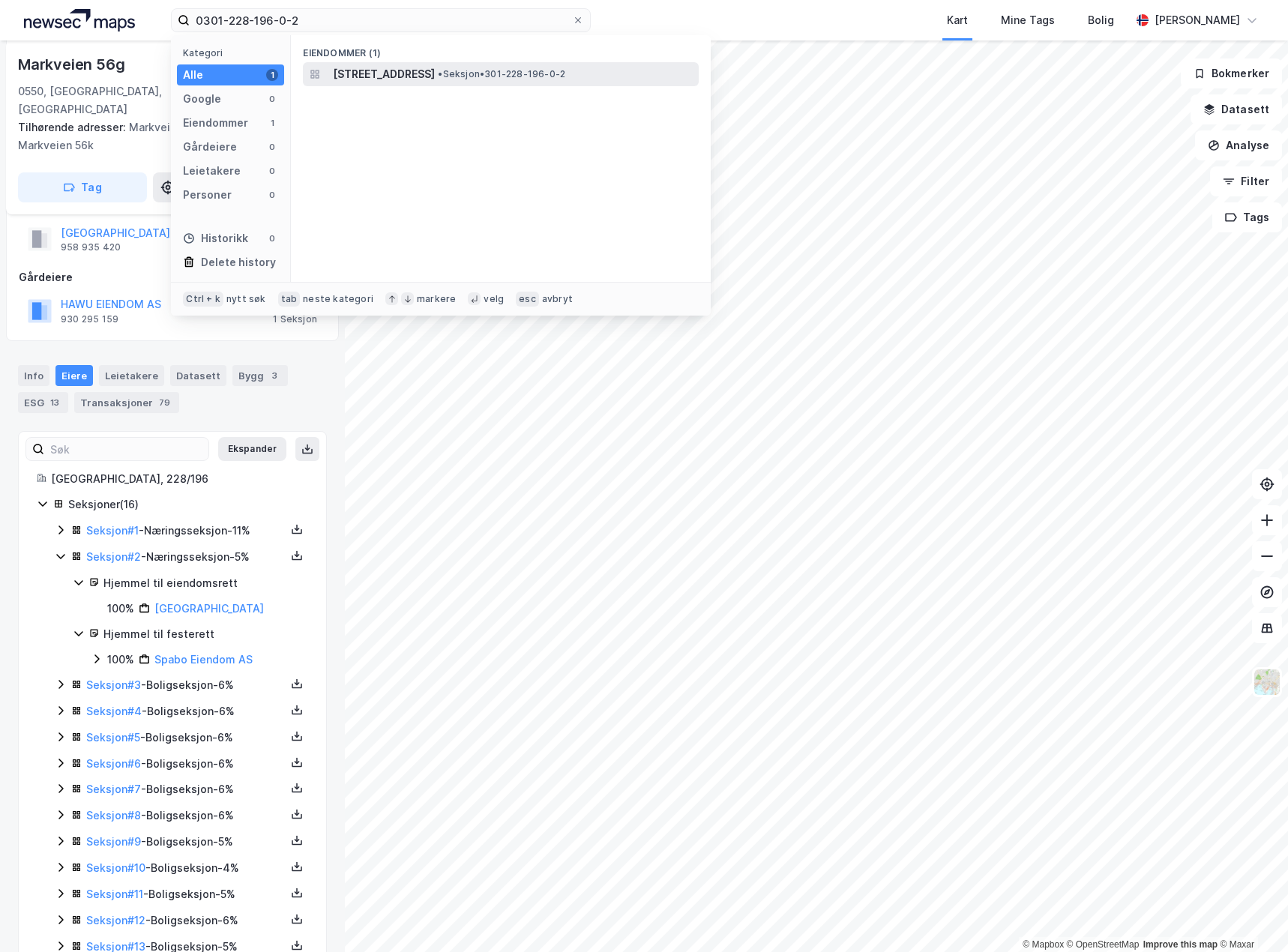
click at [435, 79] on span "[STREET_ADDRESS]" at bounding box center [384, 73] width 102 height 18
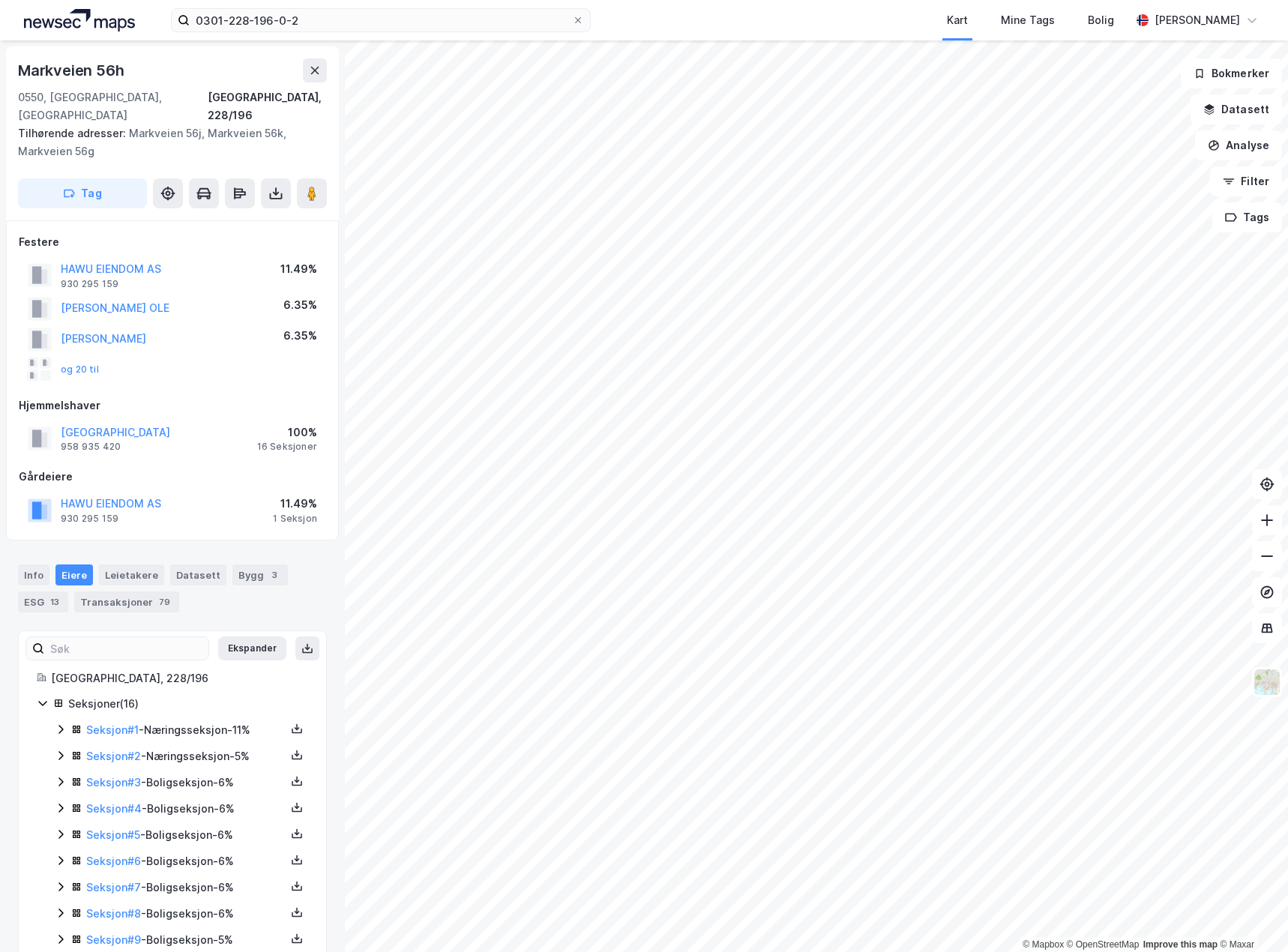
scroll to position [2, 0]
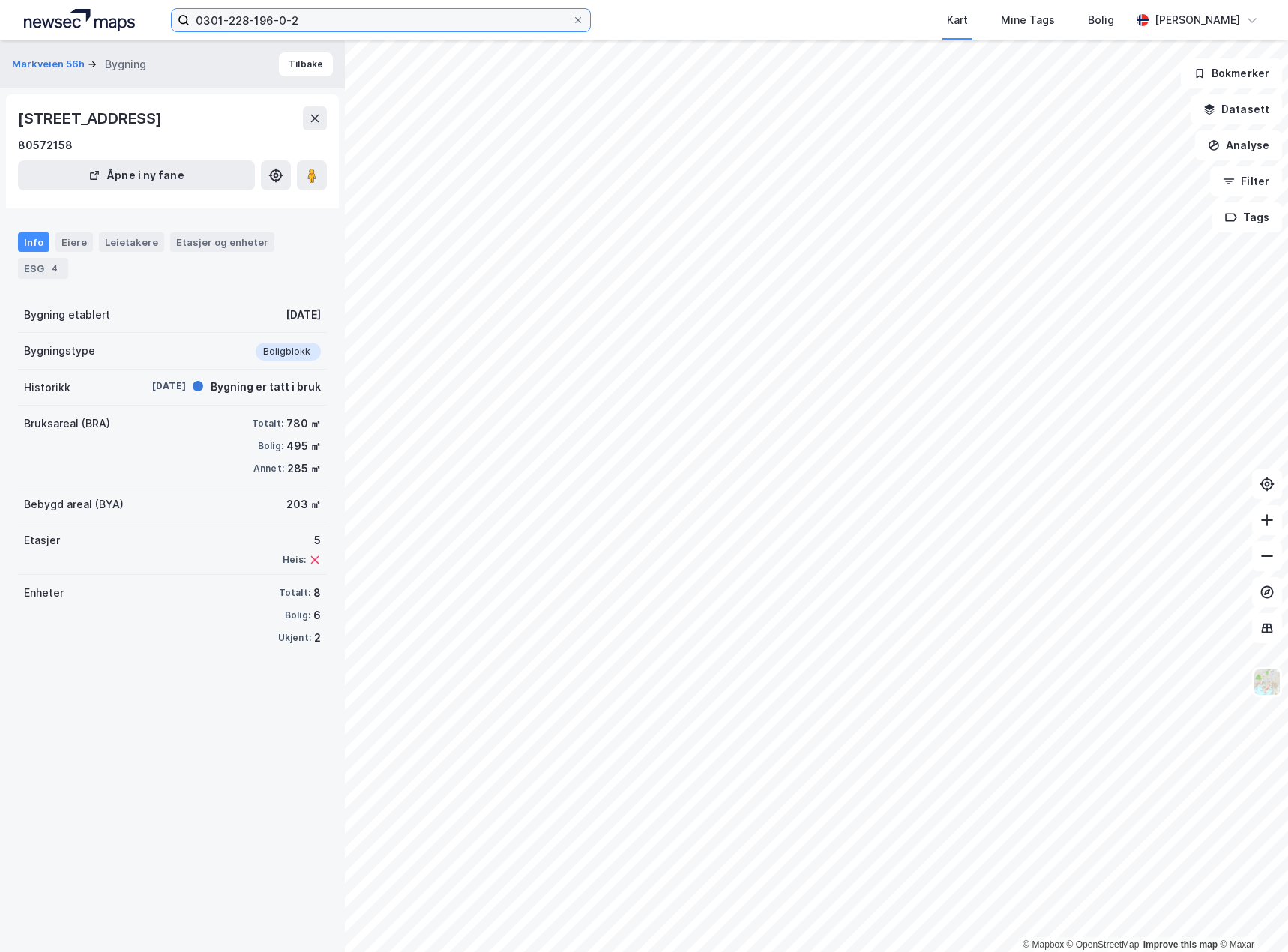
click at [413, 26] on input "0301-228-196-0-2" at bounding box center [381, 20] width 382 height 22
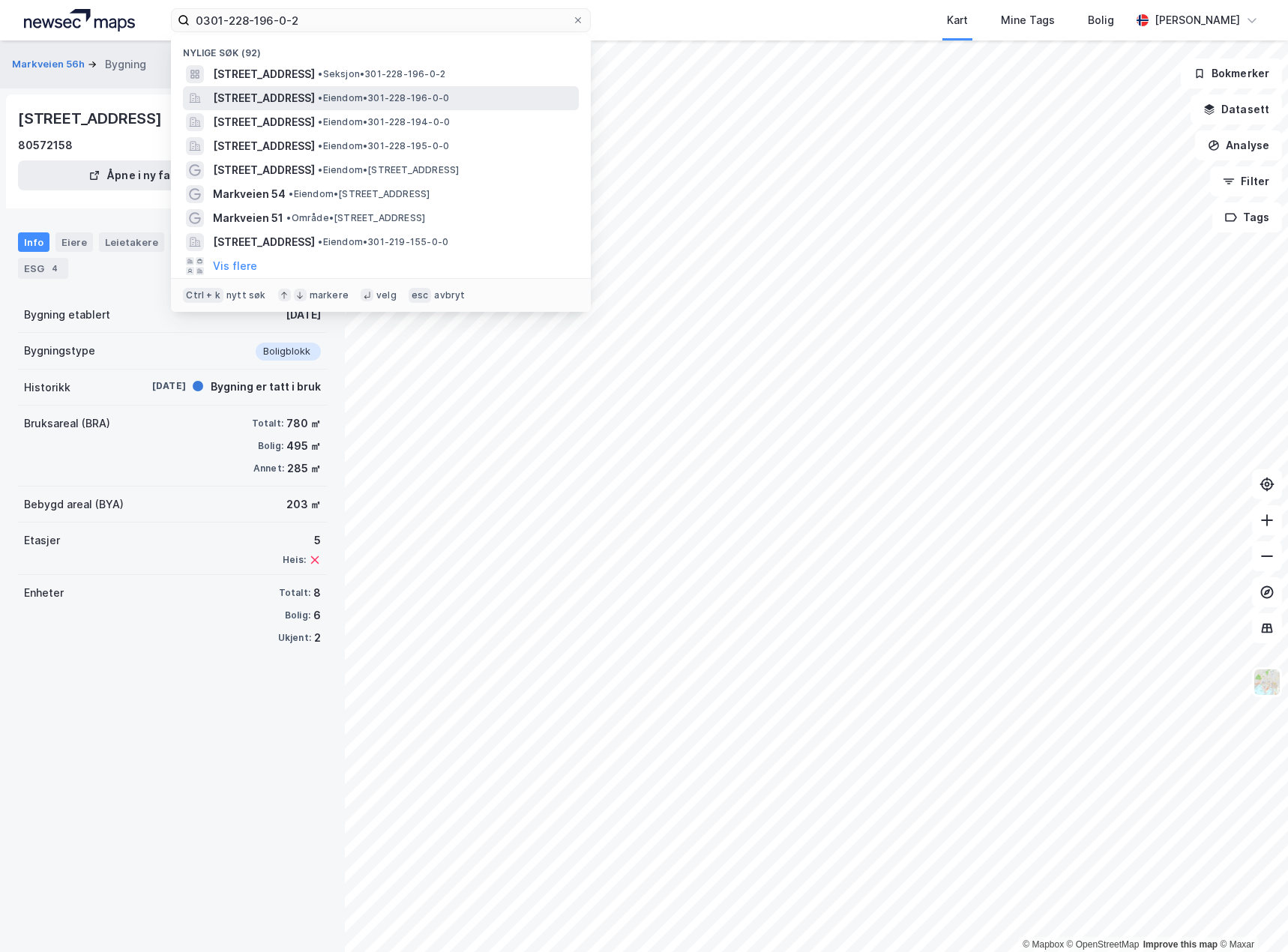
click at [439, 94] on span "• Eiendom • 301-228-196-0-0" at bounding box center [384, 98] width 132 height 12
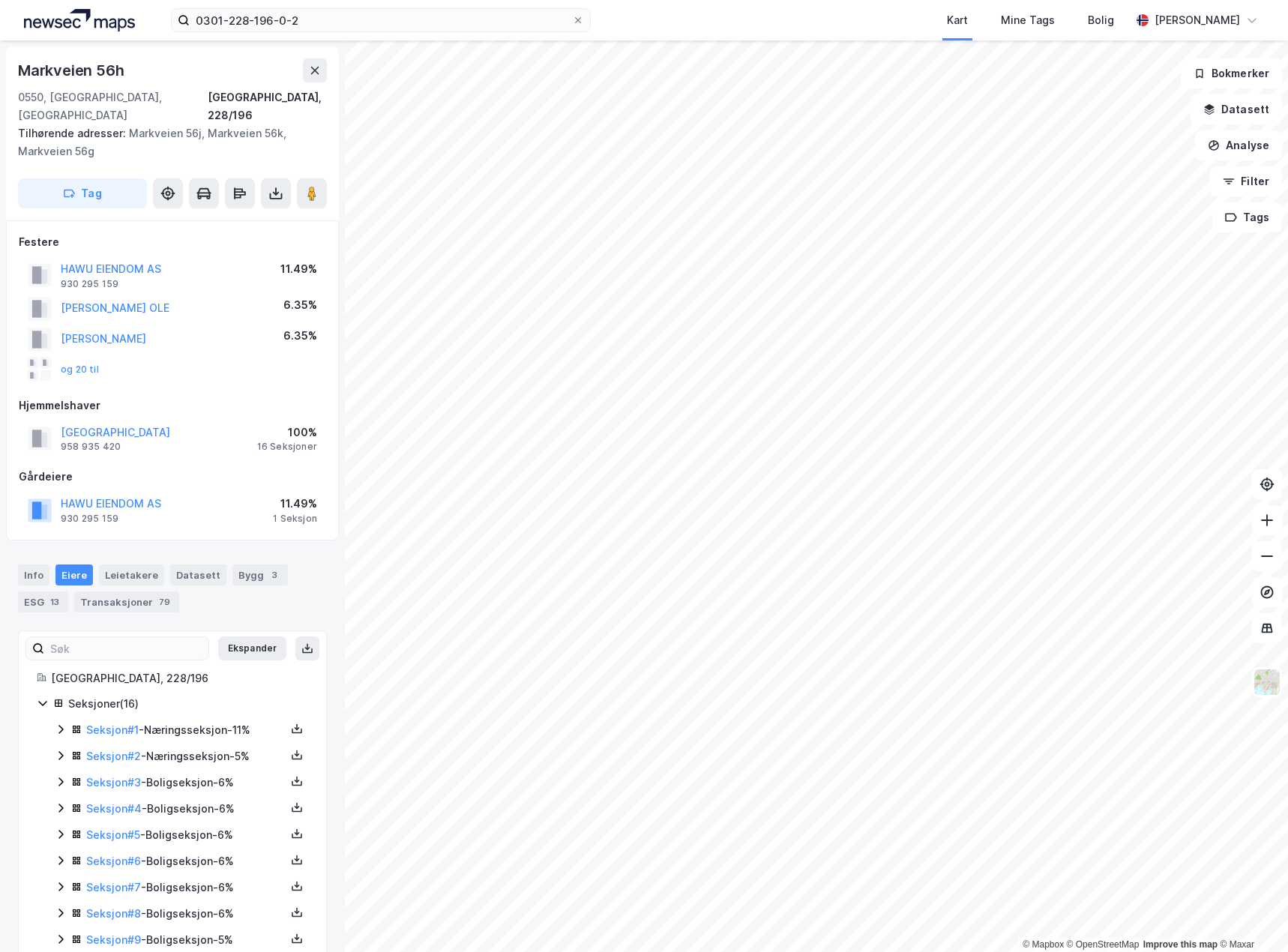
scroll to position [2, 0]
click at [0, 0] on button "og 20 til" at bounding box center [0, 0] width 0 height 0
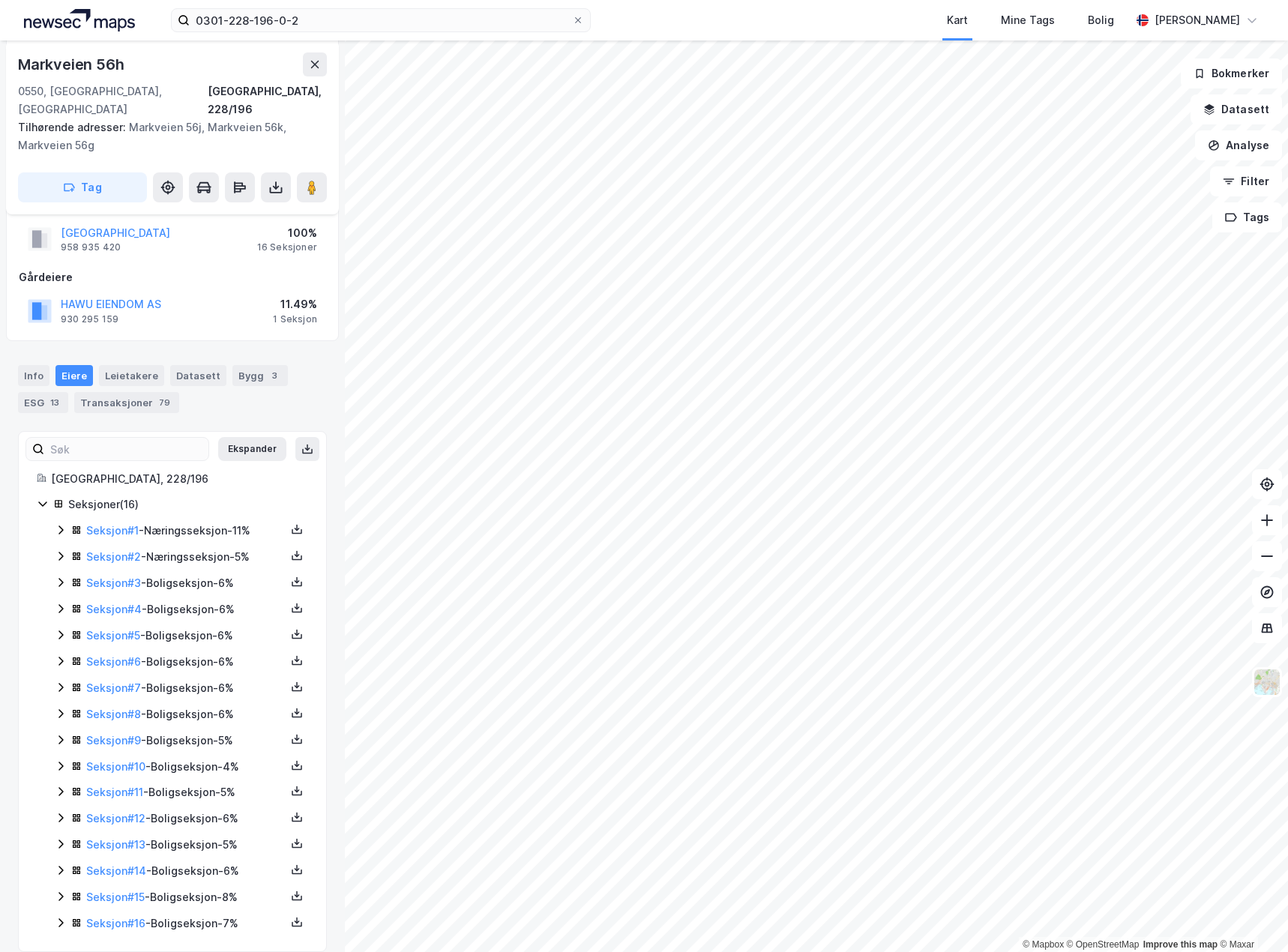
click at [60, 550] on icon at bounding box center [61, 556] width 12 height 12
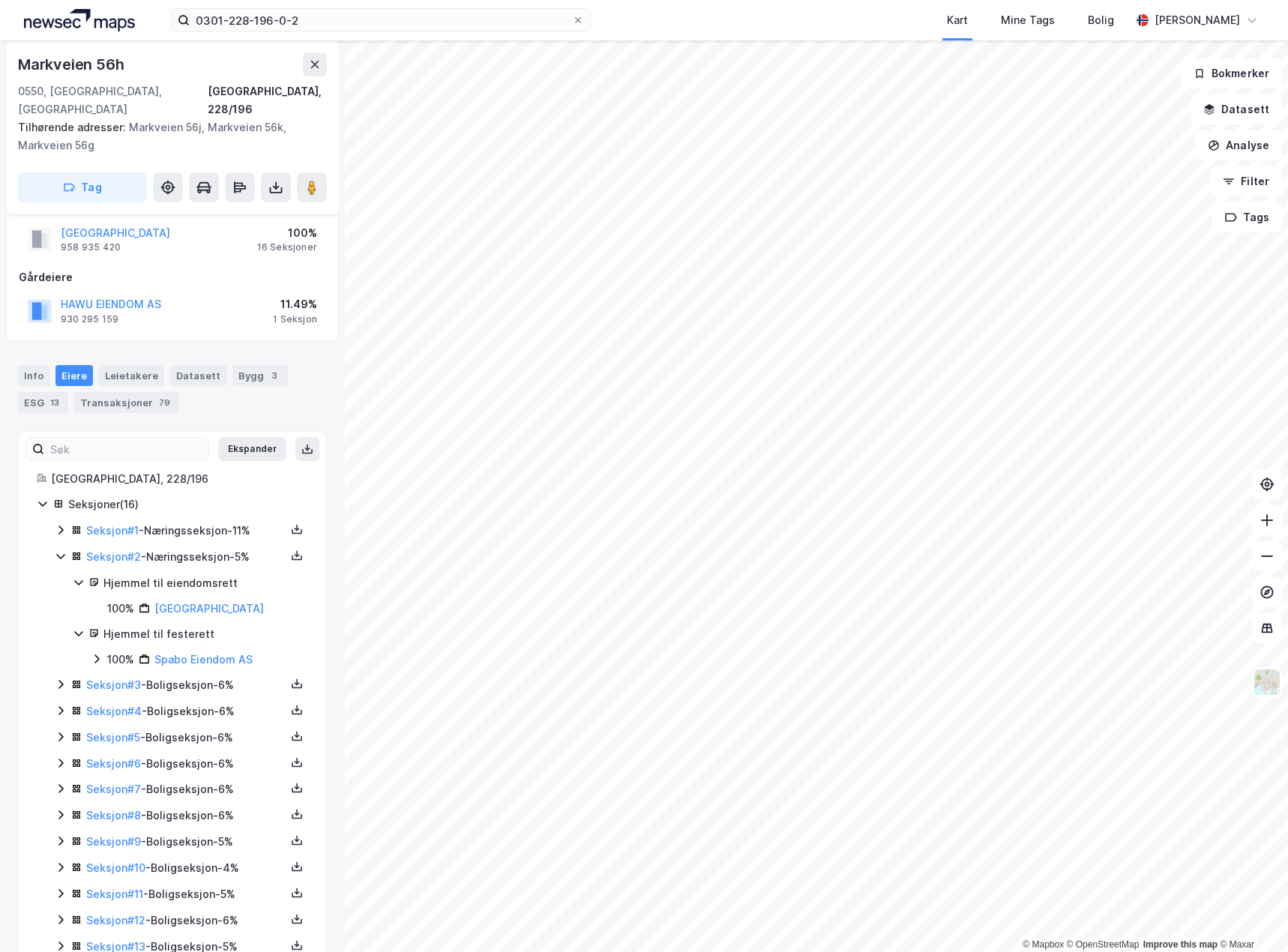
click at [43, 392] on div "ESG 13" at bounding box center [43, 402] width 50 height 21
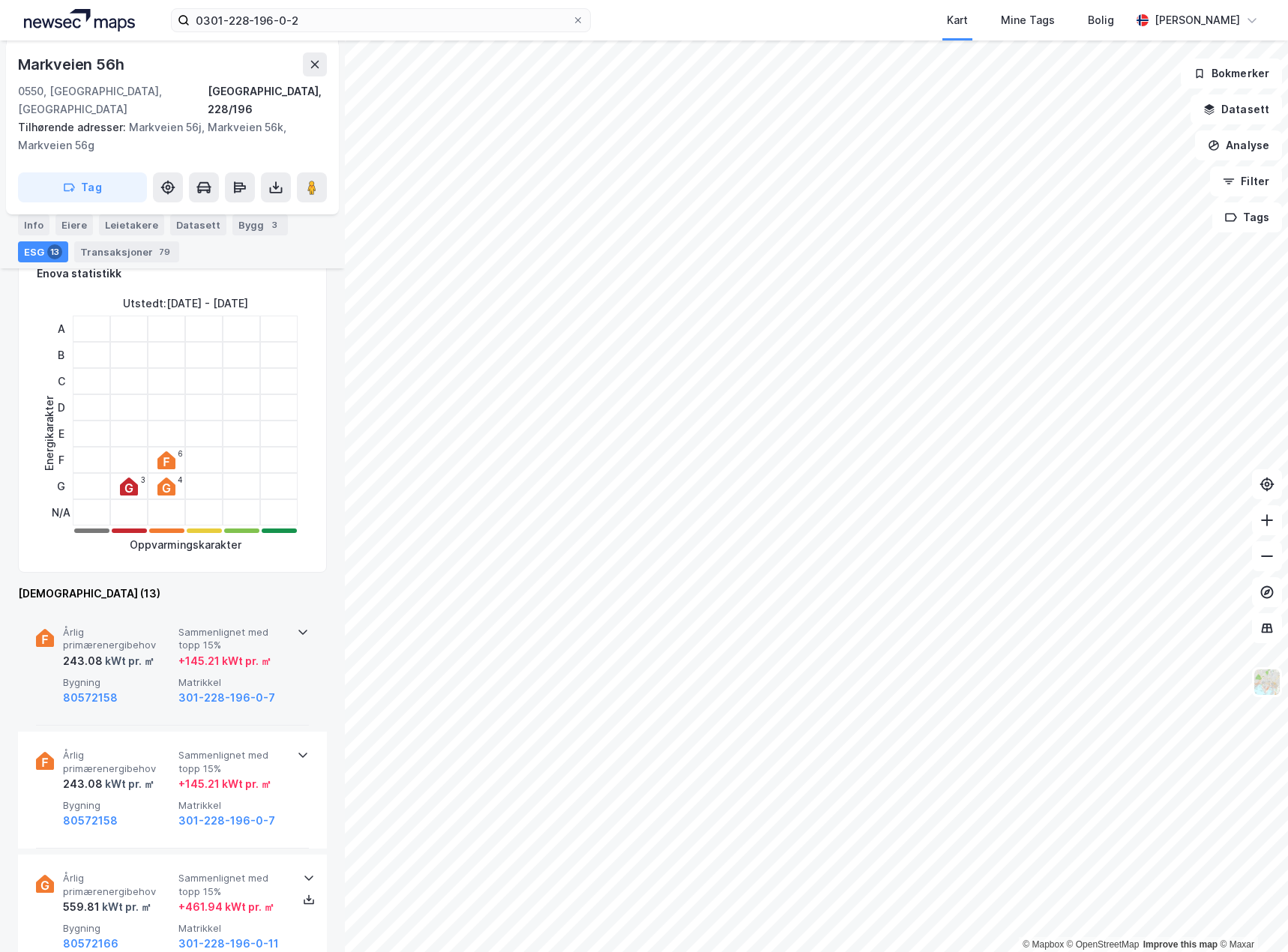
scroll to position [375, 0]
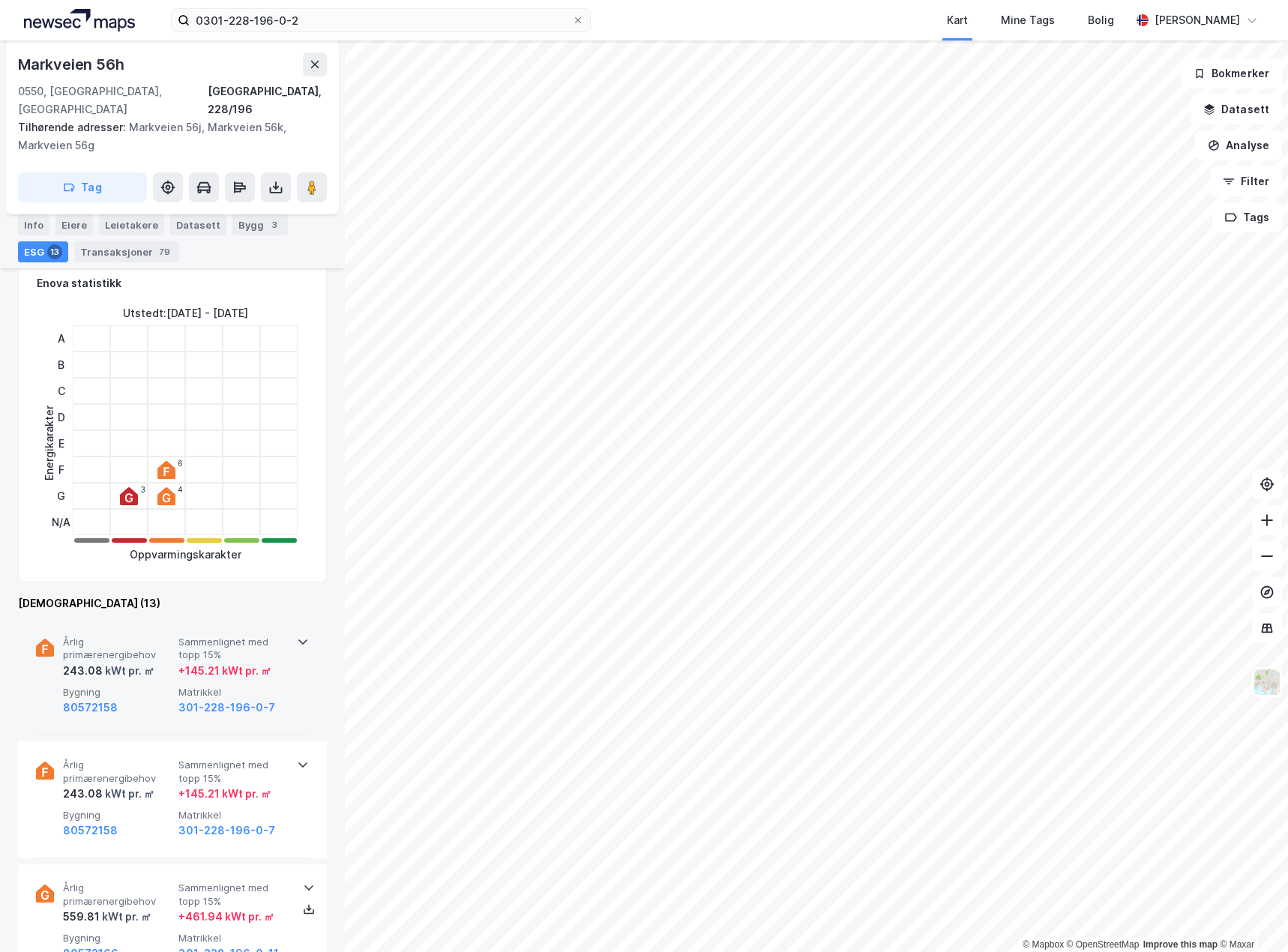
click at [128, 698] on div "80572158" at bounding box center [118, 707] width 110 height 18
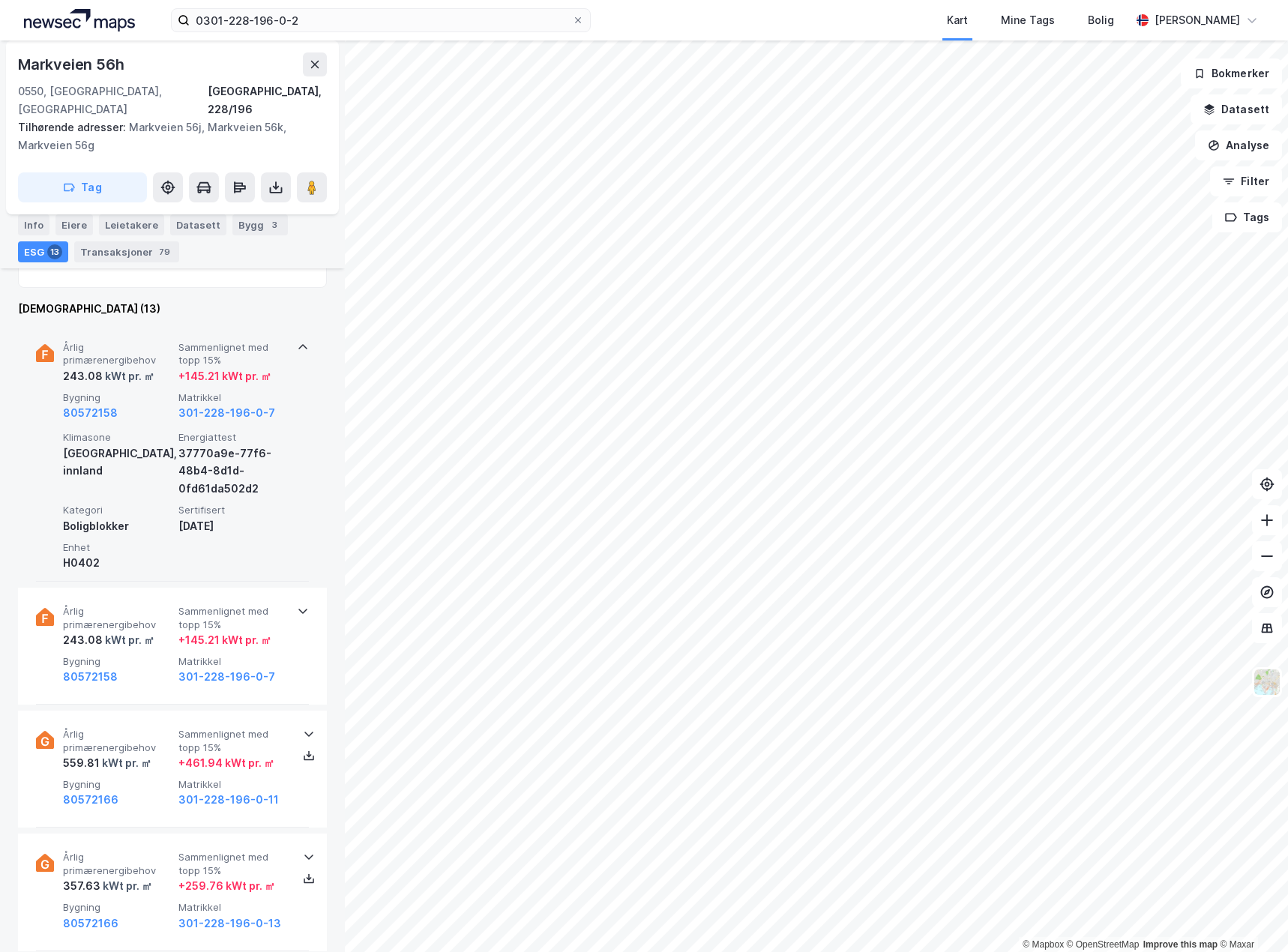
scroll to position [674, 0]
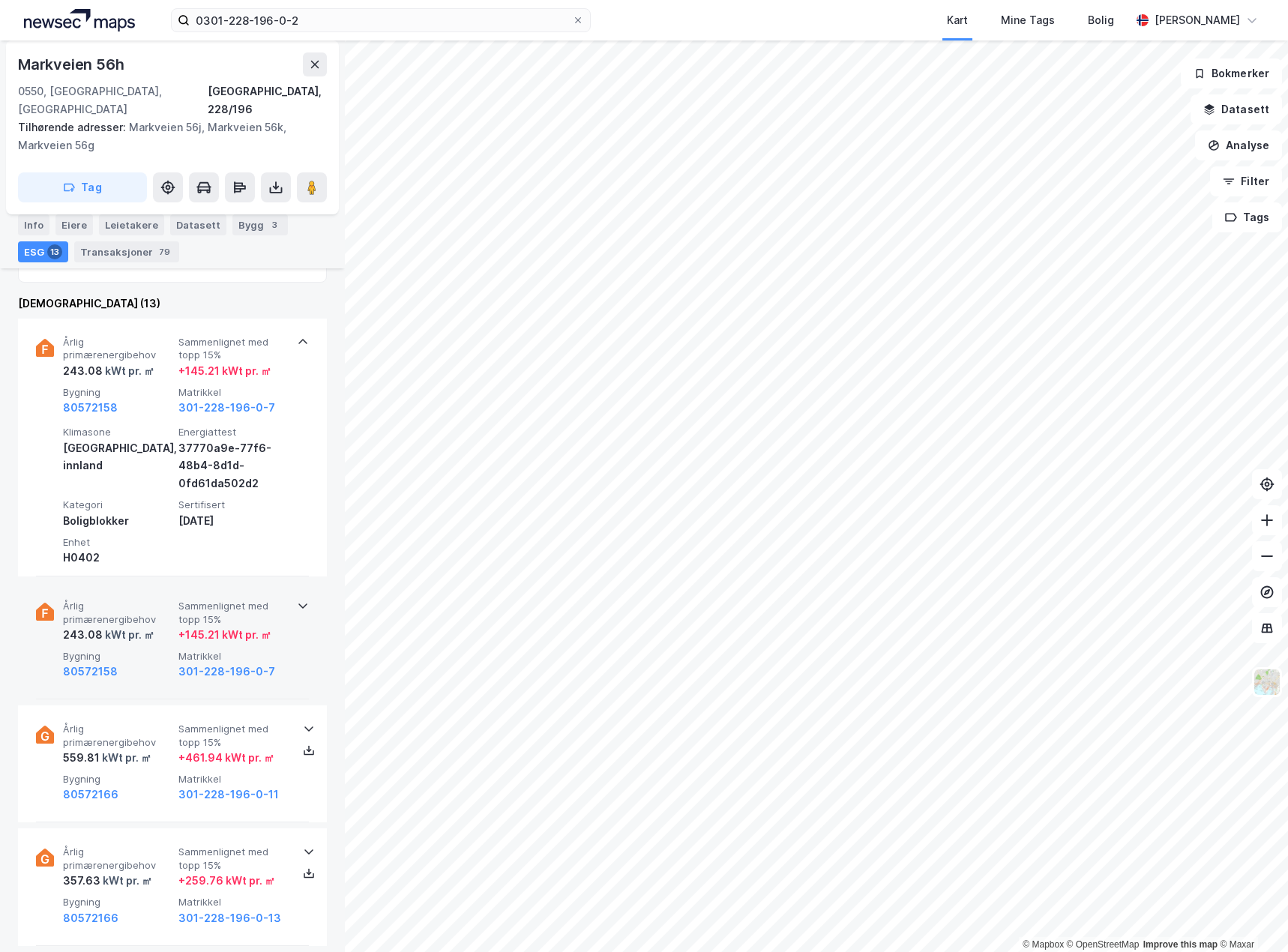
click at [135, 663] on div "80572158" at bounding box center [118, 671] width 110 height 18
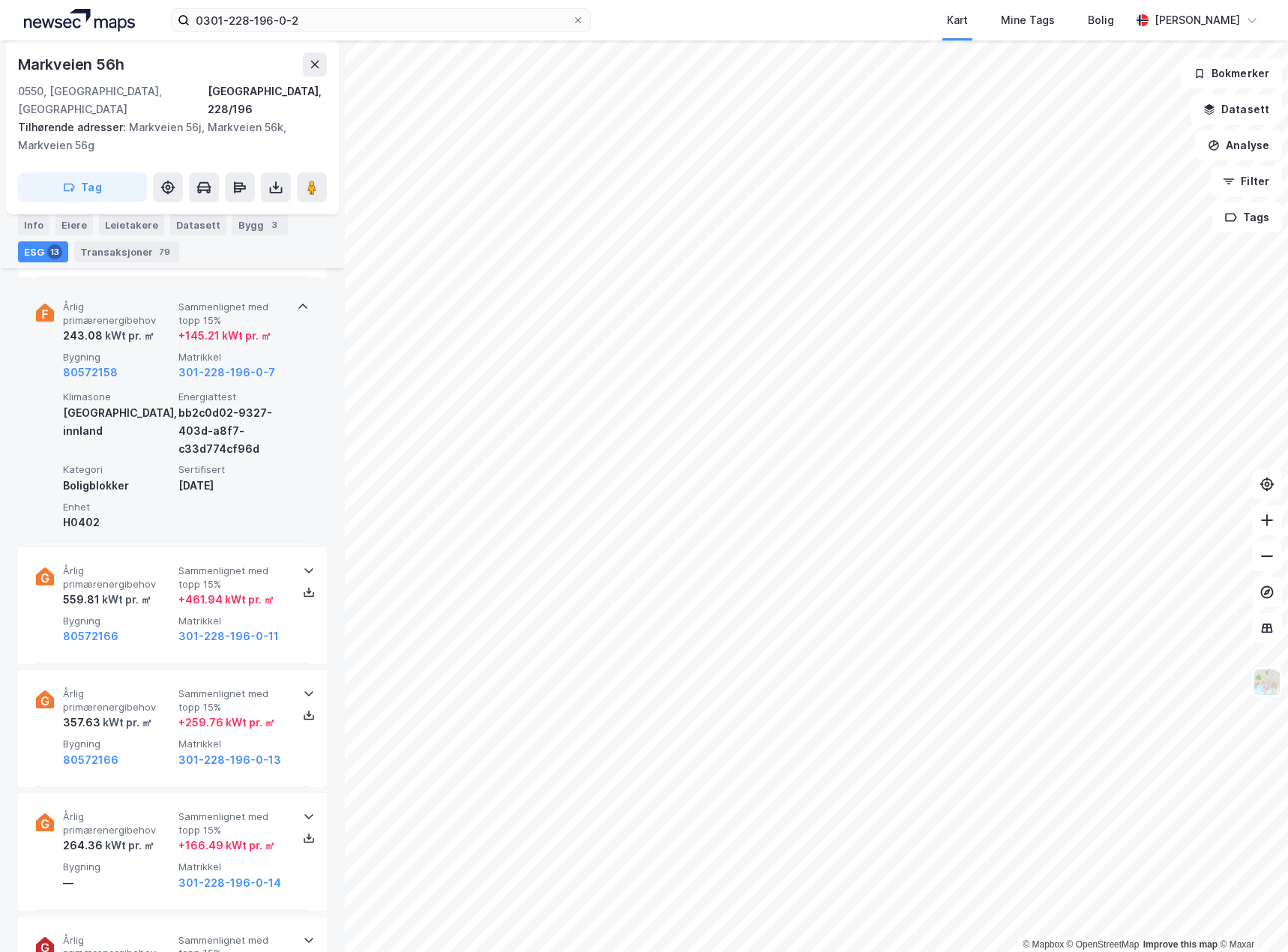
scroll to position [974, 0]
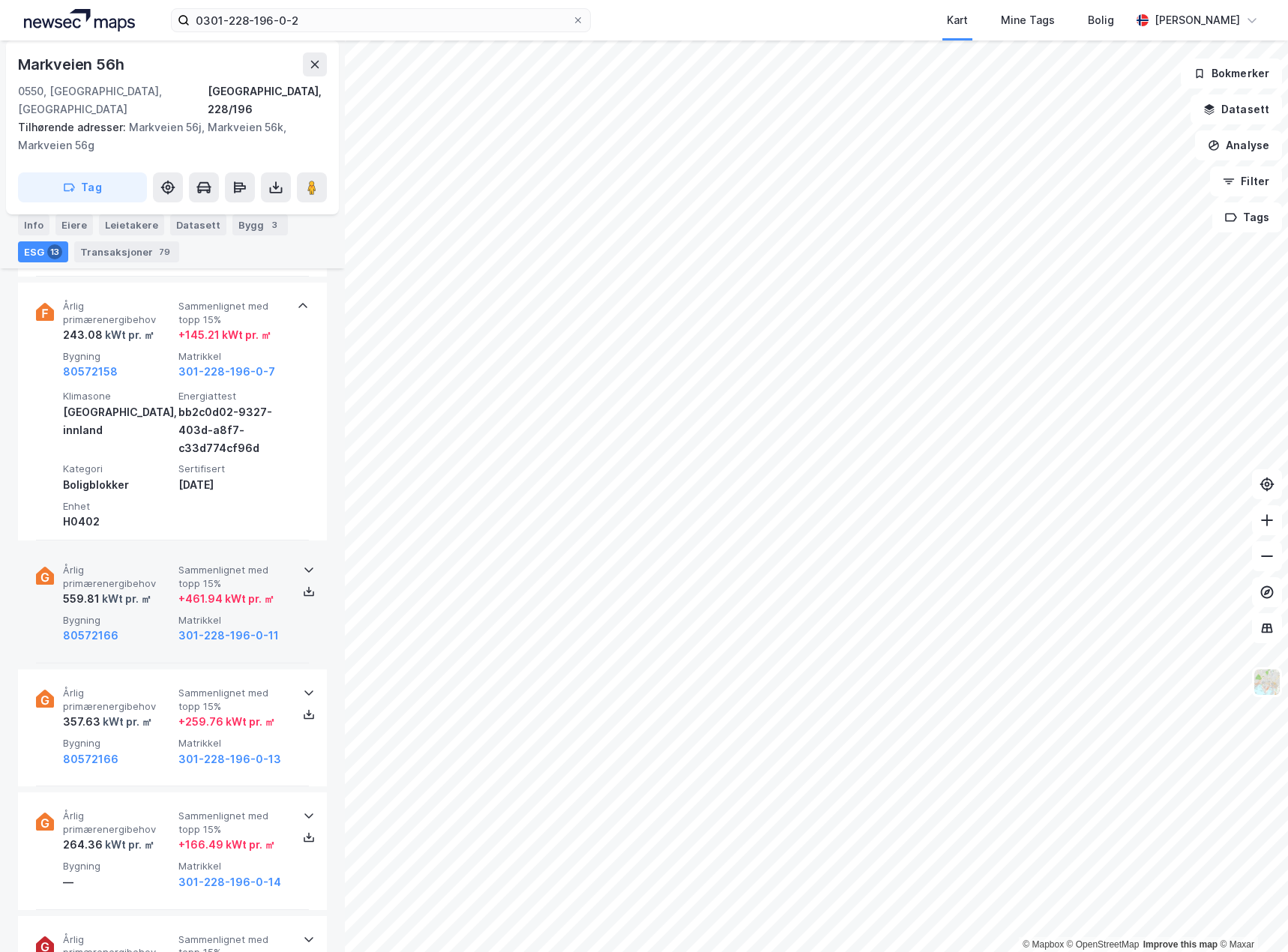
click at [140, 626] on div "80572166" at bounding box center [118, 635] width 110 height 18
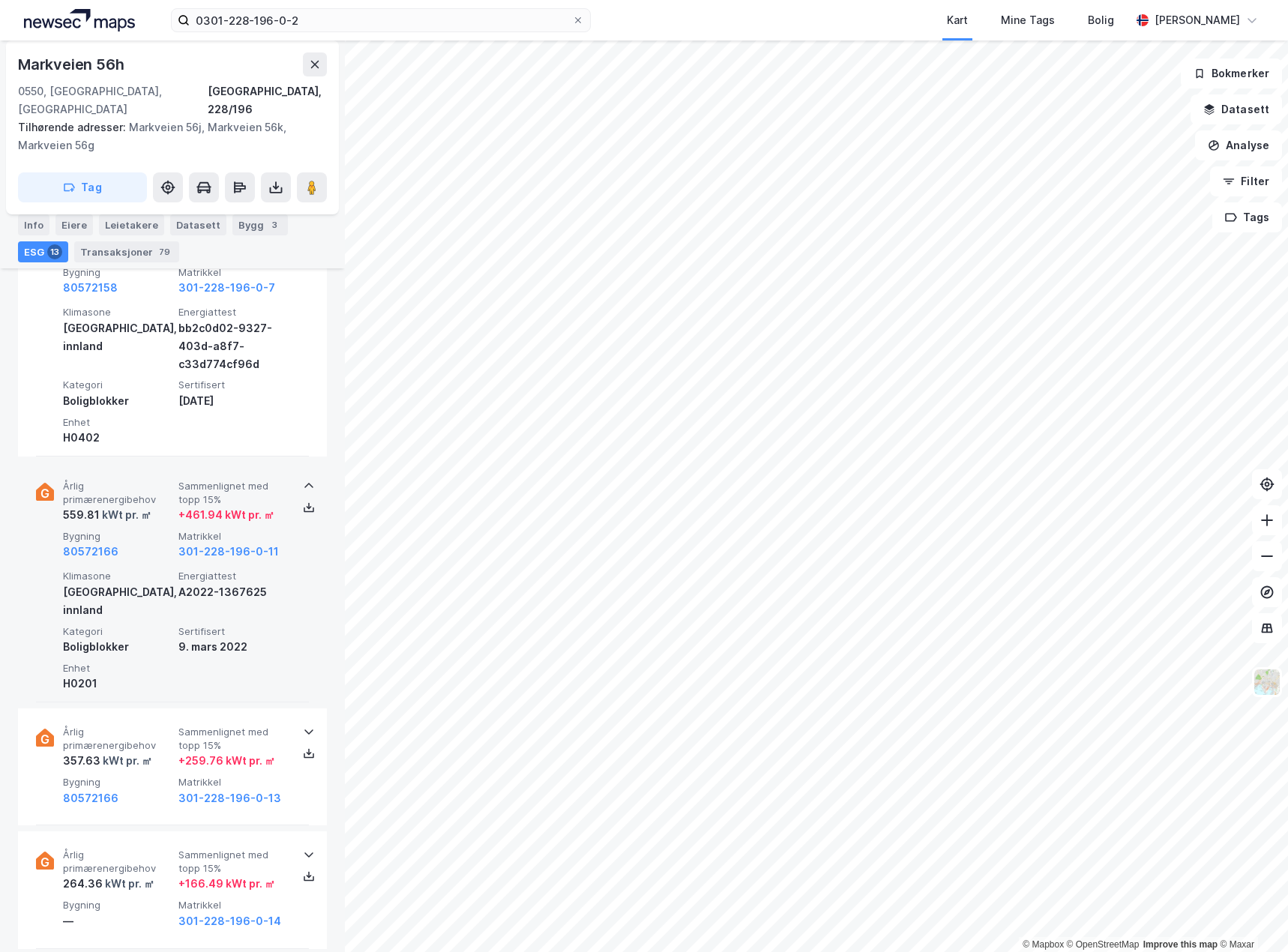
scroll to position [1124, 0]
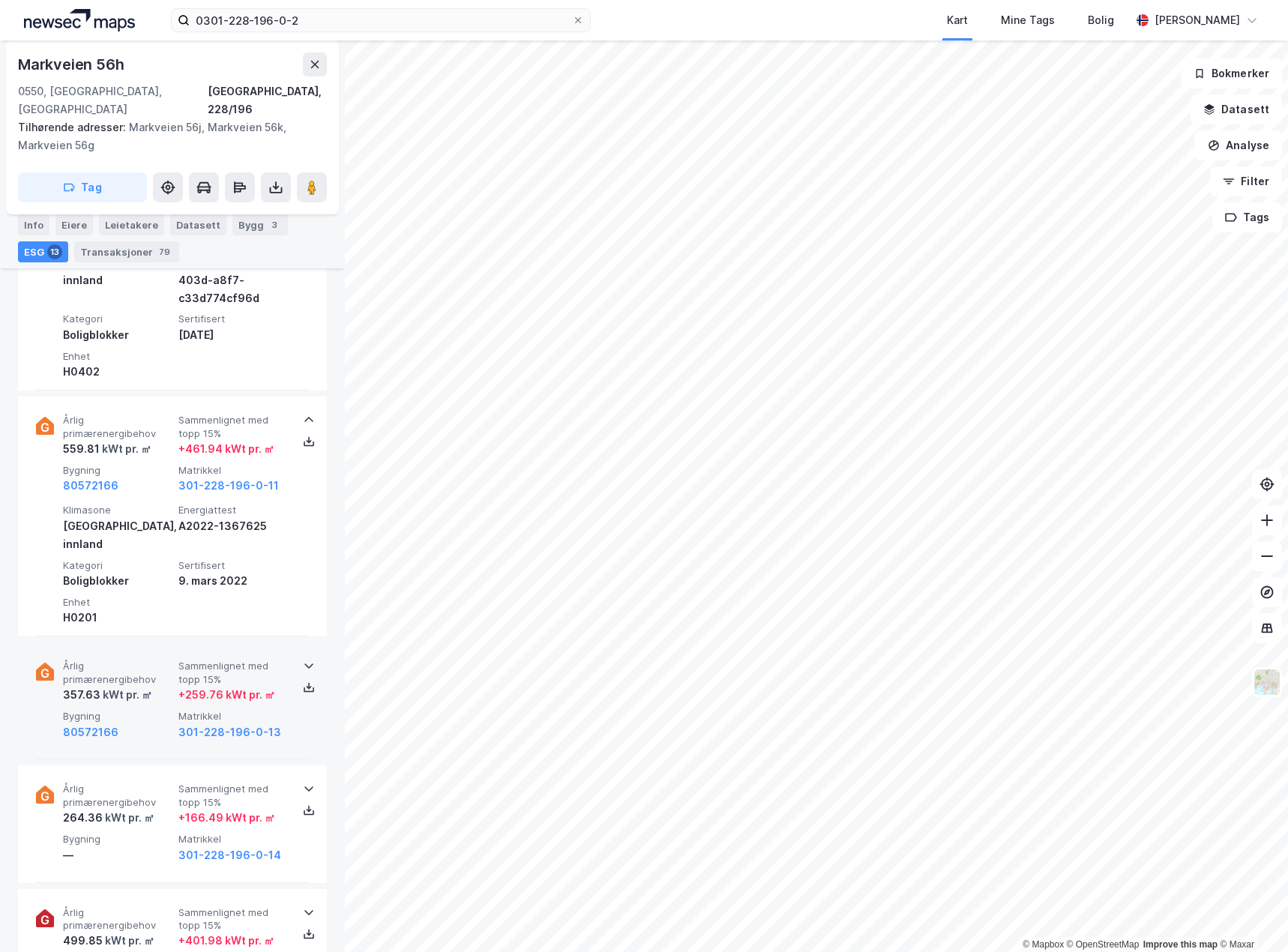
click at [142, 710] on span "Bygning" at bounding box center [118, 716] width 110 height 12
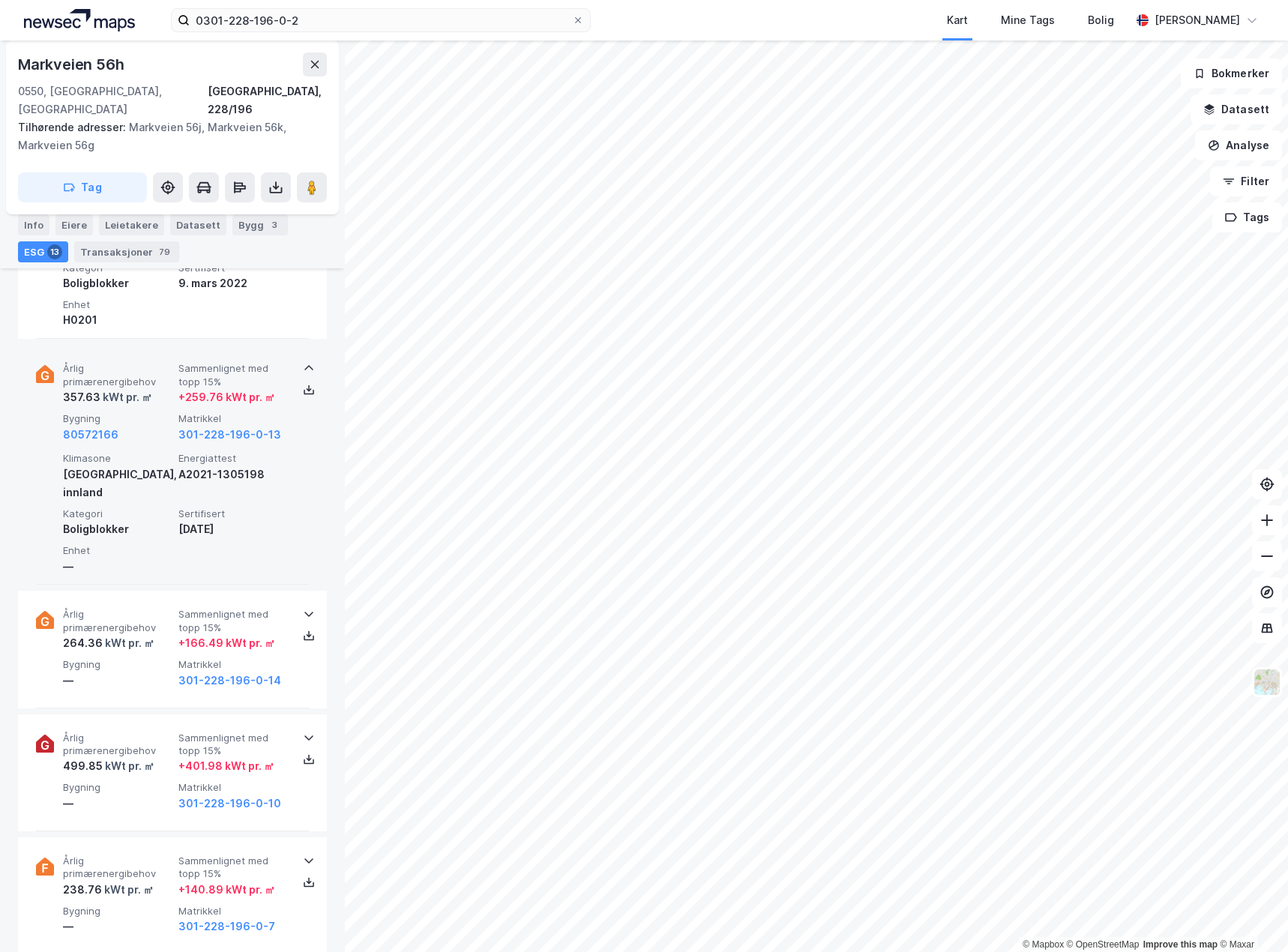
scroll to position [1425, 0]
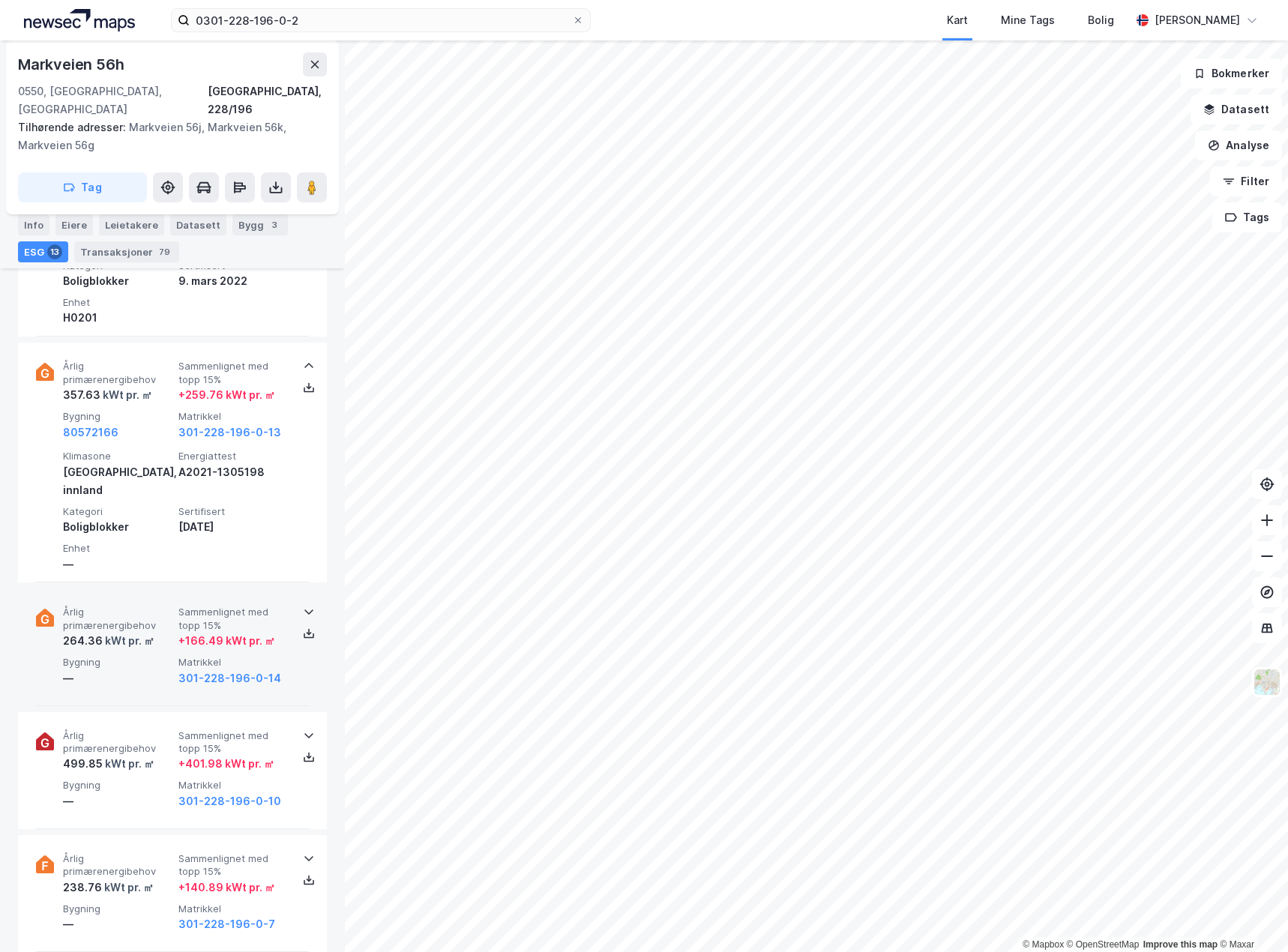
click at [152, 639] on div "Årlig primærenergibehov 264.36 kWt pr. ㎡ Sammenlignet med topp 15% + 166.49 kWt…" at bounding box center [173, 647] width 273 height 117
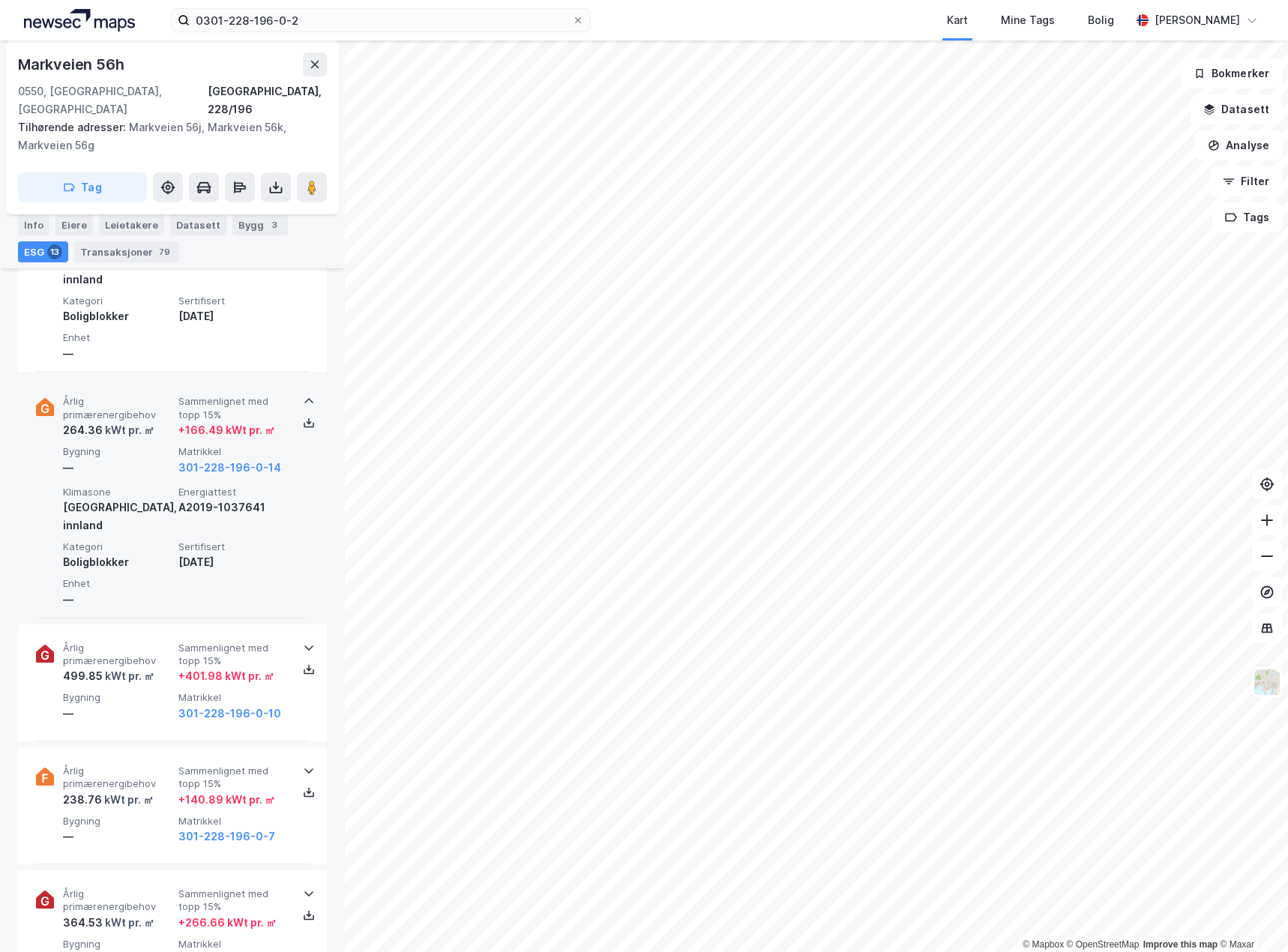
scroll to position [1649, 0]
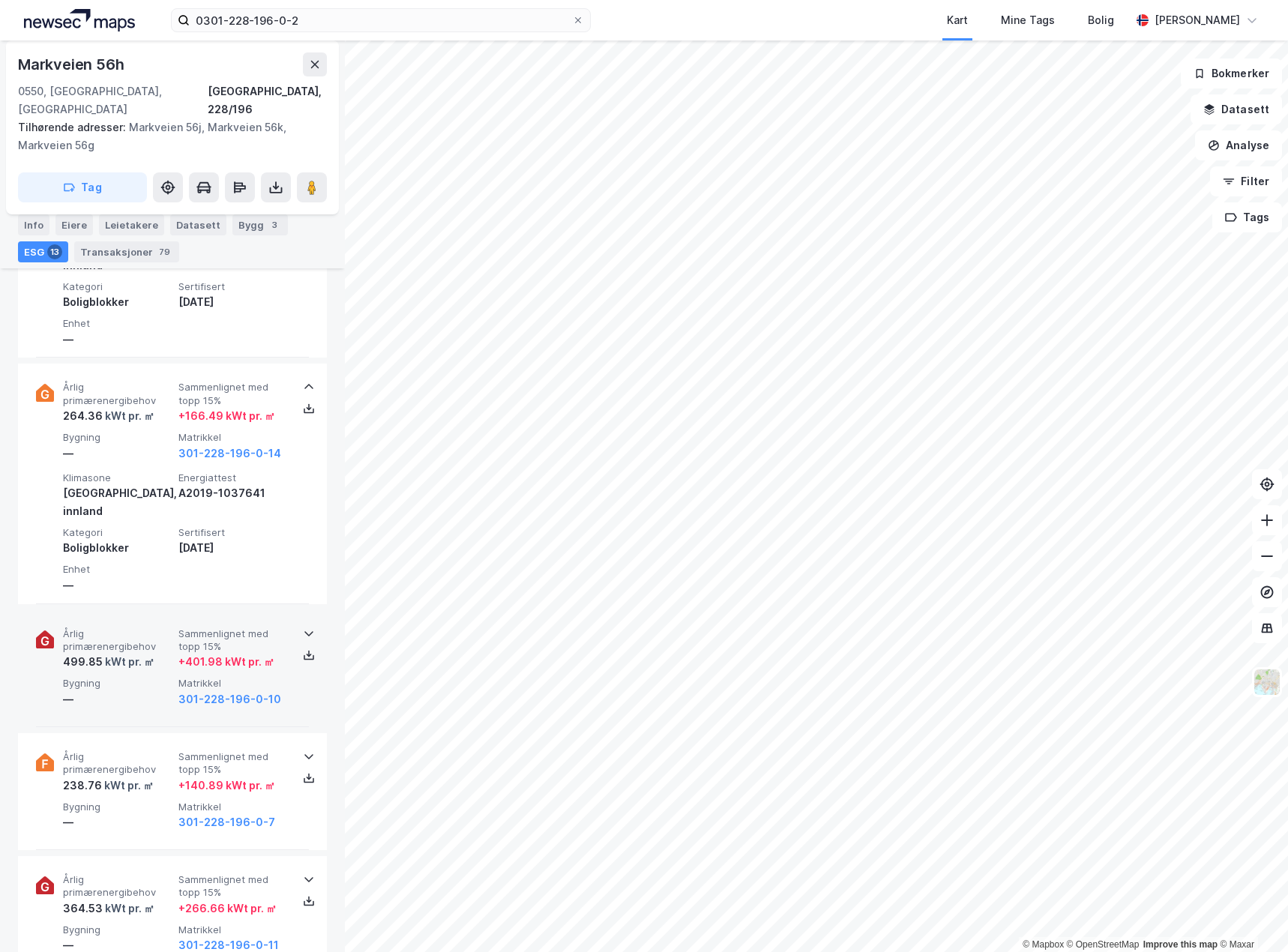
click at [152, 691] on div "—" at bounding box center [118, 699] width 110 height 18
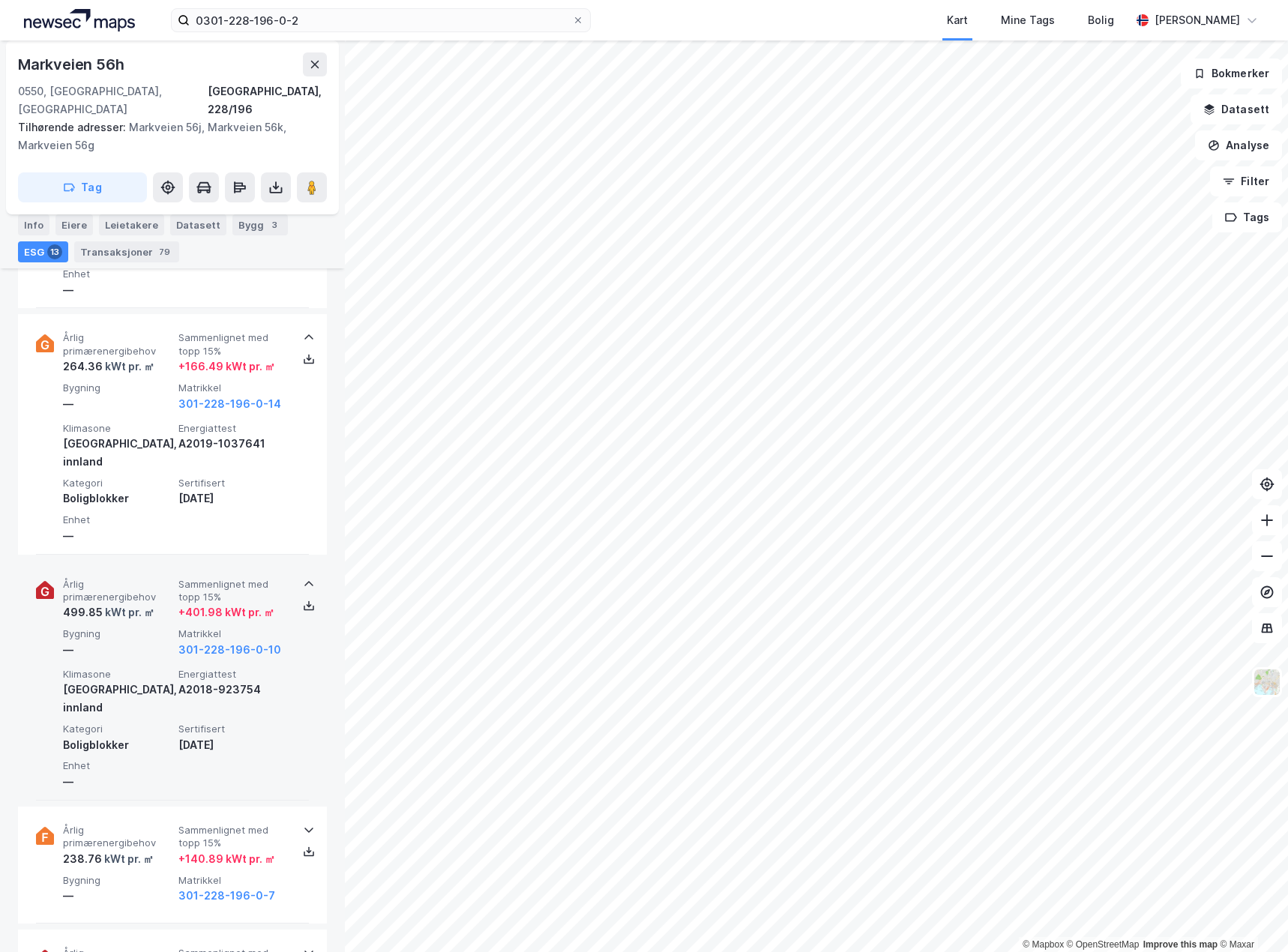
scroll to position [1724, 0]
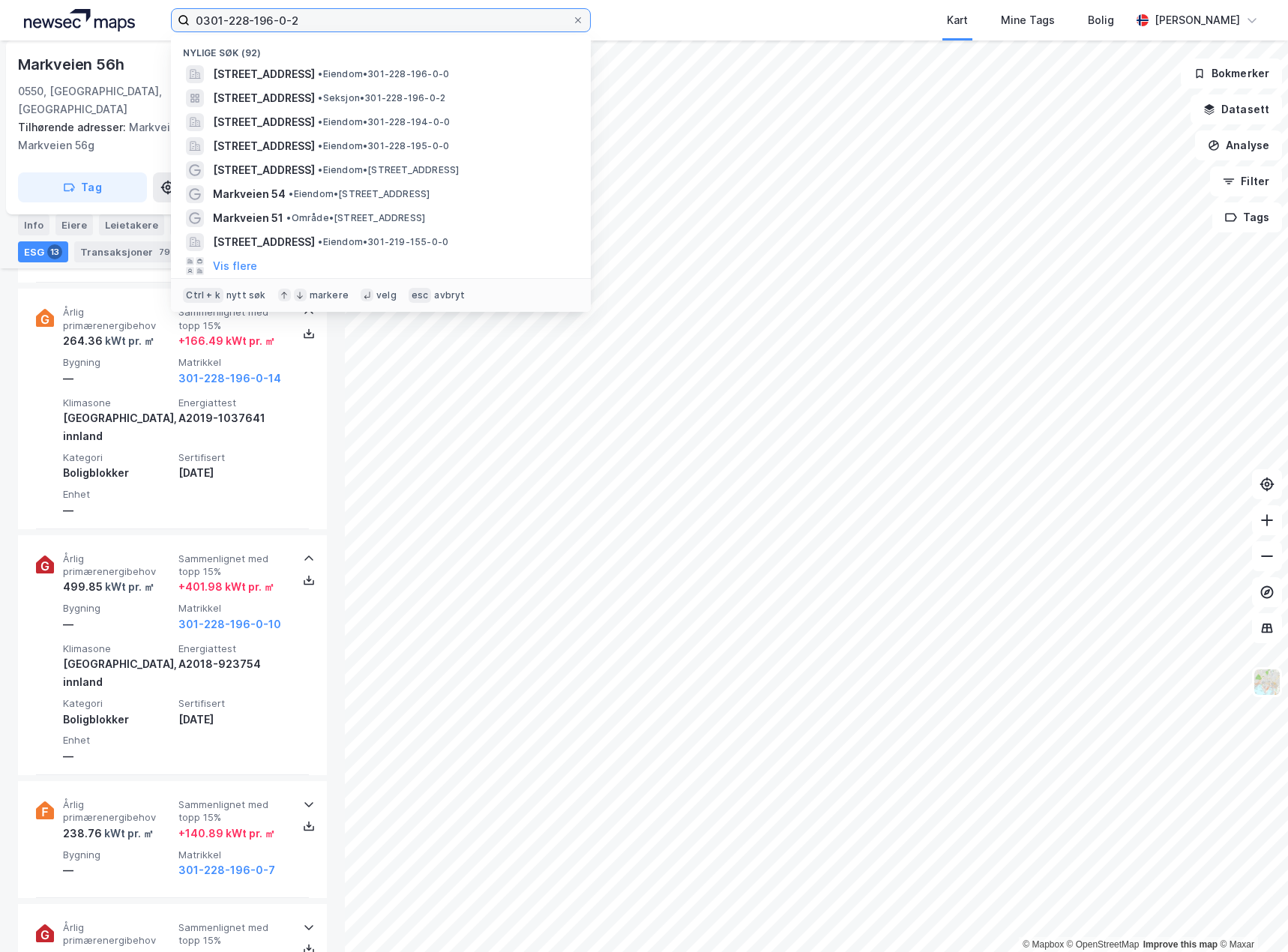
drag, startPoint x: 341, startPoint y: 26, endPoint x: 23, endPoint y: -12, distance: 320.3
click at [23, 0] on html "0301-228-196-0-2 Nylige søk (92) [STREET_ADDRESS] • Eiendom • 301-228-196-0-0 […" at bounding box center [644, 476] width 1288 height 952
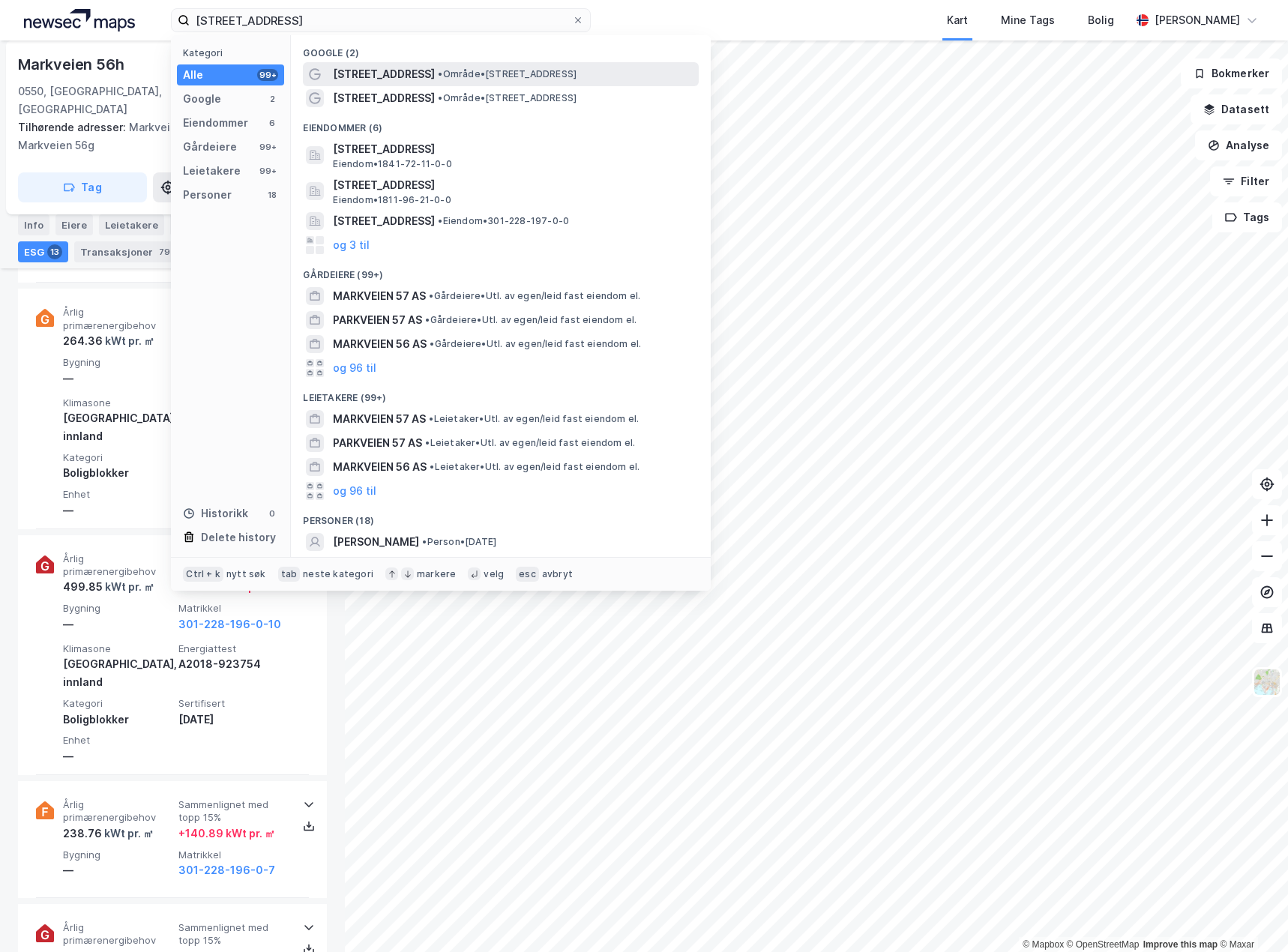
click at [457, 73] on span "• Område • [STREET_ADDRESS]" at bounding box center [507, 74] width 138 height 12
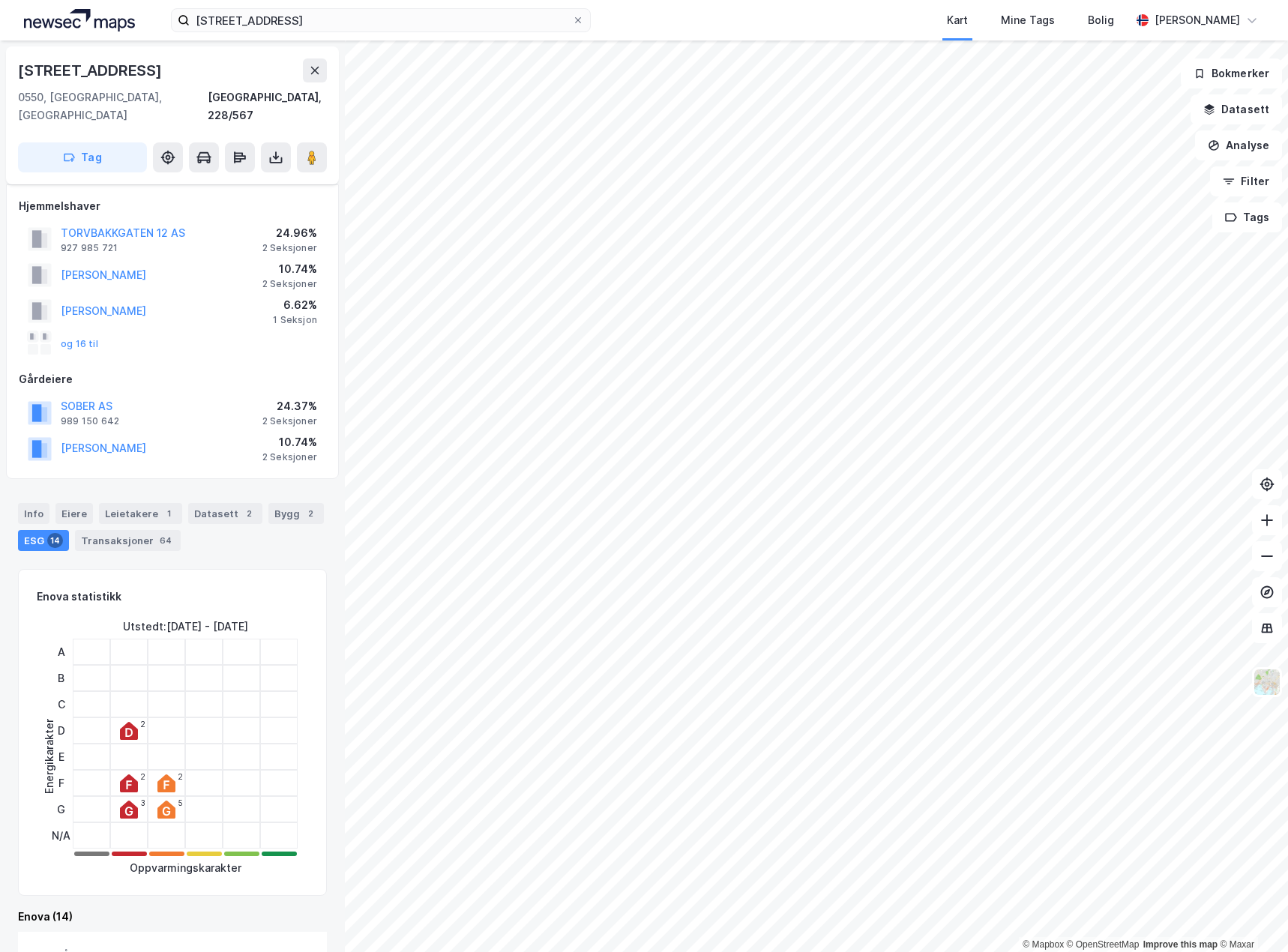
scroll to position [1724, 0]
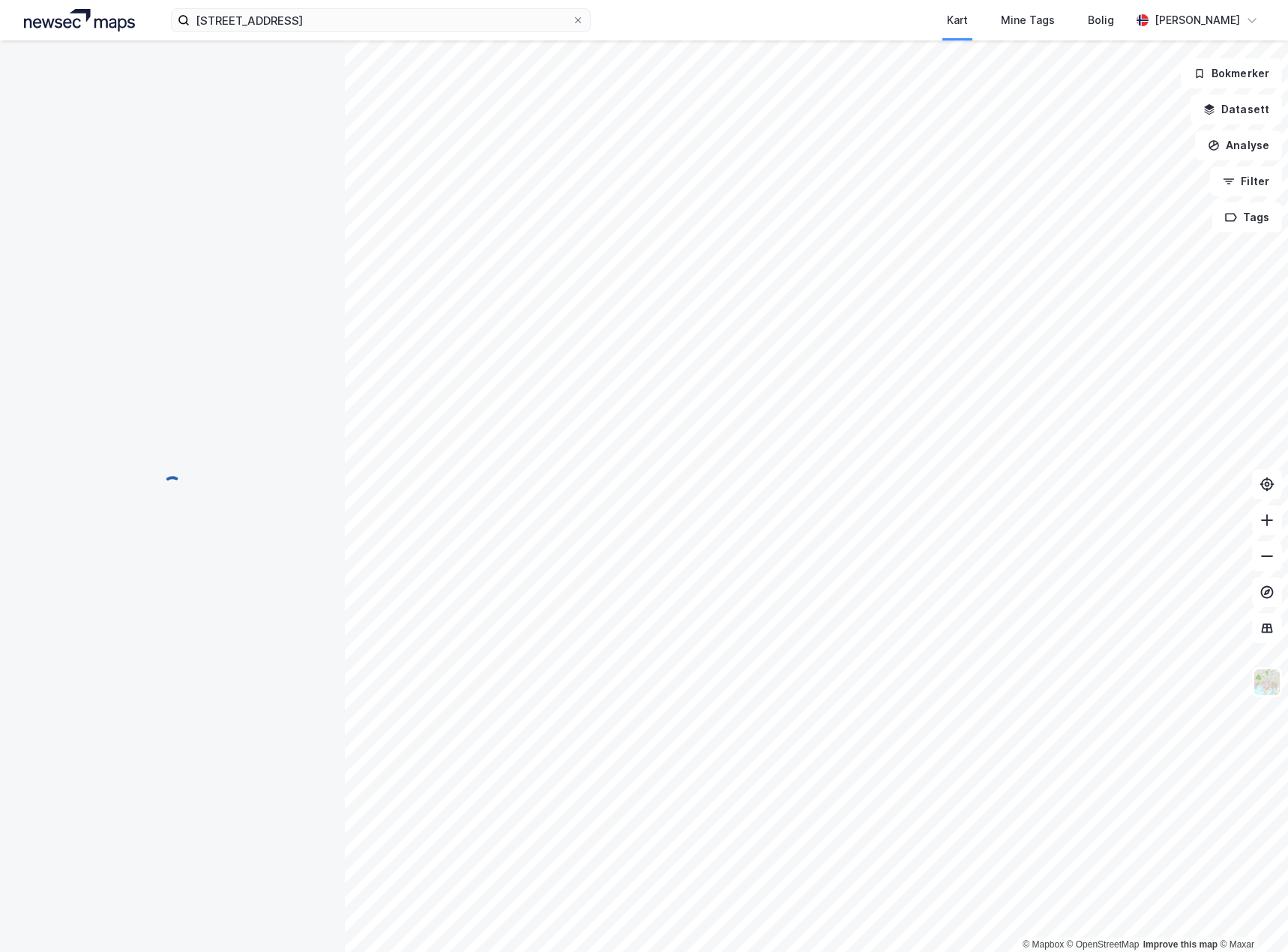
scroll to position [570, 0]
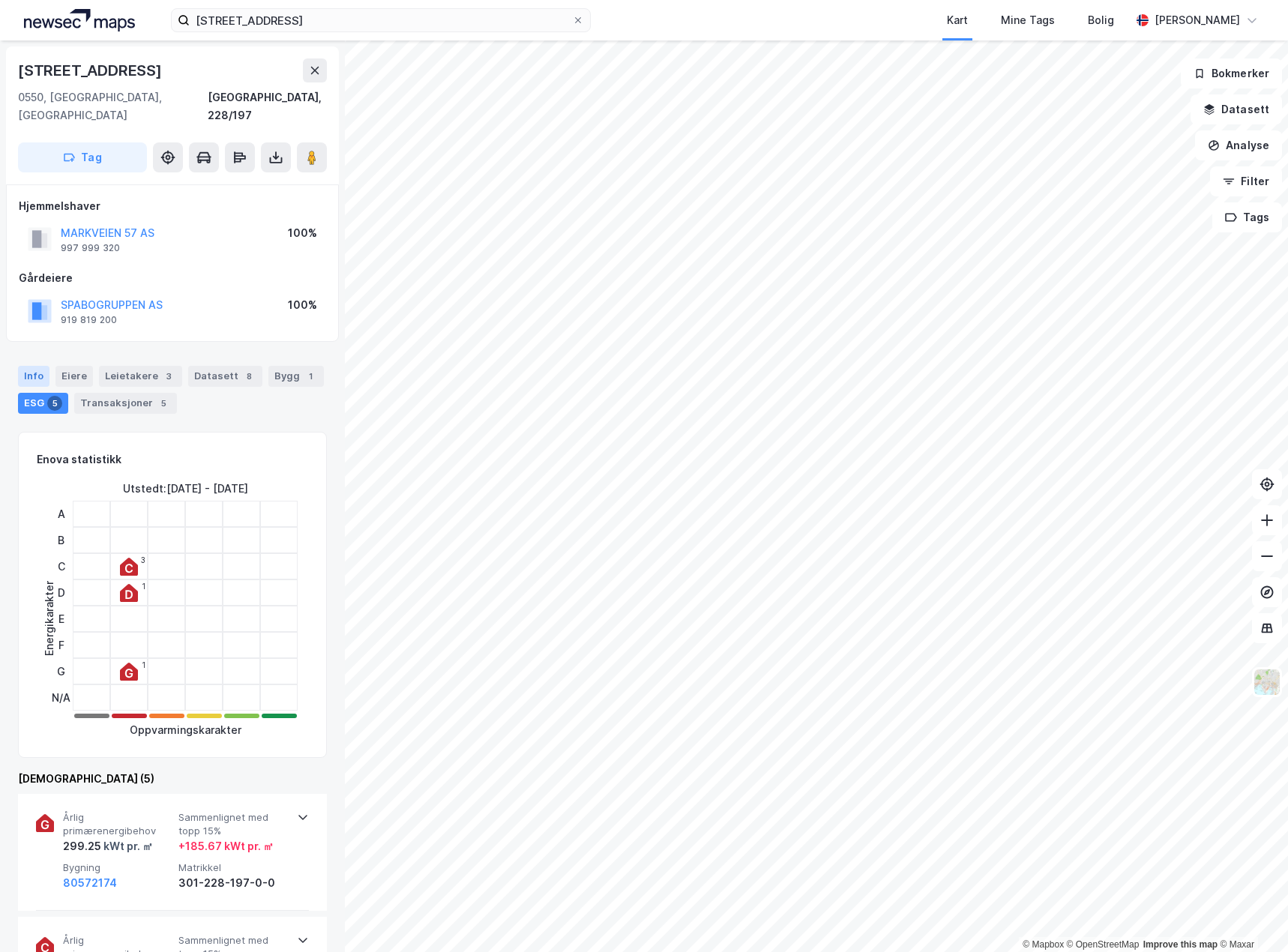
click at [33, 366] on div "Info" at bounding box center [33, 376] width 32 height 21
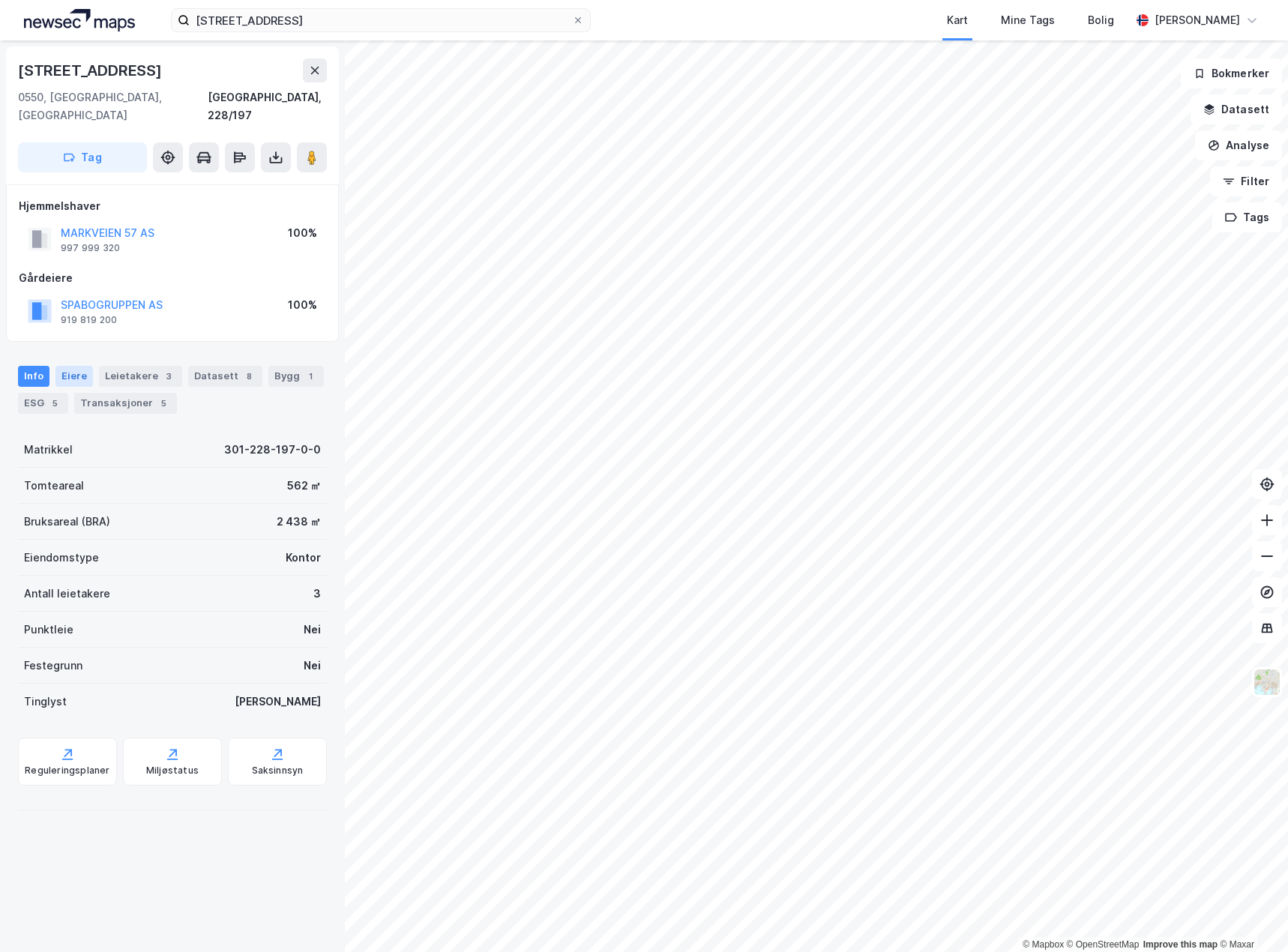
click at [67, 366] on div "Eiere" at bounding box center [74, 376] width 37 height 21
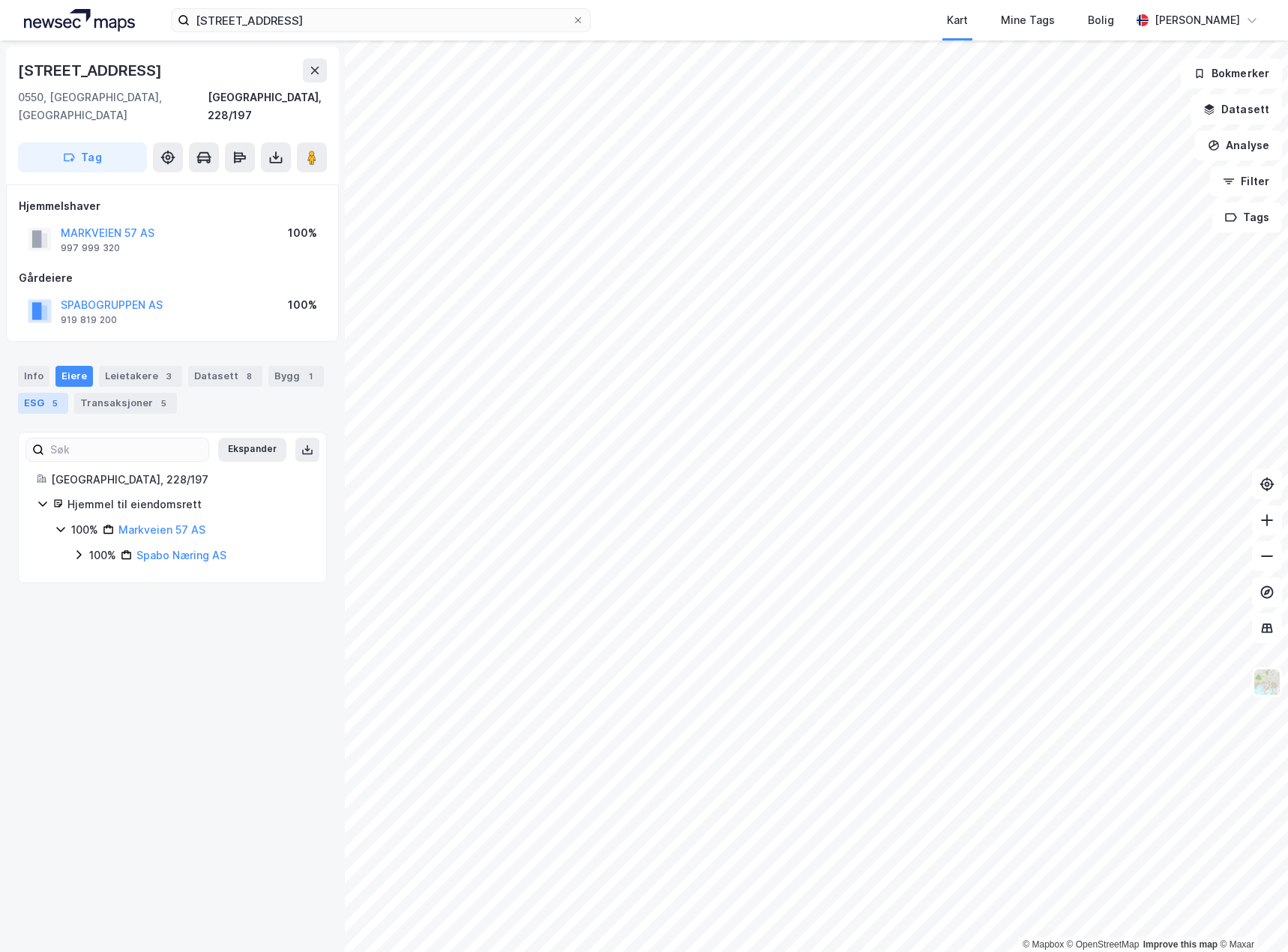
click at [24, 393] on div "ESG 5" at bounding box center [43, 403] width 50 height 21
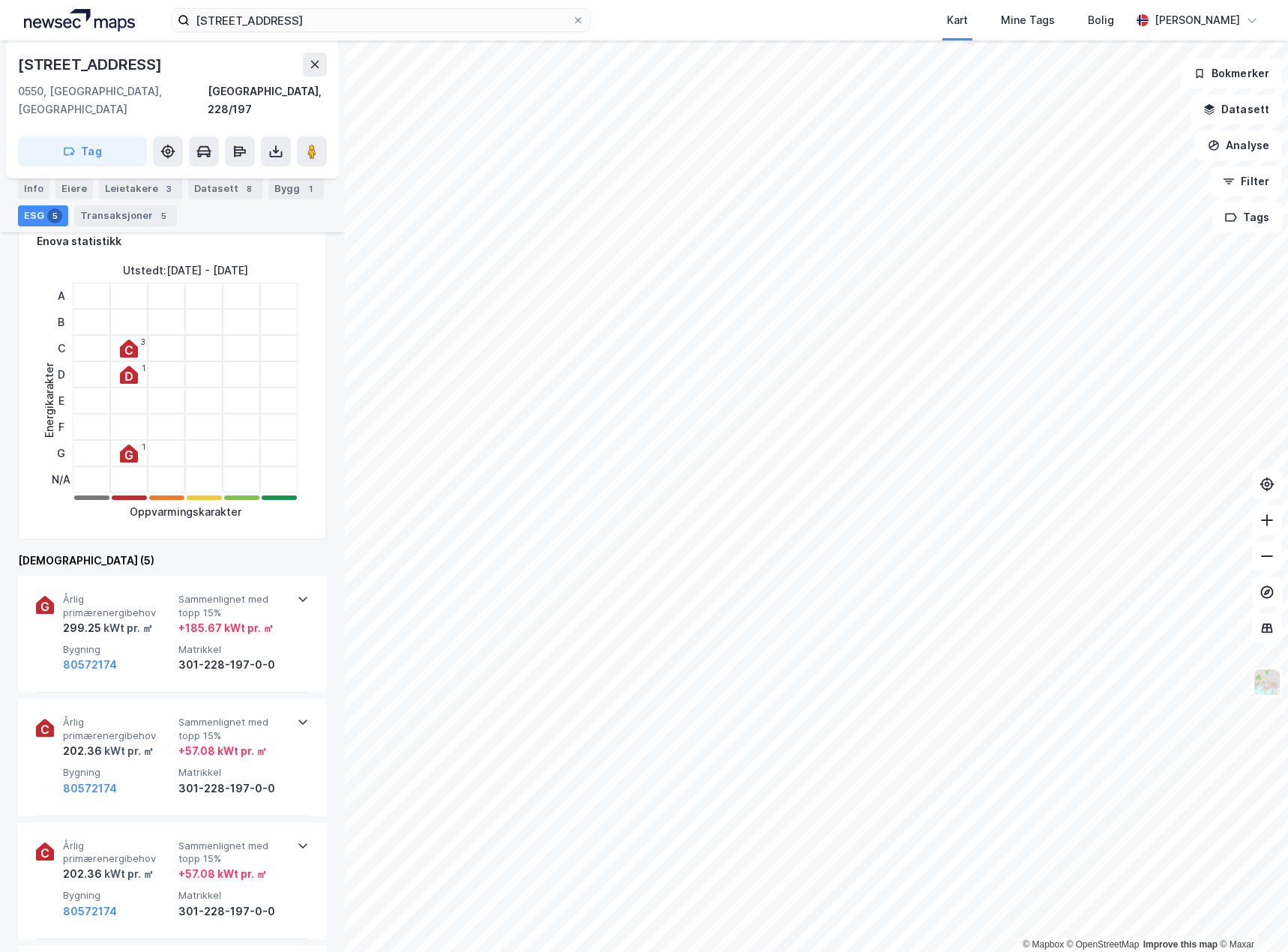
scroll to position [225, 0]
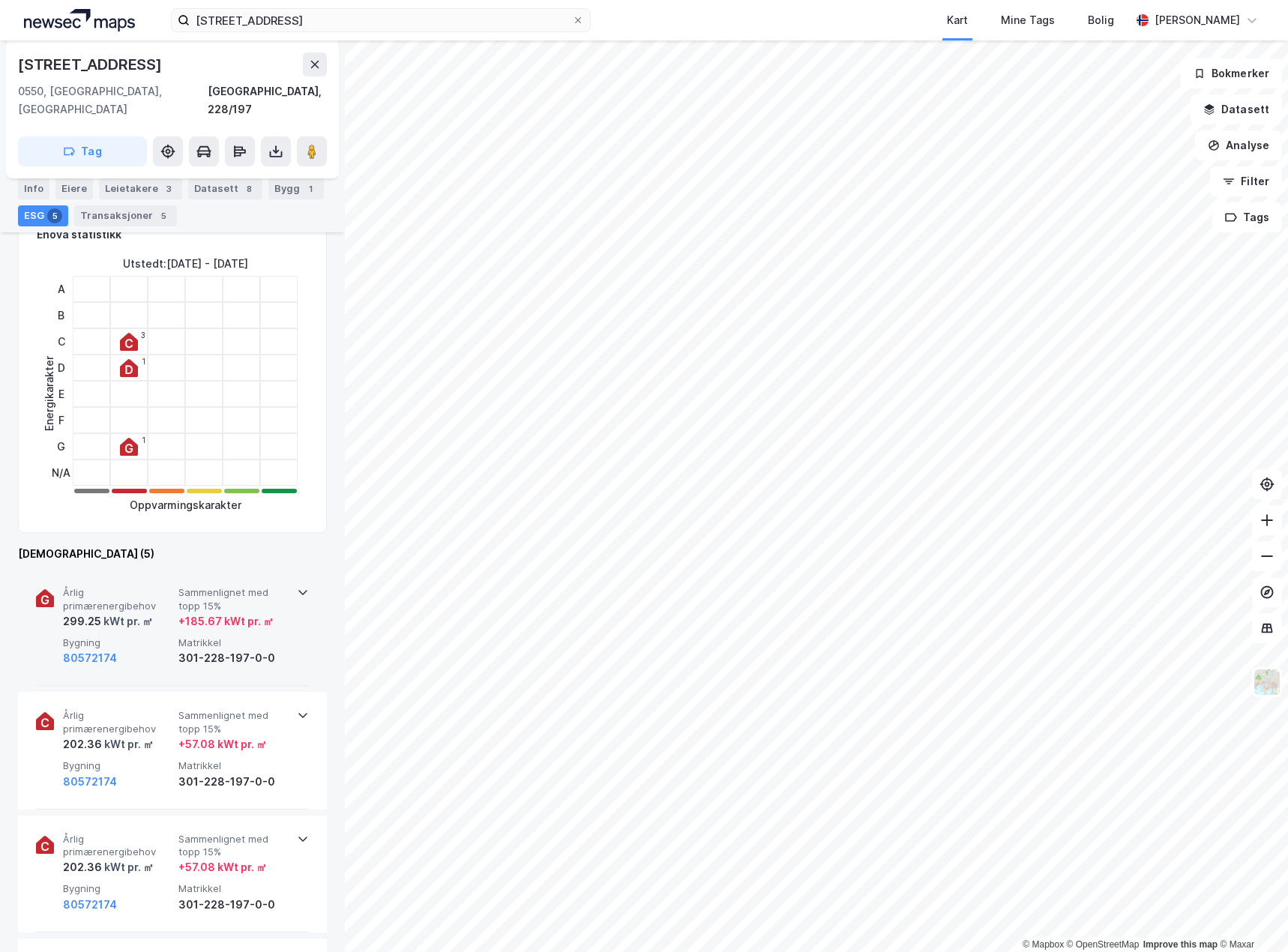
click at [154, 649] on div "80572174" at bounding box center [118, 657] width 110 height 18
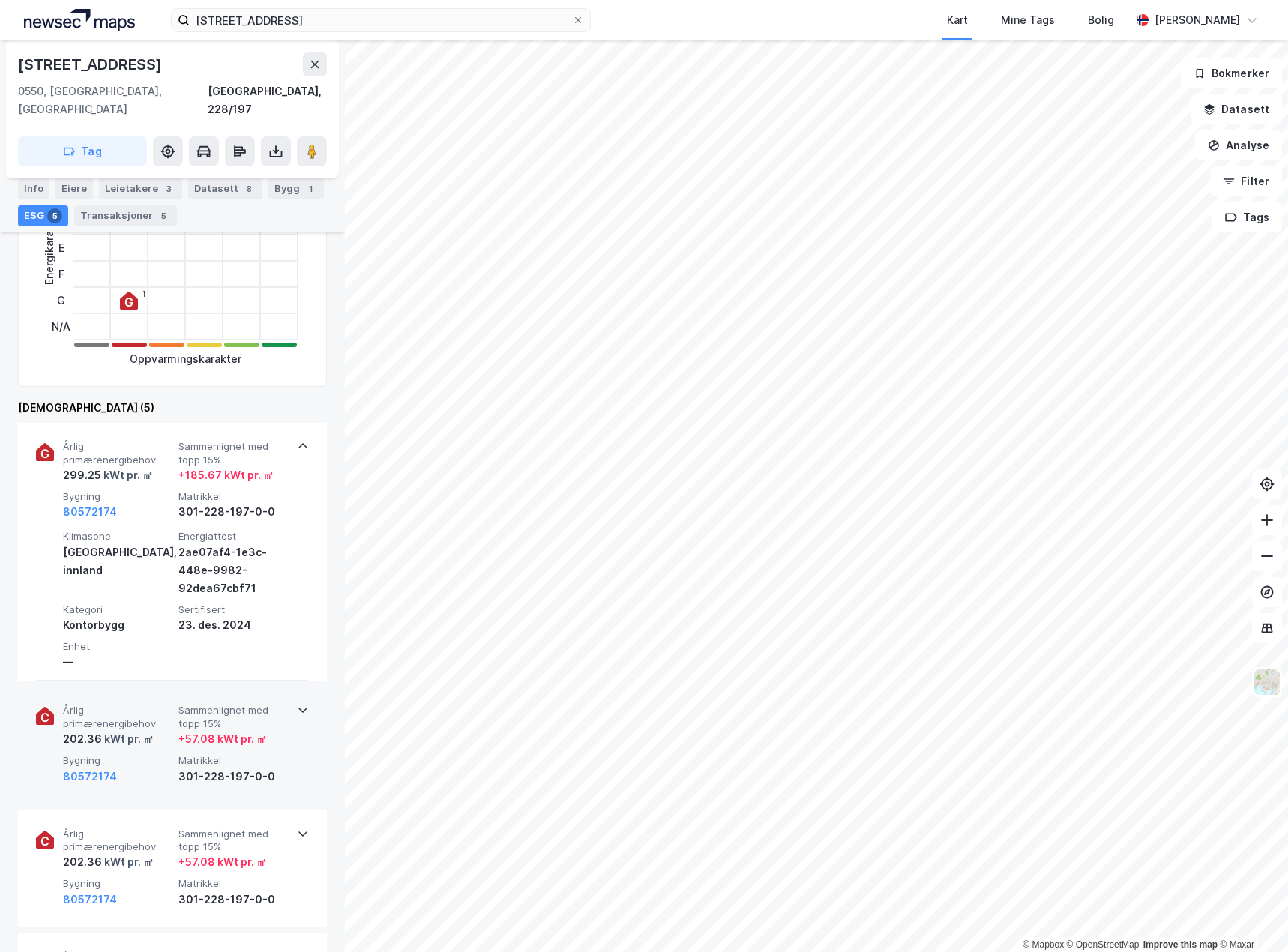
scroll to position [375, 0]
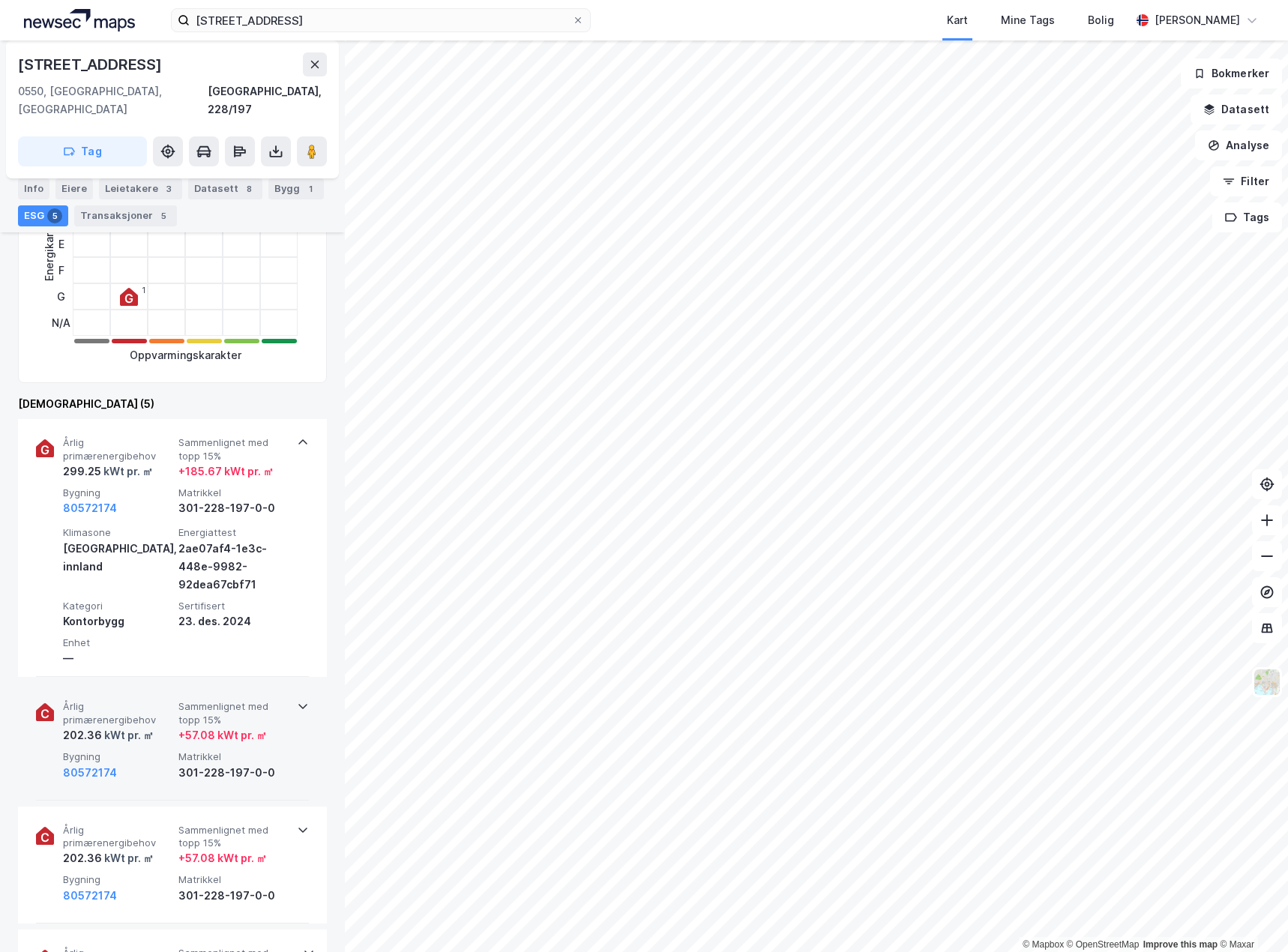
click at [158, 764] on div "80572174" at bounding box center [118, 773] width 110 height 18
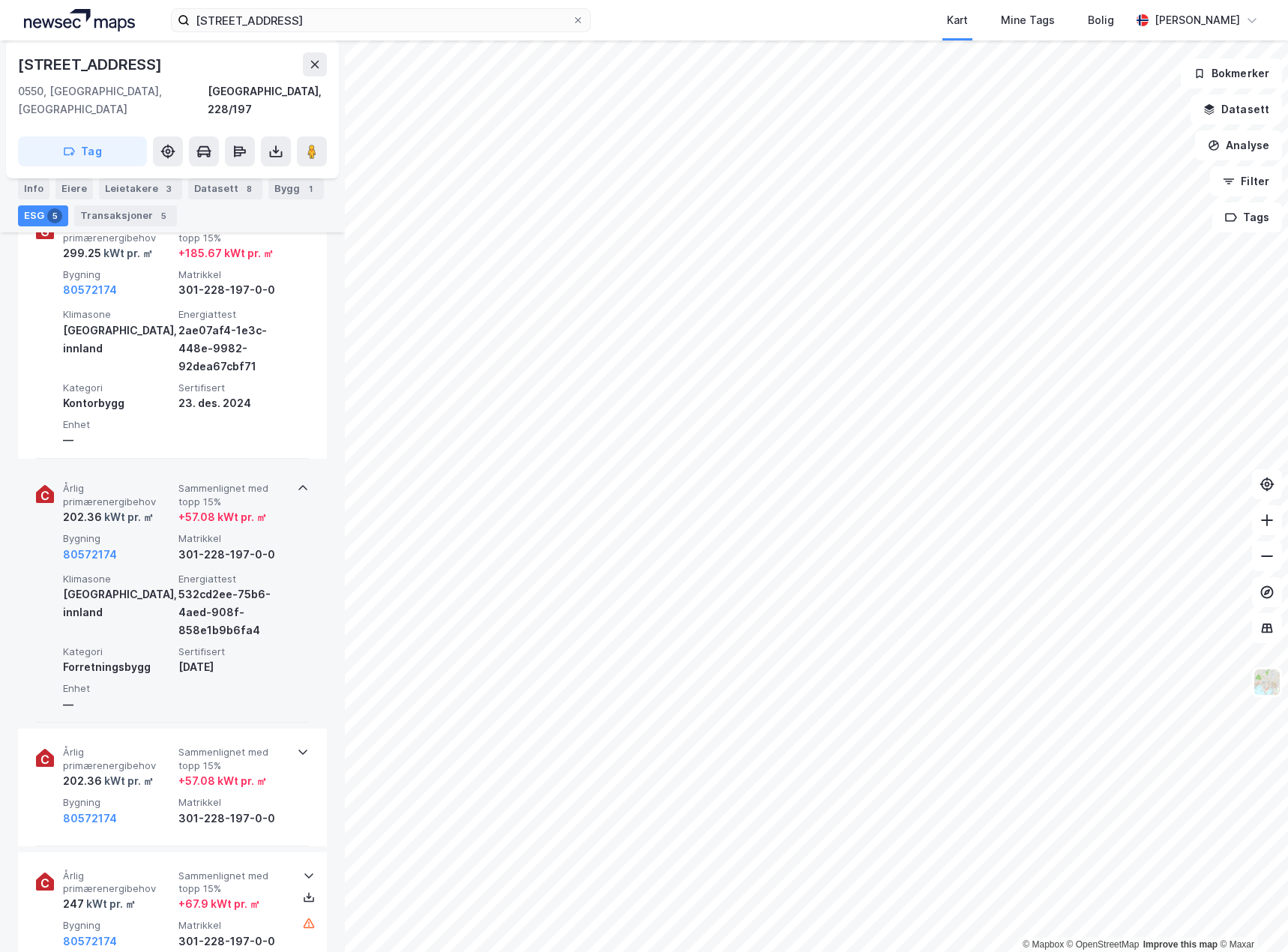
scroll to position [599, 0]
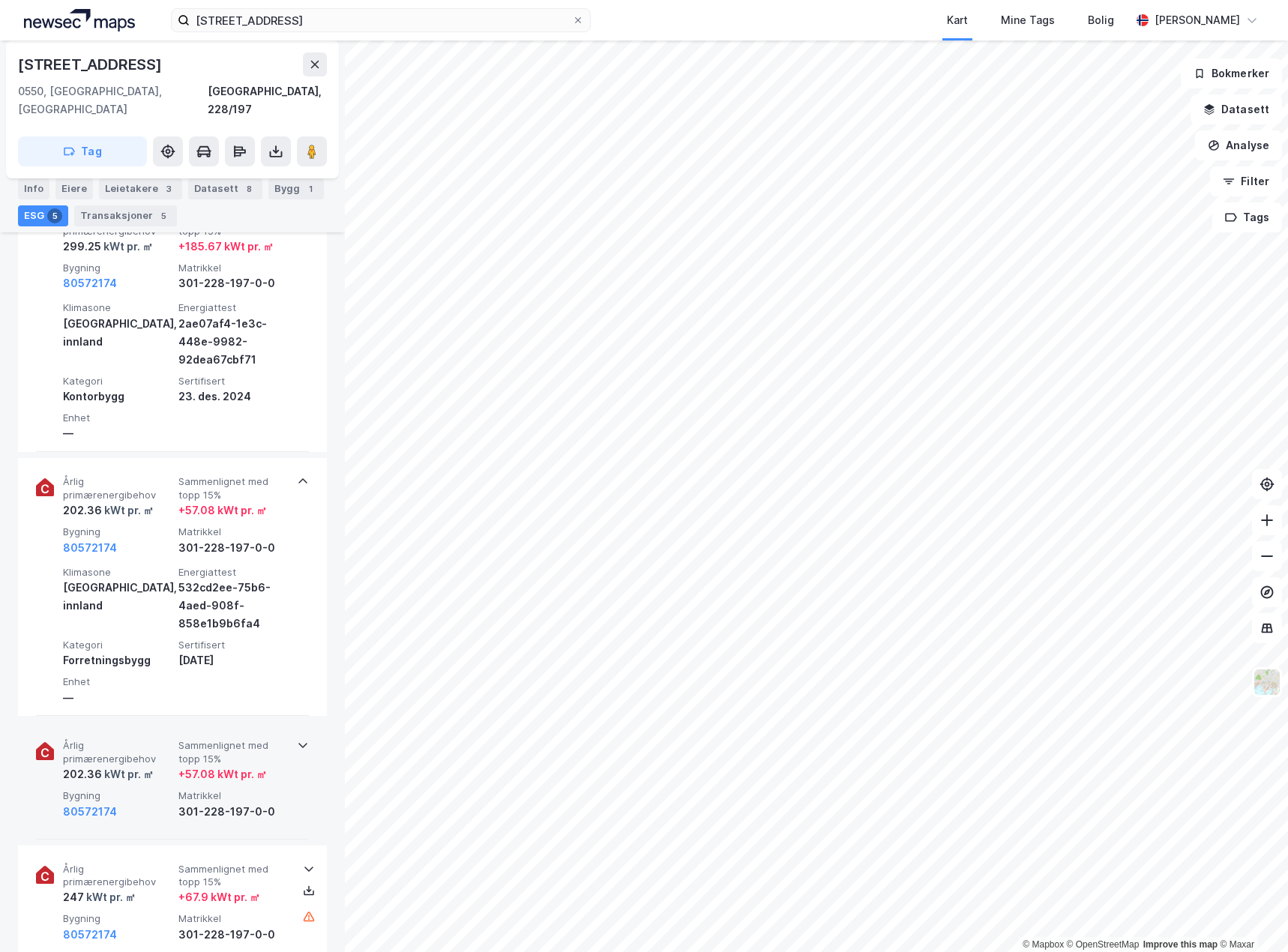
click at [143, 746] on span "Årlig primærenergibehov" at bounding box center [118, 752] width 110 height 26
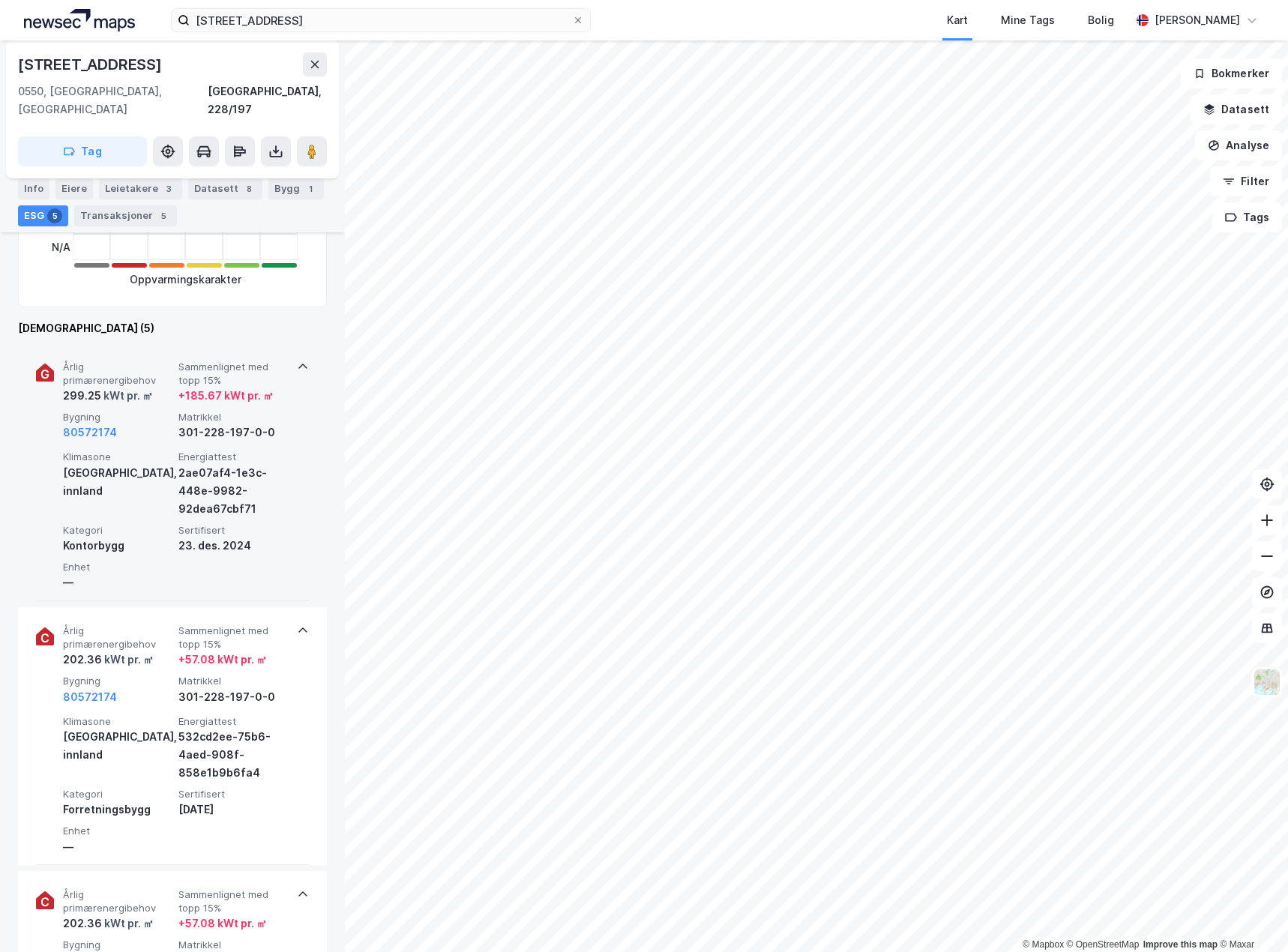
scroll to position [450, 0]
click at [152, 500] on div "Klimasone [GEOGRAPHIC_DATA], innland" at bounding box center [118, 485] width 110 height 67
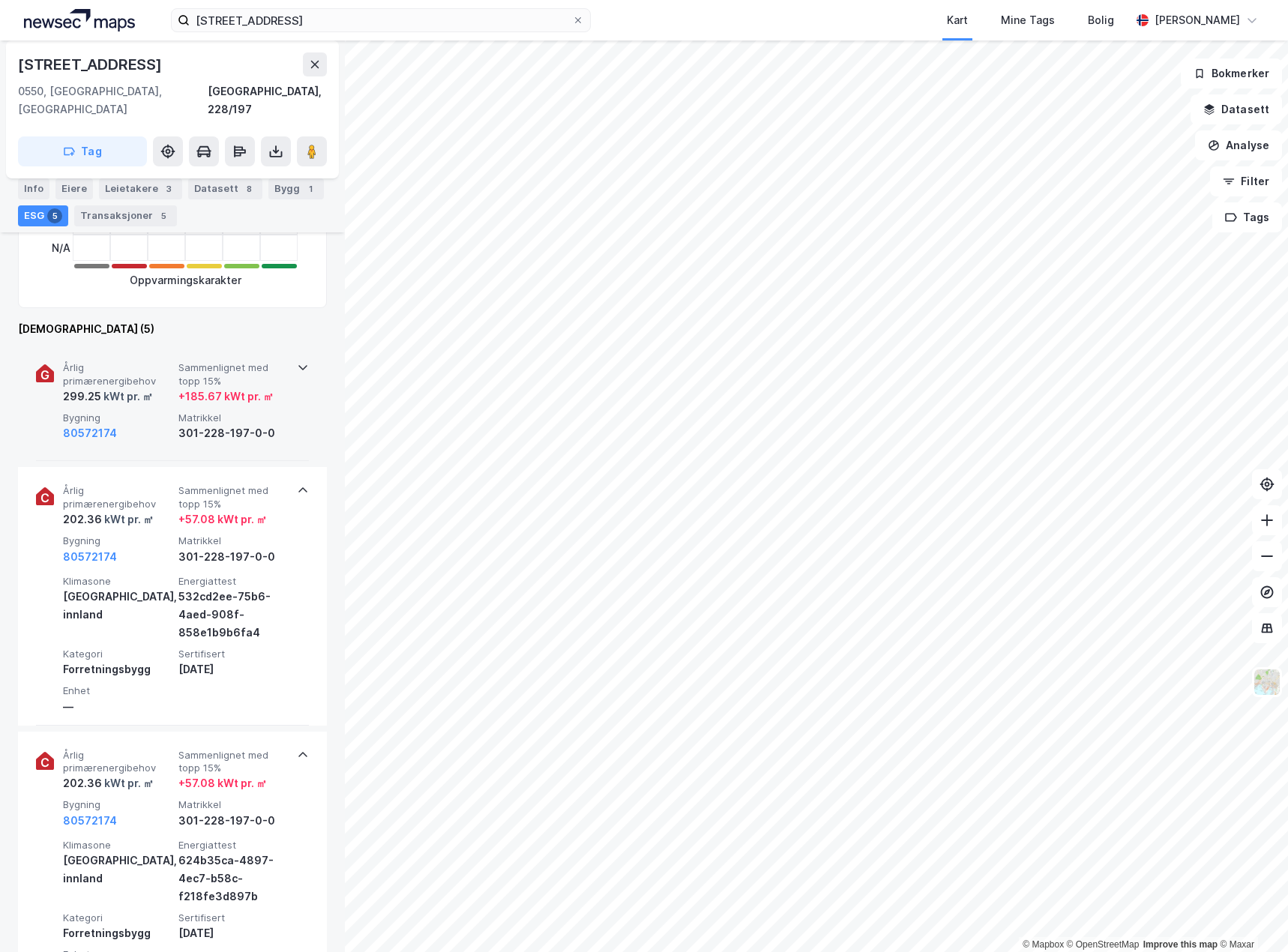
click at [154, 425] on div "80572174" at bounding box center [118, 433] width 110 height 18
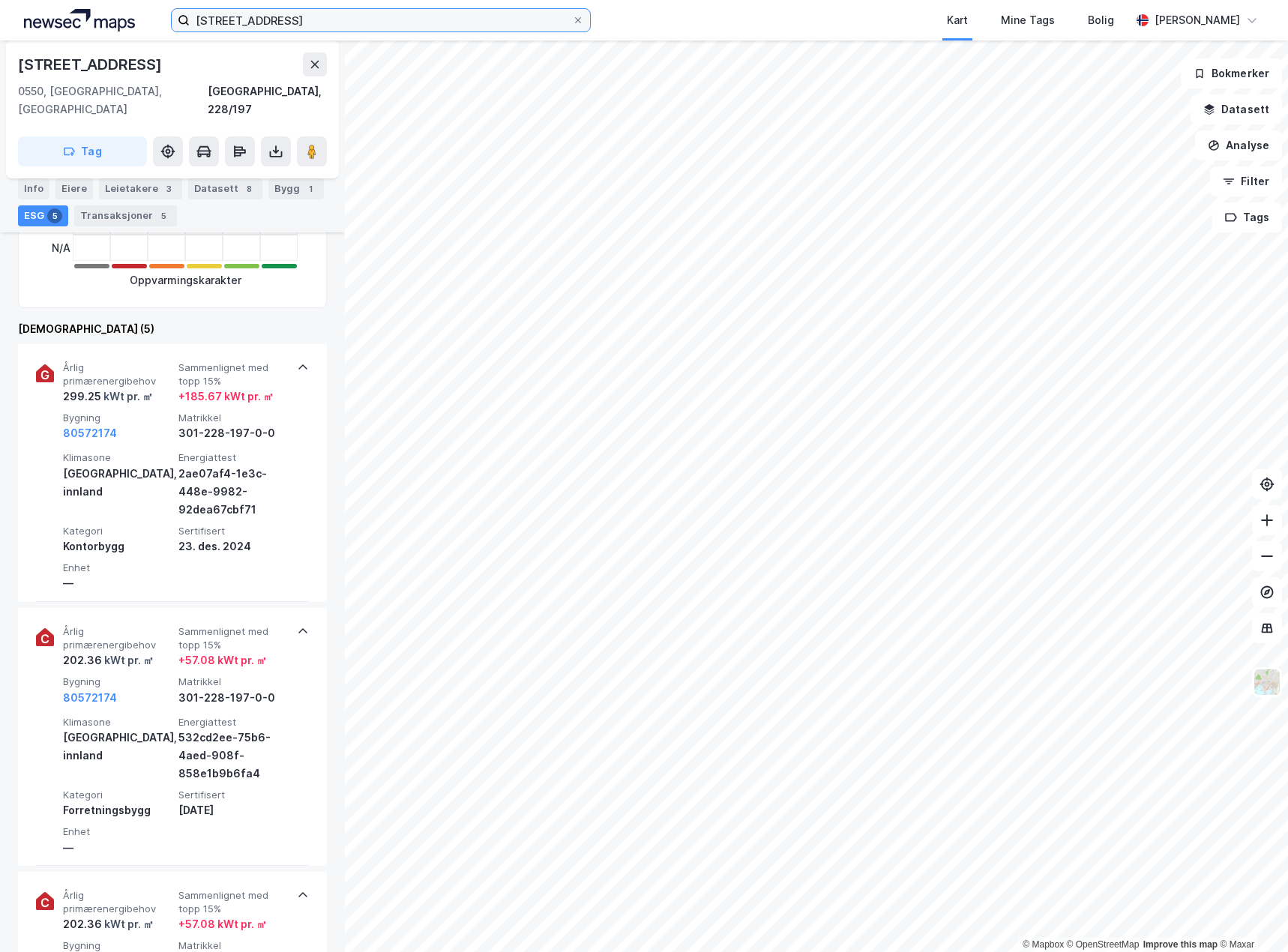
click at [326, 25] on input "[STREET_ADDRESS]" at bounding box center [381, 20] width 382 height 22
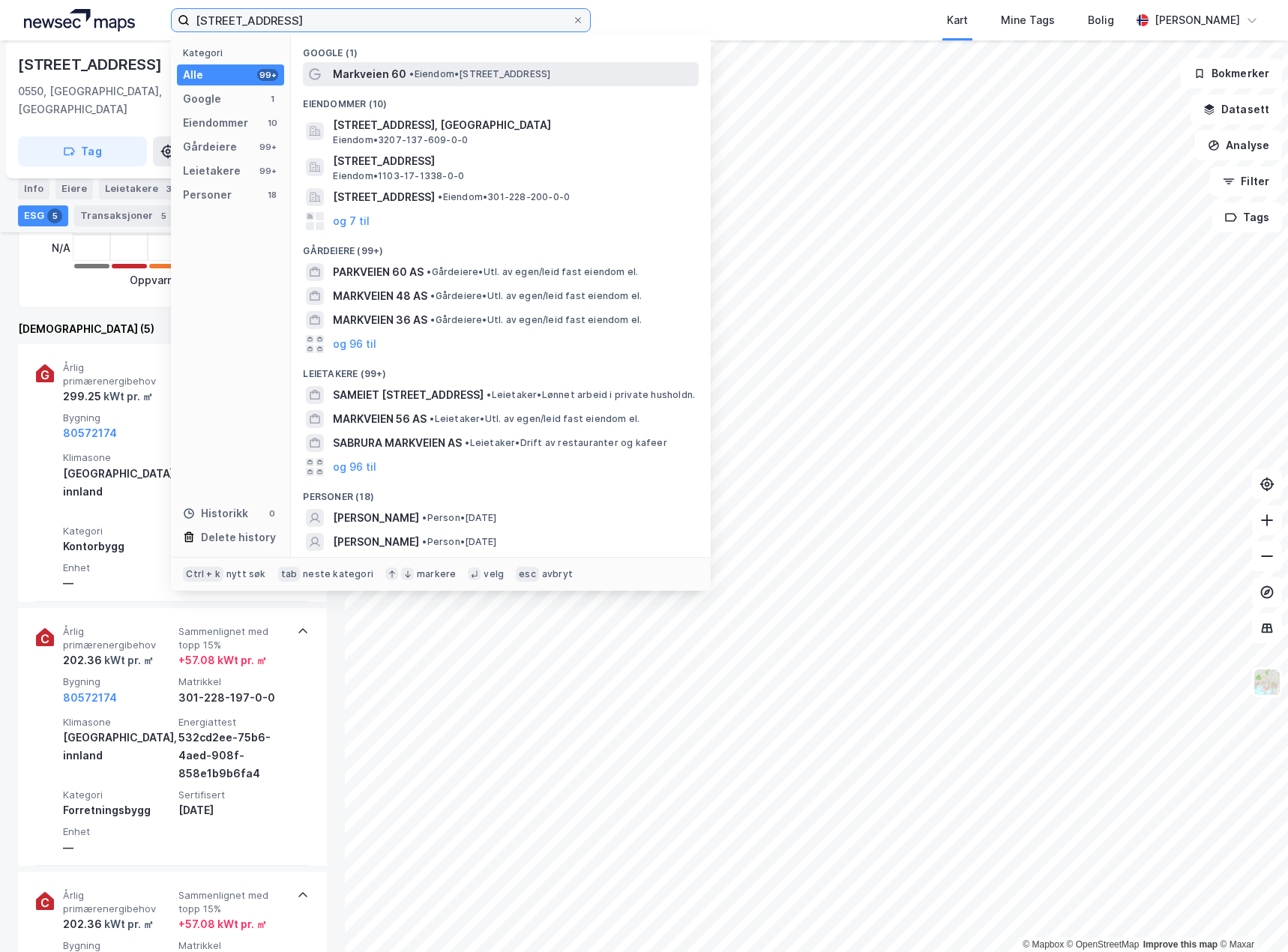
type input "[STREET_ADDRESS]"
click at [459, 75] on span "• Eiendom • [STREET_ADDRESS]" at bounding box center [480, 74] width 141 height 12
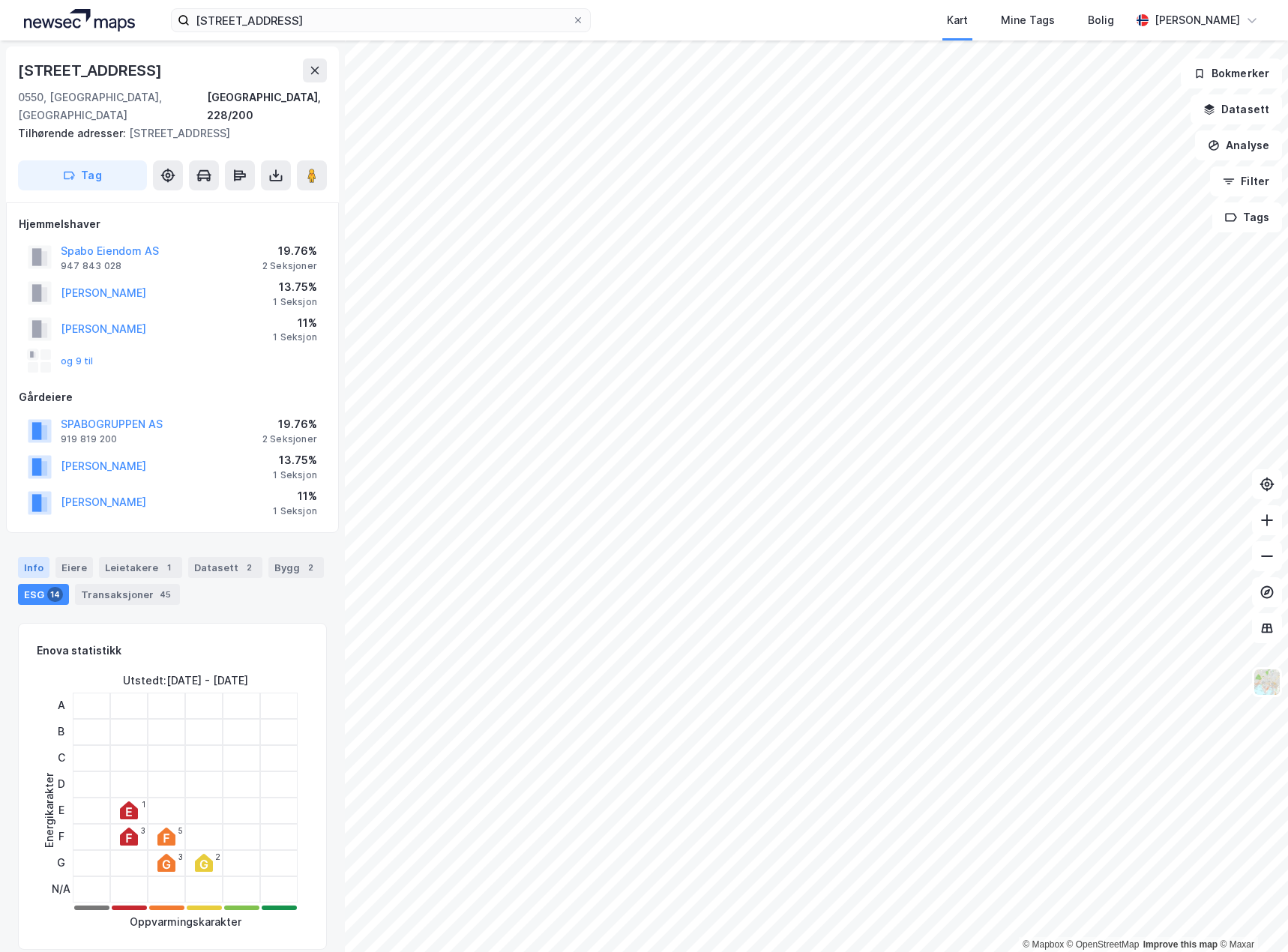
click at [26, 557] on div "Info" at bounding box center [33, 567] width 32 height 21
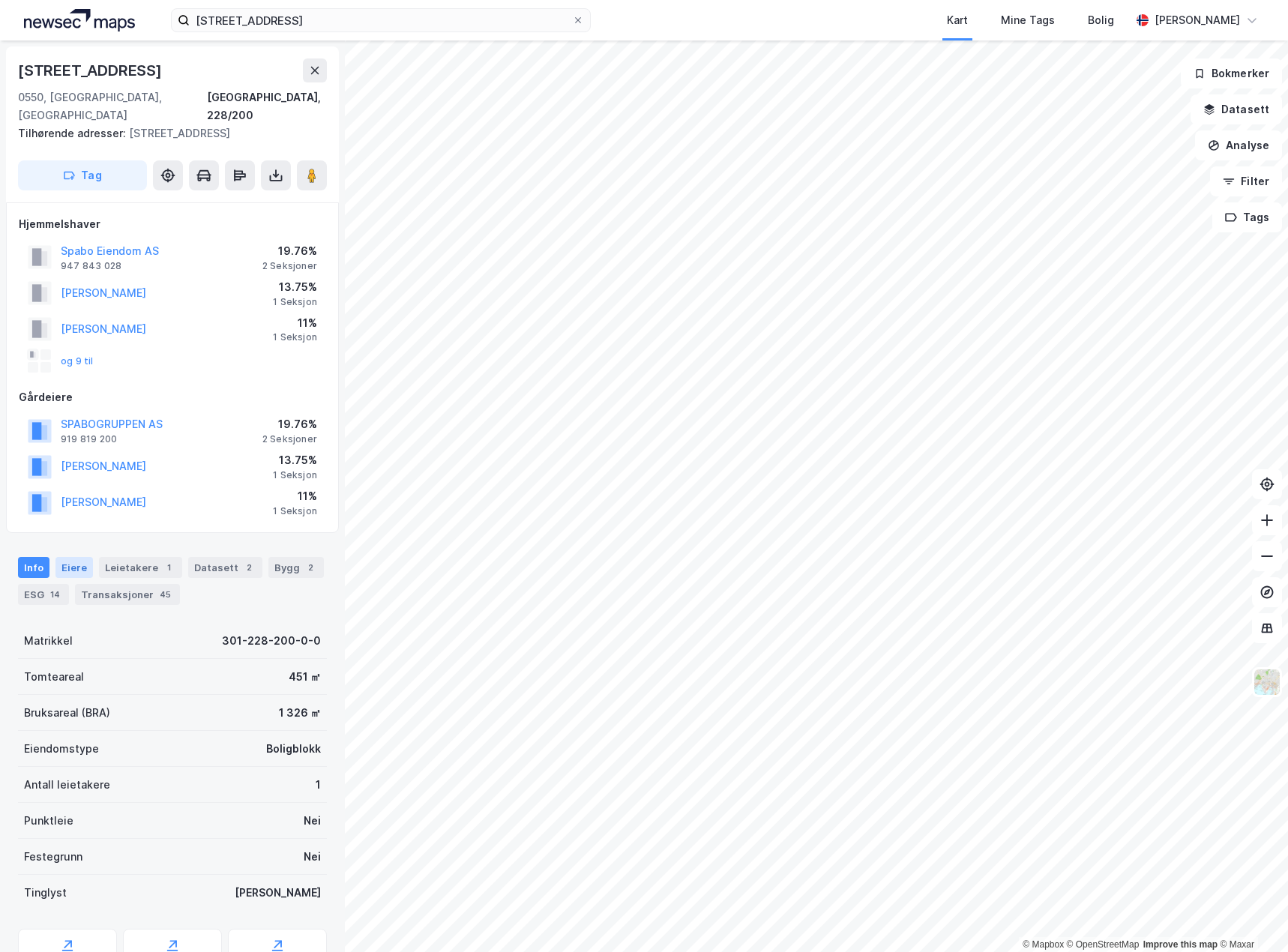
click at [73, 557] on div "Eiere" at bounding box center [74, 567] width 37 height 21
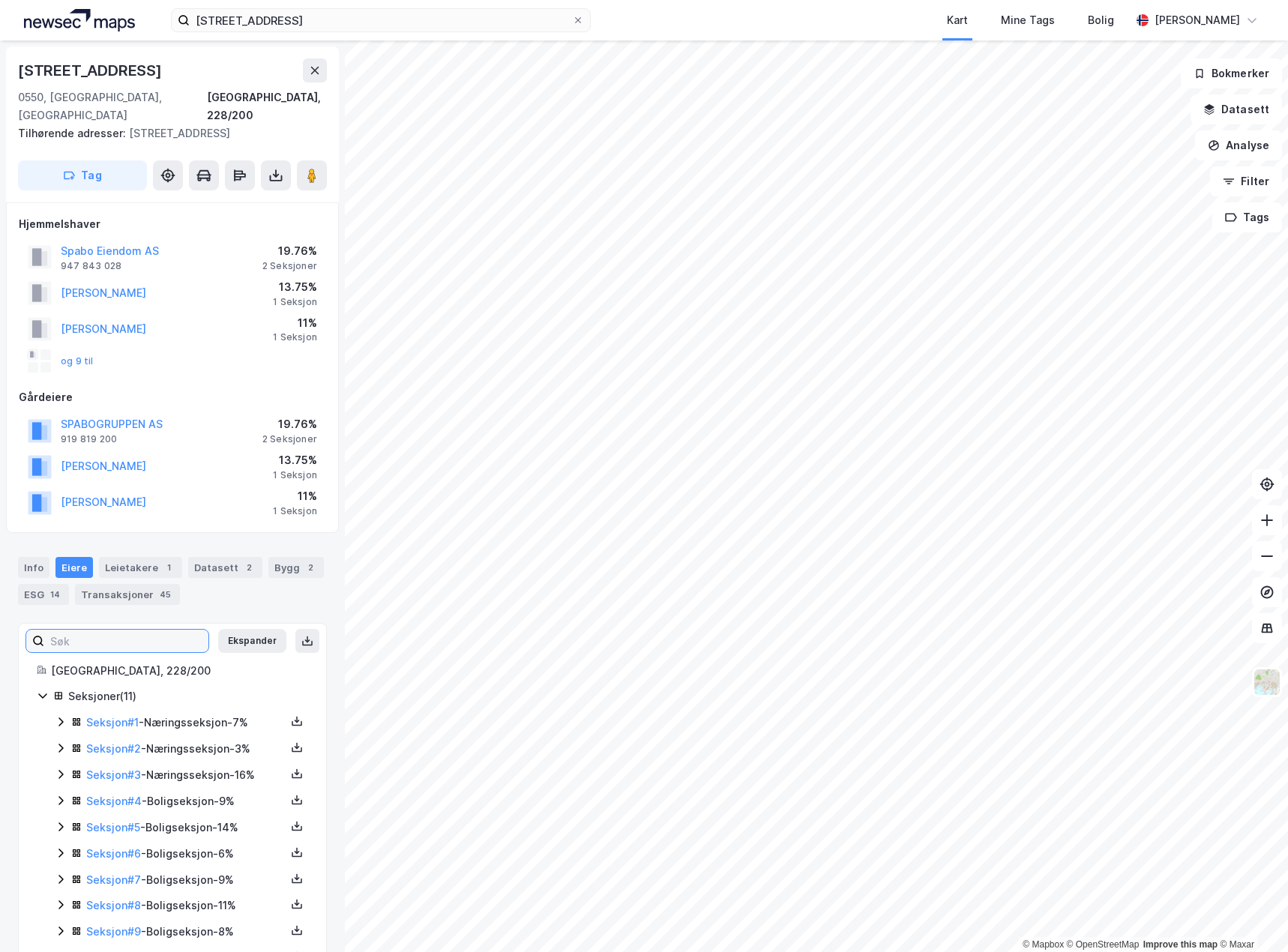
click at [115, 630] on input at bounding box center [126, 640] width 164 height 22
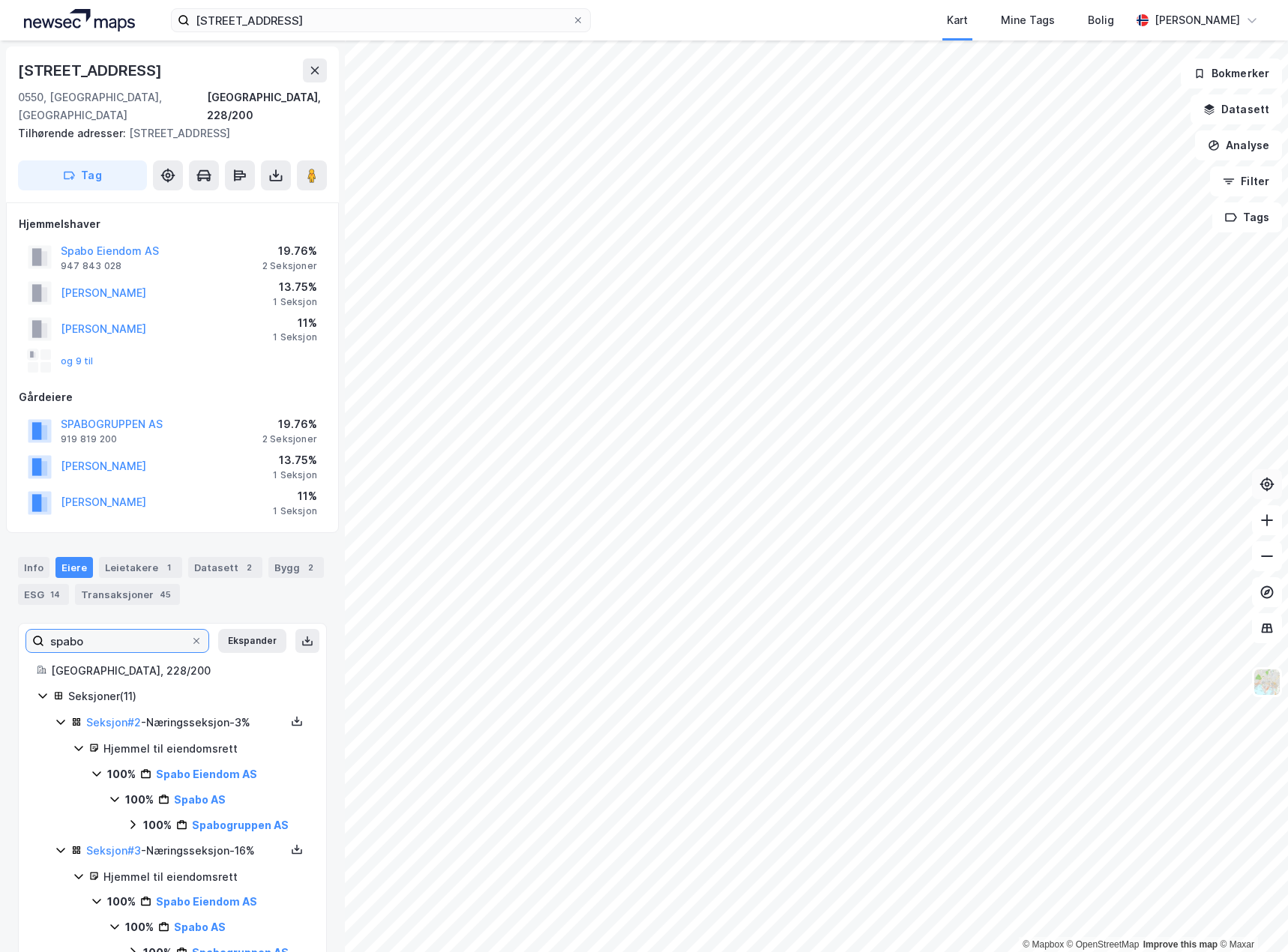
type input "spabo"
click at [28, 557] on div "Info" at bounding box center [33, 567] width 32 height 21
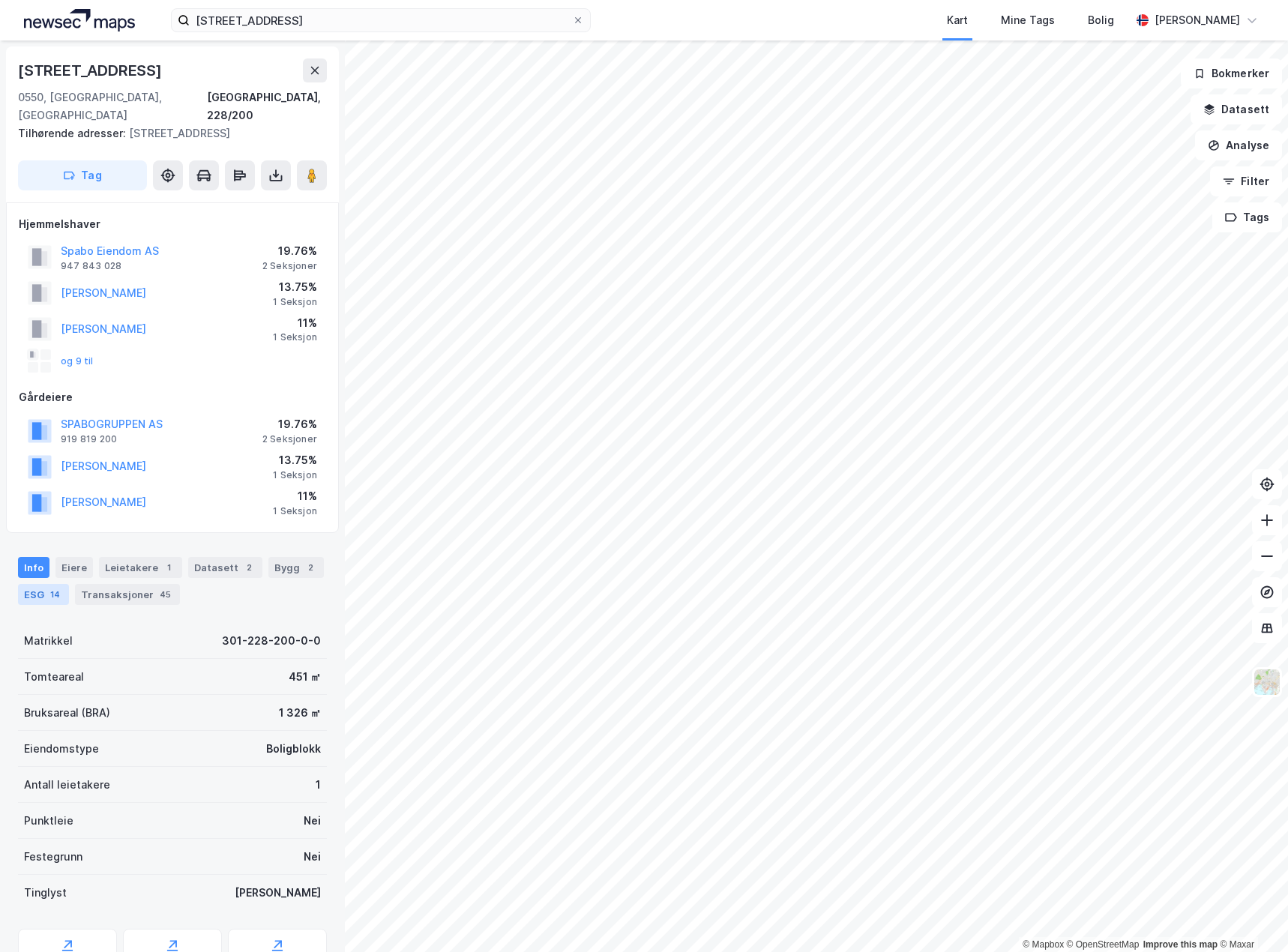
click at [36, 584] on div "ESG 14" at bounding box center [43, 594] width 51 height 21
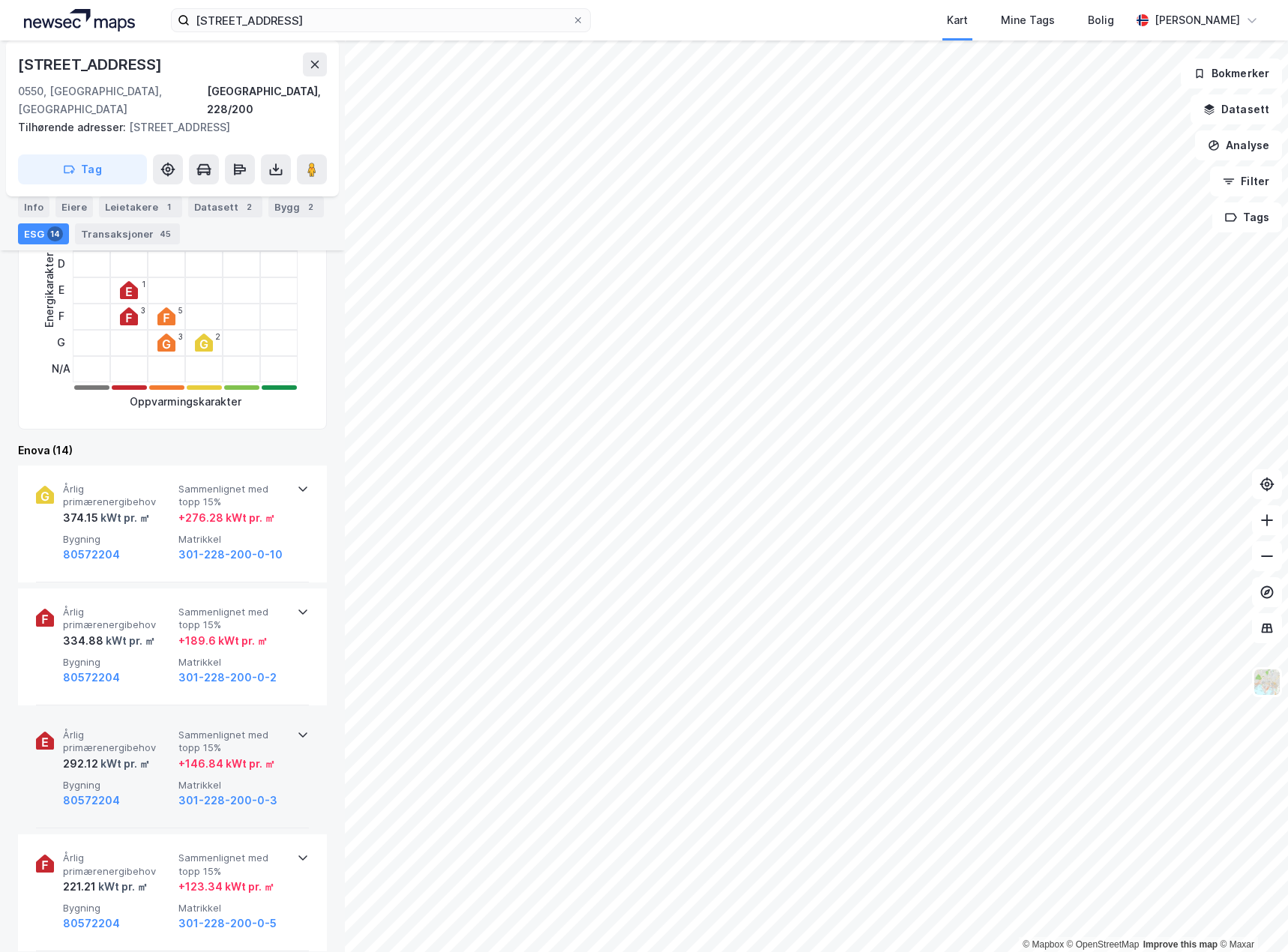
scroll to position [524, 0]
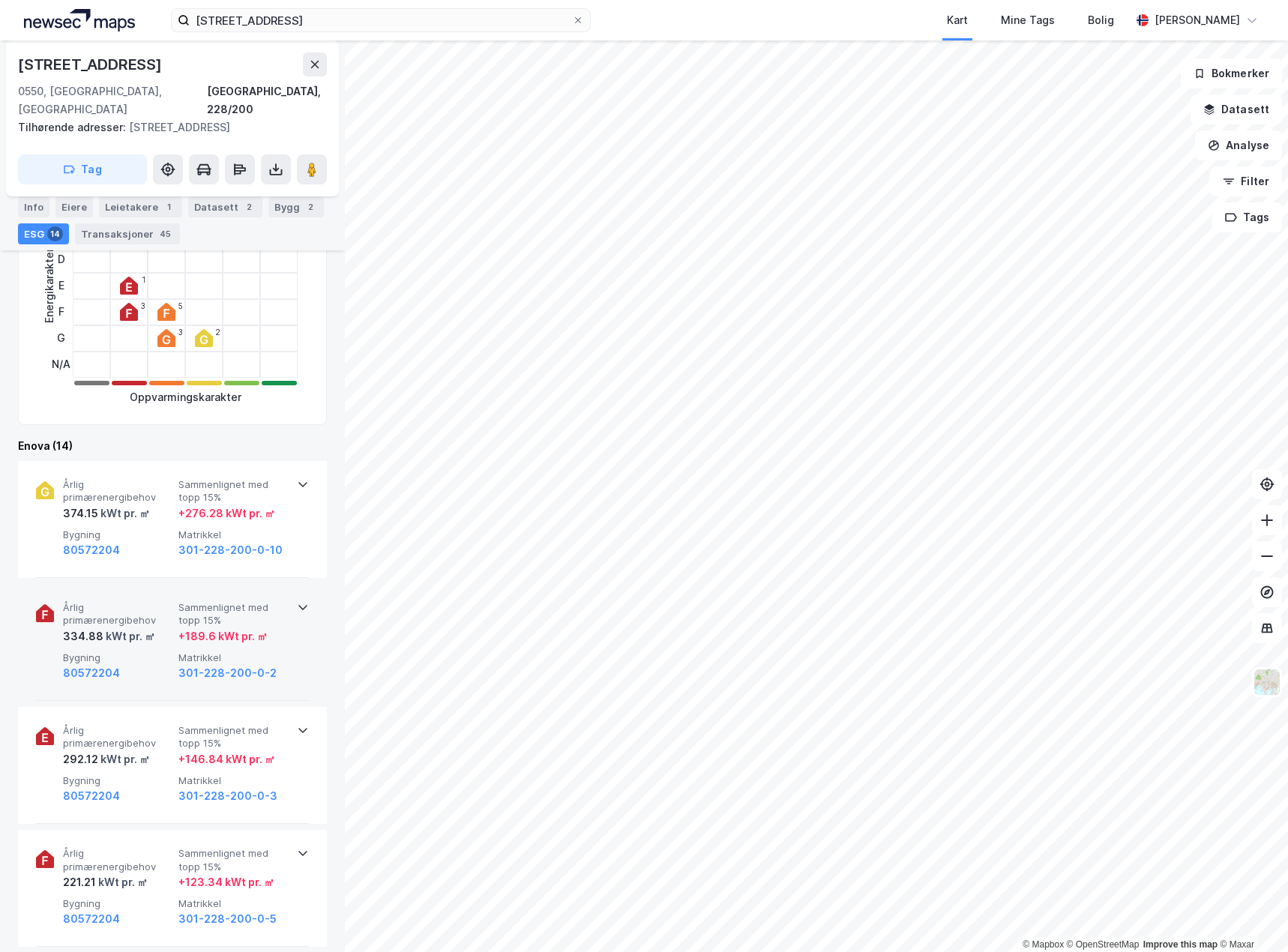
click at [137, 651] on span "Bygning" at bounding box center [118, 657] width 110 height 12
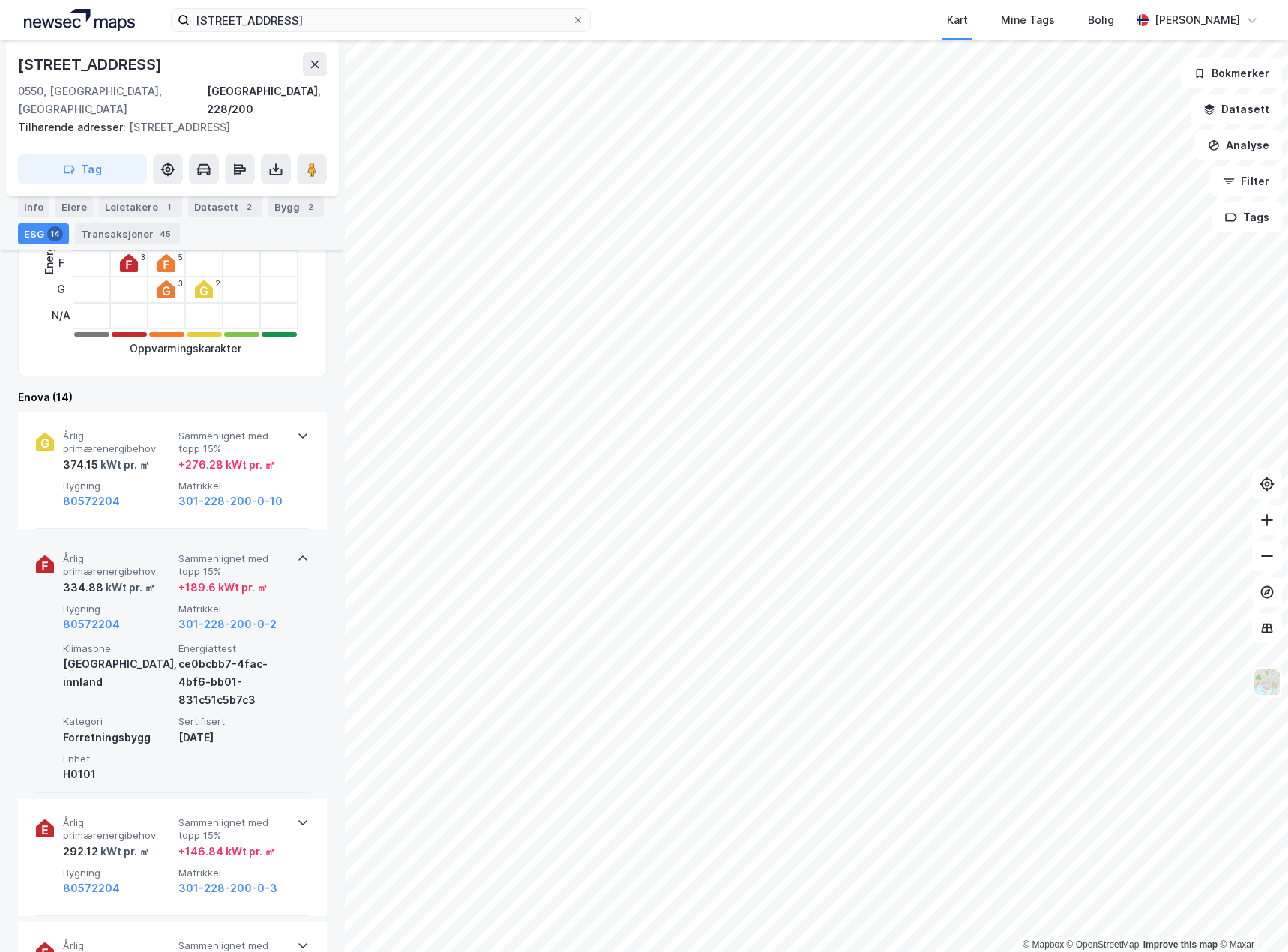
scroll to position [599, 0]
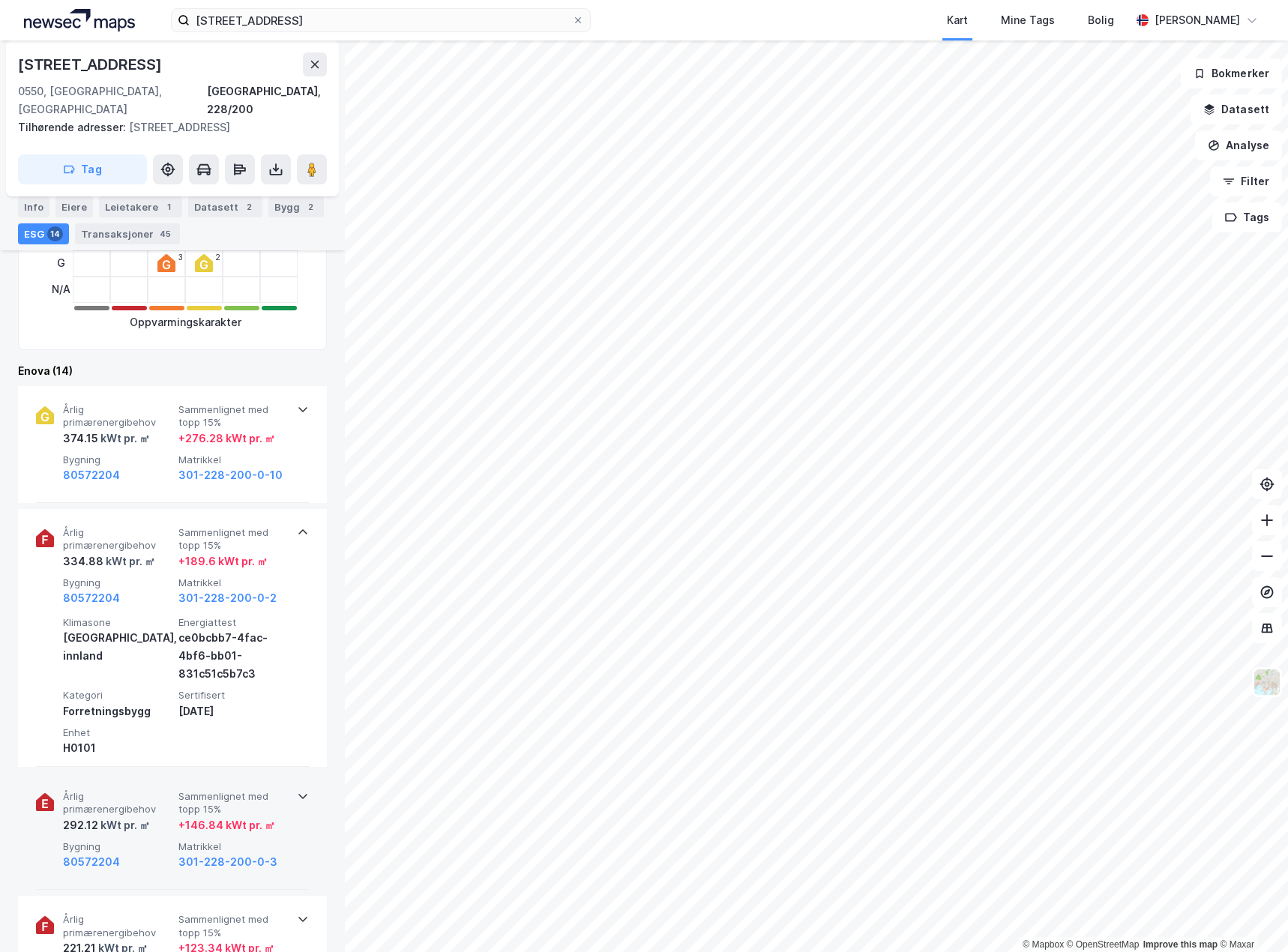
click at [142, 795] on span "Årlig primærenergibehov" at bounding box center [118, 804] width 110 height 26
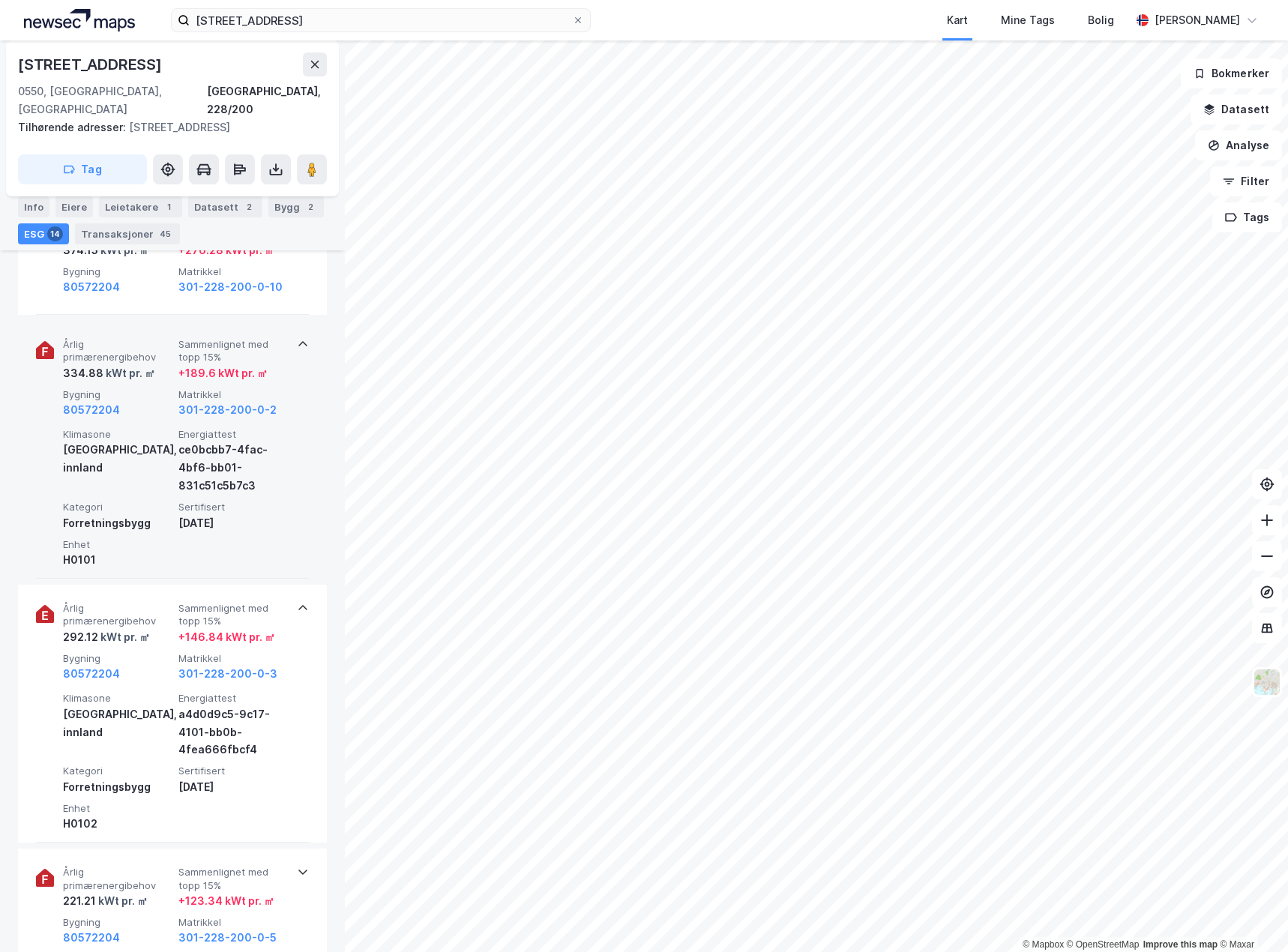
scroll to position [749, 0]
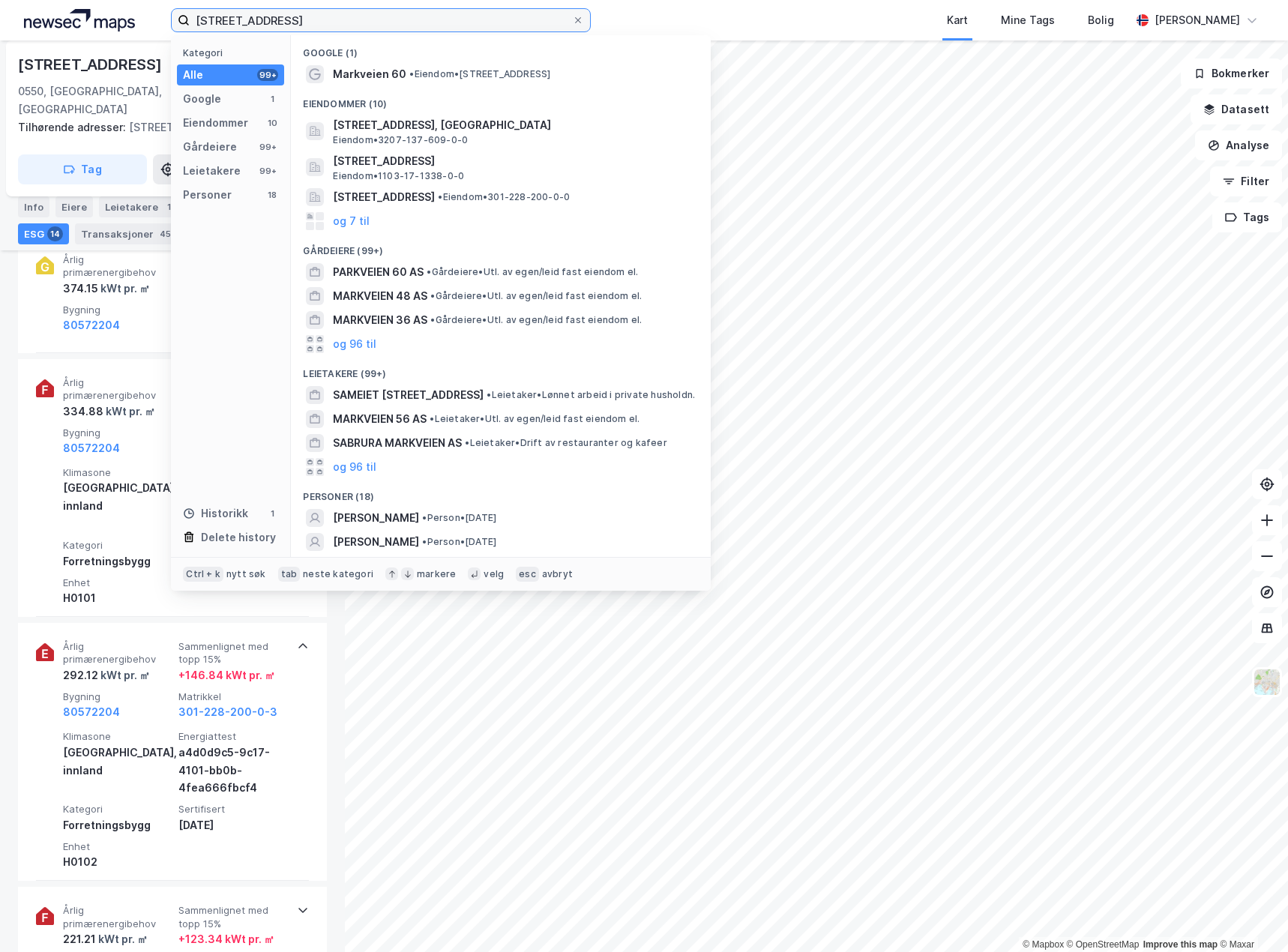
drag, startPoint x: 415, startPoint y: 22, endPoint x: -1, endPoint y: -30, distance: 419.2
click at [0, 0] on html "markveien 60 Kategori Alle 99+ Google 1 Eiendommer 10 Gårdeiere 99+ Leietakere …" at bounding box center [644, 476] width 1288 height 952
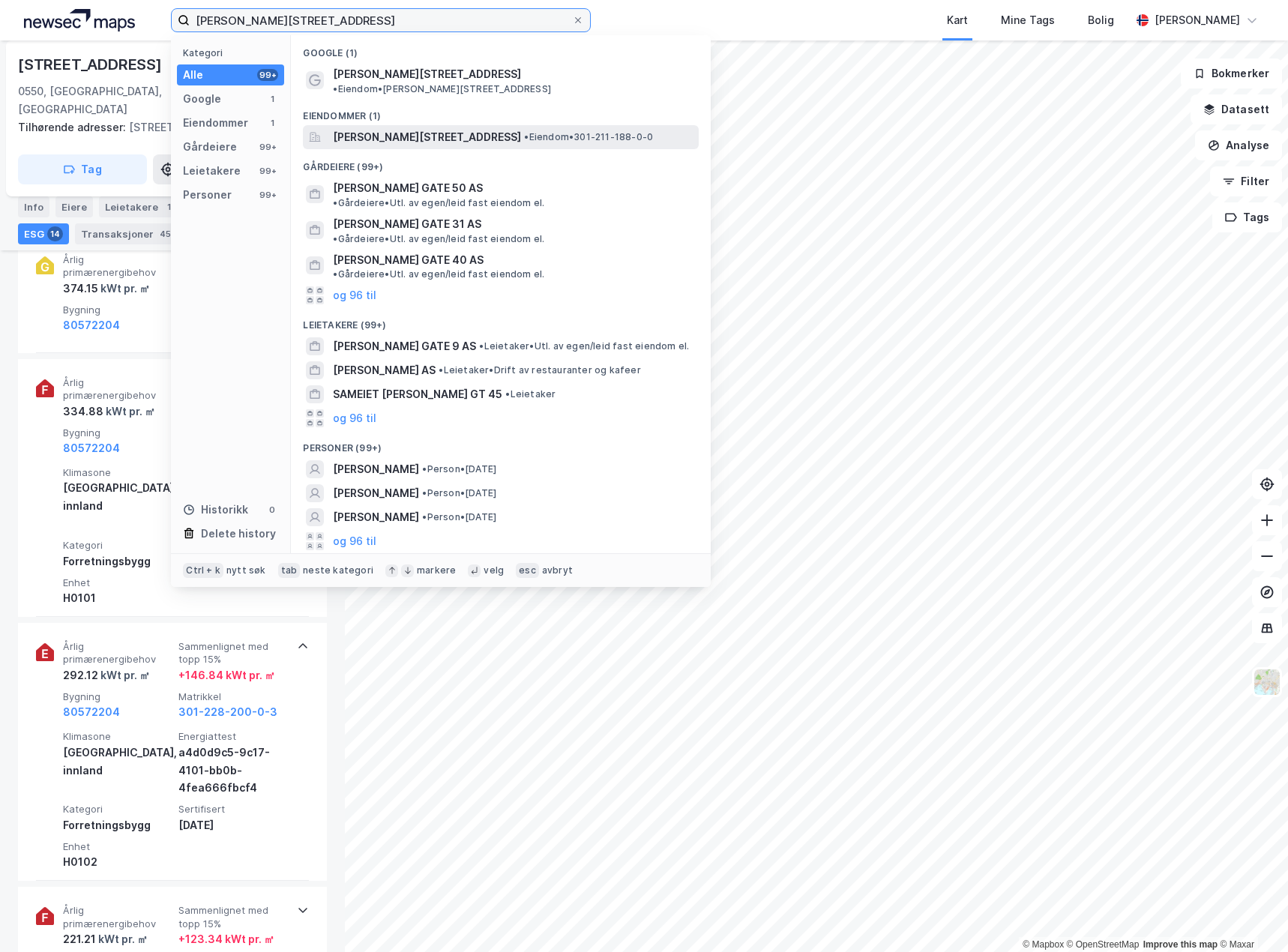
type input "[PERSON_NAME][STREET_ADDRESS]"
click at [521, 128] on span "[PERSON_NAME][STREET_ADDRESS]" at bounding box center [426, 137] width 188 height 18
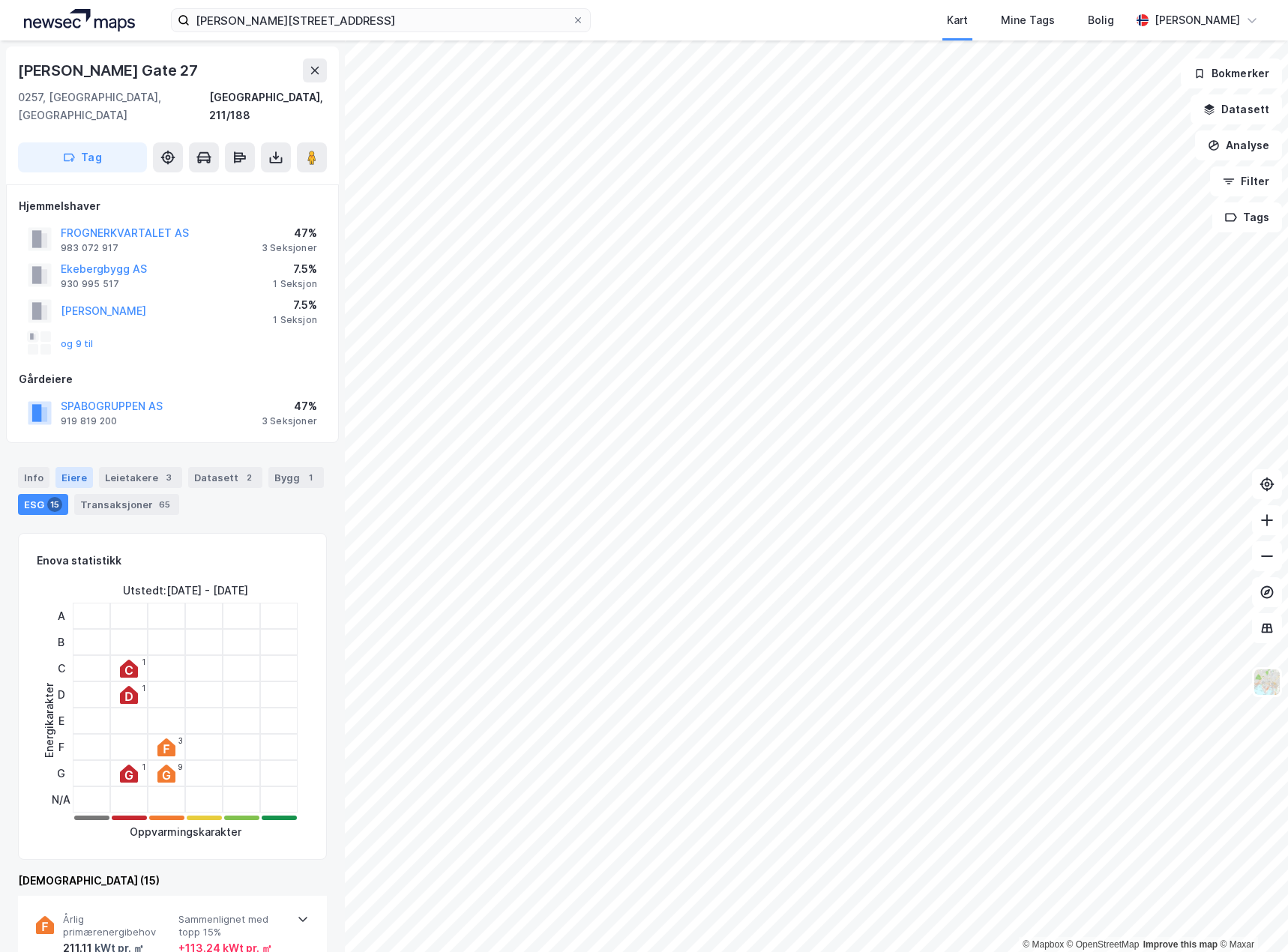
click at [73, 467] on div "Eiere" at bounding box center [74, 477] width 37 height 21
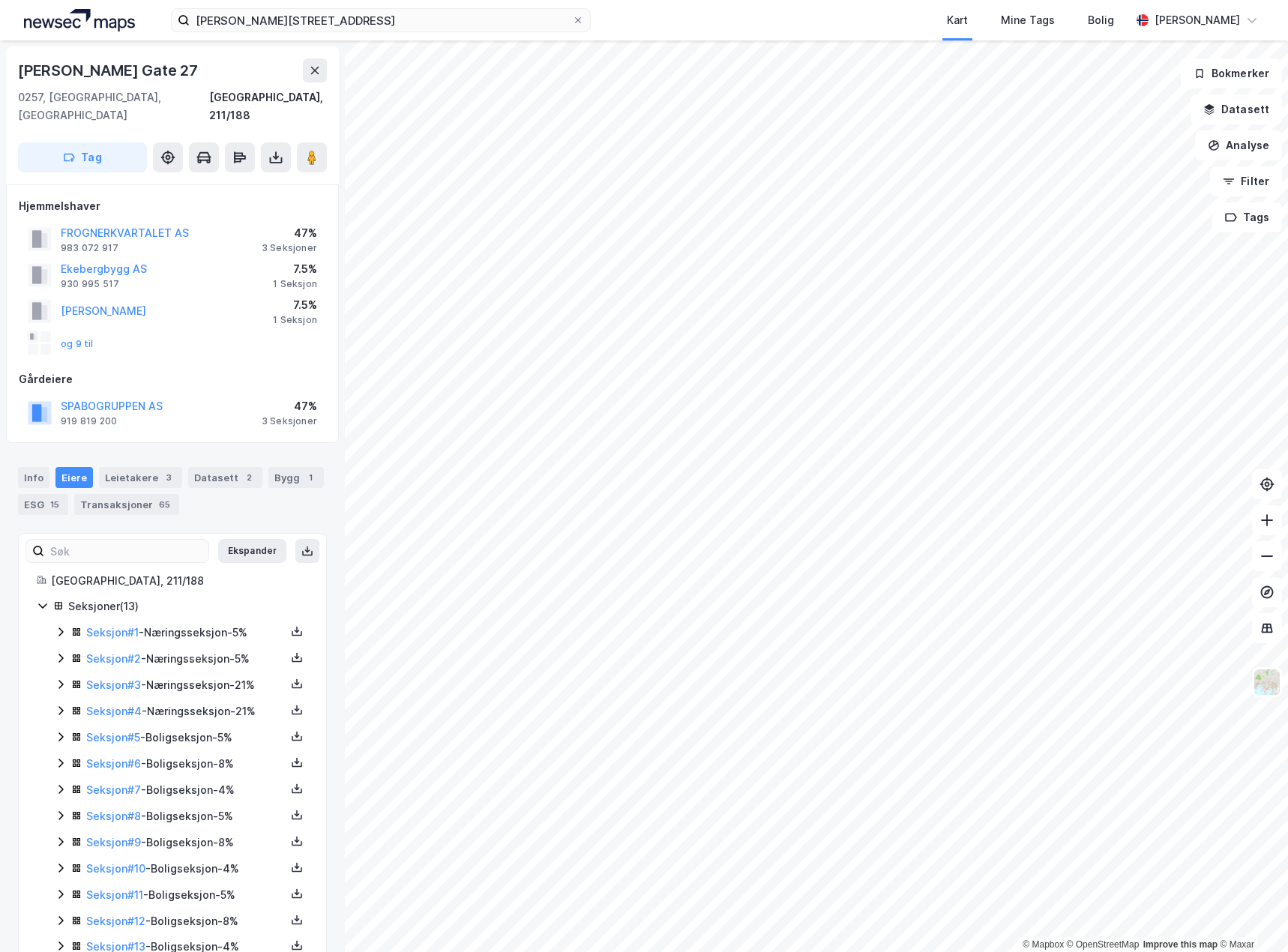
click at [61, 627] on icon at bounding box center [61, 632] width 5 height 9
click at [64, 729] on icon at bounding box center [61, 735] width 12 height 12
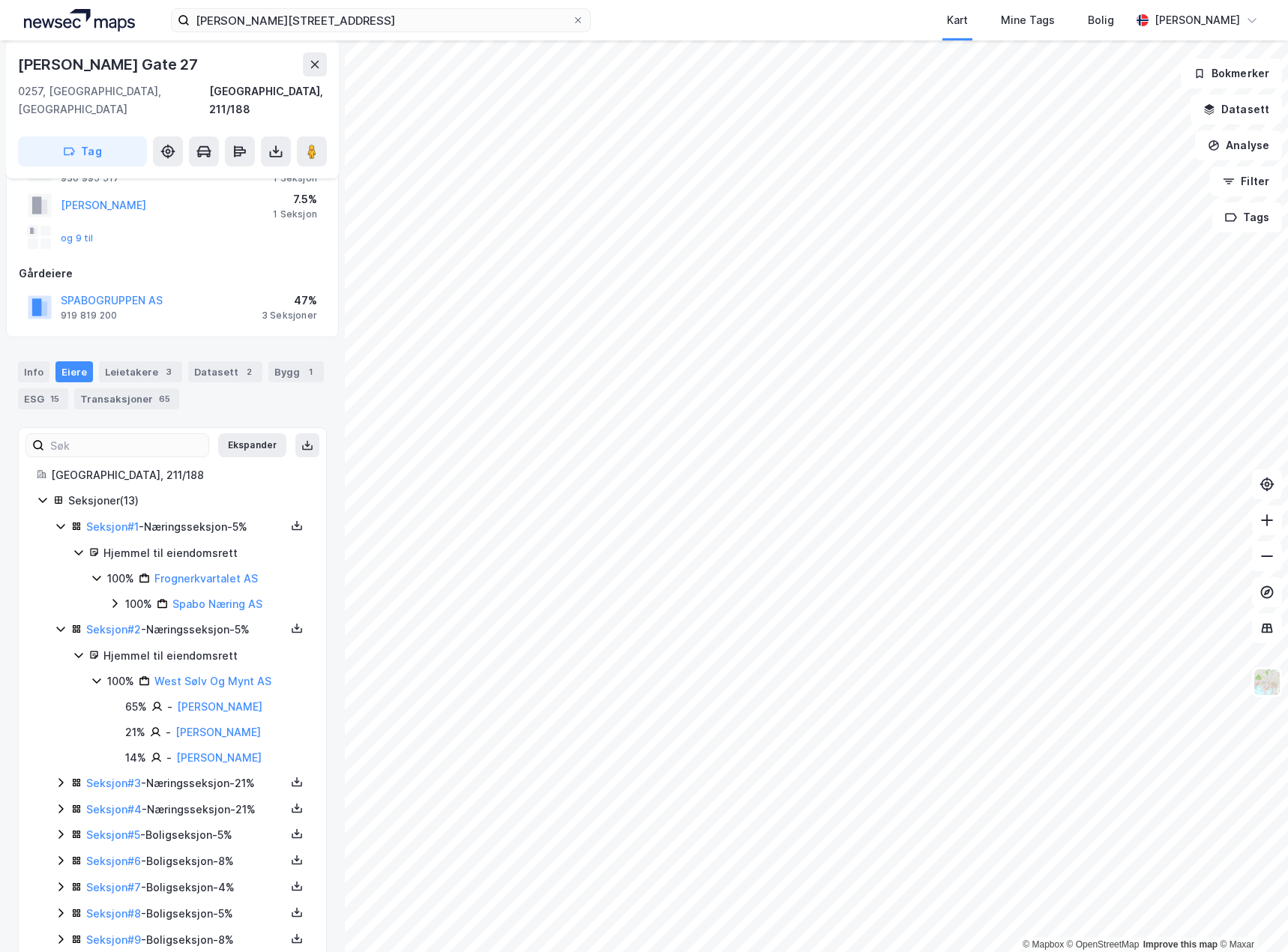
scroll to position [150, 0]
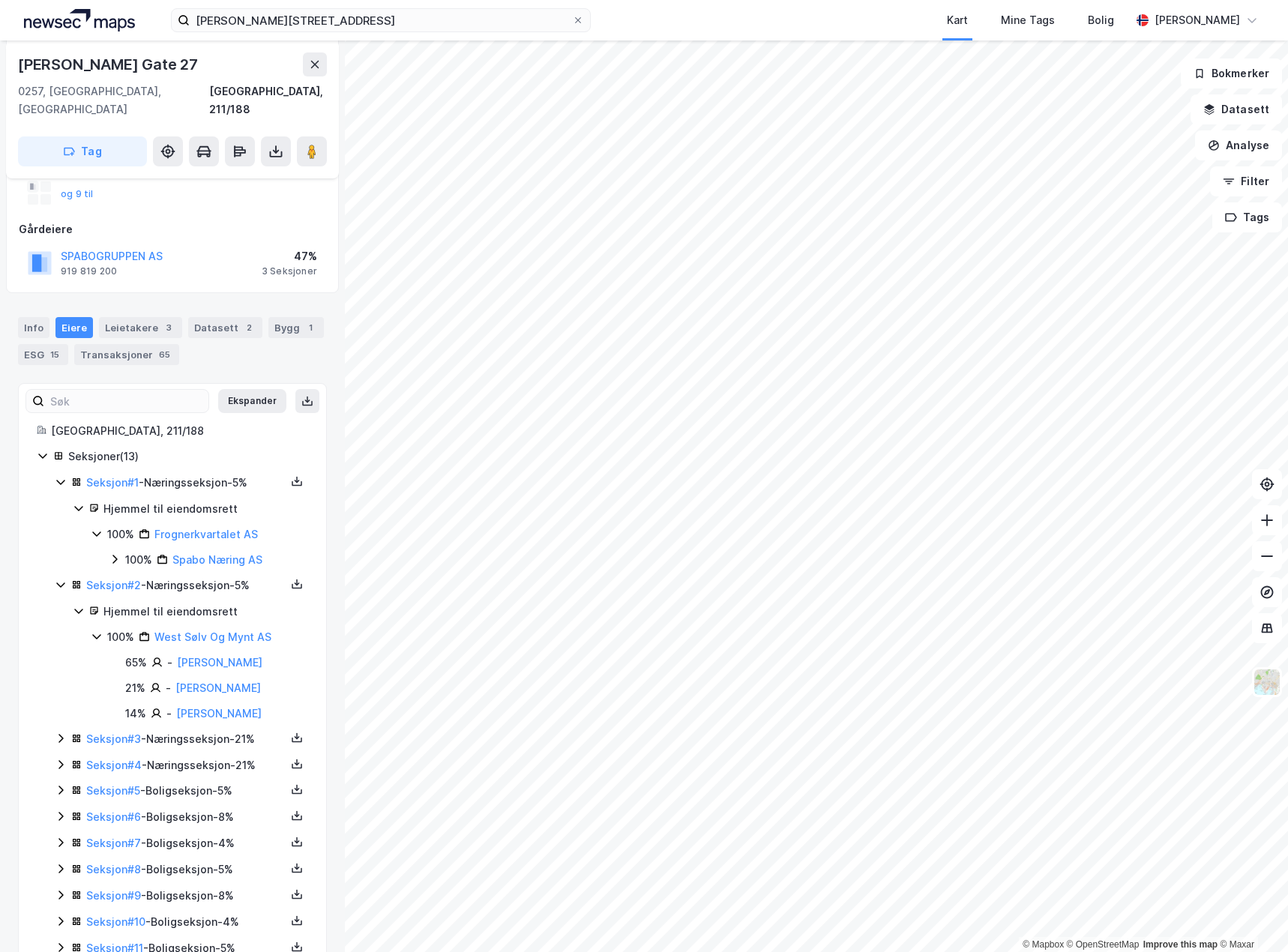
click at [58, 578] on icon at bounding box center [61, 585] width 12 height 12
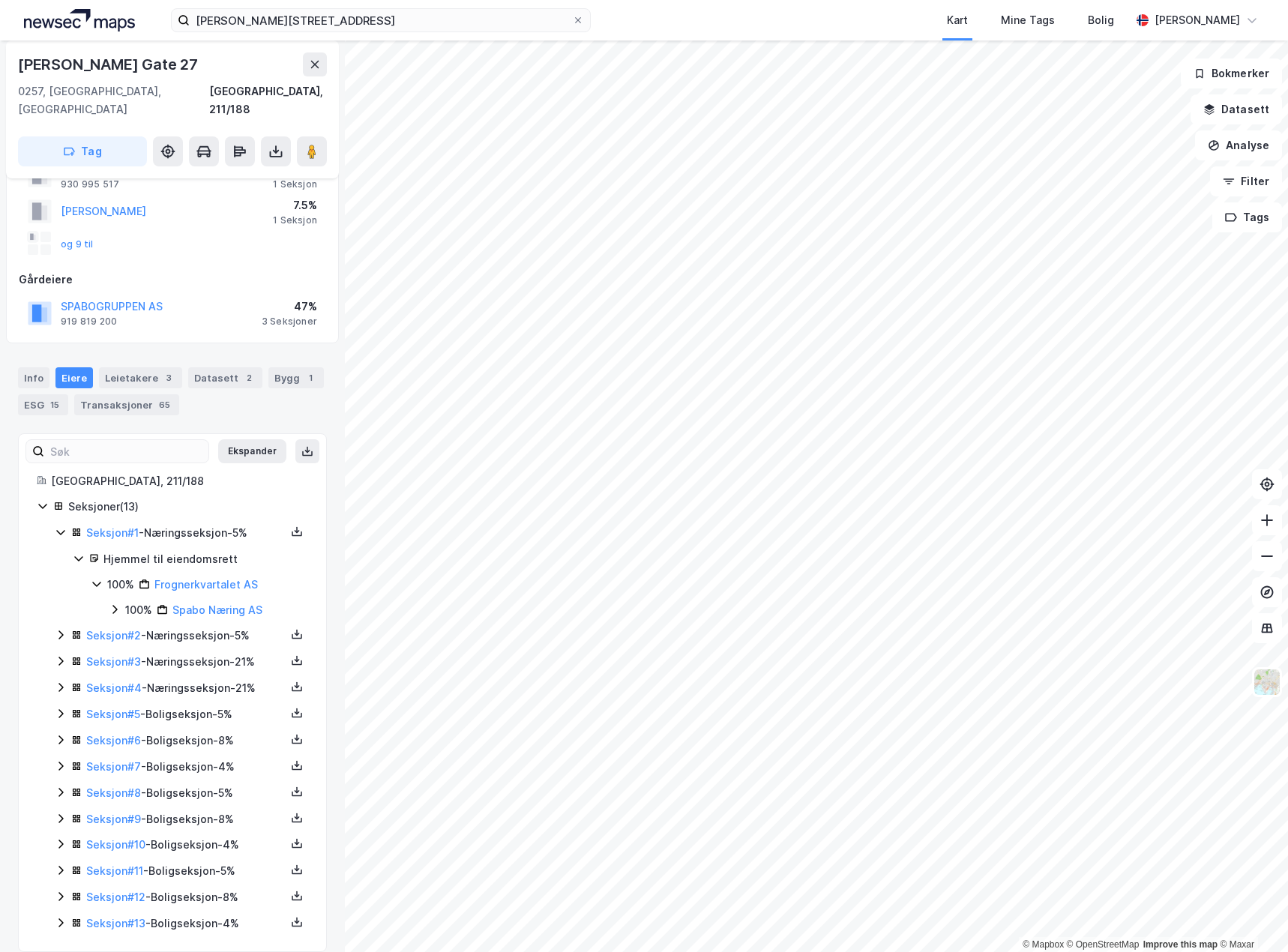
click at [125, 452] on div "Ekspander [GEOGRAPHIC_DATA], 211/188 Seksjoner ( 13 ) Seksjon # 1 - Næringsseks…" at bounding box center [172, 692] width 272 height 481
click at [120, 440] on input at bounding box center [126, 451] width 164 height 22
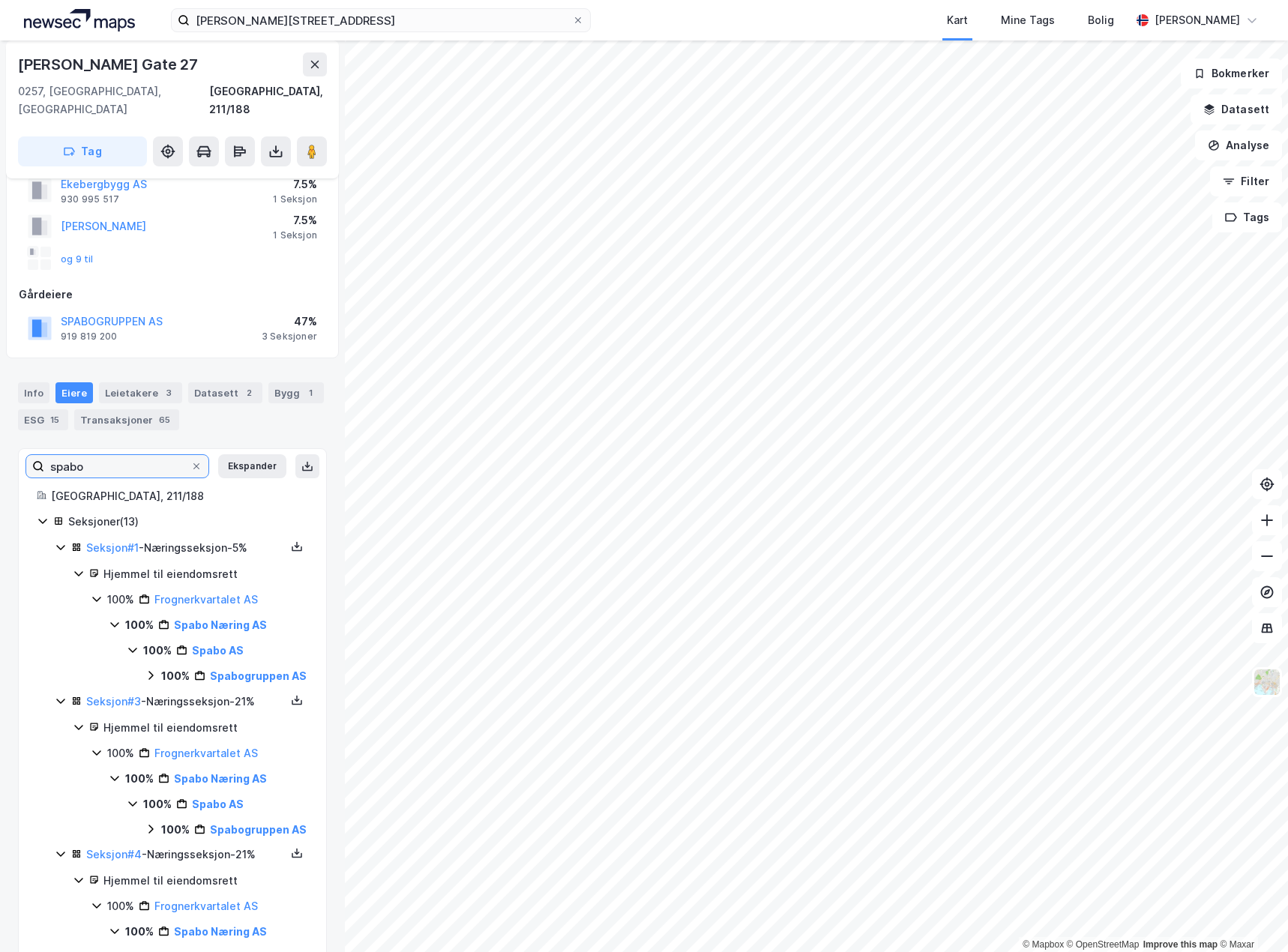
scroll to position [0, 0]
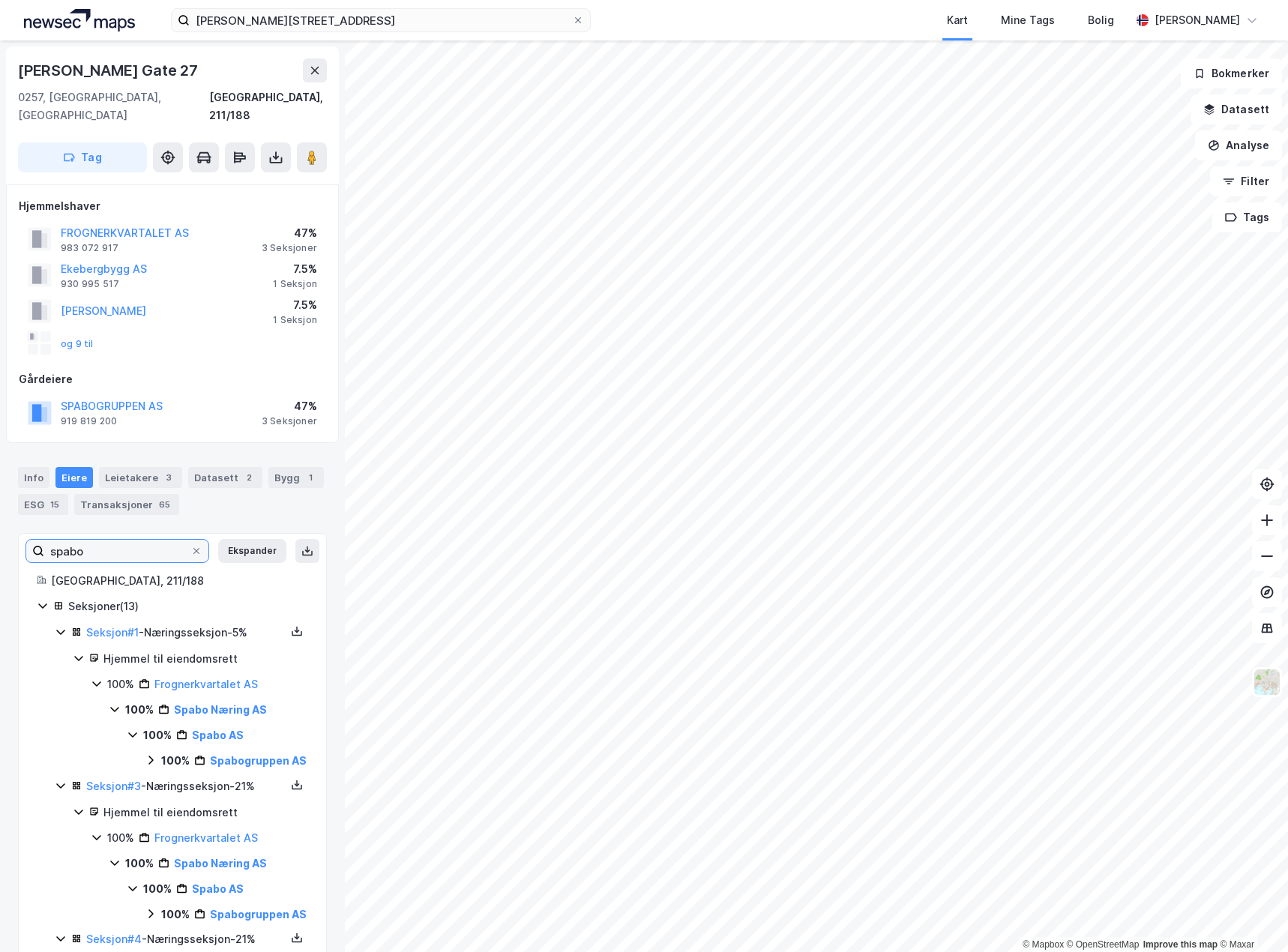
type input "spabo"
drag, startPoint x: 17, startPoint y: 459, endPoint x: 24, endPoint y: 453, distance: 9.2
click at [17, 459] on div "Info [PERSON_NAME] 3 Datasett 2 Bygg 1 ESG 15 Transaksjoner 65" at bounding box center [173, 485] width 345 height 72
click at [26, 449] on div "Info [PERSON_NAME] 3 Datasett 2 Bygg 1 ESG 15 Transaksjoner 65" at bounding box center [173, 485] width 345 height 72
click at [31, 467] on div "Info" at bounding box center [33, 477] width 32 height 21
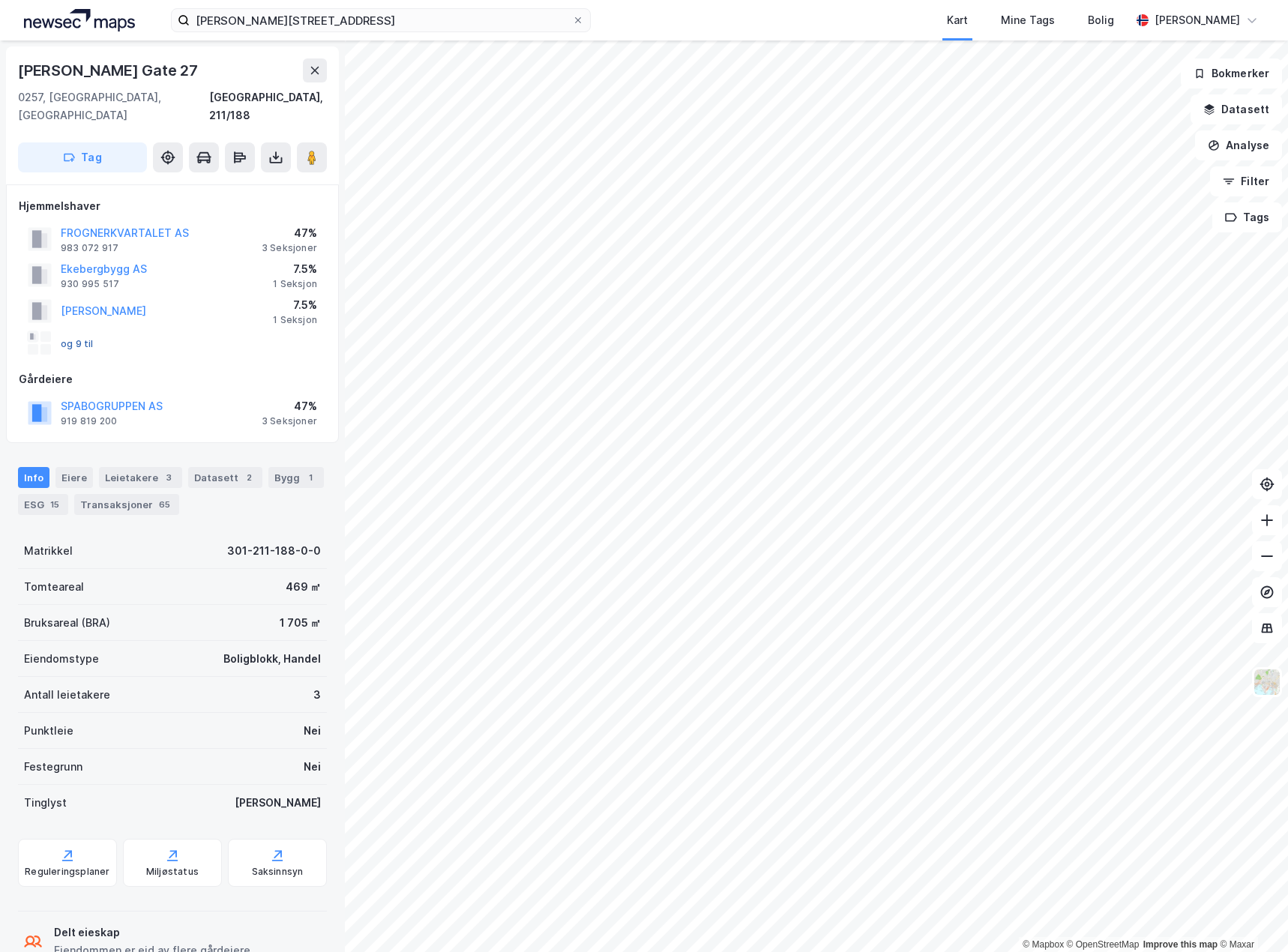
click at [0, 0] on button "og 9 til" at bounding box center [0, 0] width 0 height 0
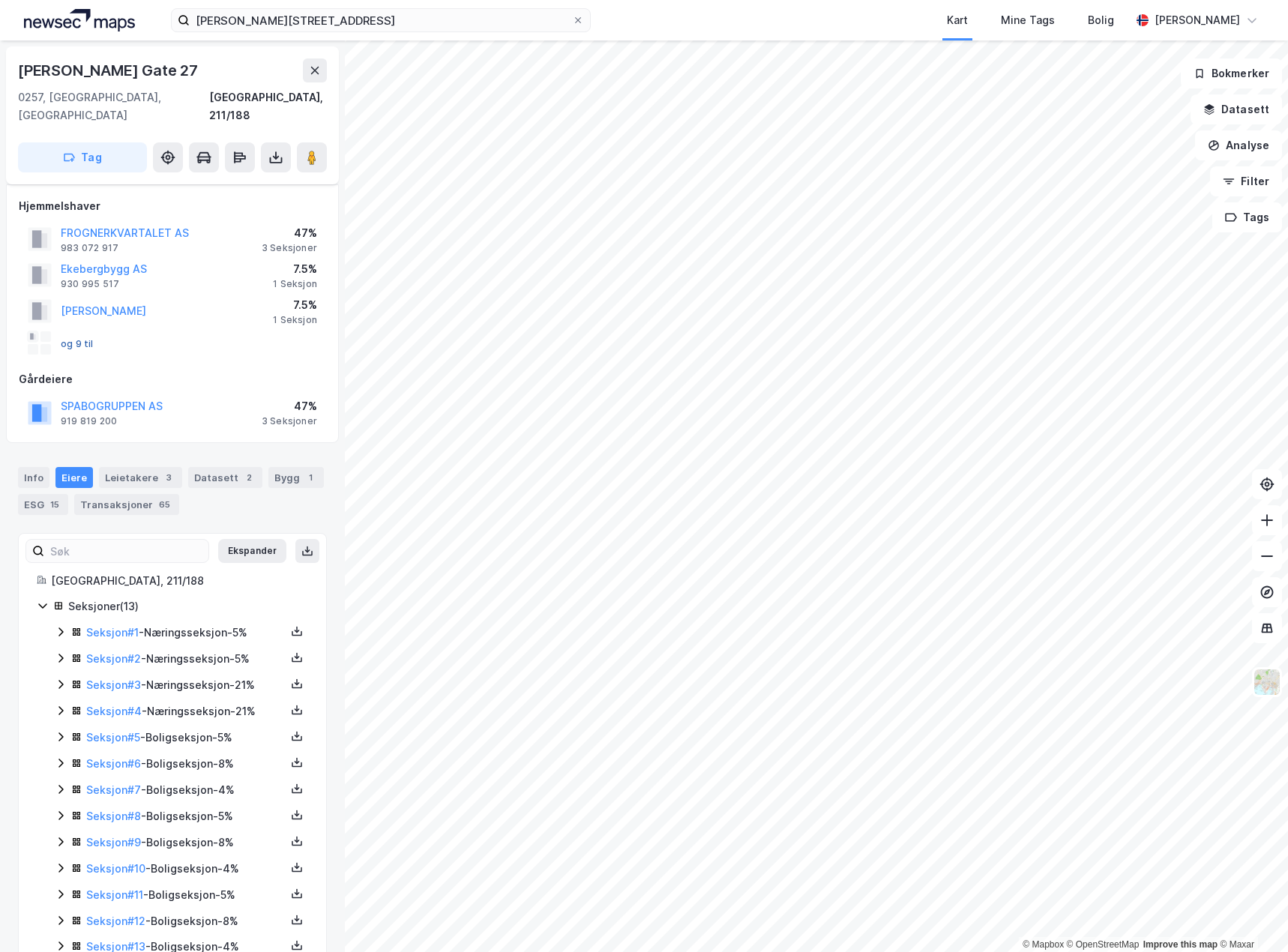
scroll to position [23, 0]
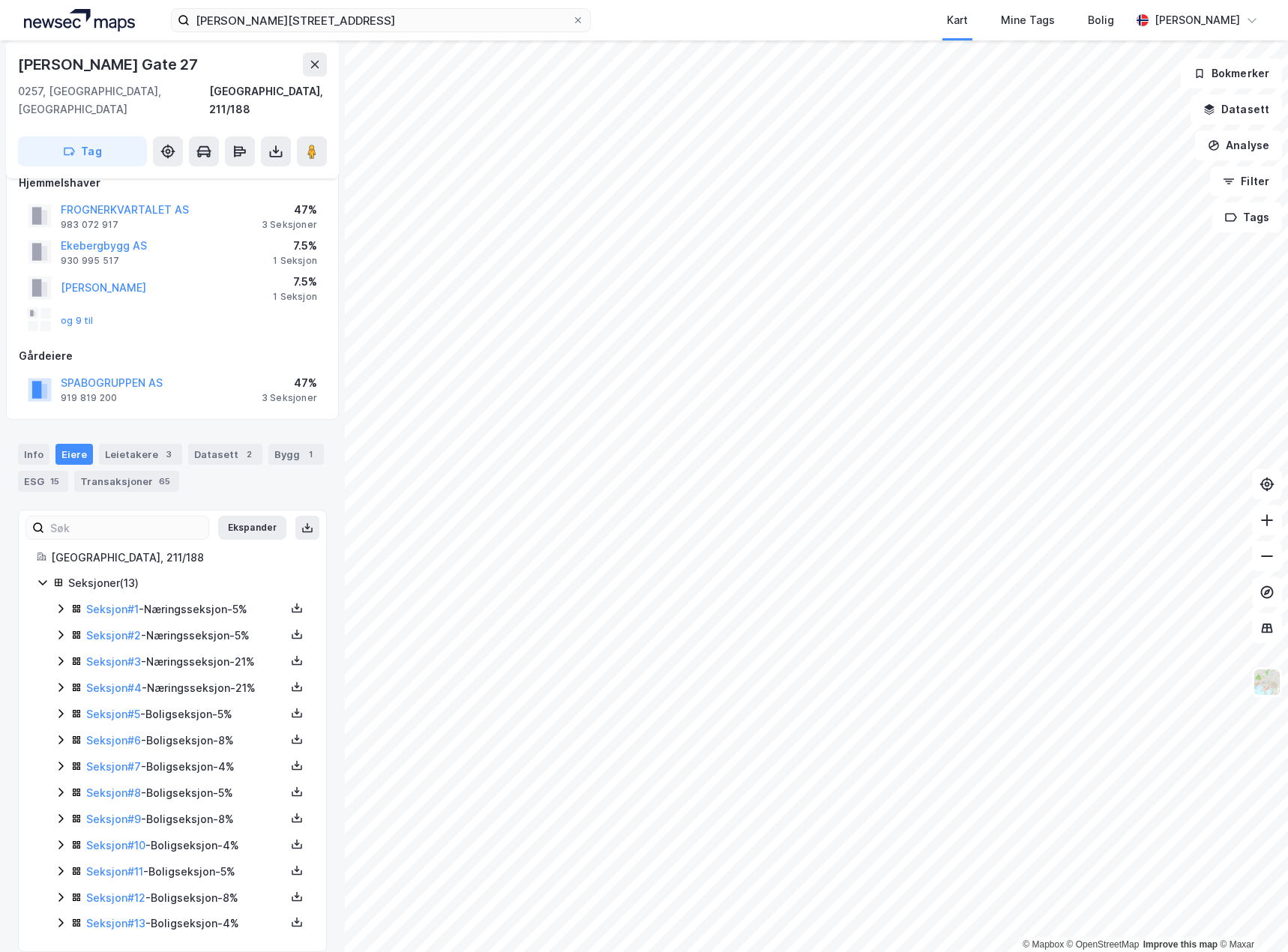
click at [61, 604] on icon at bounding box center [61, 609] width 5 height 9
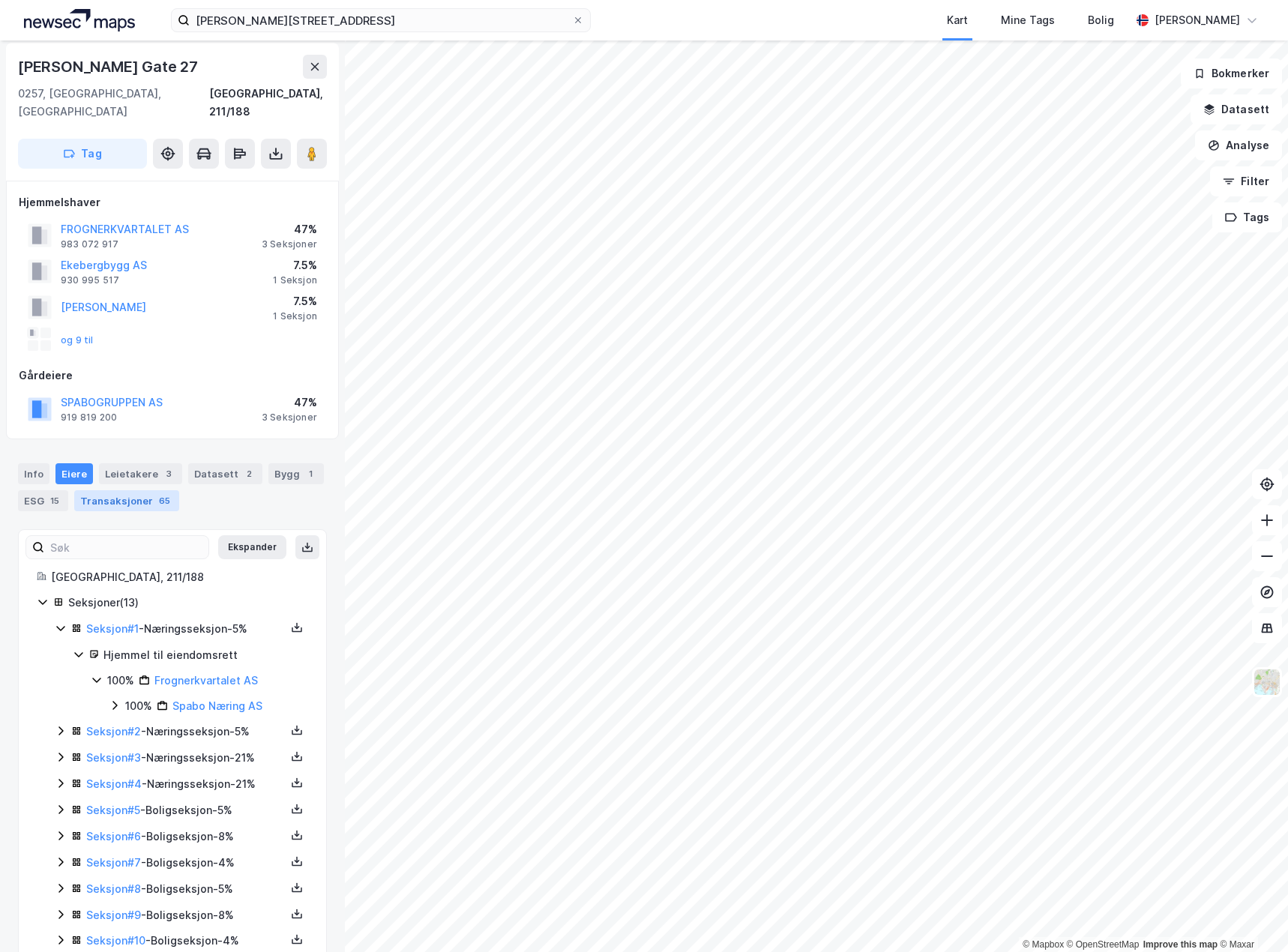
scroll to position [0, 0]
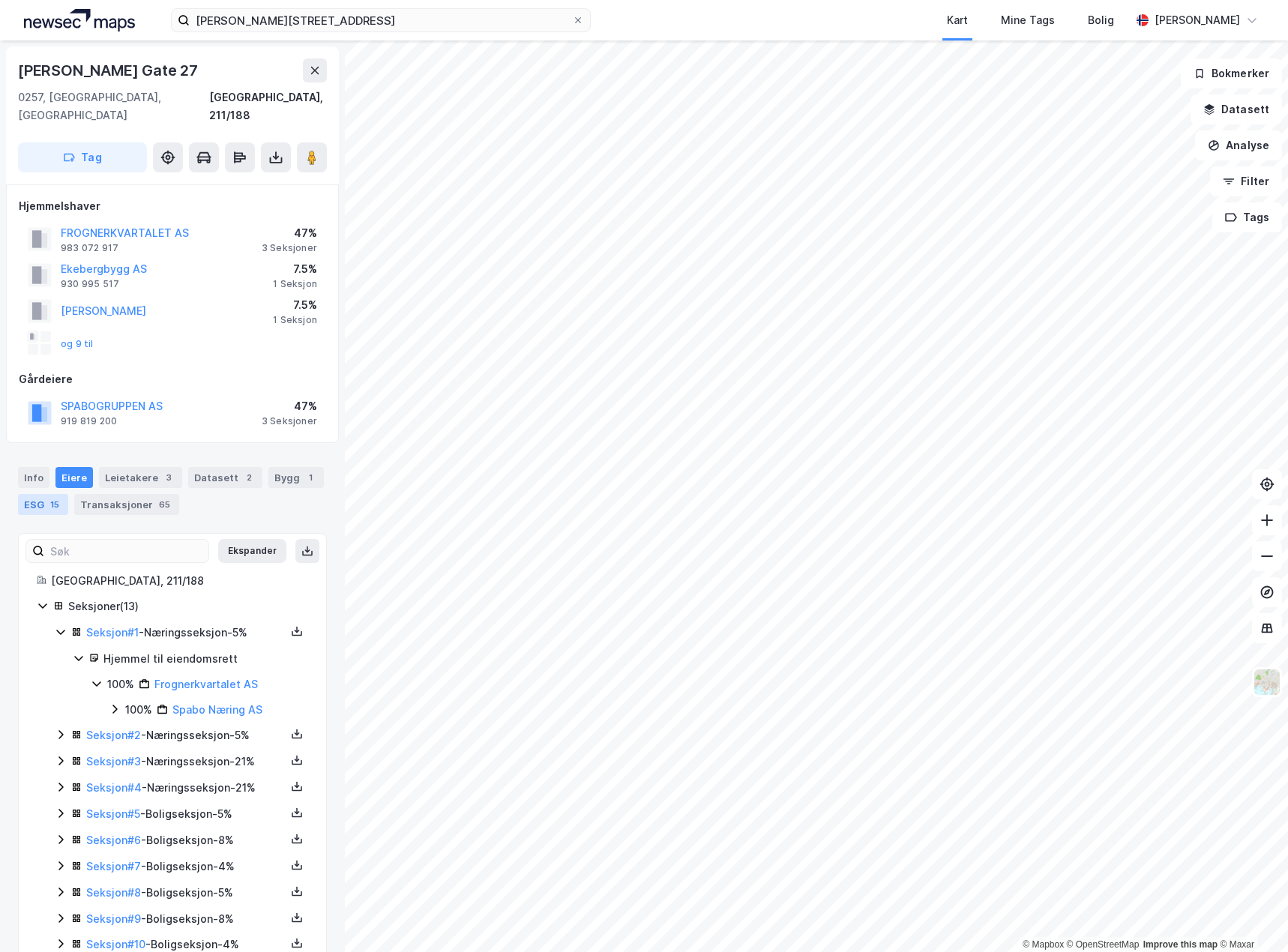
click at [36, 494] on div "ESG 15" at bounding box center [43, 504] width 50 height 21
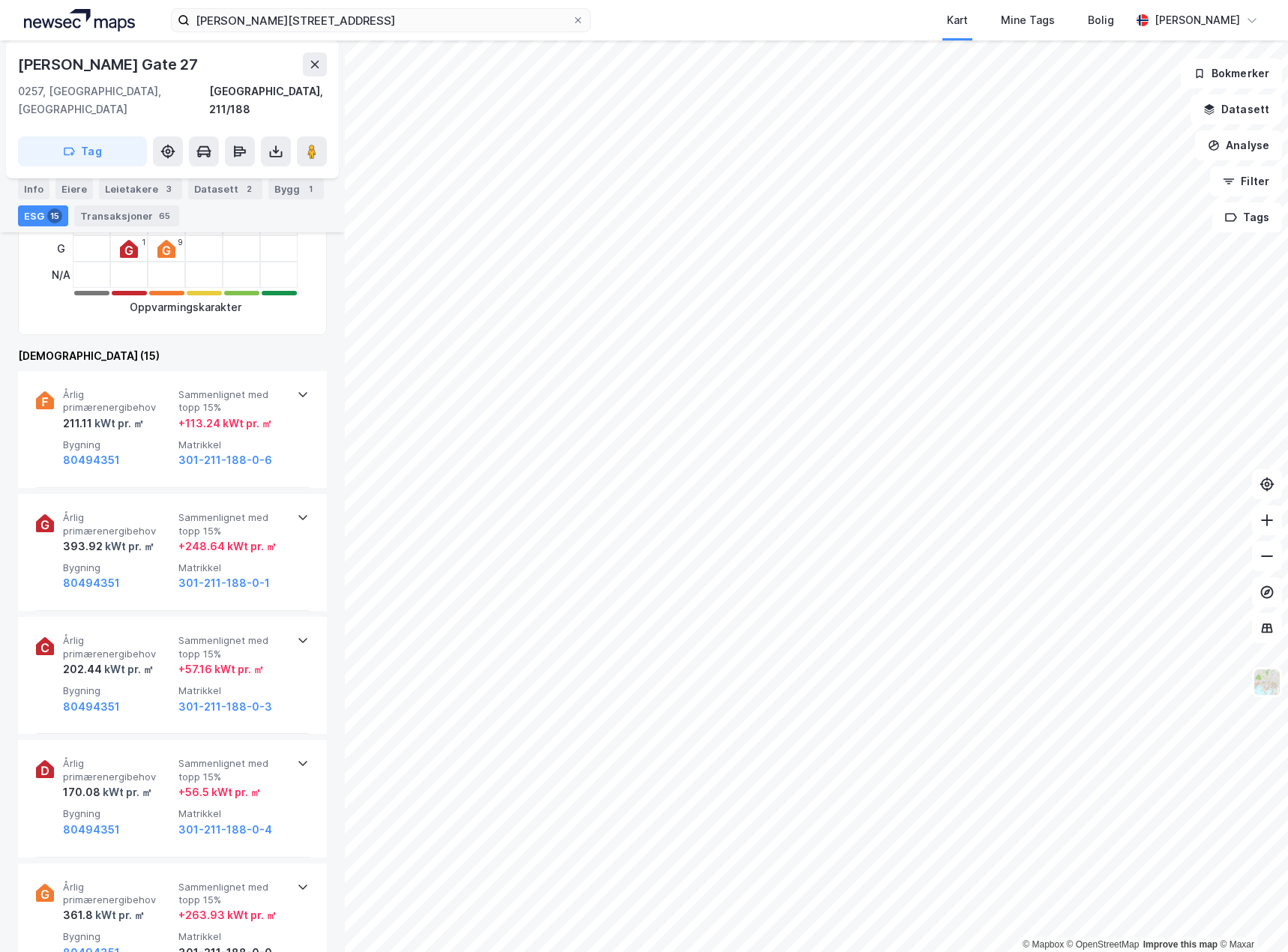
scroll to position [599, 0]
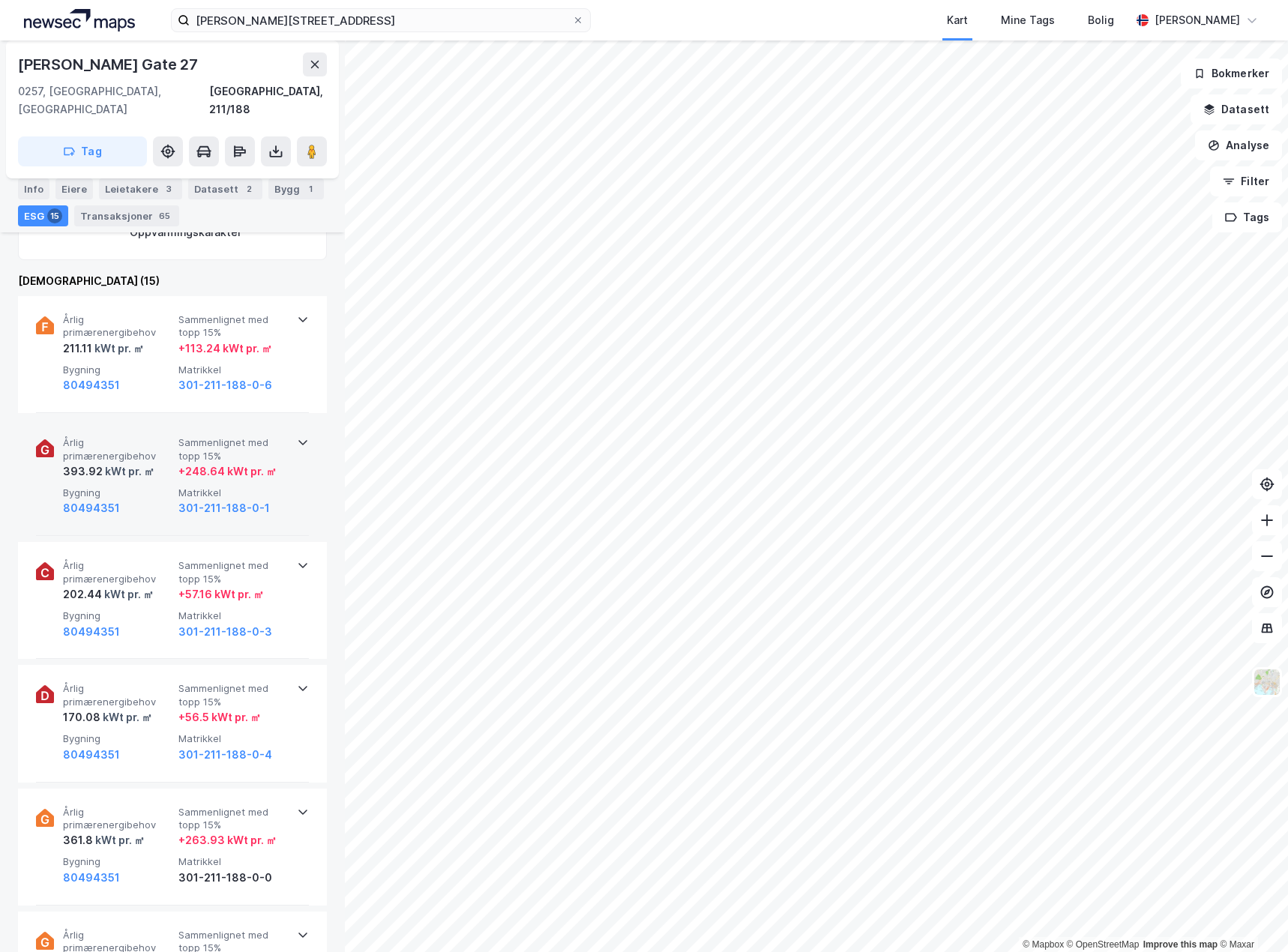
click at [124, 486] on span "Bygning" at bounding box center [118, 493] width 110 height 12
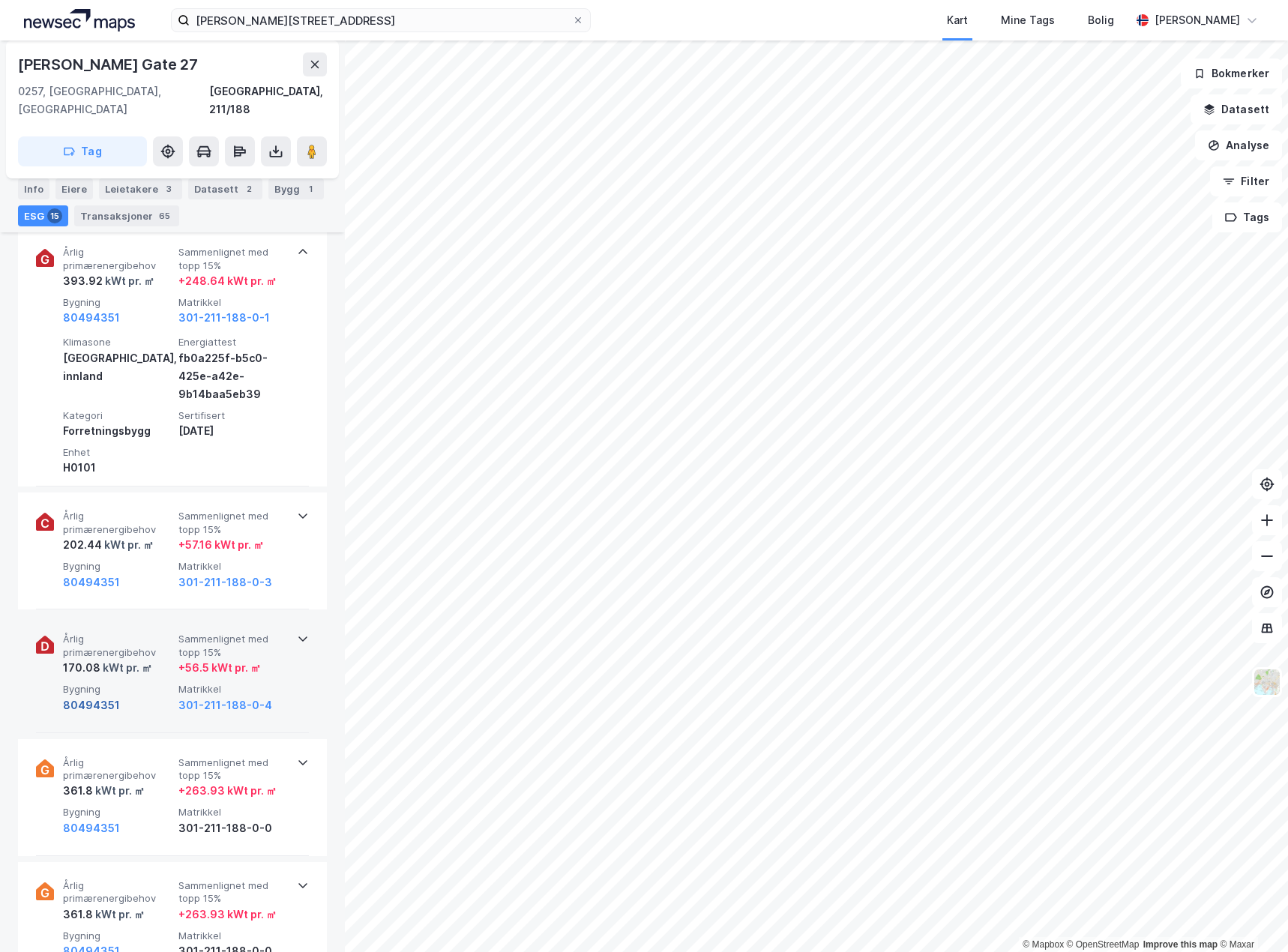
scroll to position [749, 0]
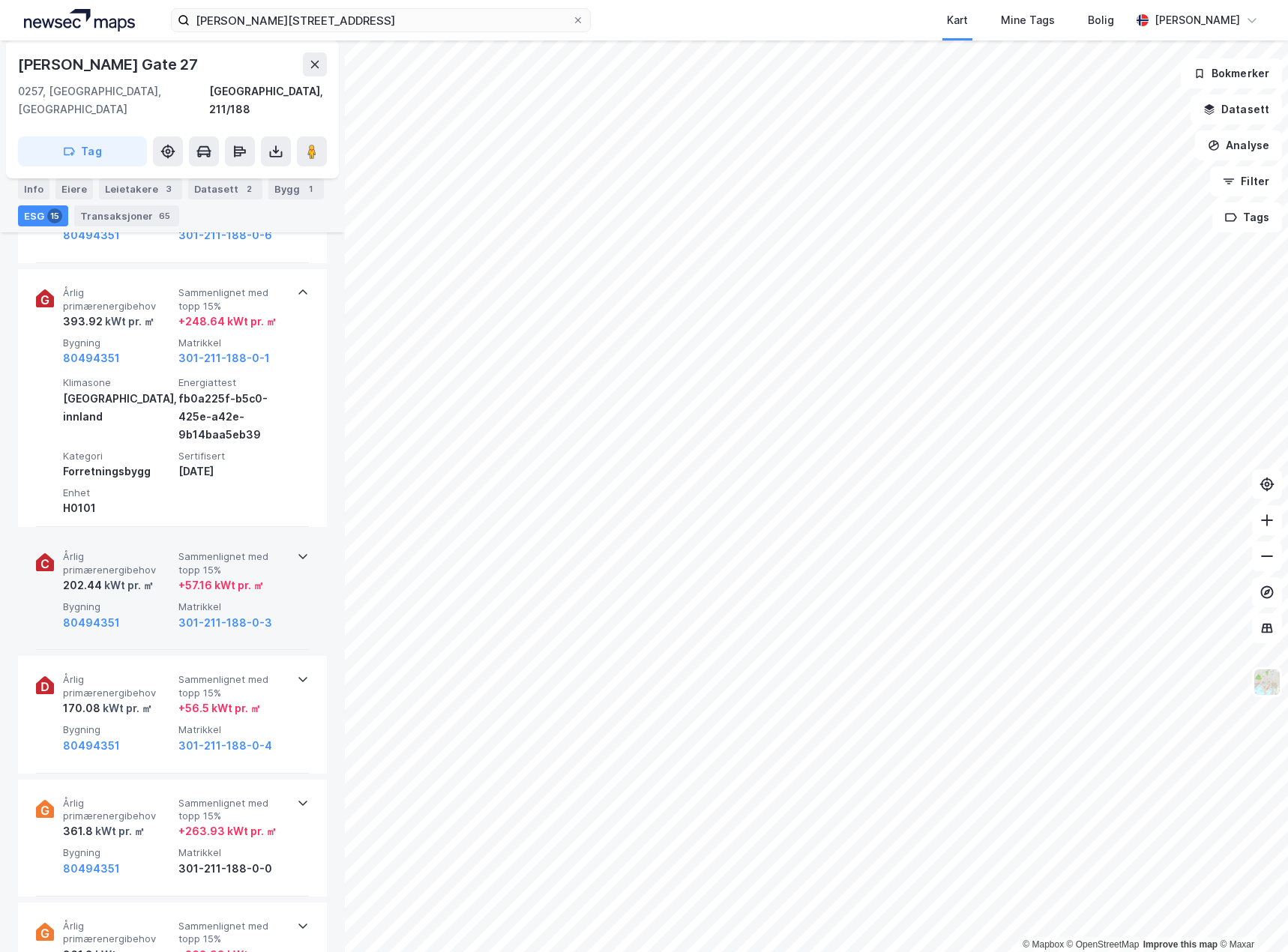
click at [128, 614] on div "80494351" at bounding box center [118, 623] width 110 height 18
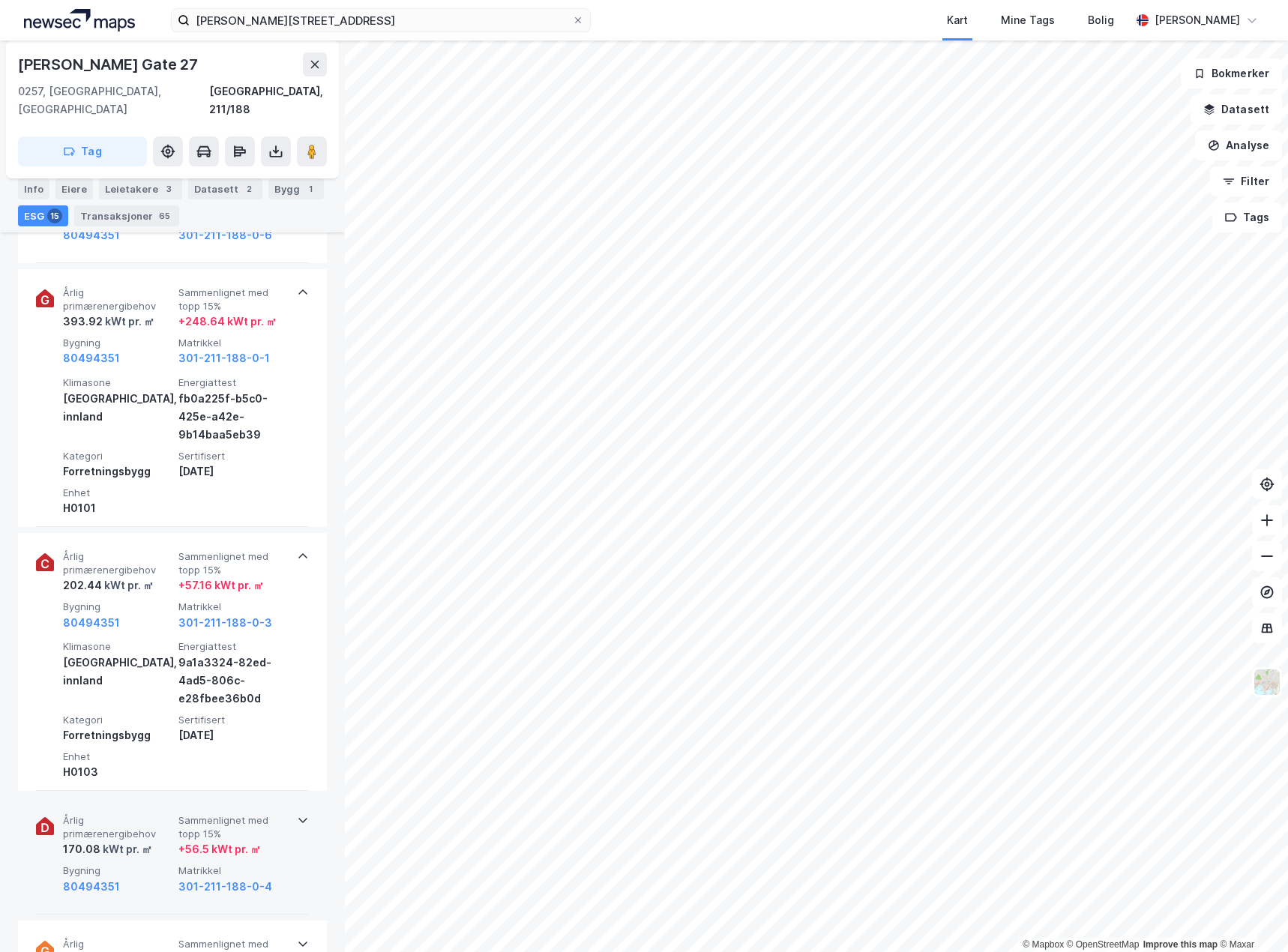
click at [156, 814] on span "Årlig primærenergibehov" at bounding box center [118, 827] width 110 height 26
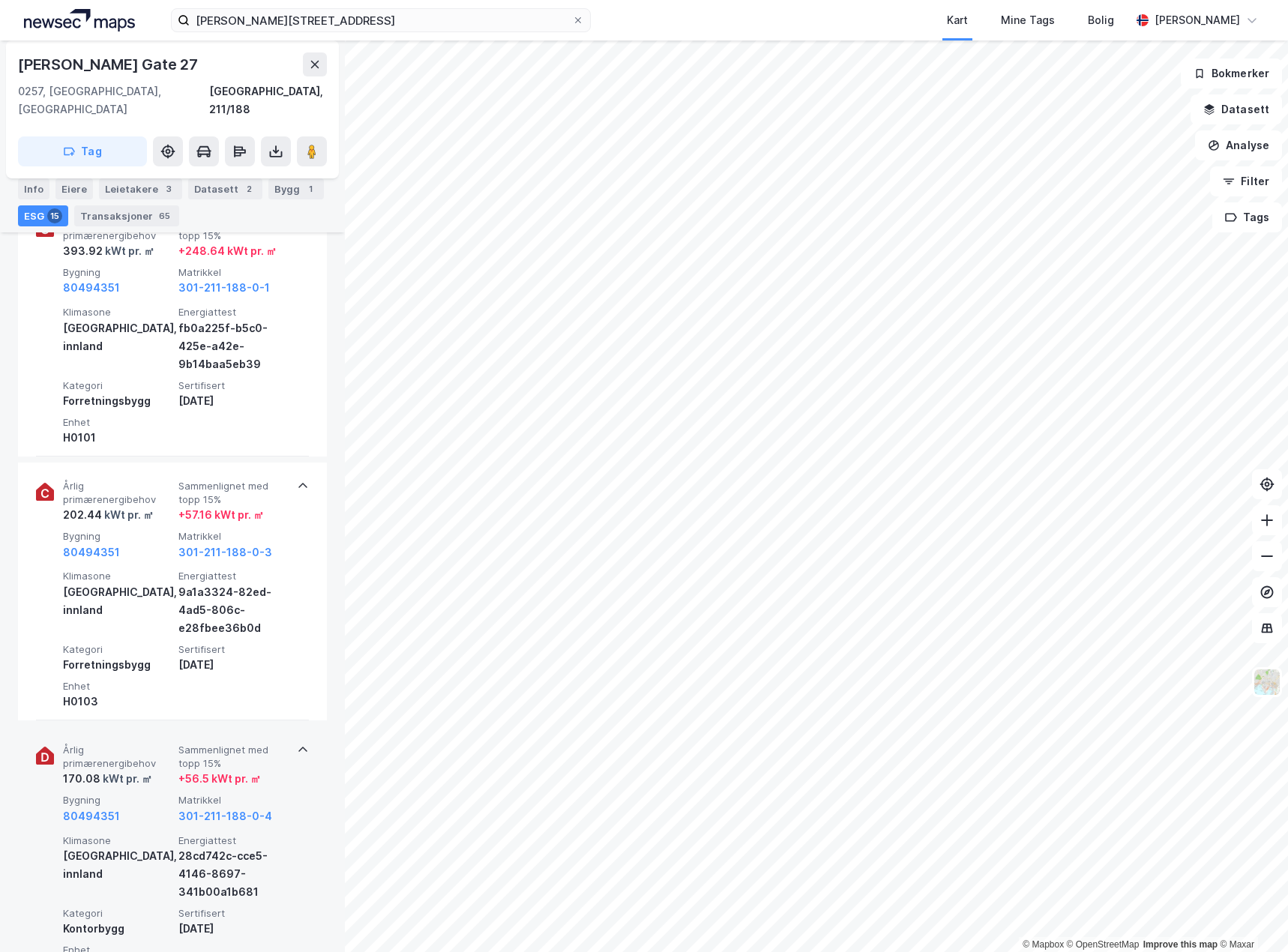
scroll to position [899, 0]
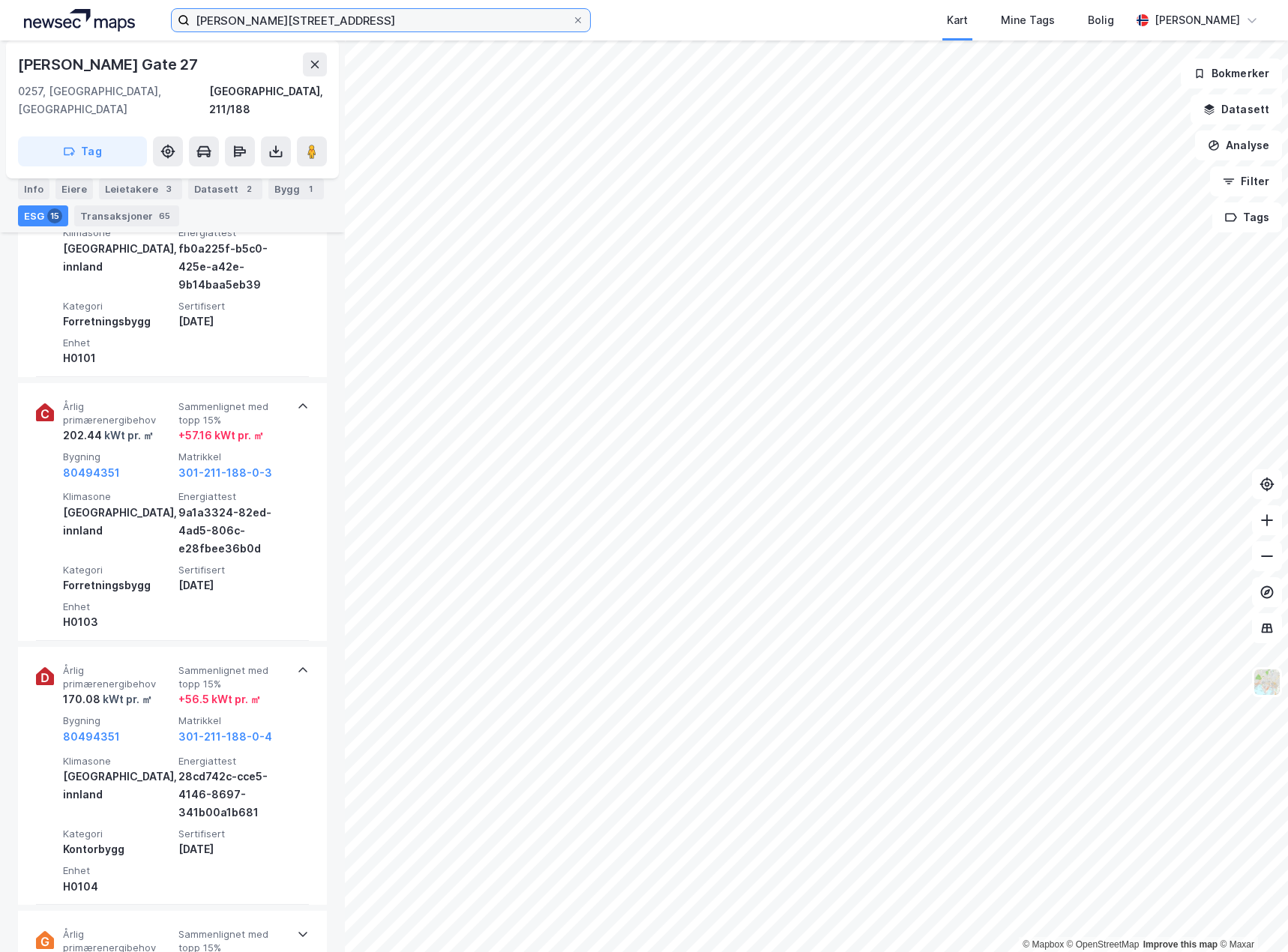
click at [393, 22] on input "[PERSON_NAME][STREET_ADDRESS]" at bounding box center [381, 20] width 382 height 22
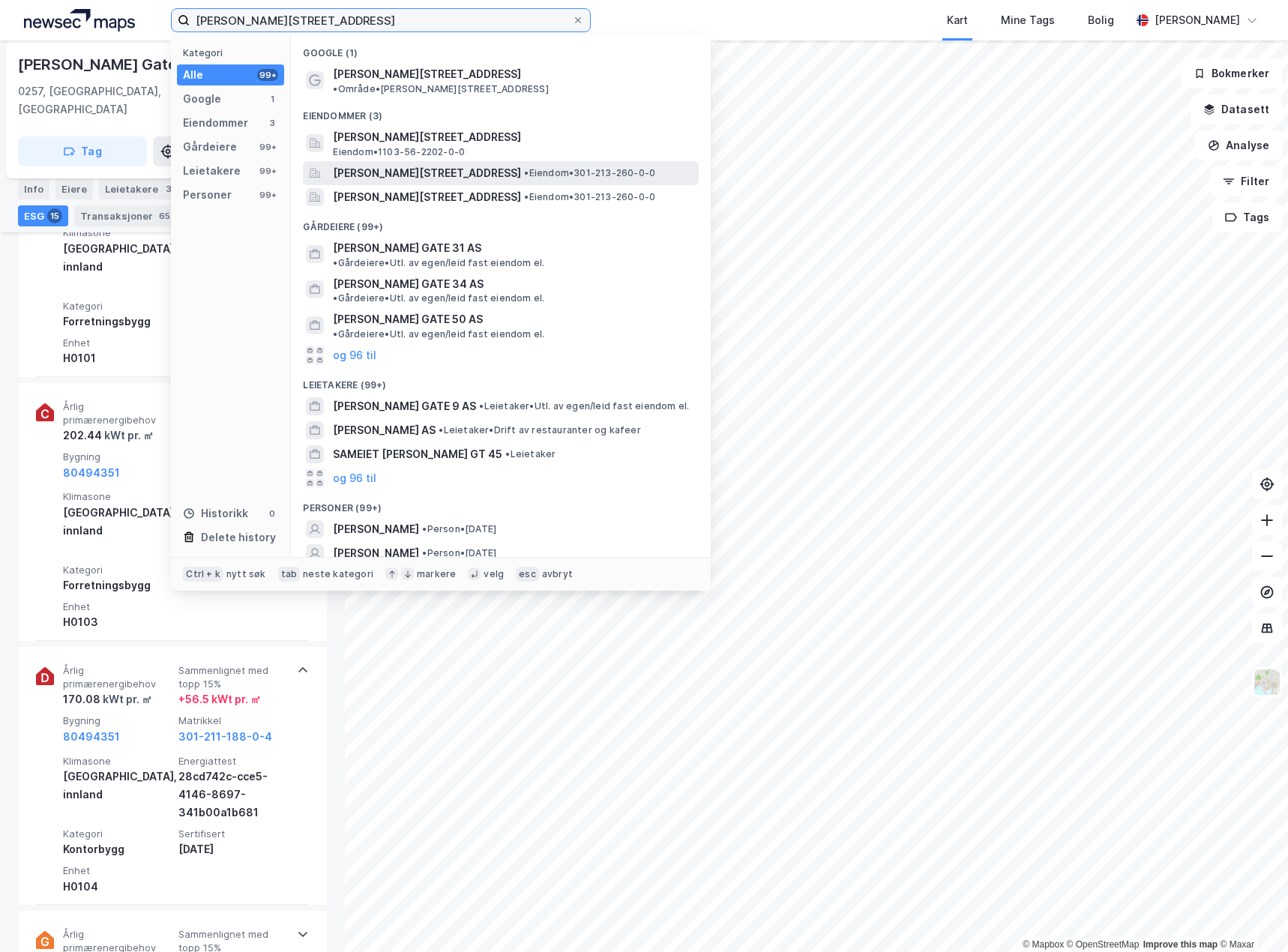
type input "[PERSON_NAME][STREET_ADDRESS]"
click at [500, 165] on span "[PERSON_NAME][STREET_ADDRESS]" at bounding box center [426, 172] width 188 height 18
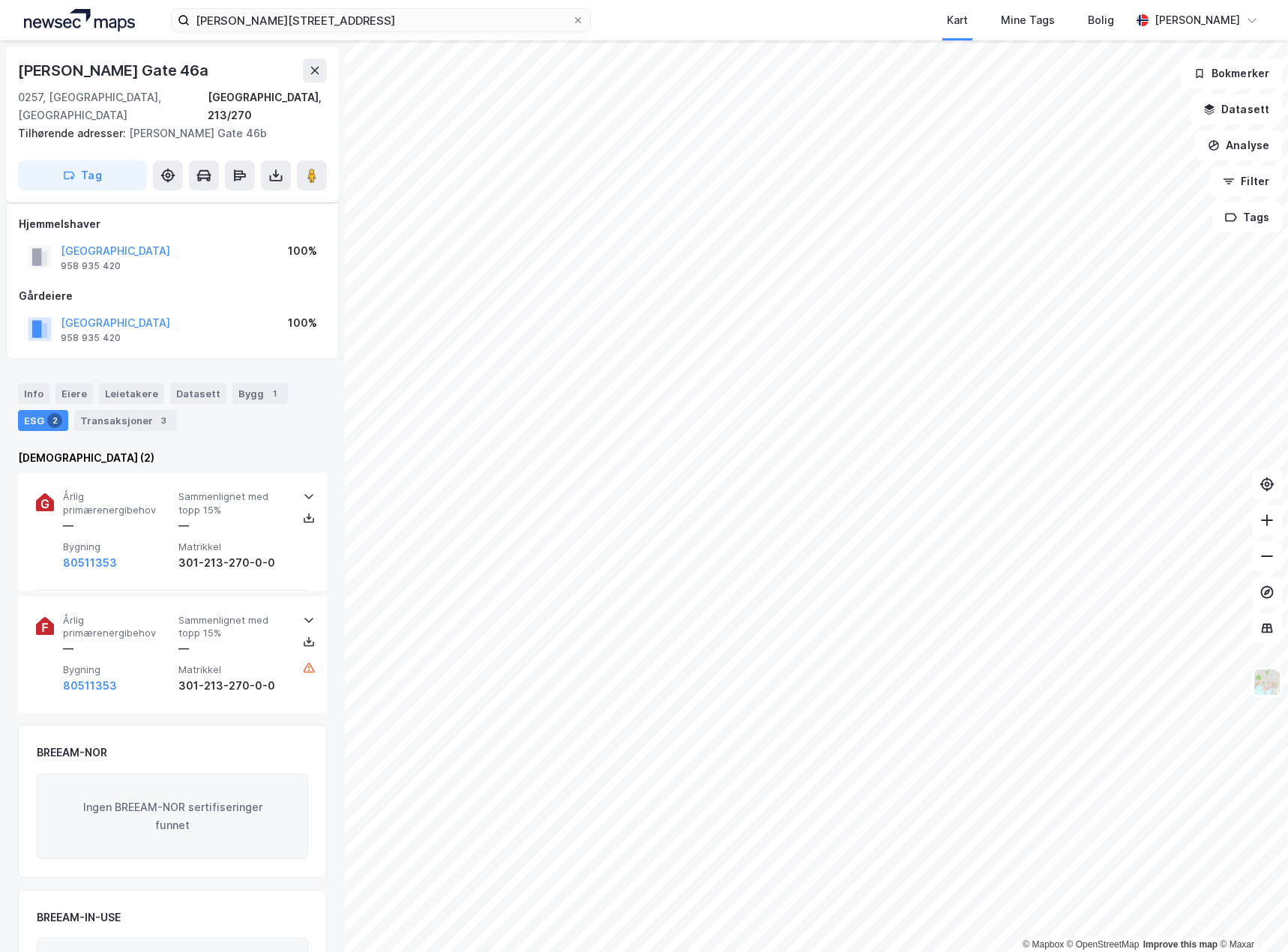
scroll to position [90, 0]
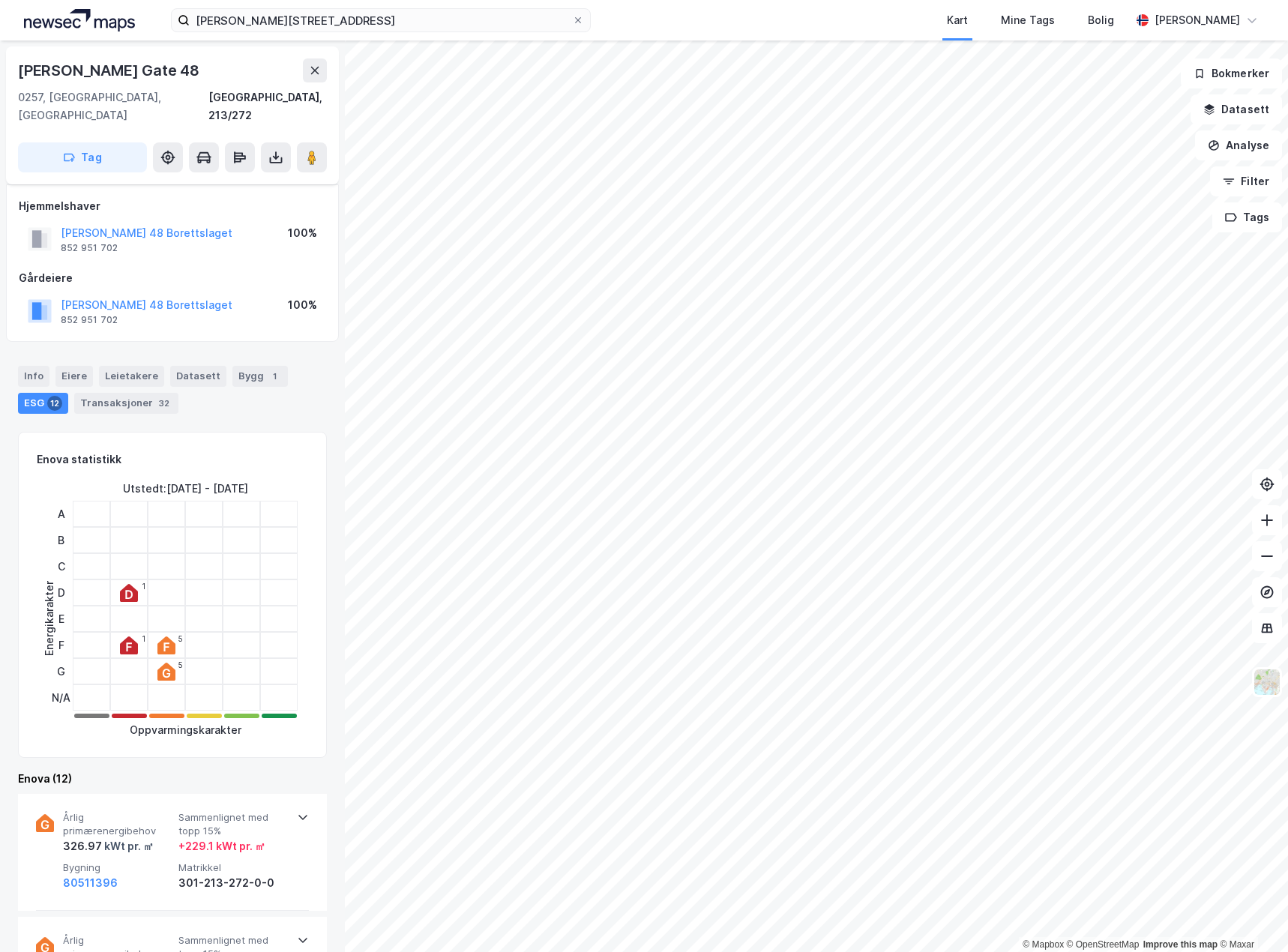
scroll to position [90, 0]
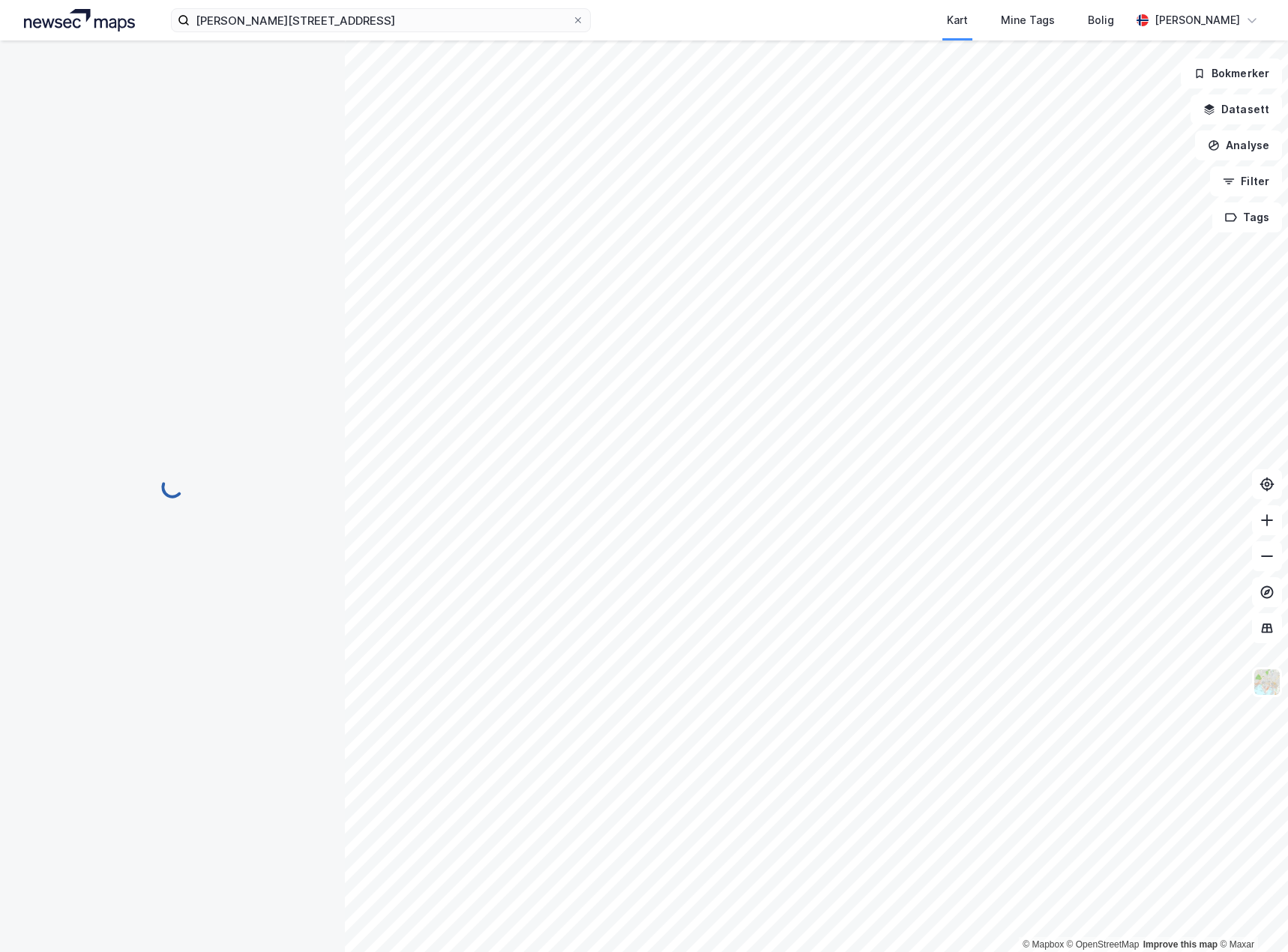
scroll to position [90, 0]
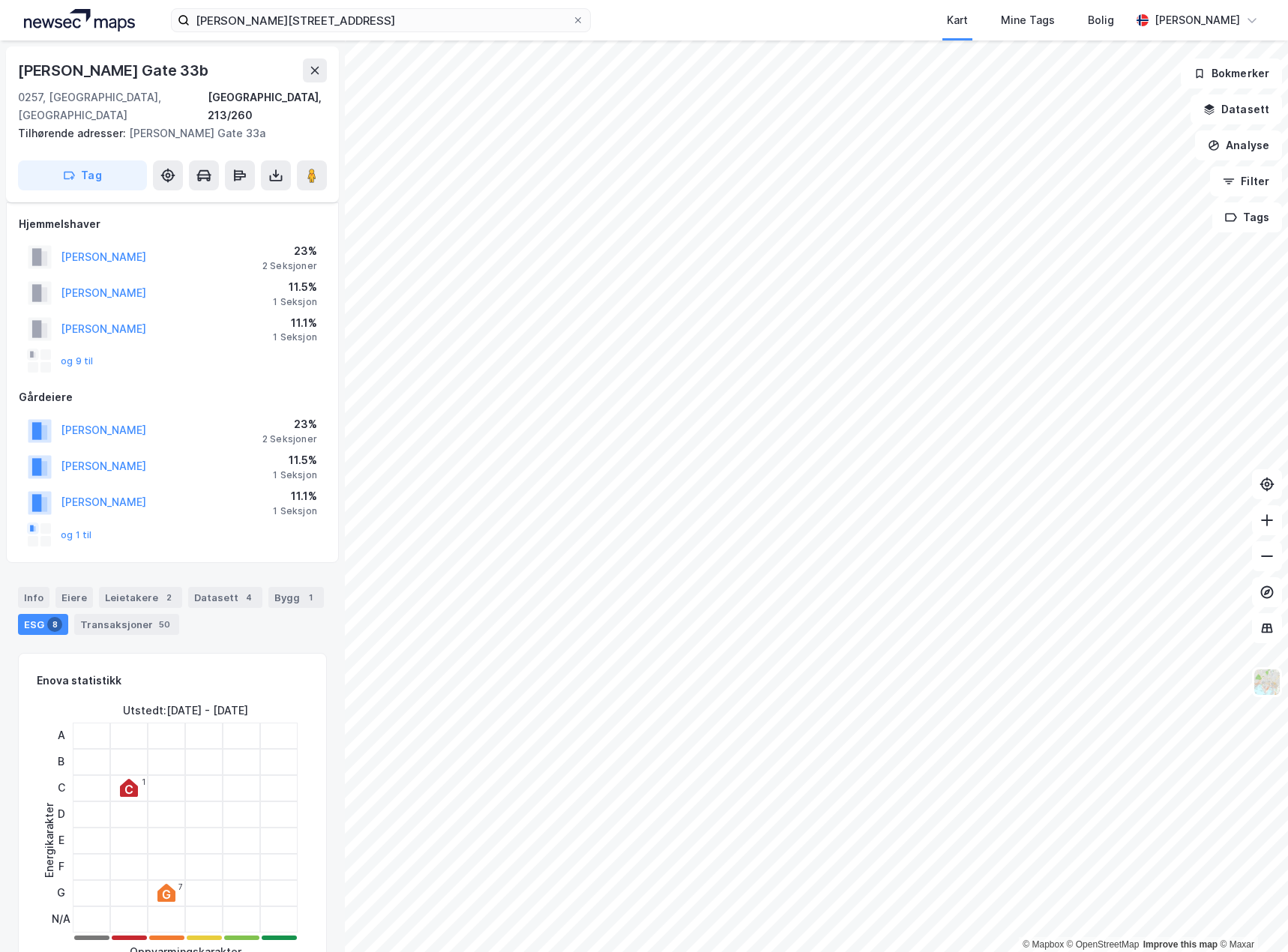
scroll to position [90, 0]
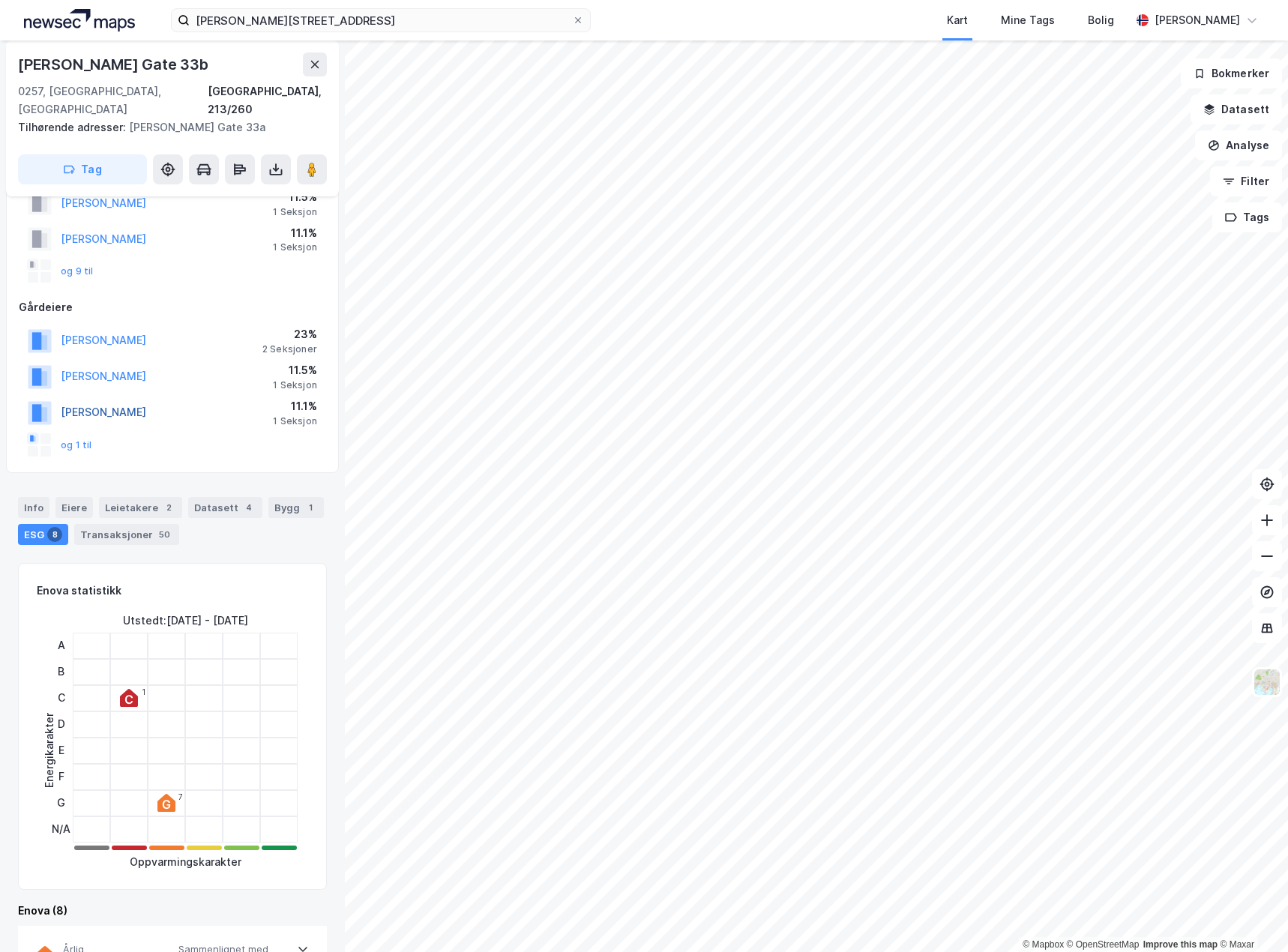
click at [70, 497] on div "Eiere" at bounding box center [74, 507] width 37 height 21
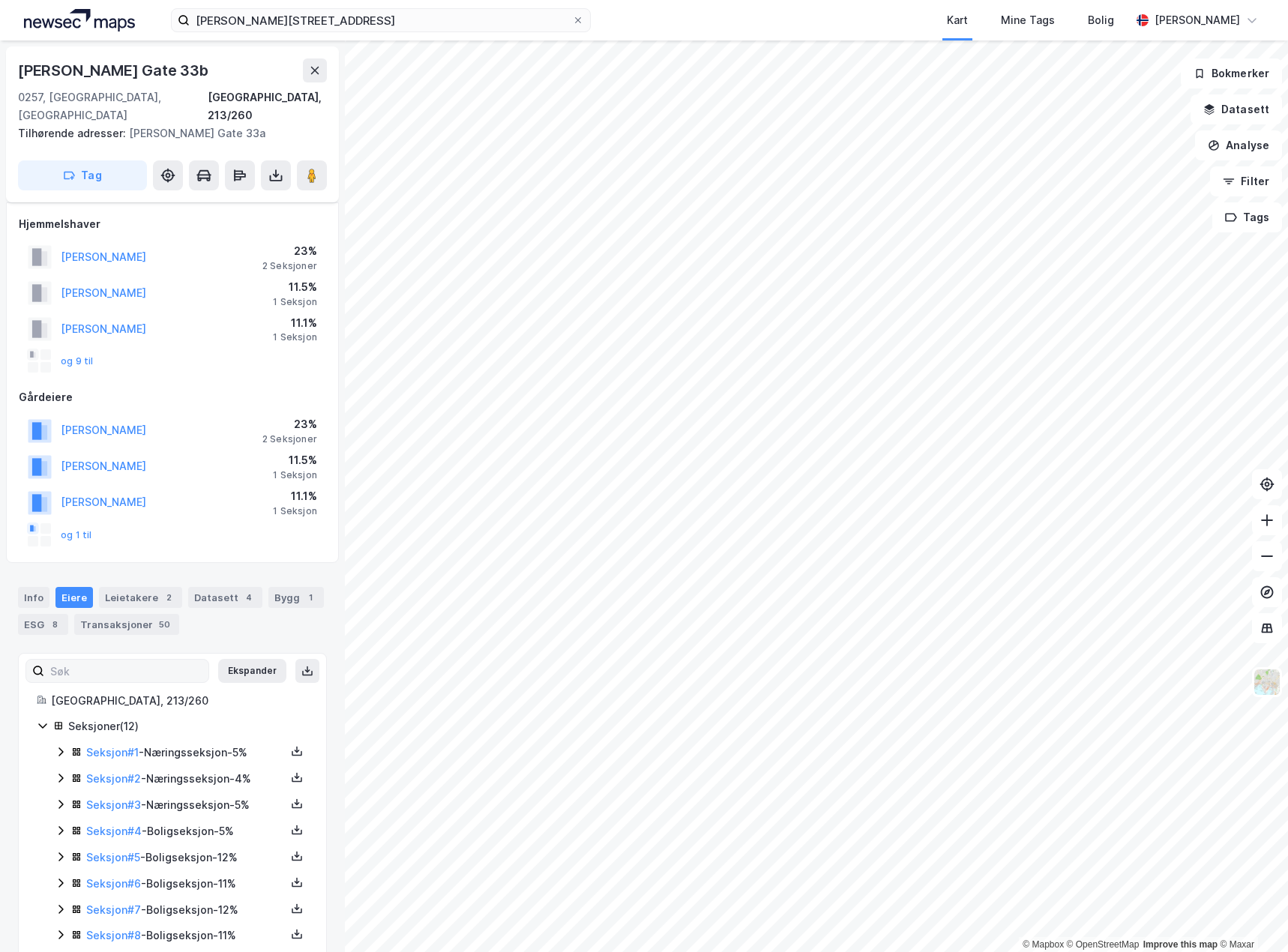
scroll to position [75, 0]
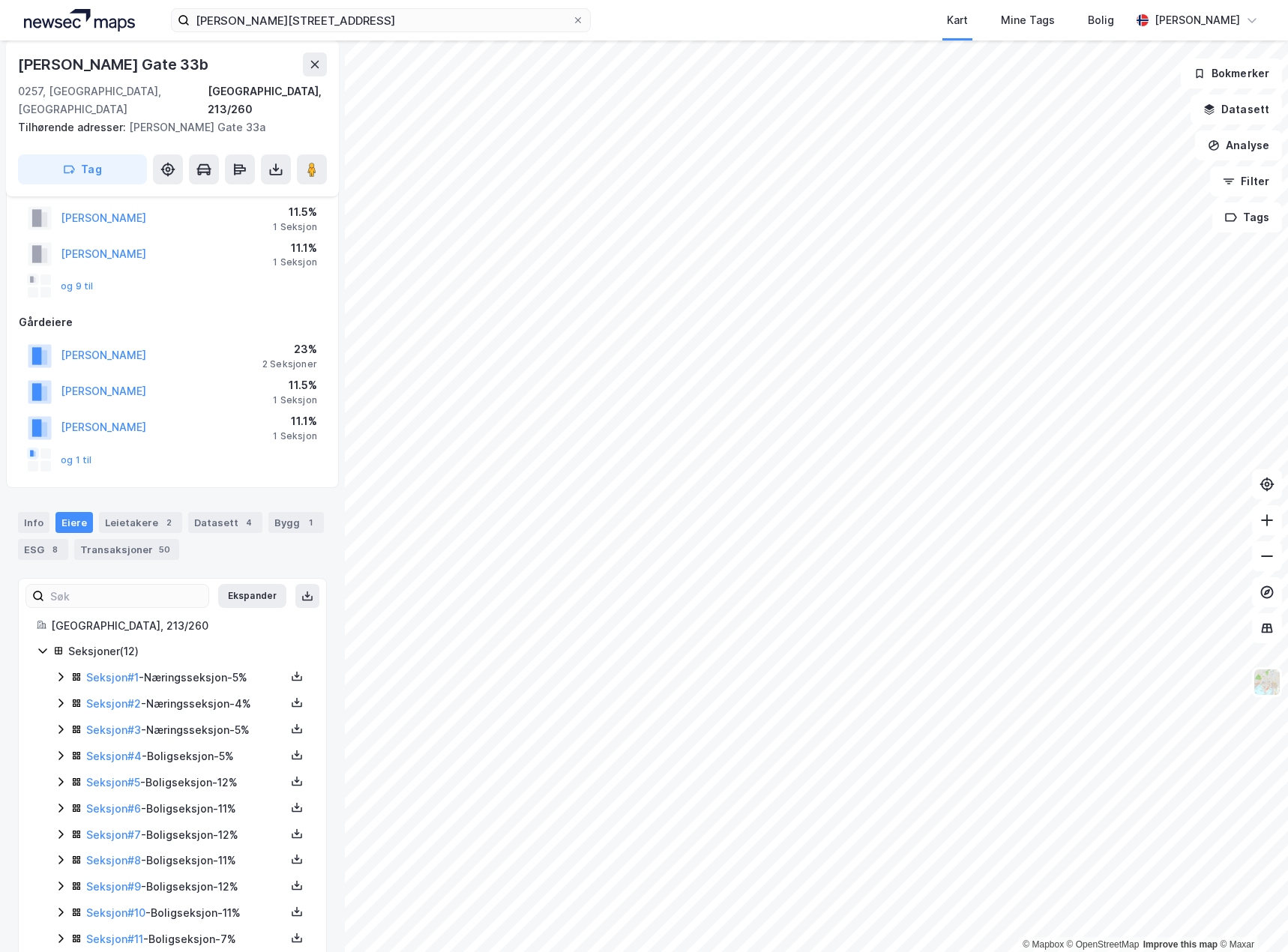
click at [59, 723] on icon at bounding box center [61, 729] width 12 height 12
click at [30, 512] on div "Info" at bounding box center [33, 522] width 32 height 21
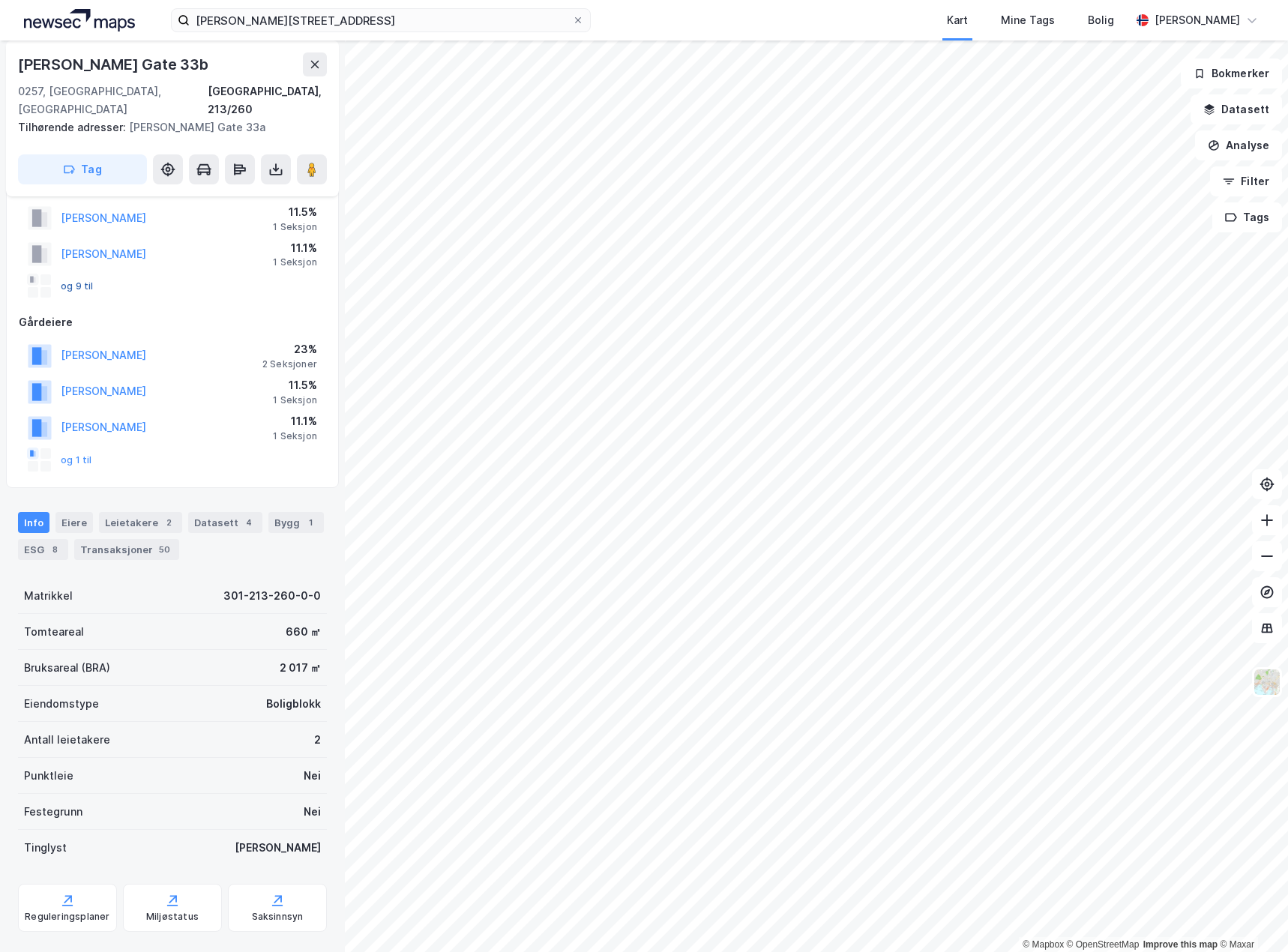
click at [0, 0] on button "og 9 til" at bounding box center [0, 0] width 0 height 0
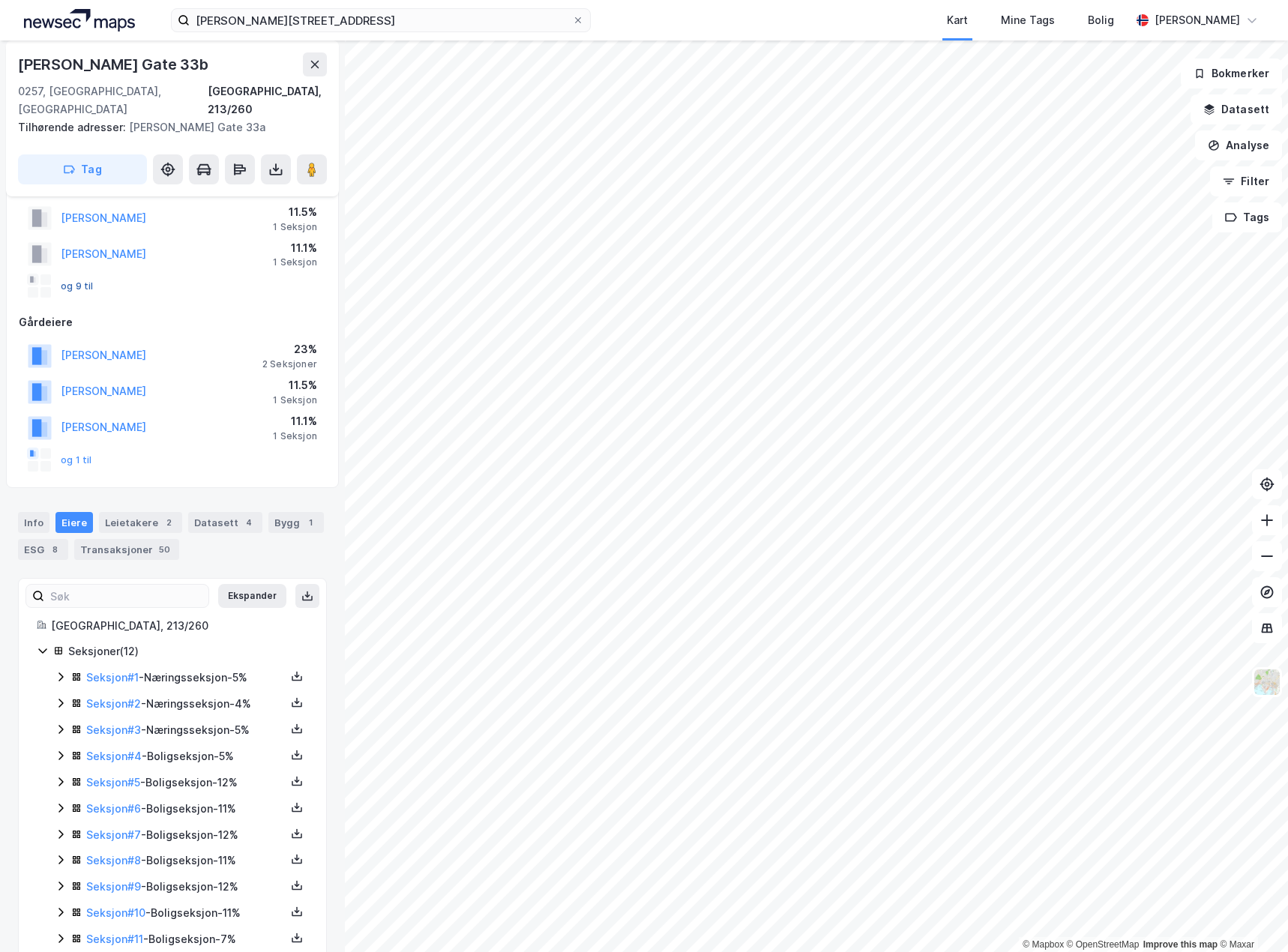
scroll to position [117, 0]
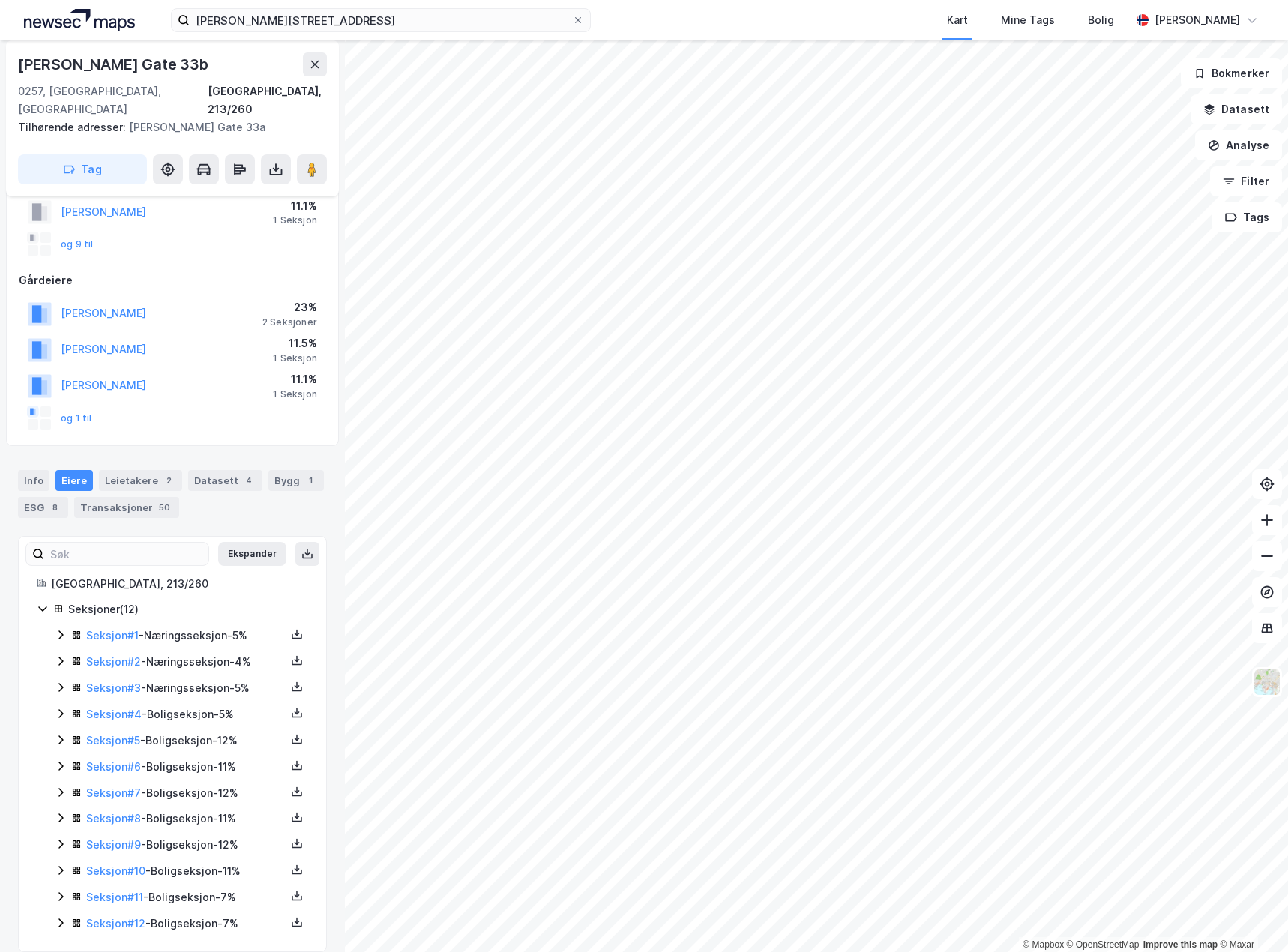
click at [61, 681] on icon at bounding box center [61, 688] width 12 height 12
click at [190, 733] on link "Frognerkvartalet AS" at bounding box center [207, 739] width 104 height 12
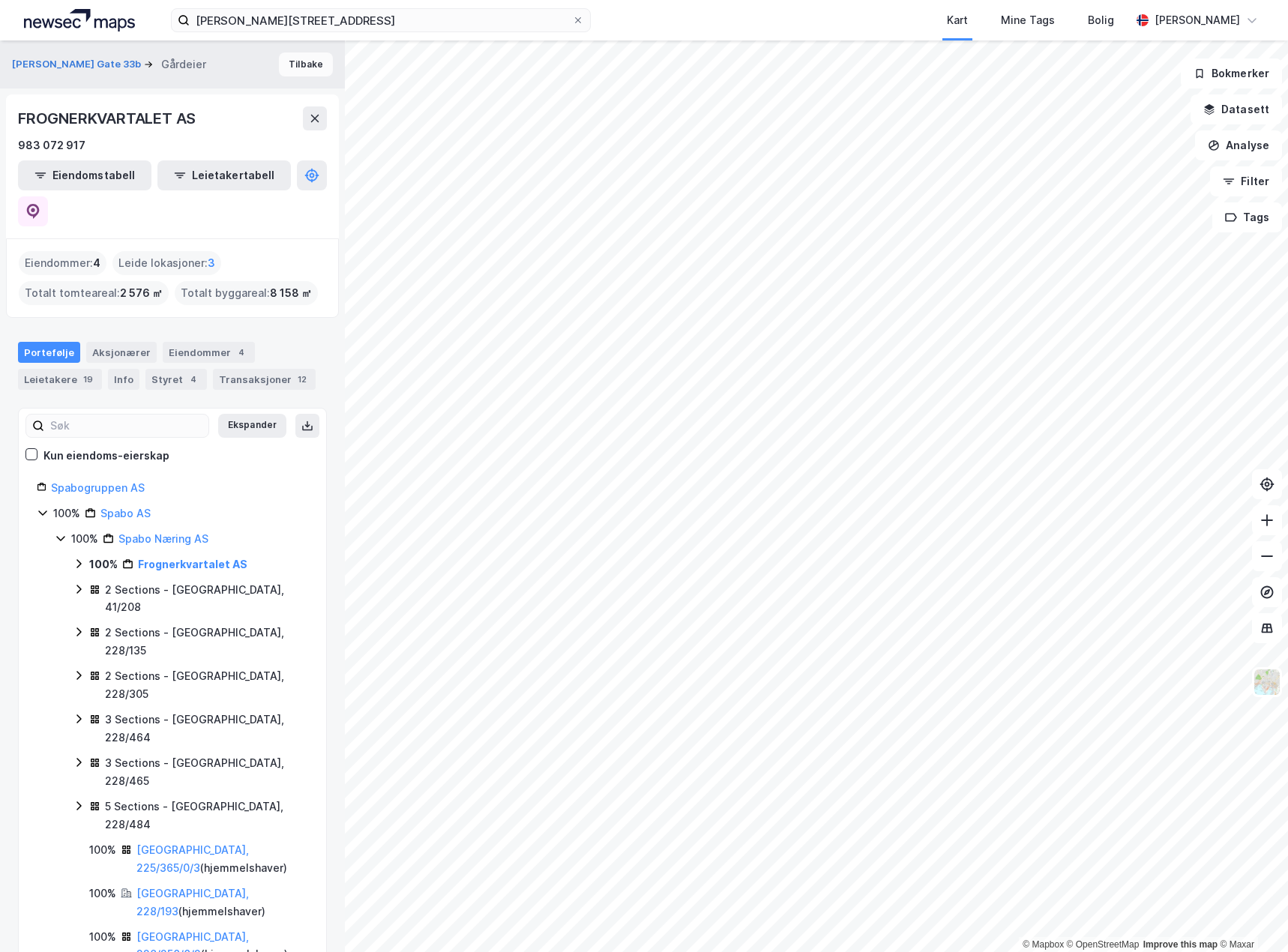
click at [289, 62] on button "Tilbake" at bounding box center [306, 64] width 54 height 24
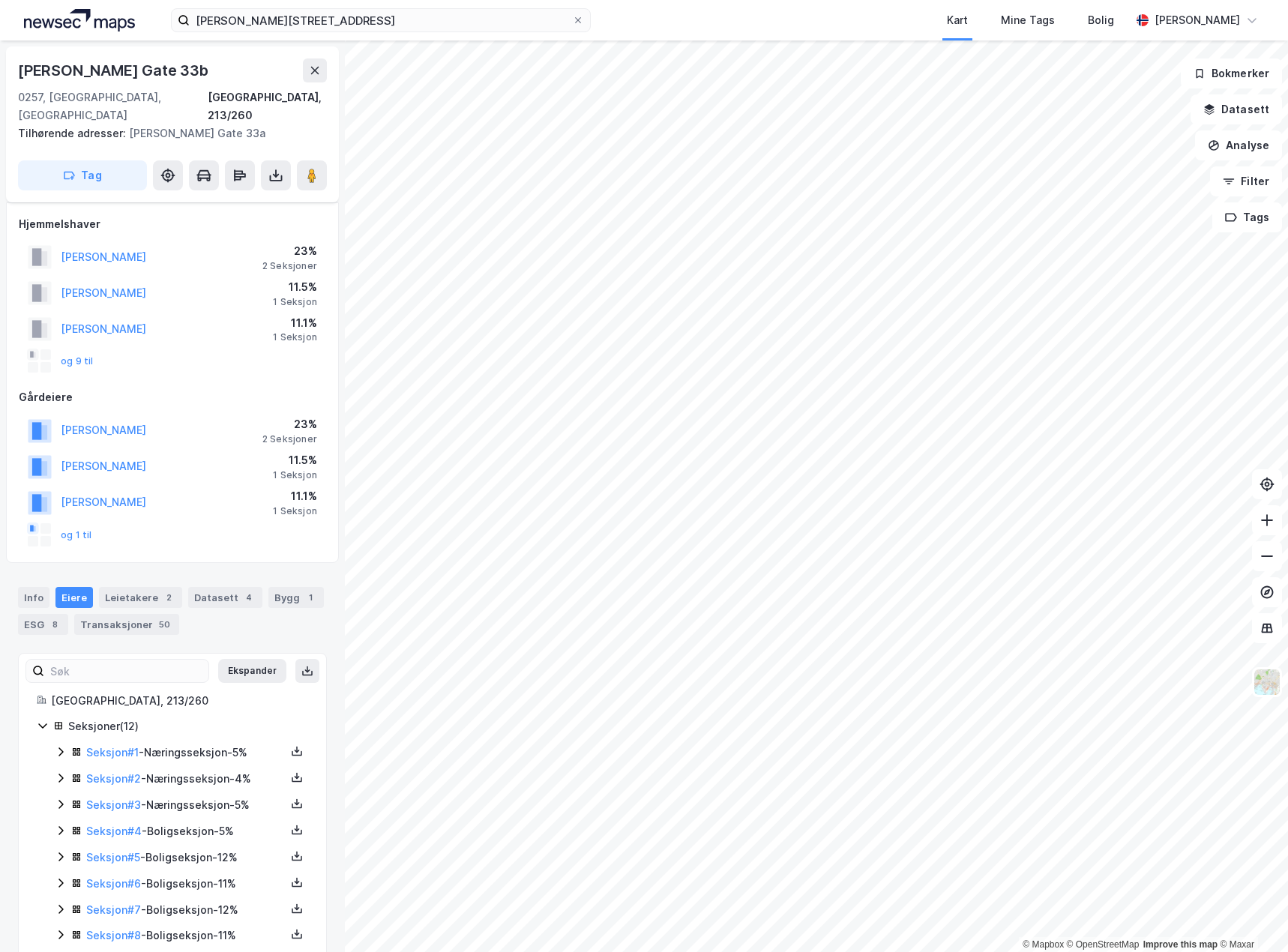
scroll to position [117, 0]
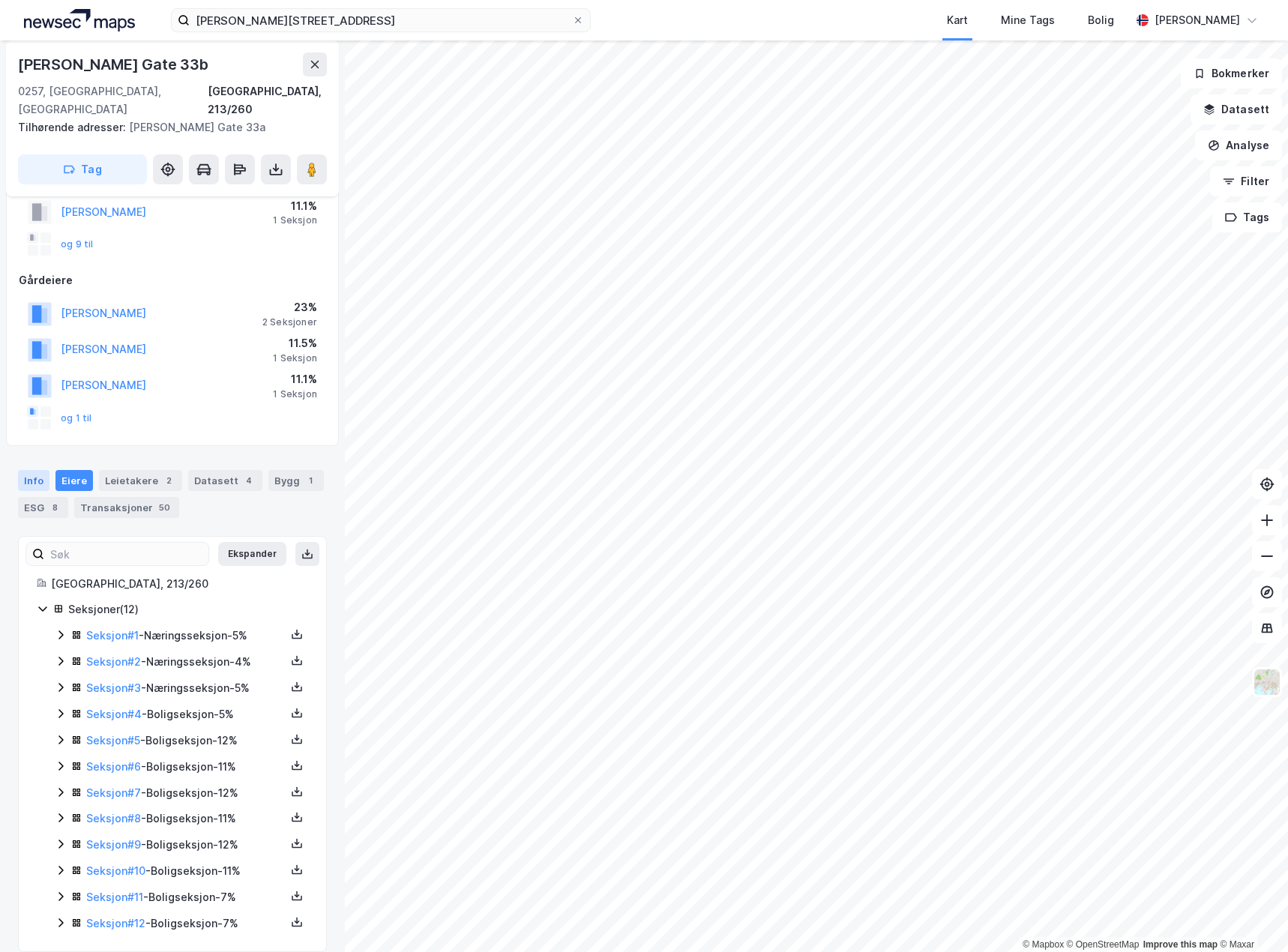
click at [33, 470] on div "Info" at bounding box center [33, 480] width 32 height 21
